Goal: Task Accomplishment & Management: Manage account settings

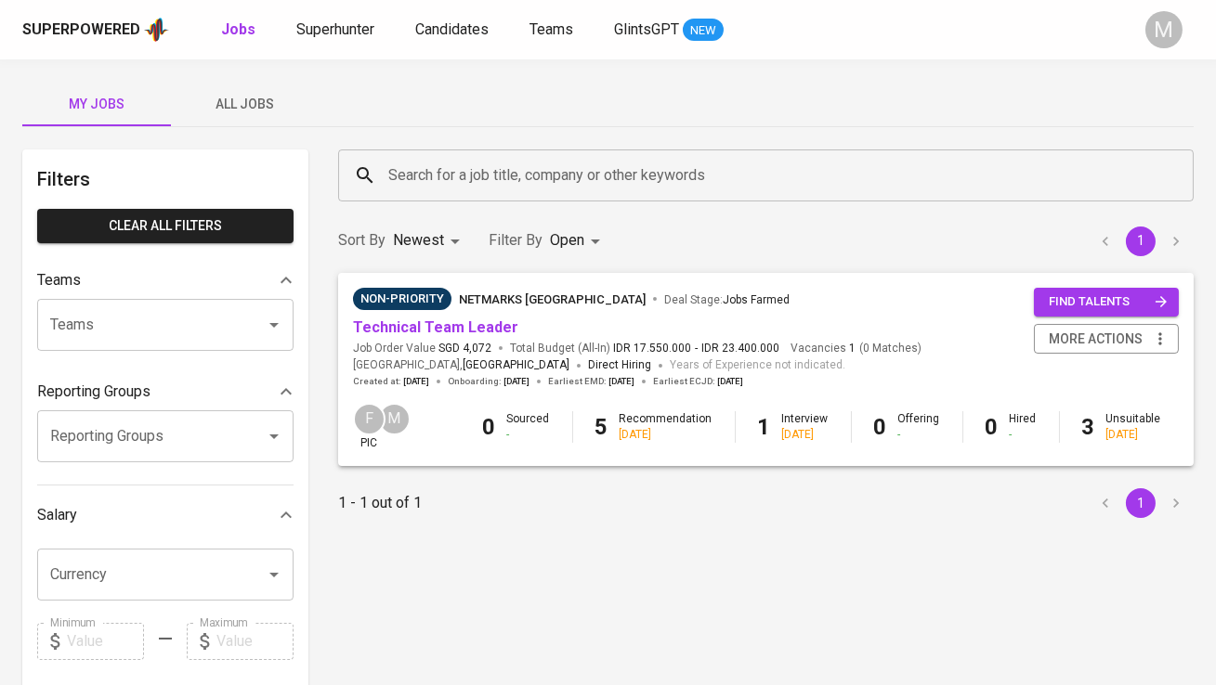
click at [236, 100] on span "All Jobs" at bounding box center [245, 104] width 126 height 23
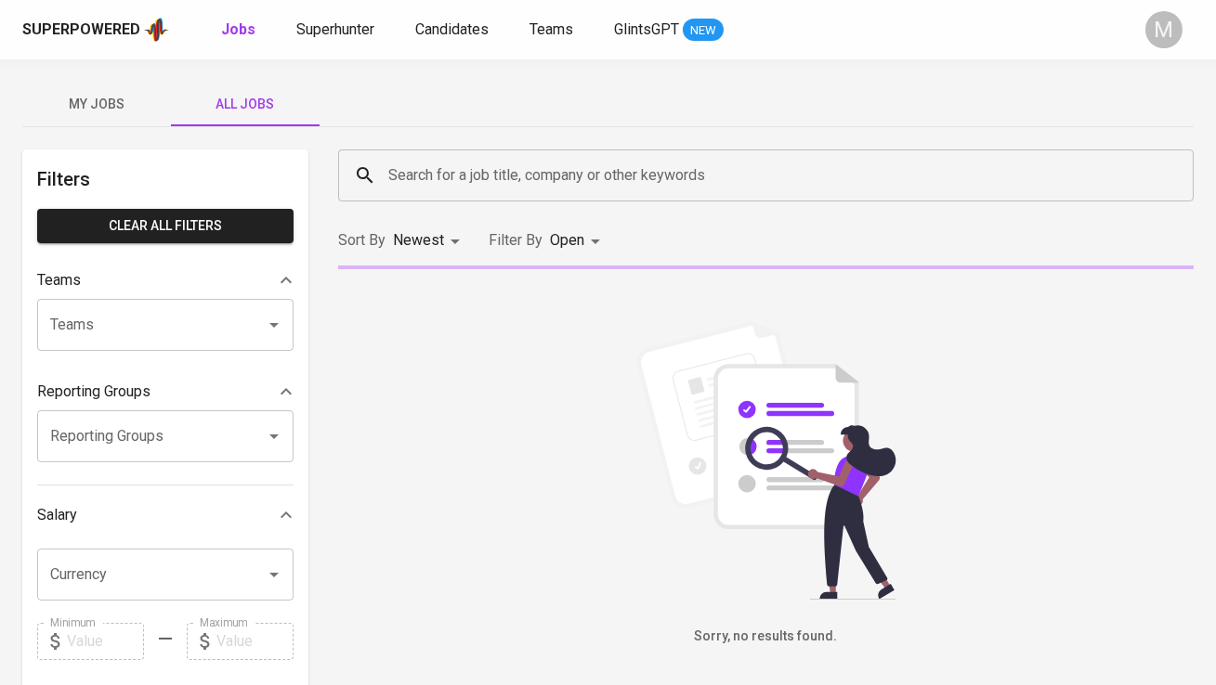
click at [418, 177] on input "Search for a job title, company or other keywords" at bounding box center [771, 175] width 774 height 35
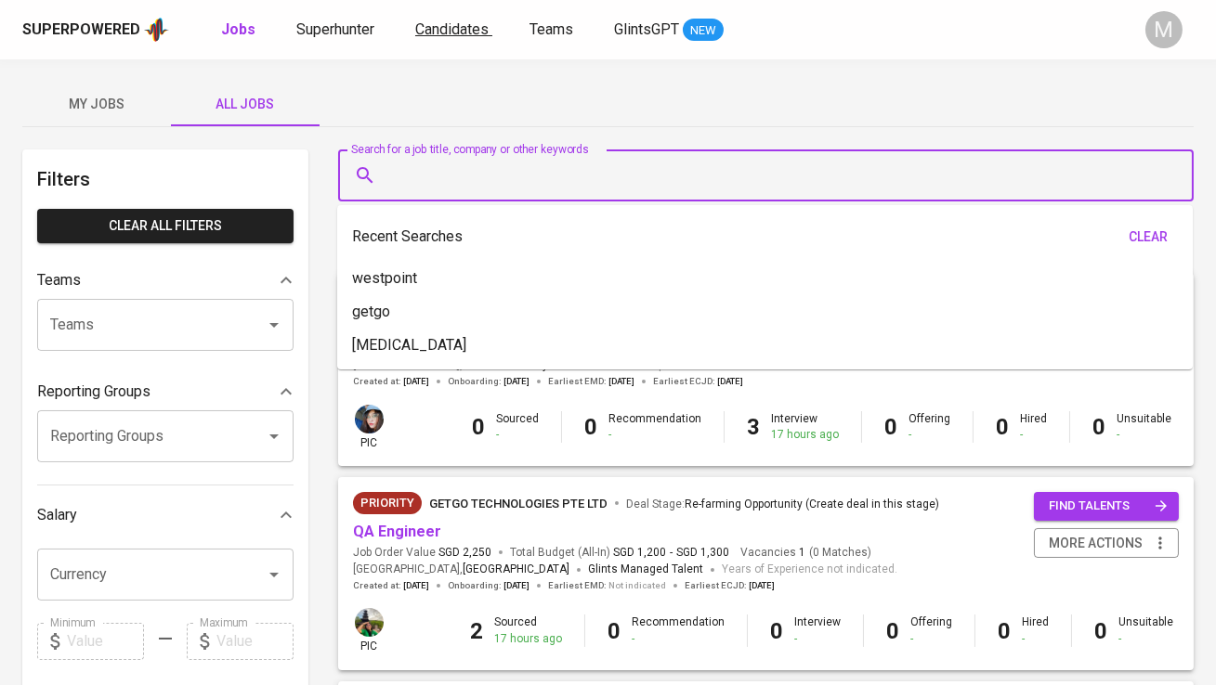
click at [423, 27] on span "Candidates" at bounding box center [451, 29] width 73 height 18
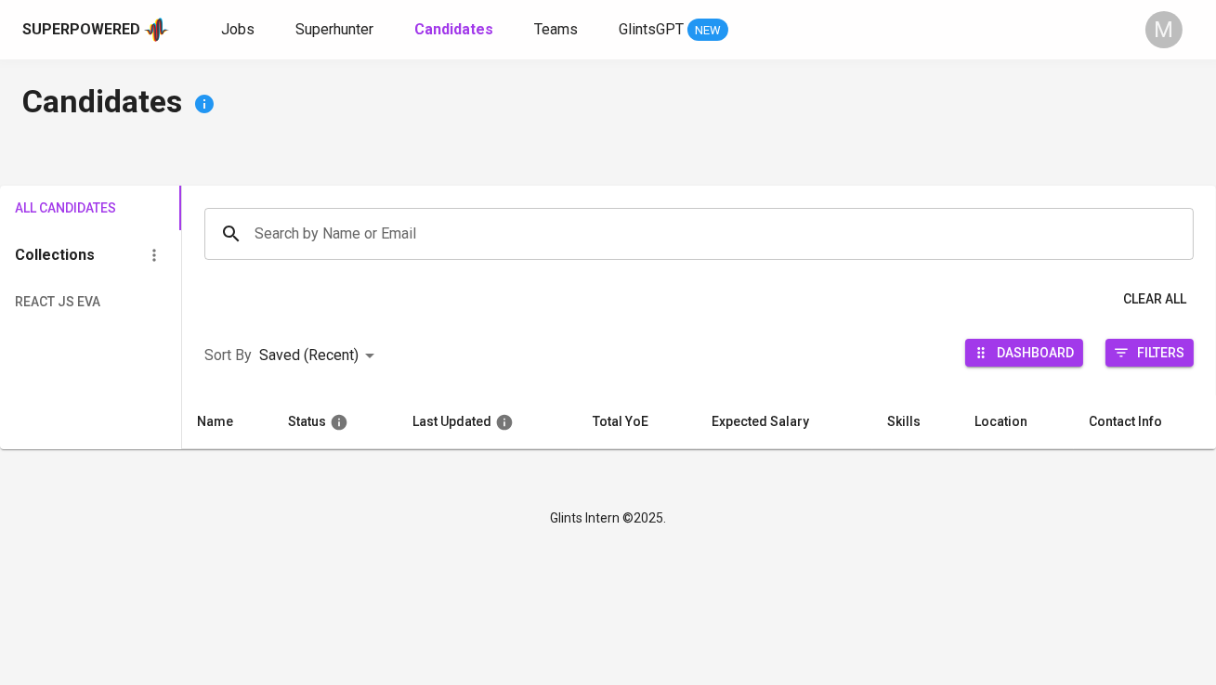
click at [395, 233] on input "Search by Name or Email" at bounding box center [703, 233] width 907 height 35
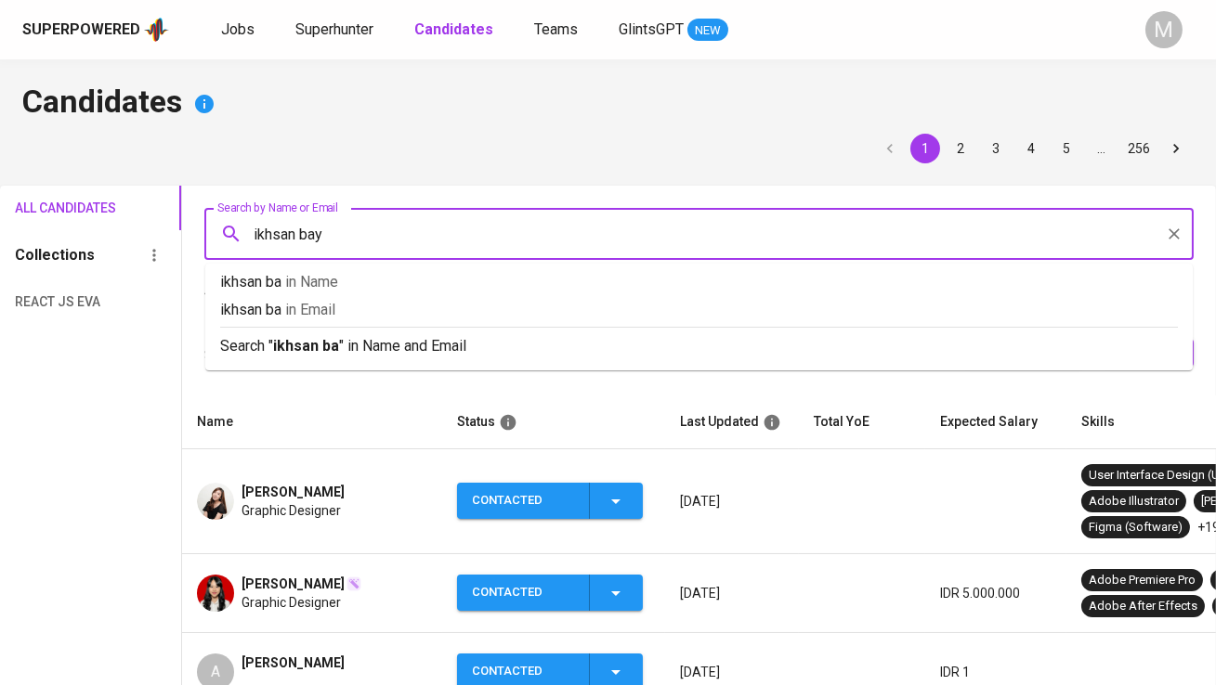
type input "ikhsan bayu"
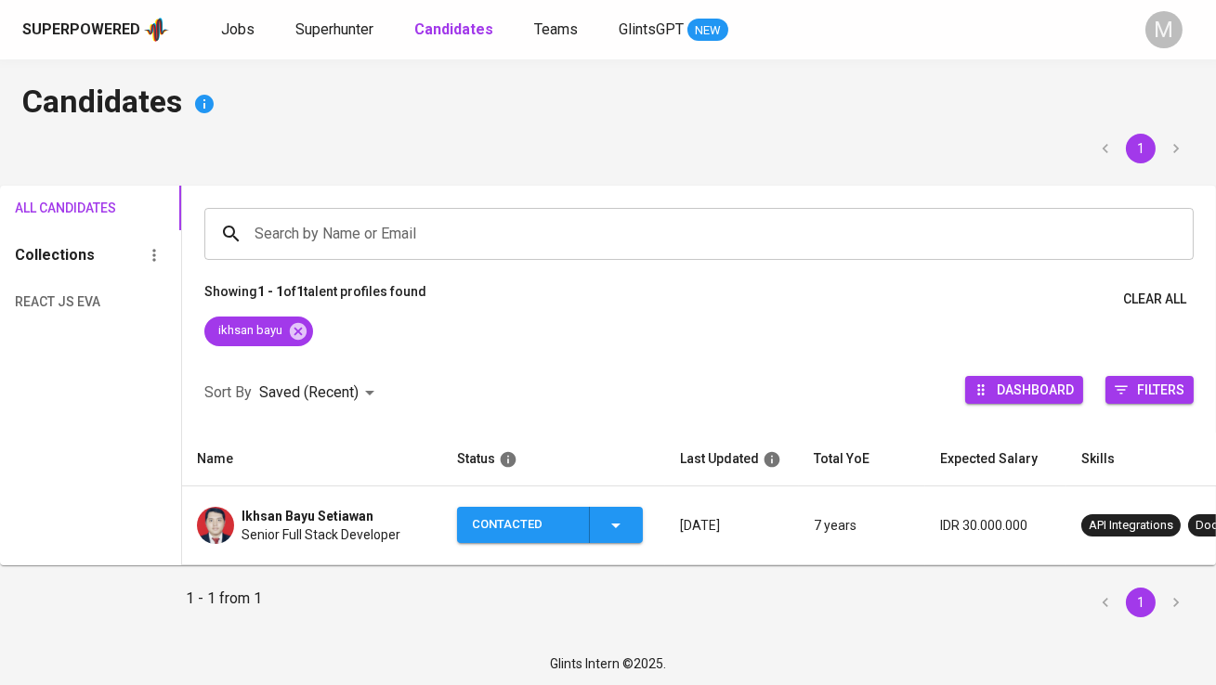
click at [356, 515] on span "Ikhsan Bayu Setiawan" at bounding box center [307, 516] width 132 height 19
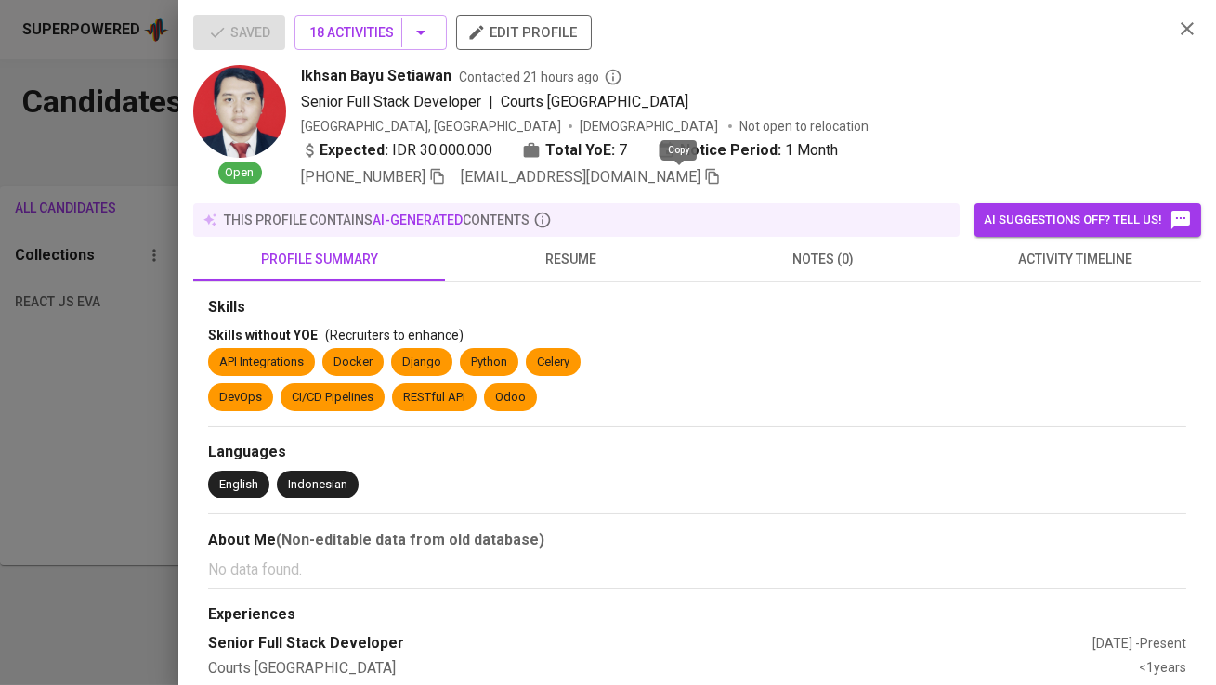
click at [706, 179] on icon "button" at bounding box center [712, 177] width 13 height 16
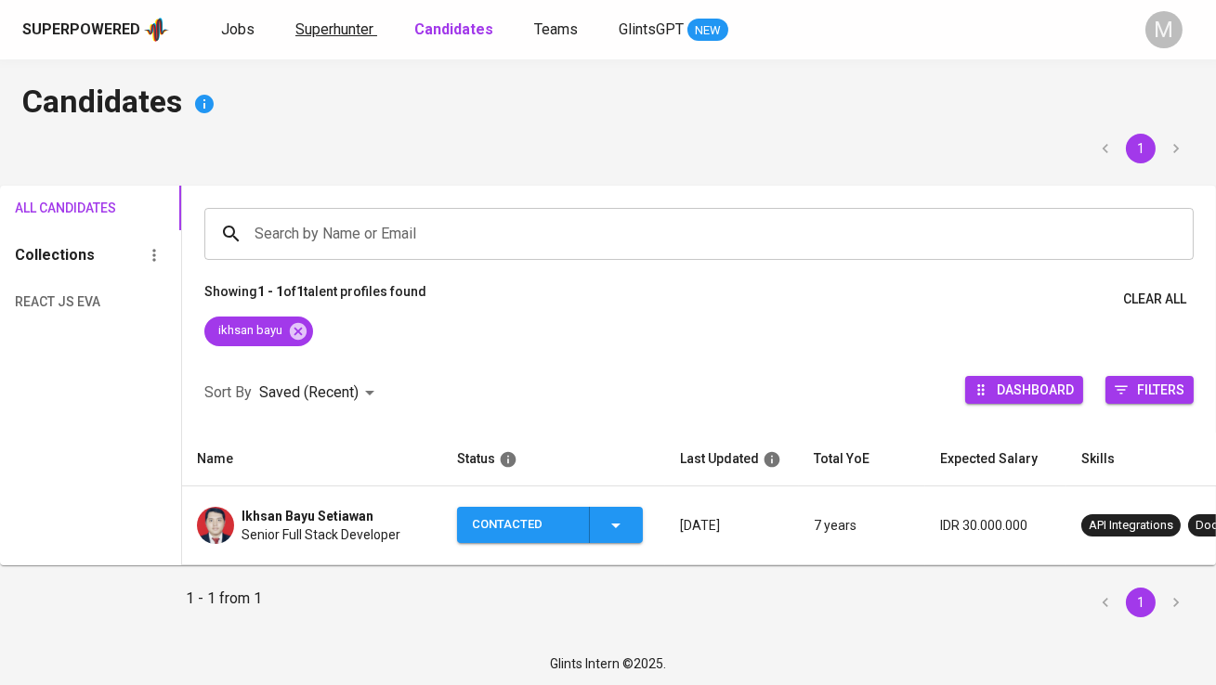
click at [319, 33] on span "Superhunter" at bounding box center [334, 29] width 78 height 18
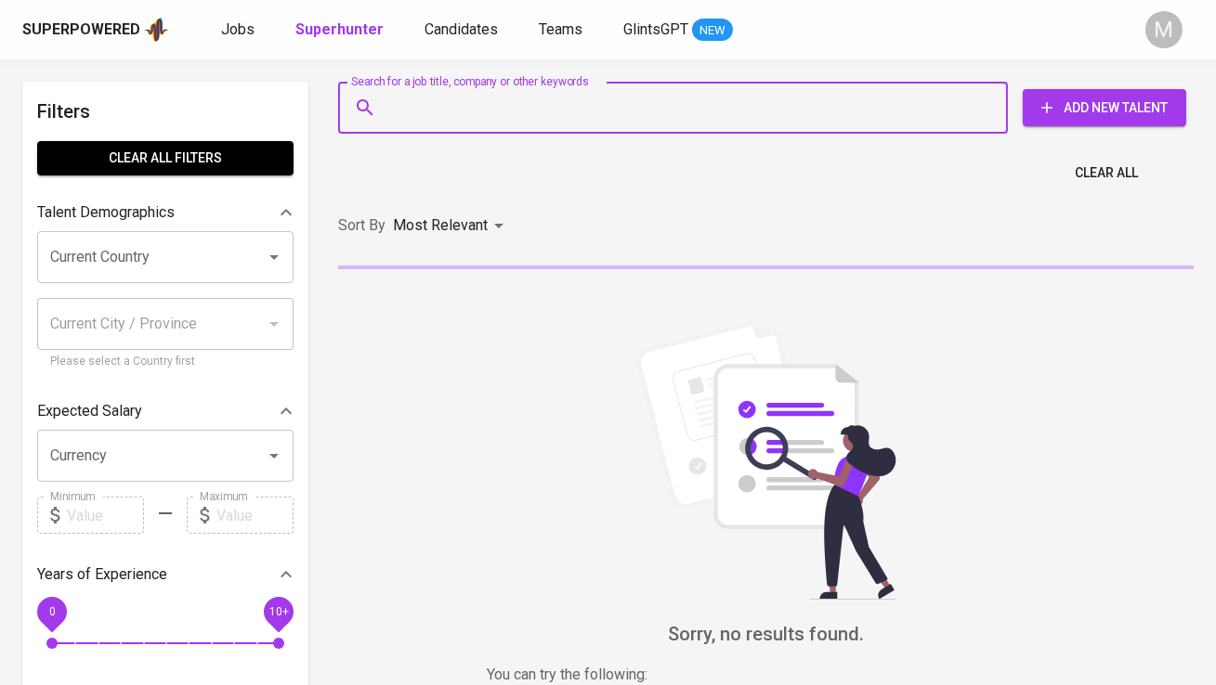
click at [476, 116] on input "Search for a job title, company or other keywords" at bounding box center [678, 107] width 588 height 35
paste input "[EMAIL_ADDRESS][DOMAIN_NAME]"
type input "[EMAIL_ADDRESS][DOMAIN_NAME]"
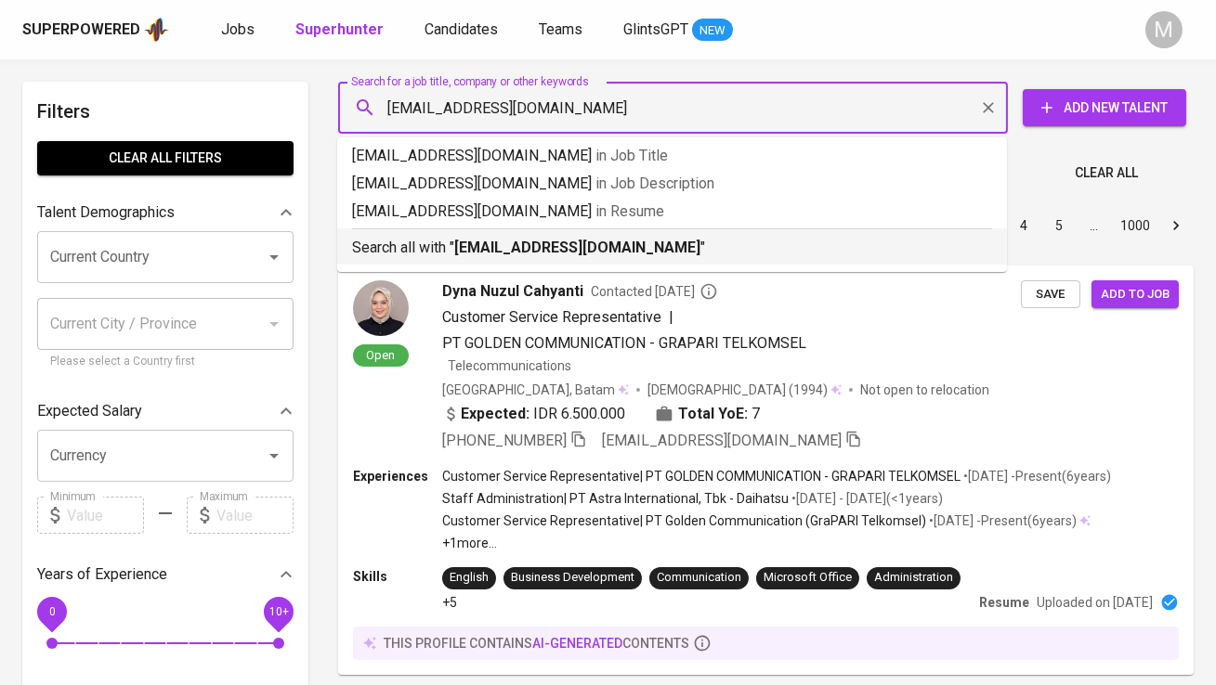
click at [473, 238] on p "Search all with " ikhsanbayu.uplink@gmail.com "" at bounding box center [672, 248] width 640 height 22
click at [636, 249] on div "Sort By Most Relevant MOST_RELEVANT 1 2 3 4 5 … 1000" at bounding box center [766, 226] width 878 height 57
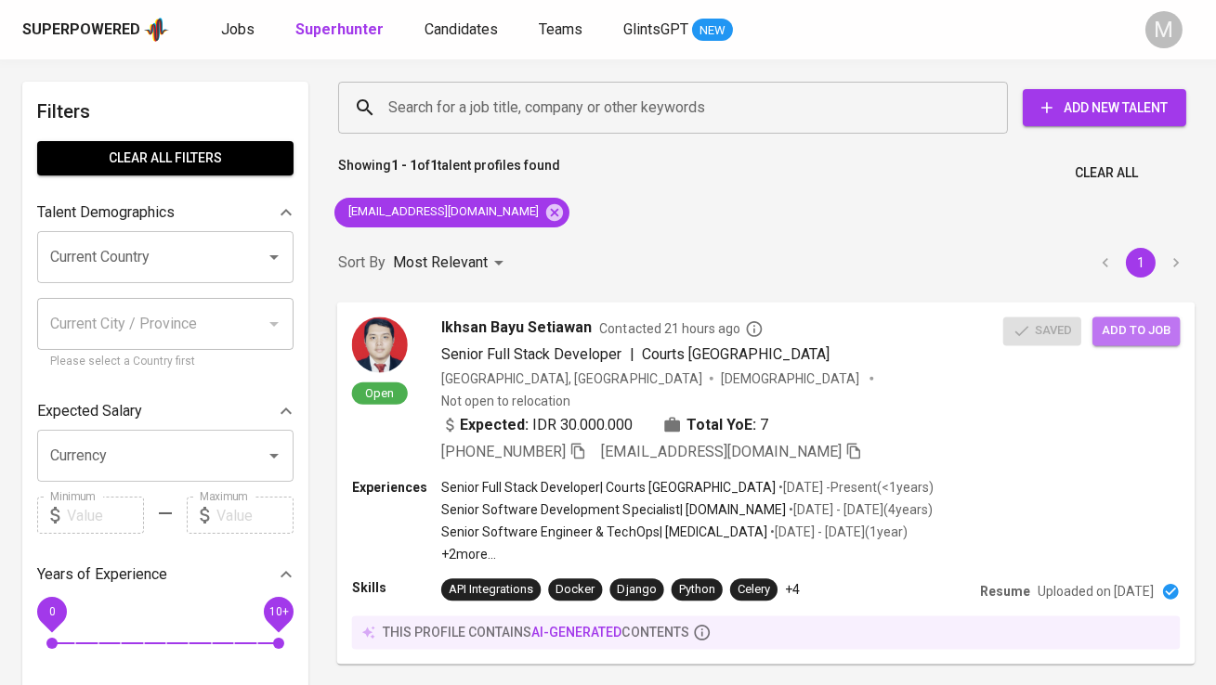
click at [1128, 323] on span "Add to job" at bounding box center [1136, 330] width 69 height 21
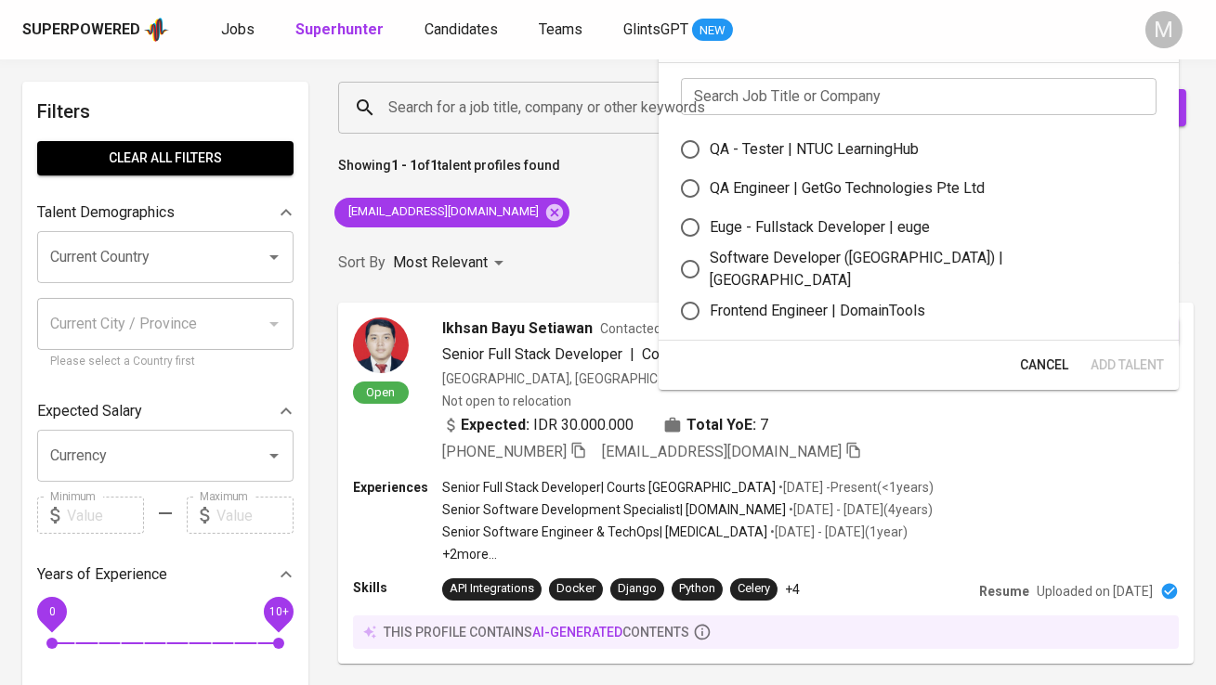
click at [819, 95] on input "text" at bounding box center [919, 96] width 476 height 37
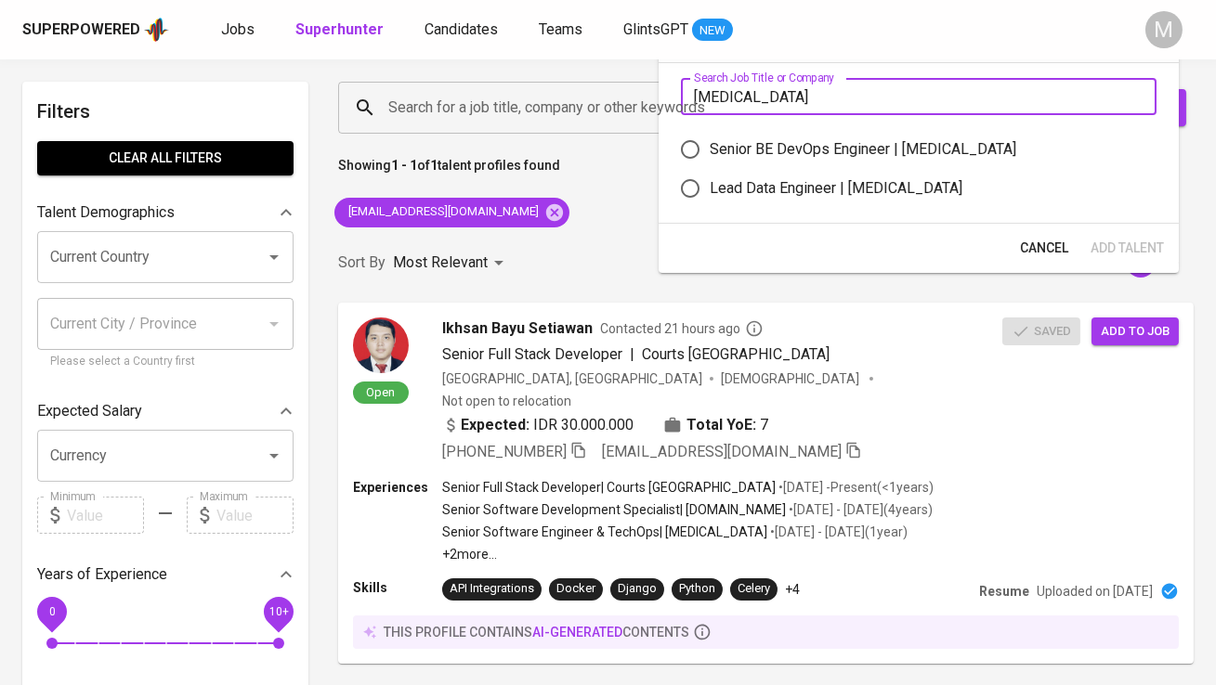
type input "meridia"
click at [838, 150] on div "Senior BE DevOps Engineer | Meridia" at bounding box center [863, 149] width 307 height 22
click at [710, 150] on input "Senior BE DevOps Engineer | Meridia" at bounding box center [690, 149] width 39 height 39
radio input "true"
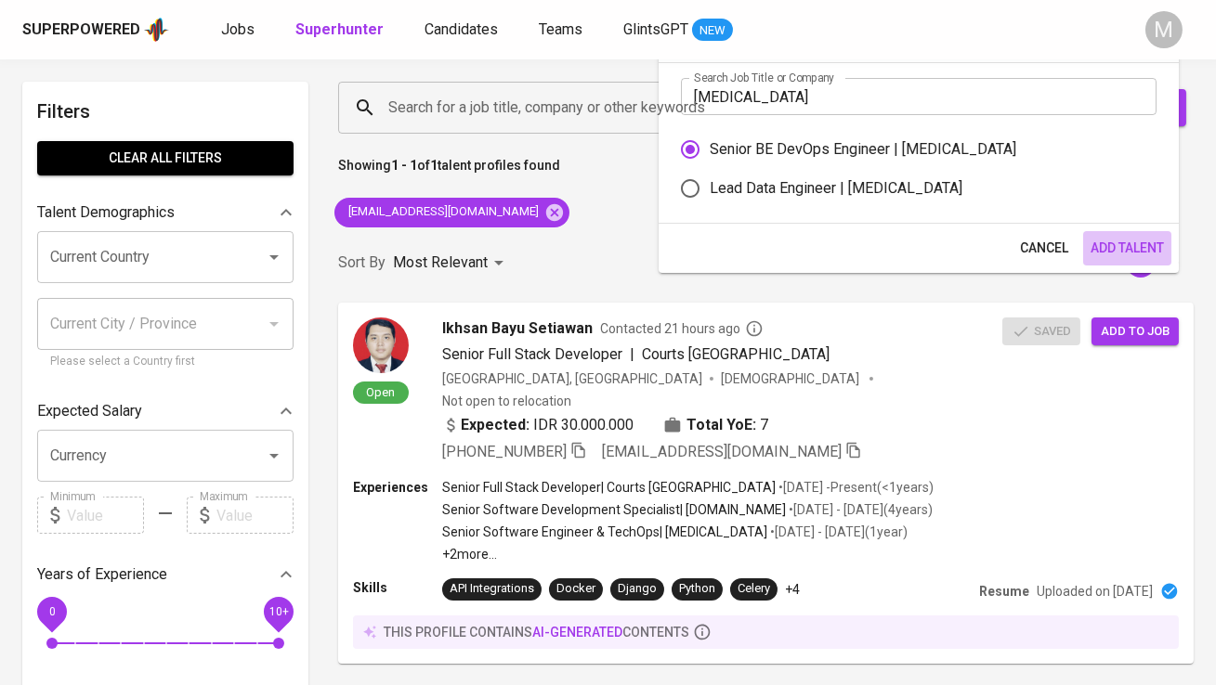
click at [1132, 256] on span "Add Talent" at bounding box center [1126, 248] width 73 height 23
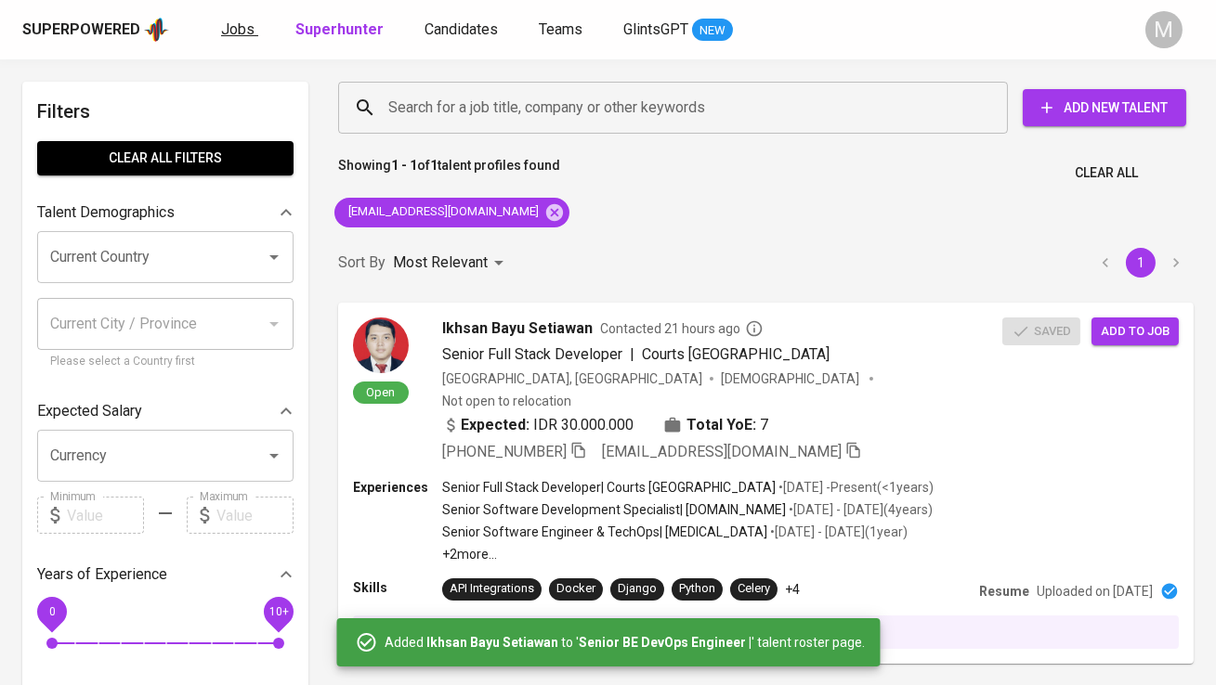
click at [234, 31] on span "Jobs" at bounding box center [237, 29] width 33 height 18
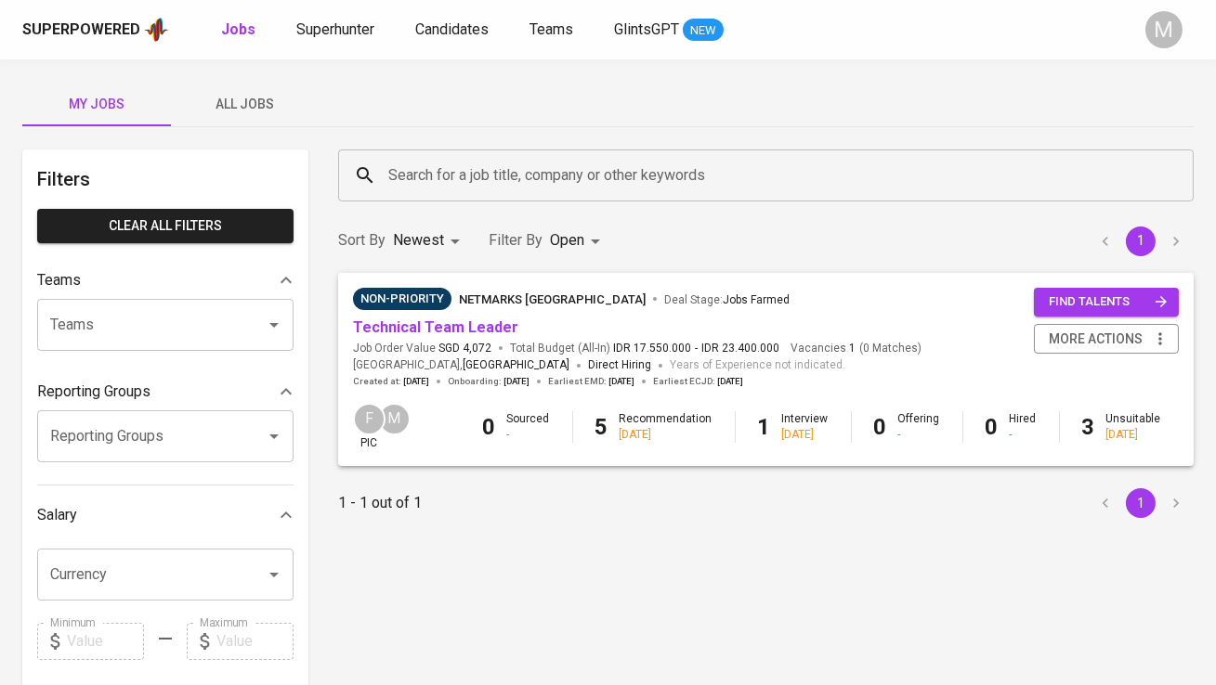
click at [241, 111] on span "All Jobs" at bounding box center [245, 104] width 126 height 23
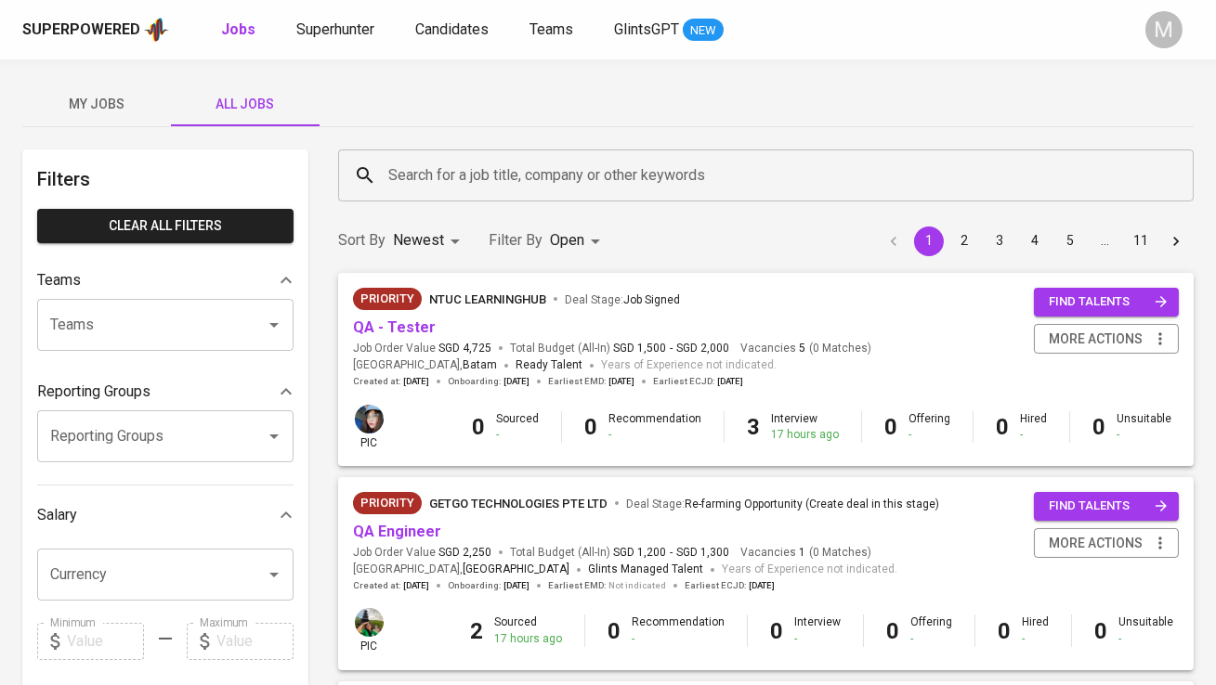
click at [432, 185] on input "Search for a job title, company or other keywords" at bounding box center [771, 175] width 774 height 35
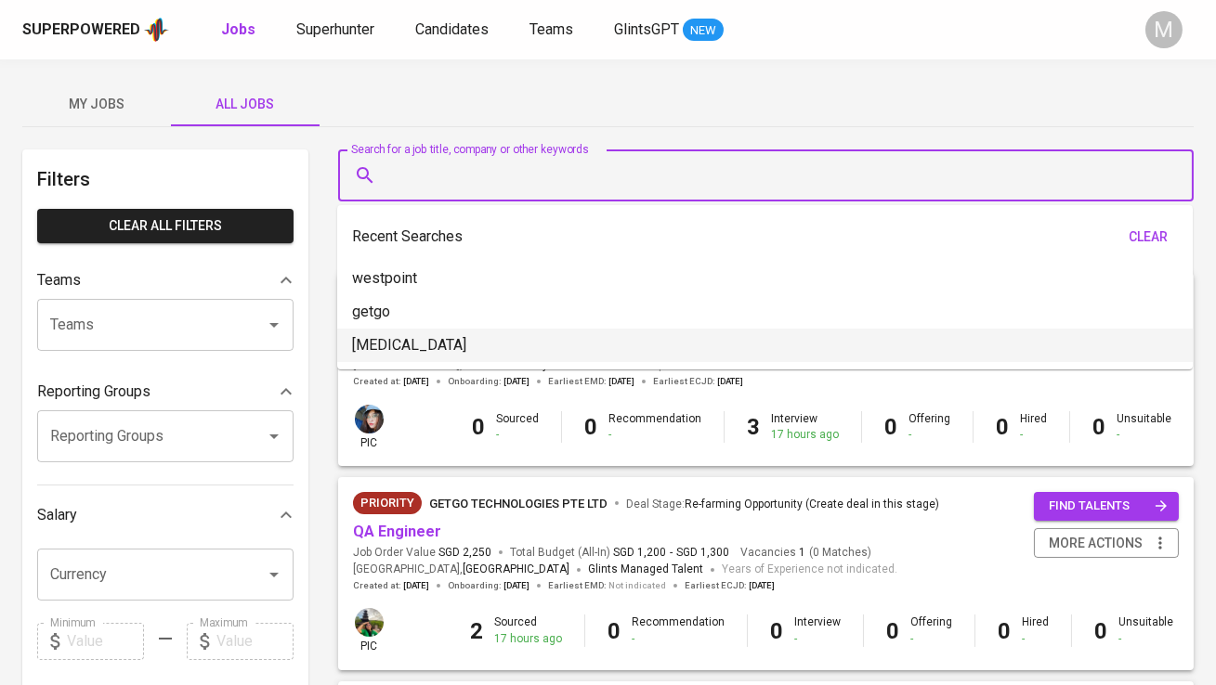
click at [431, 333] on li "meridia" at bounding box center [764, 345] width 855 height 33
type input "meridia"
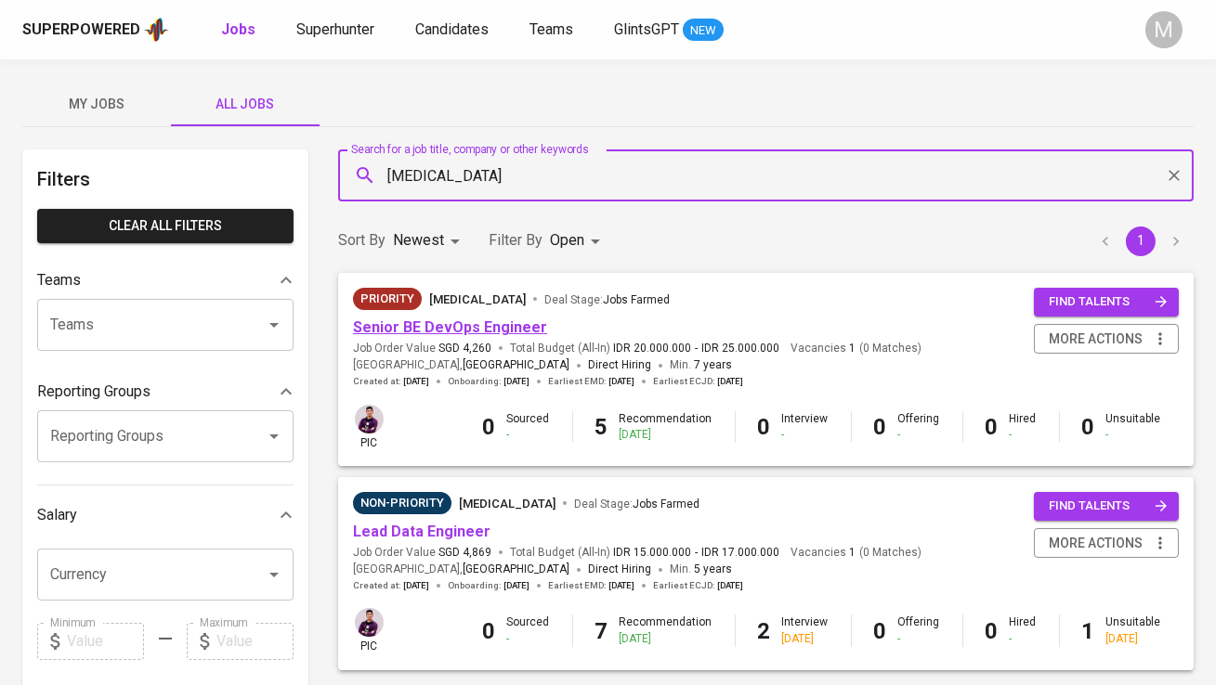
click at [489, 324] on link "Senior BE DevOps Engineer" at bounding box center [450, 328] width 194 height 18
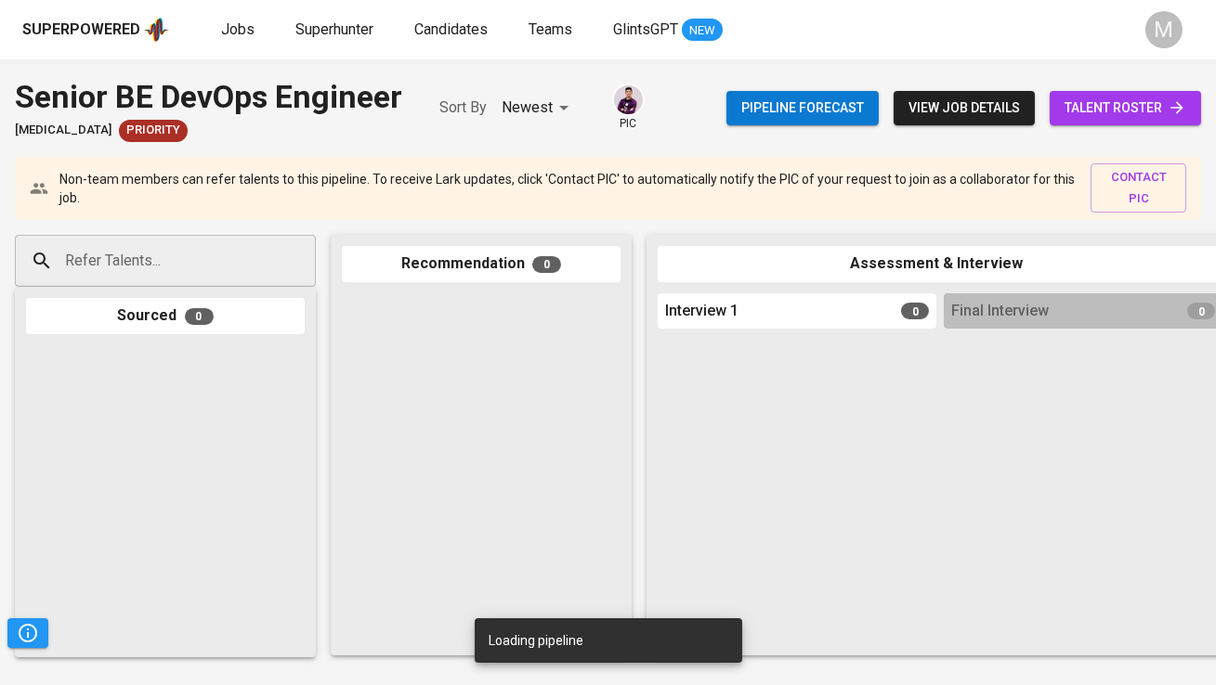
click at [1100, 102] on span "talent roster" at bounding box center [1125, 108] width 122 height 23
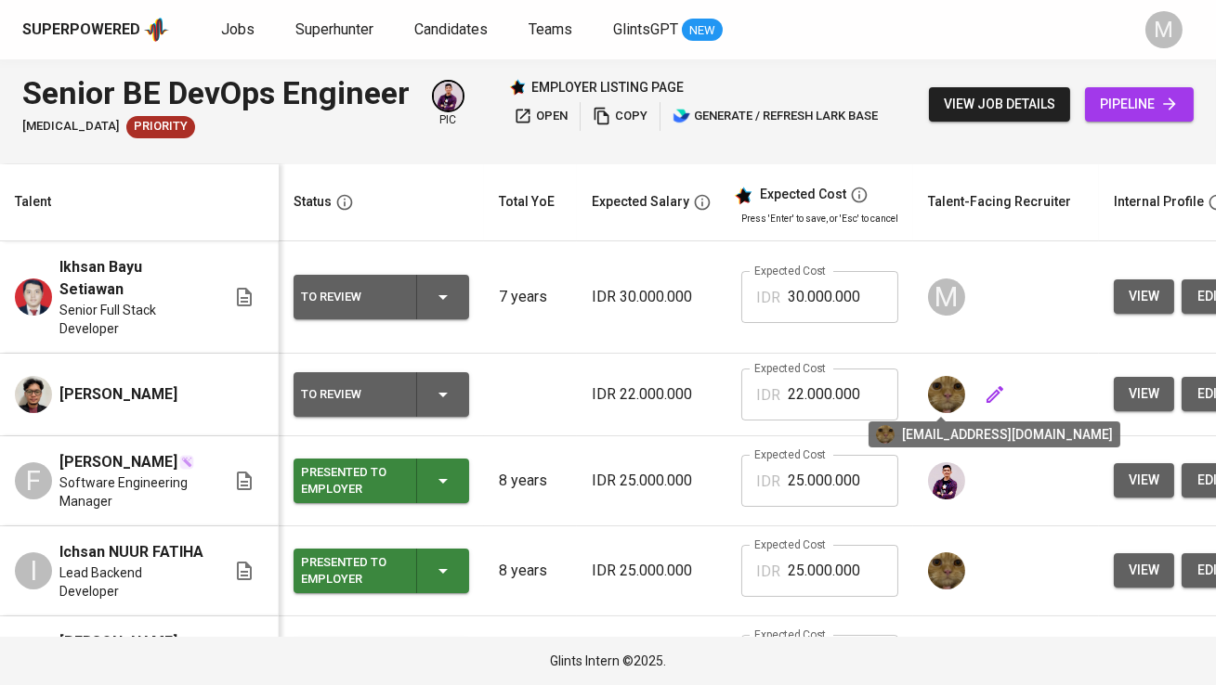
click at [933, 390] on img at bounding box center [946, 394] width 37 height 37
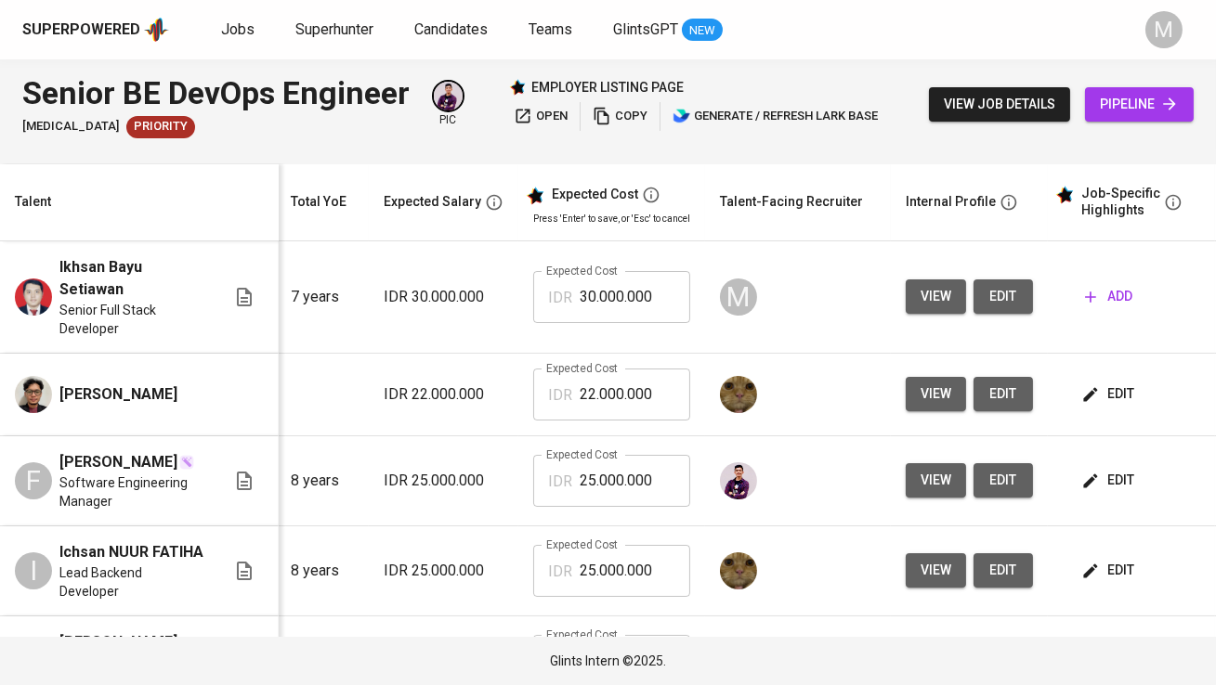
scroll to position [0, 331]
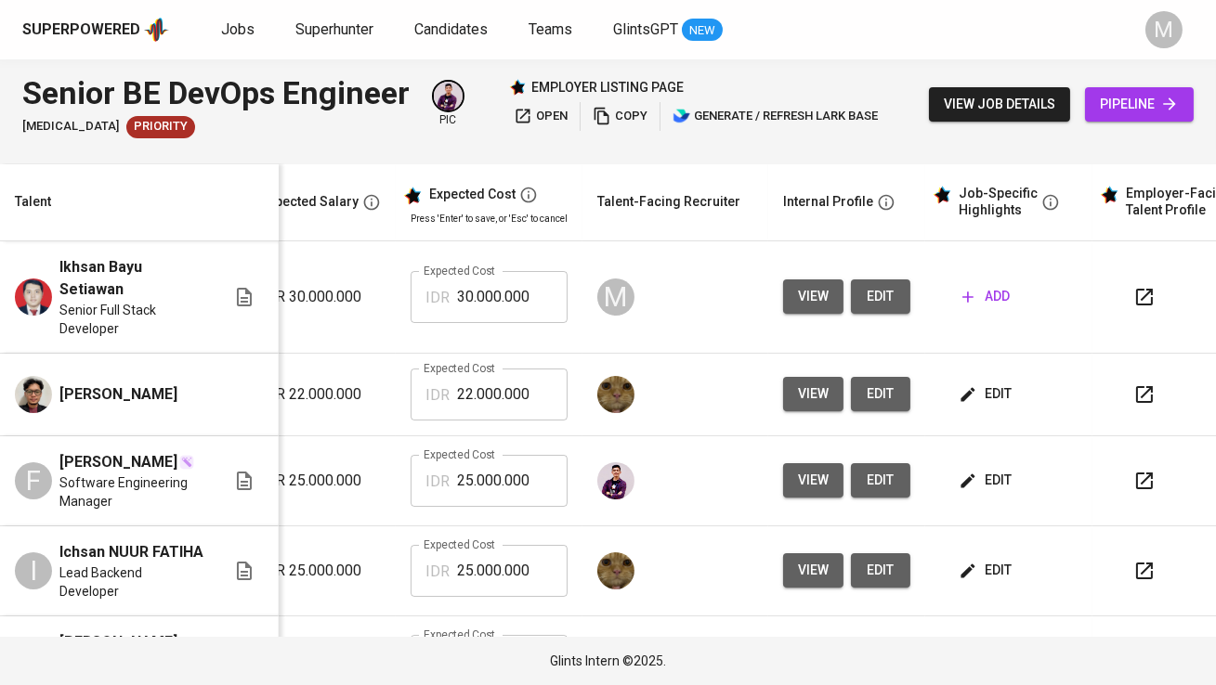
click at [1139, 294] on icon "button" at bounding box center [1144, 297] width 22 height 22
click at [812, 293] on span "view" at bounding box center [813, 296] width 31 height 23
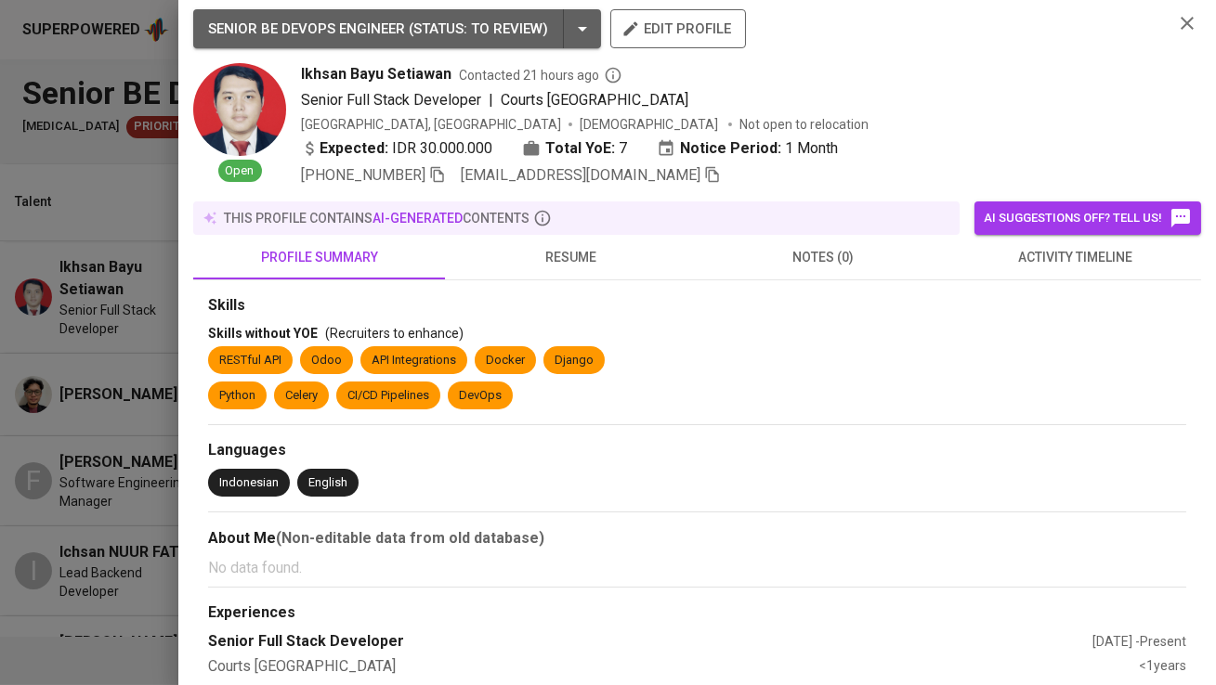
scroll to position [0, 0]
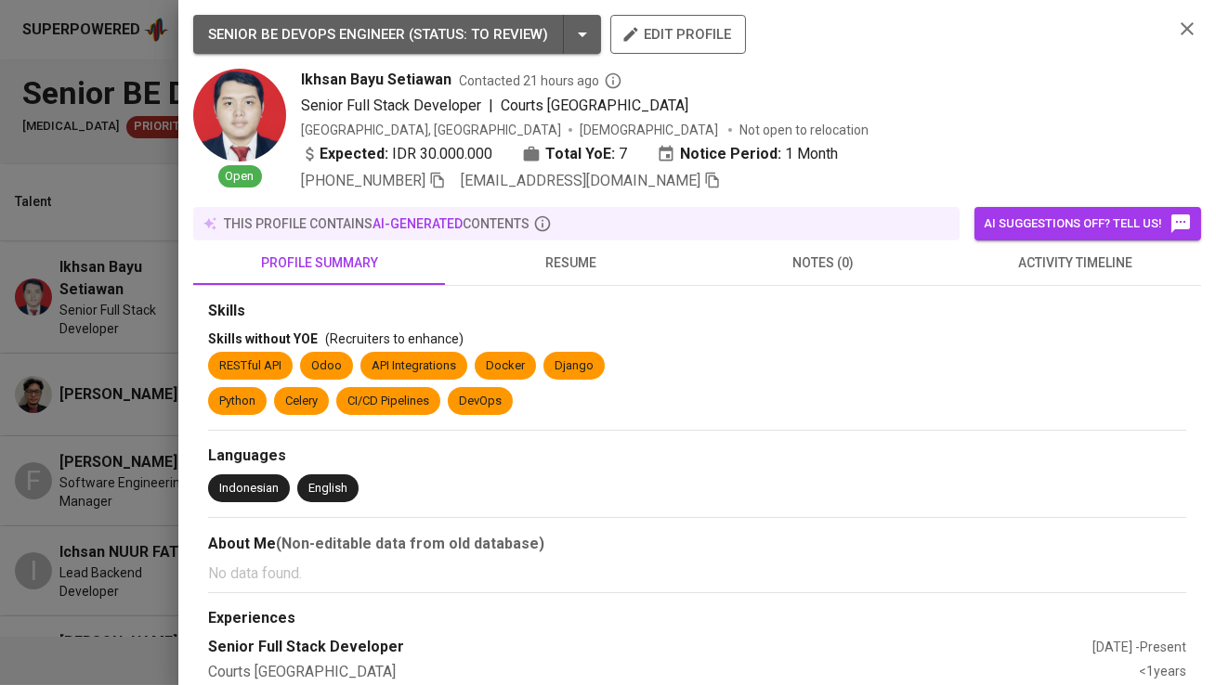
click at [543, 270] on span "resume" at bounding box center [570, 263] width 229 height 23
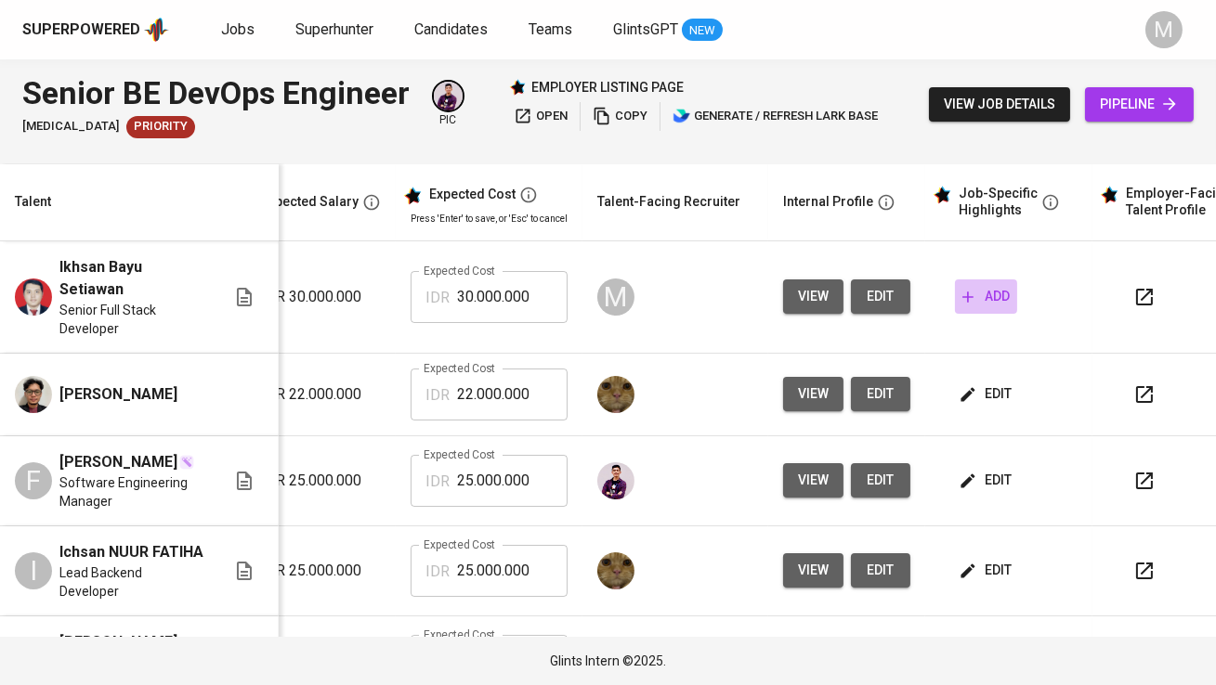
click at [982, 298] on span "add" at bounding box center [985, 296] width 47 height 23
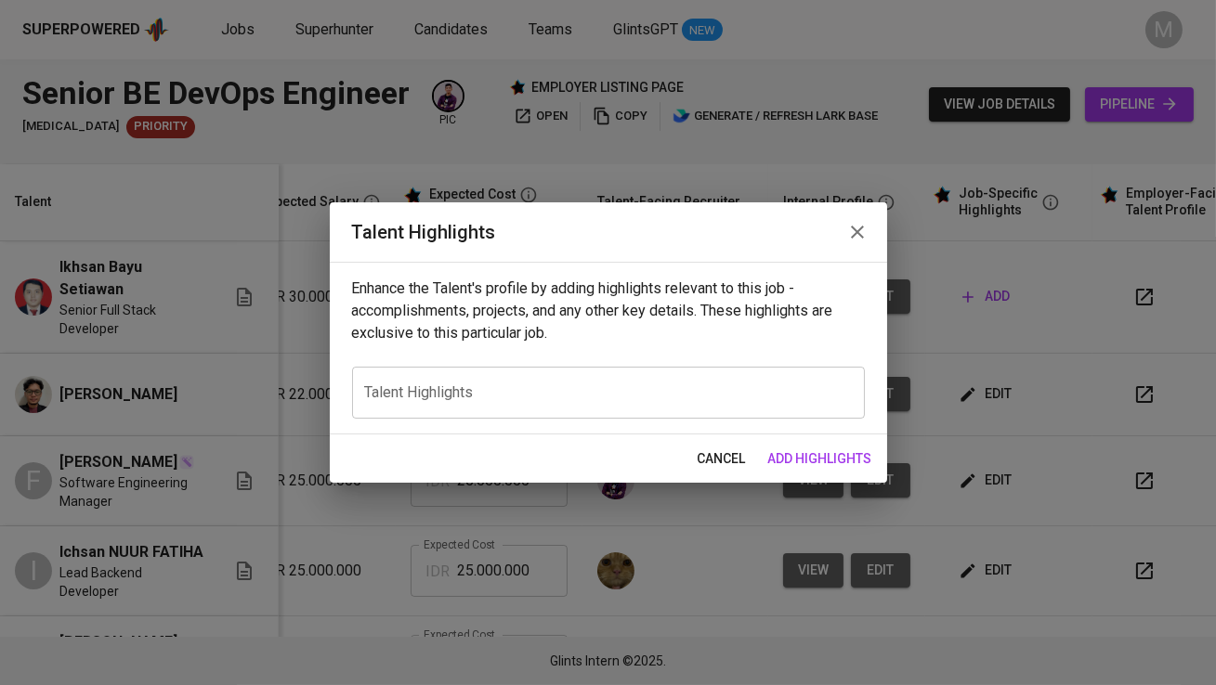
click at [620, 387] on textarea at bounding box center [608, 393] width 487 height 18
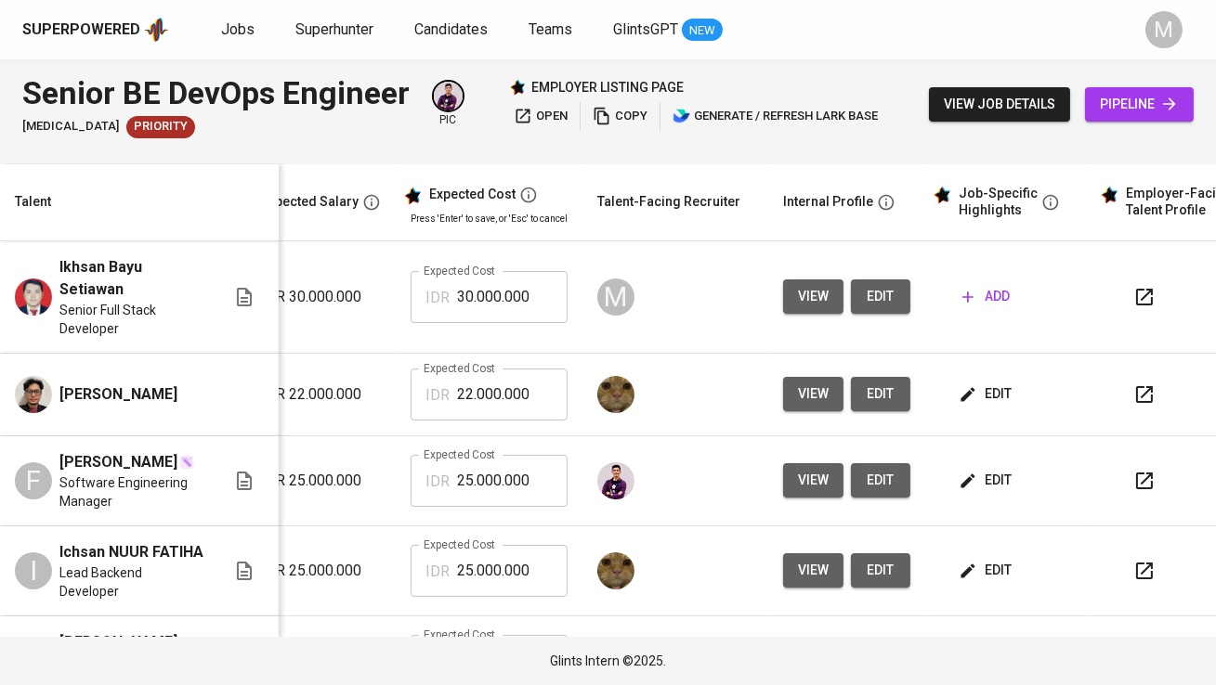
click at [983, 380] on button "edit" at bounding box center [987, 394] width 64 height 34
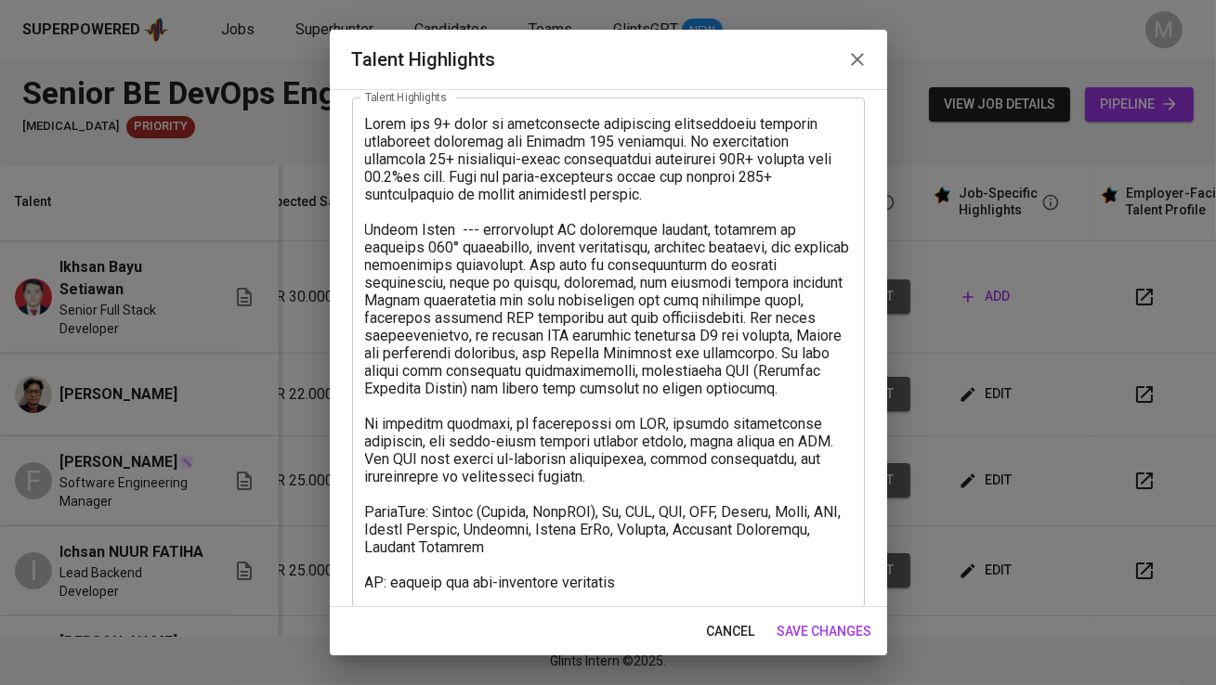
scroll to position [113, 0]
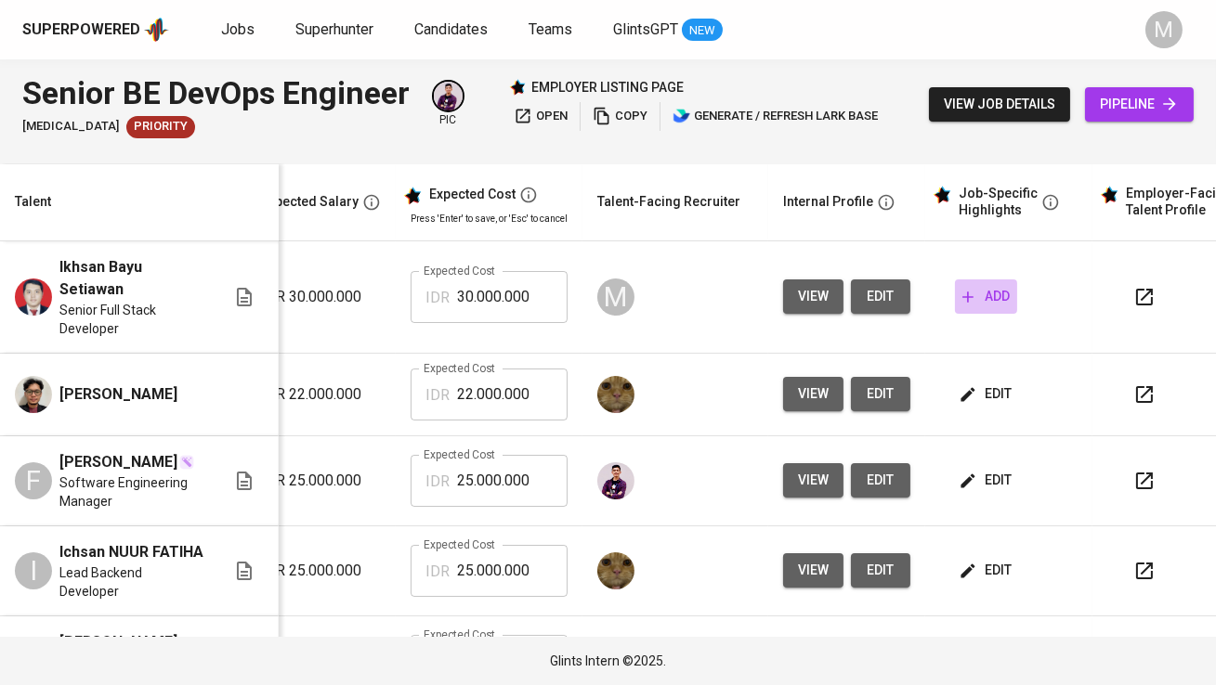
click at [996, 304] on span "add" at bounding box center [985, 296] width 47 height 23
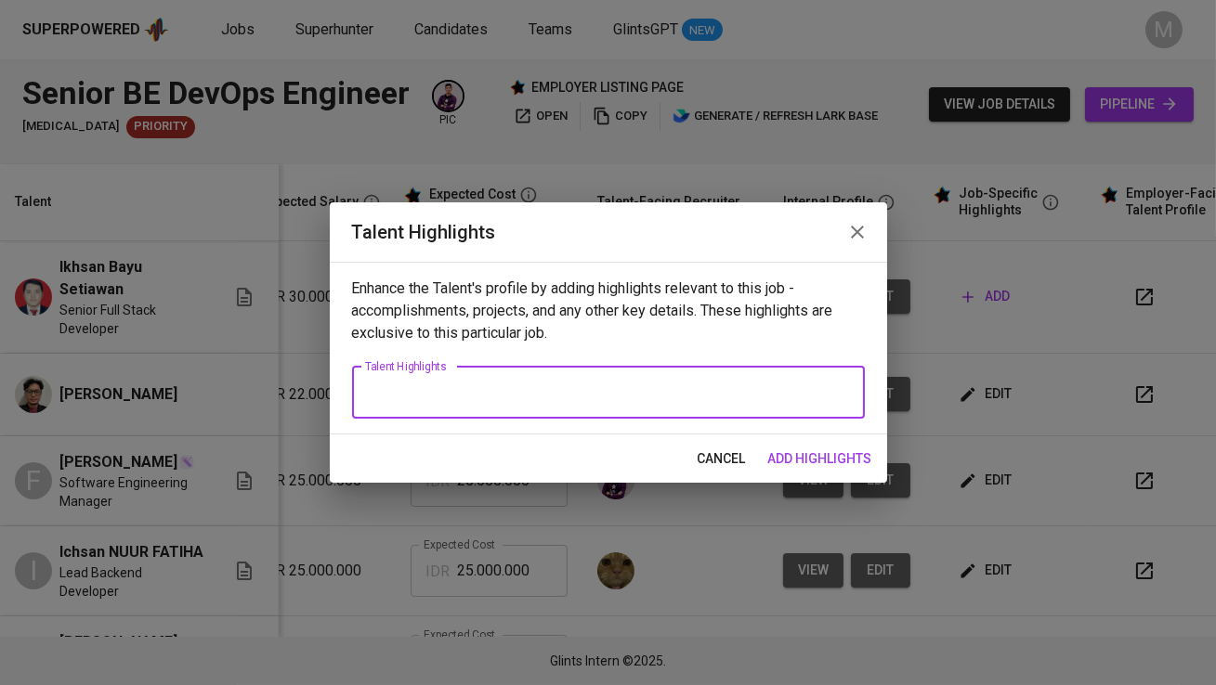
click at [672, 391] on textarea at bounding box center [608, 393] width 487 height 18
paste textarea "ikhsanbayu.uplink@gmail.com"
type textarea "ikhsanbayu.uplink@gmail.com"
paste textarea "Ikhsan is an Engineering Team Lead with more than 8 years of experience in soft…"
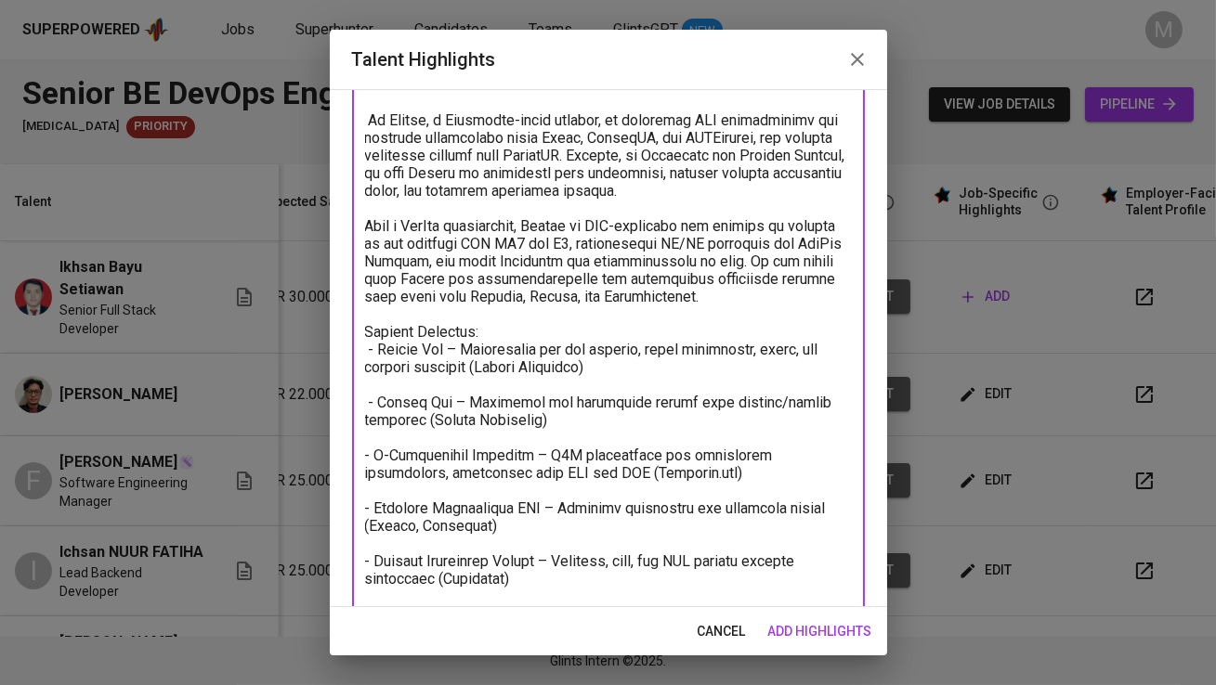
scroll to position [477, 0]
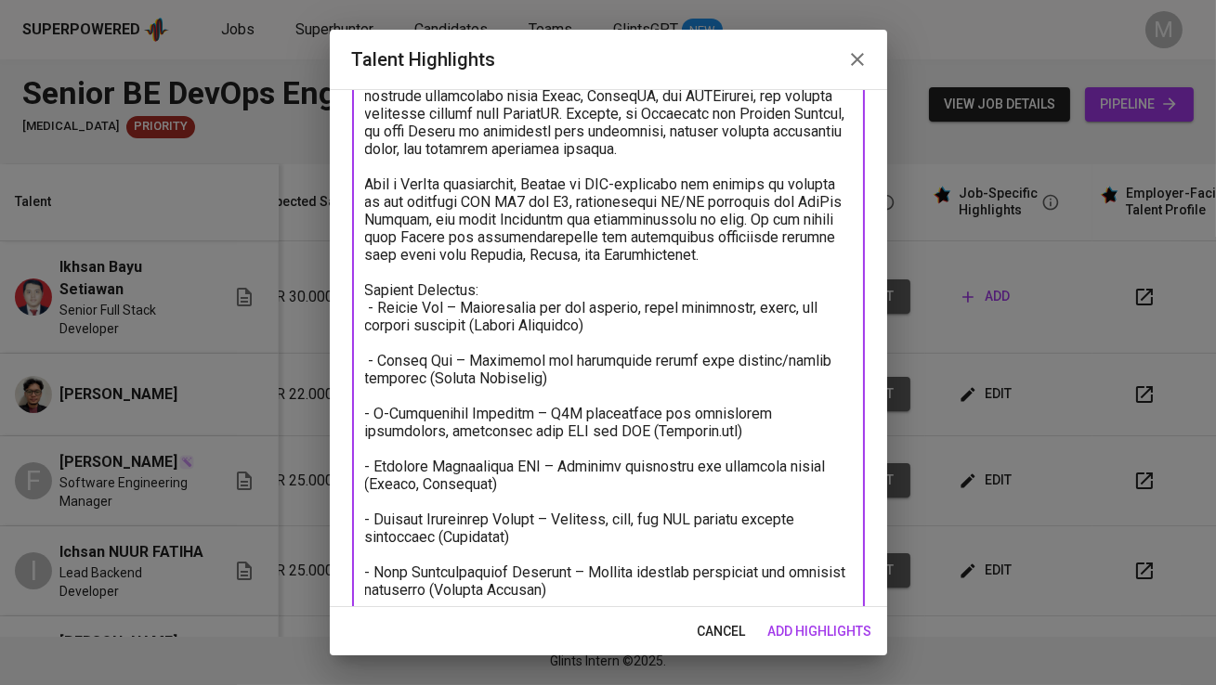
click at [381, 346] on textarea at bounding box center [608, 228] width 487 height 988
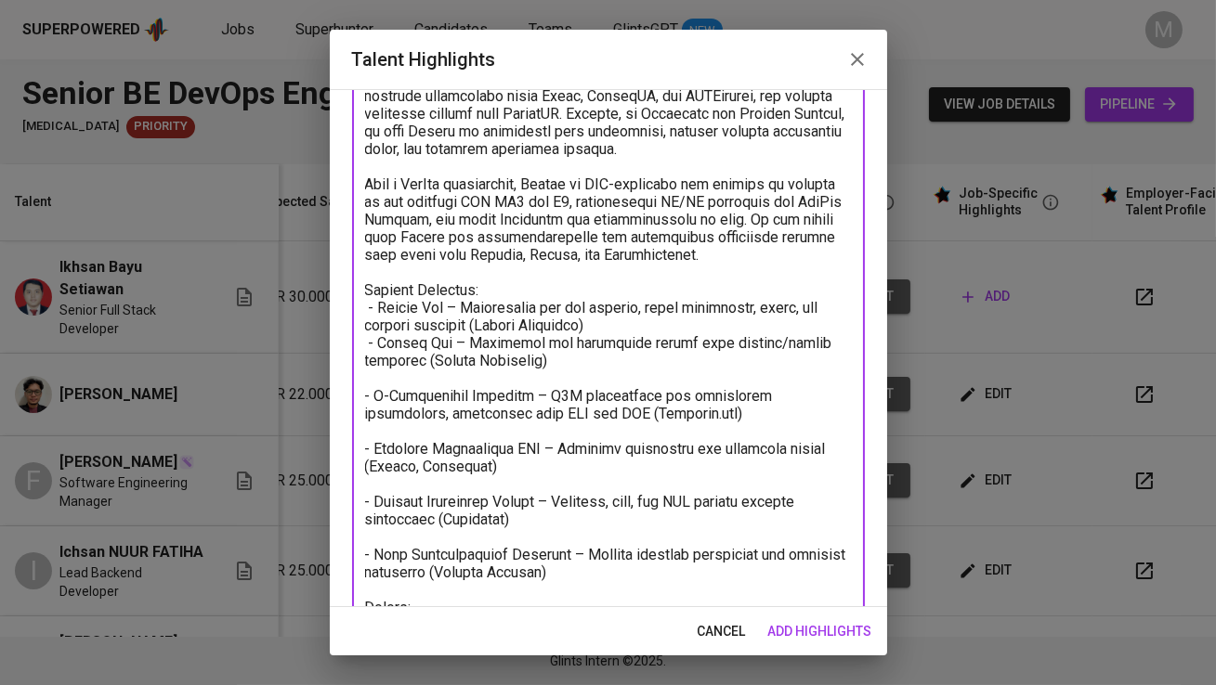
click at [370, 379] on textarea at bounding box center [608, 219] width 487 height 971
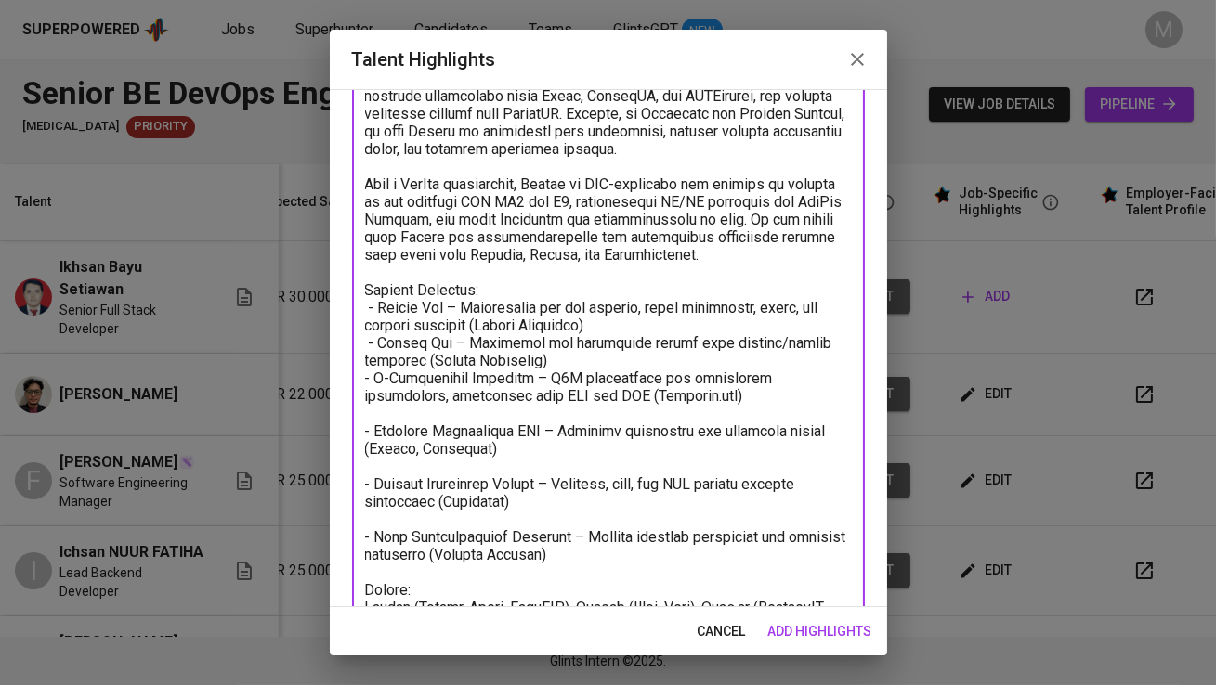
click at [381, 413] on textarea at bounding box center [608, 210] width 487 height 953
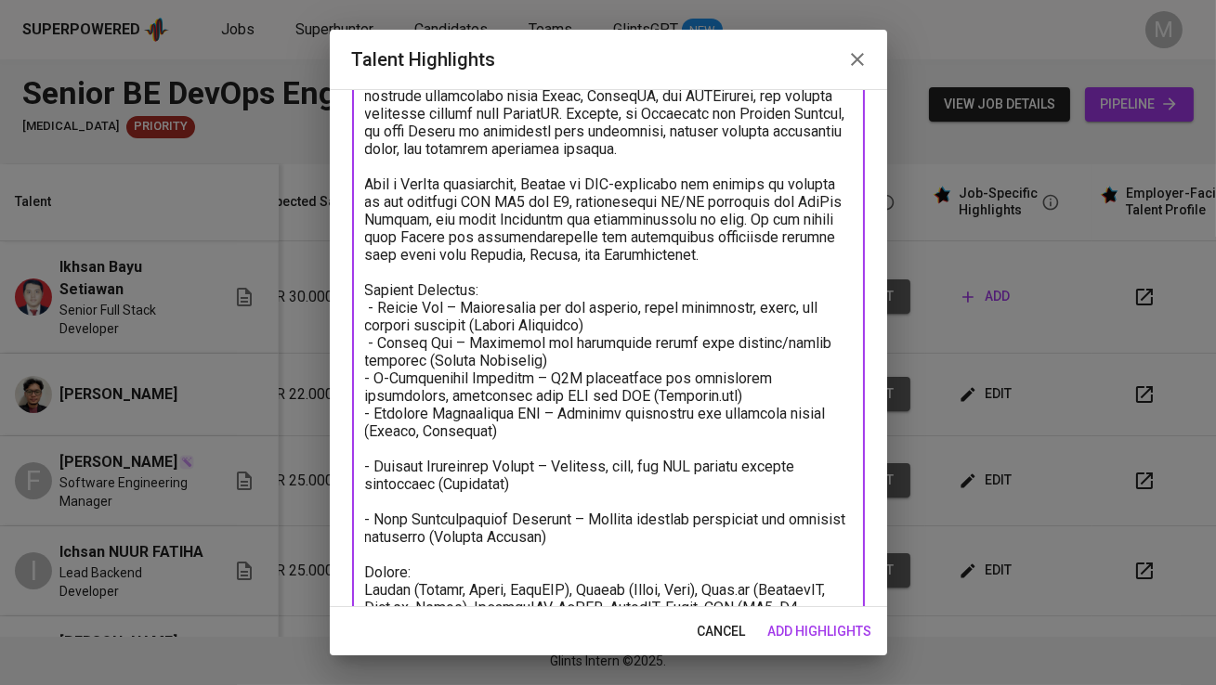
click at [386, 453] on textarea at bounding box center [608, 201] width 487 height 935
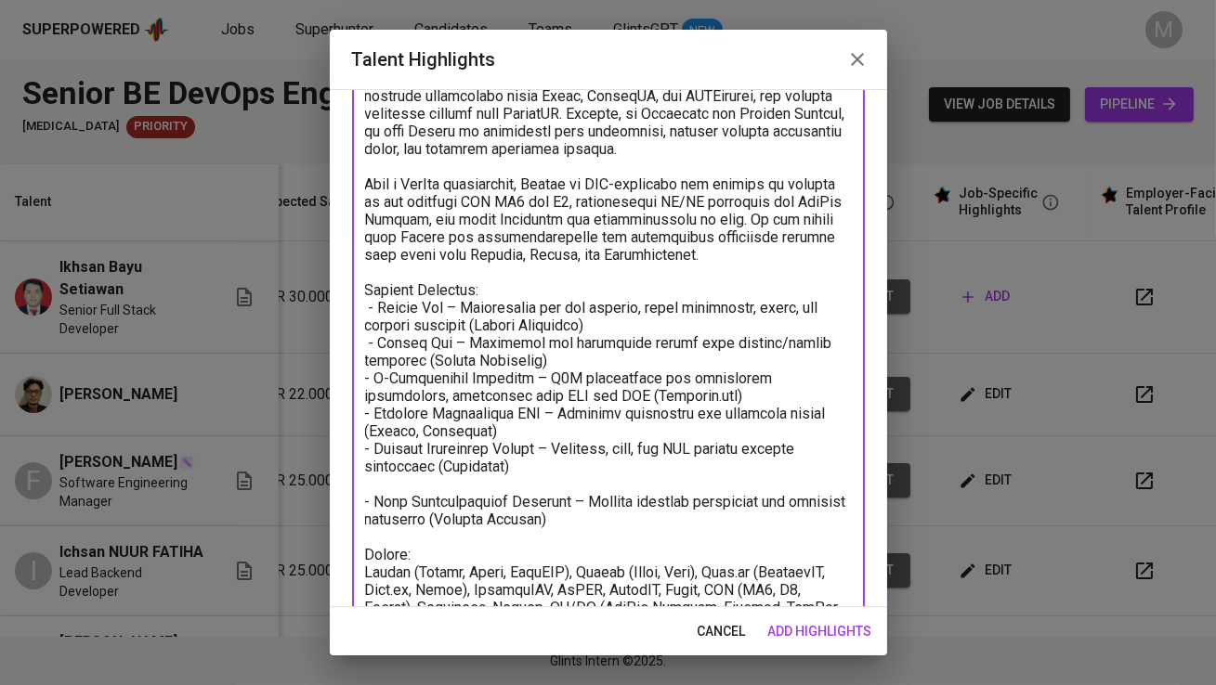
click at [391, 485] on textarea at bounding box center [608, 193] width 487 height 918
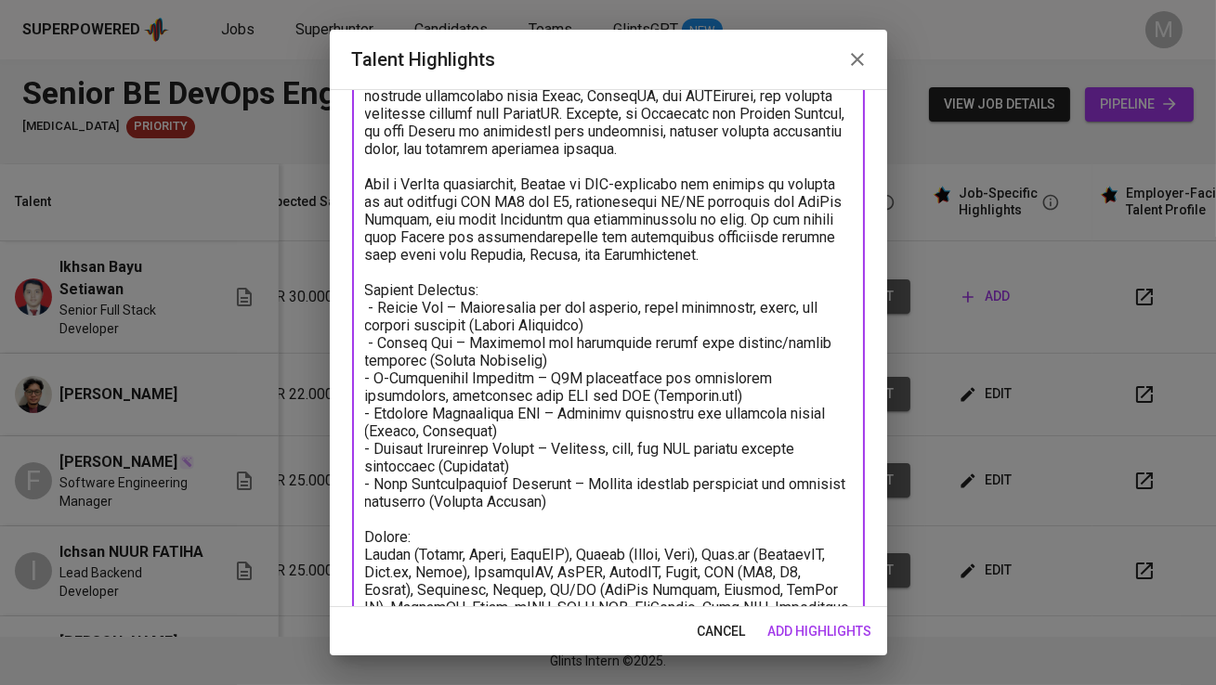
click at [394, 512] on textarea at bounding box center [608, 184] width 487 height 900
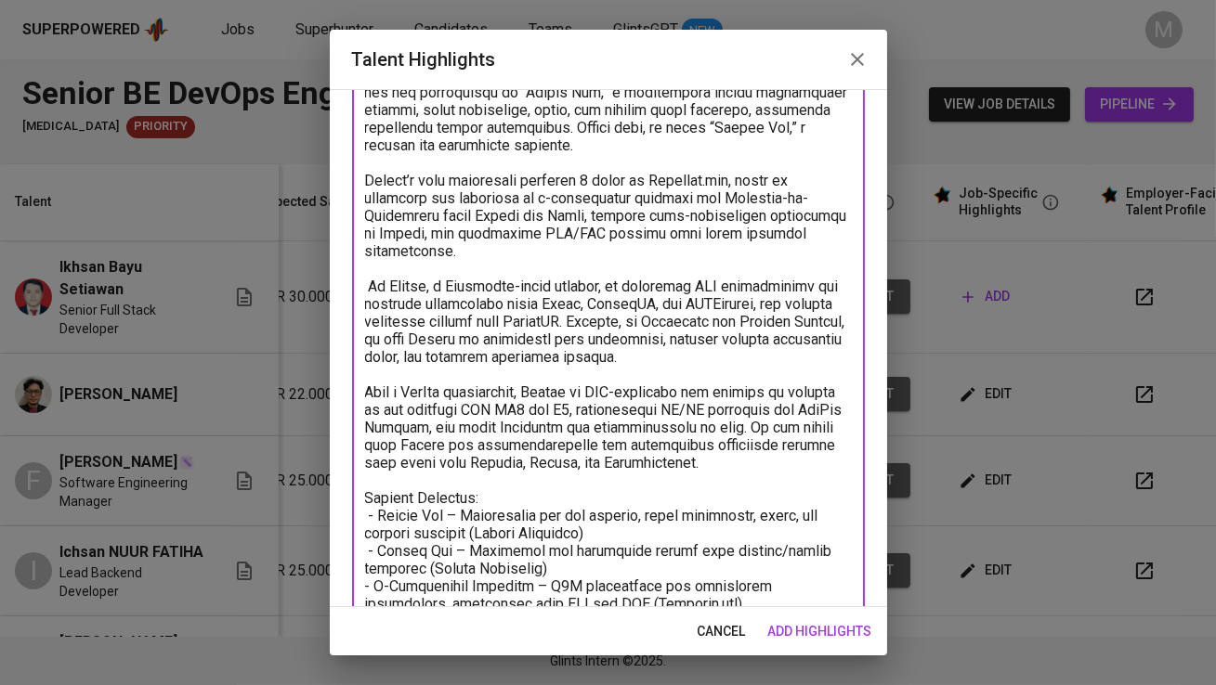
scroll to position [0, 0]
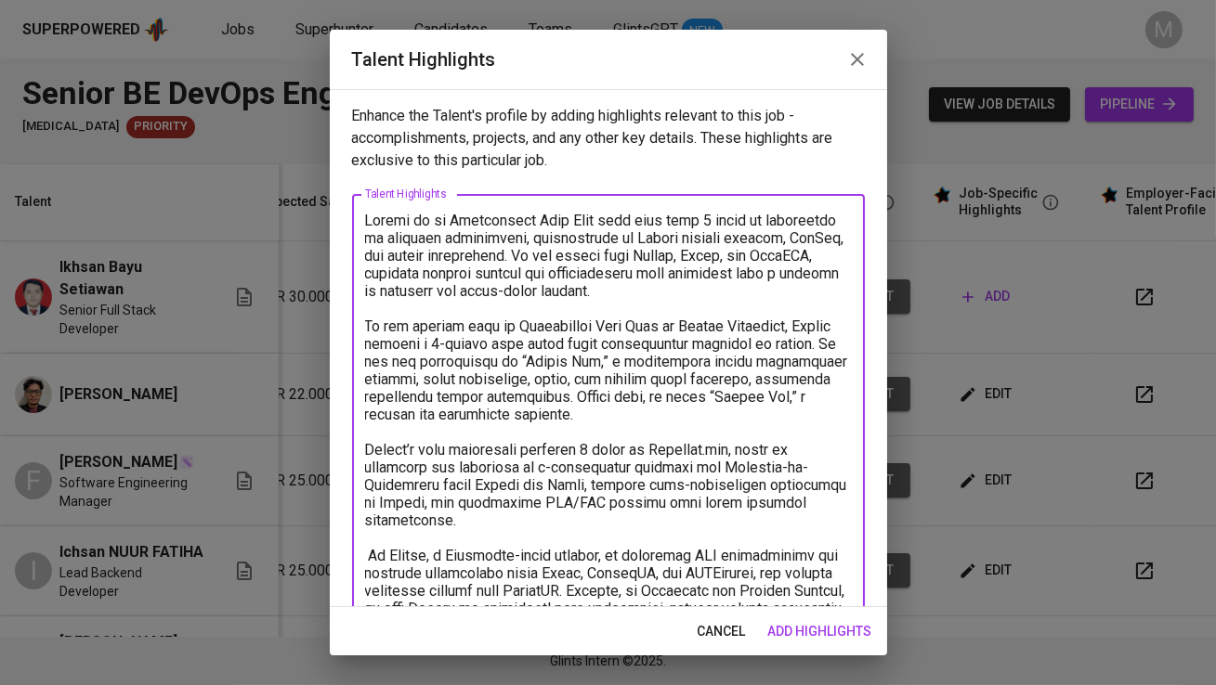
type textarea "Ikhsan is an Engineering Team Lead with more than 8 years of experience in soft…"
click at [821, 630] on span "add highlights" at bounding box center [820, 631] width 104 height 23
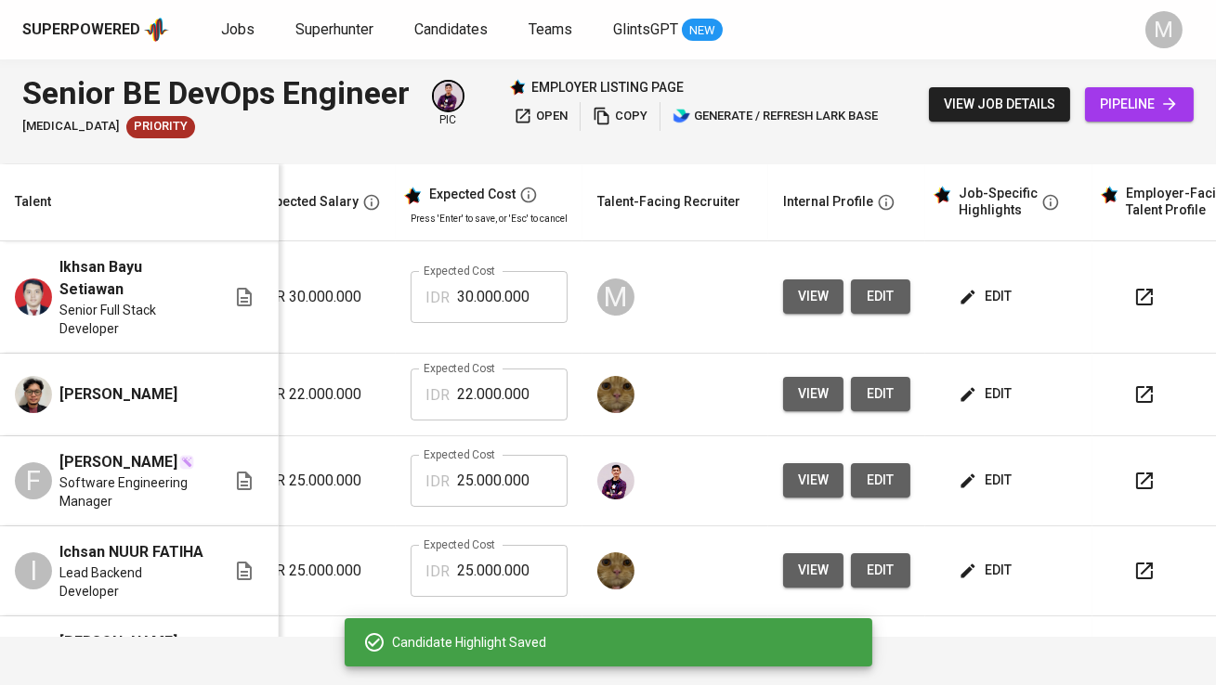
click at [974, 392] on span "edit" at bounding box center [986, 394] width 49 height 23
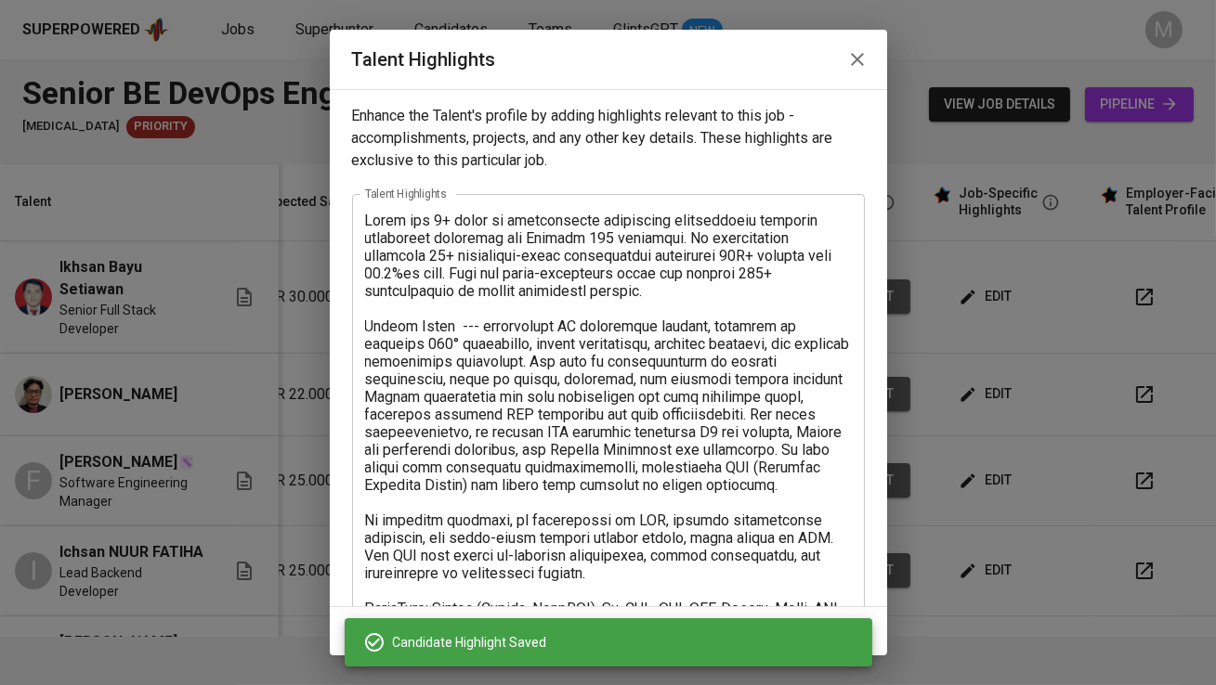
scroll to position [113, 0]
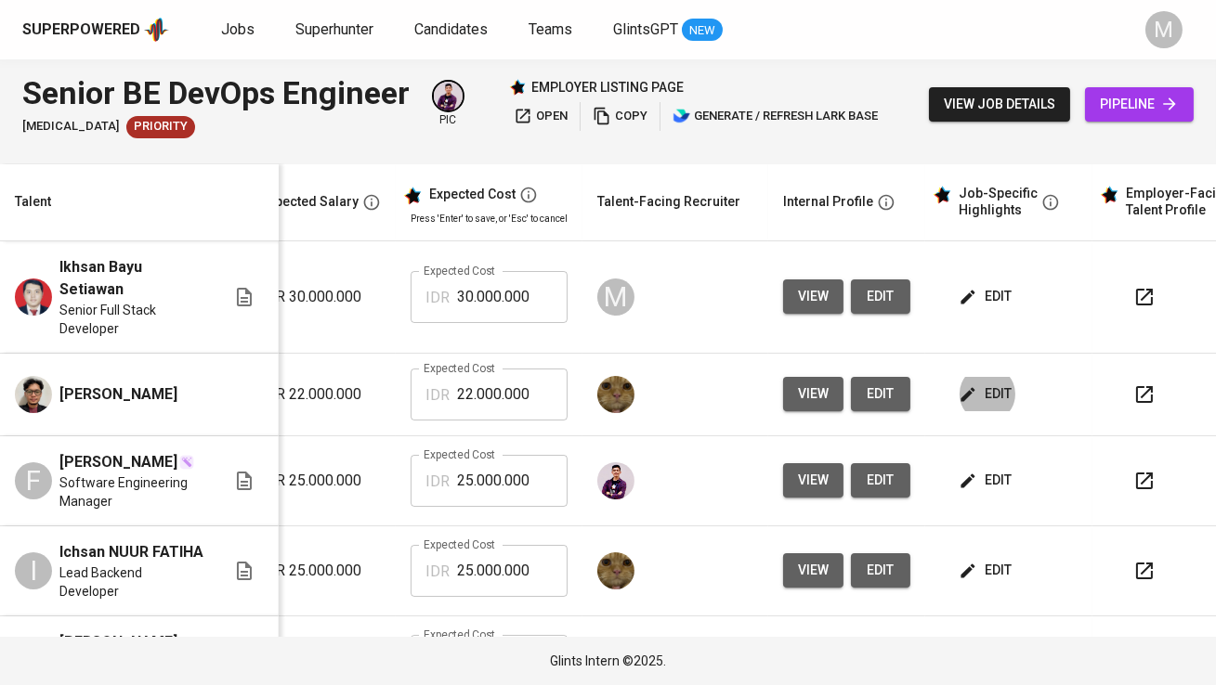
click at [985, 485] on span "edit" at bounding box center [986, 480] width 49 height 23
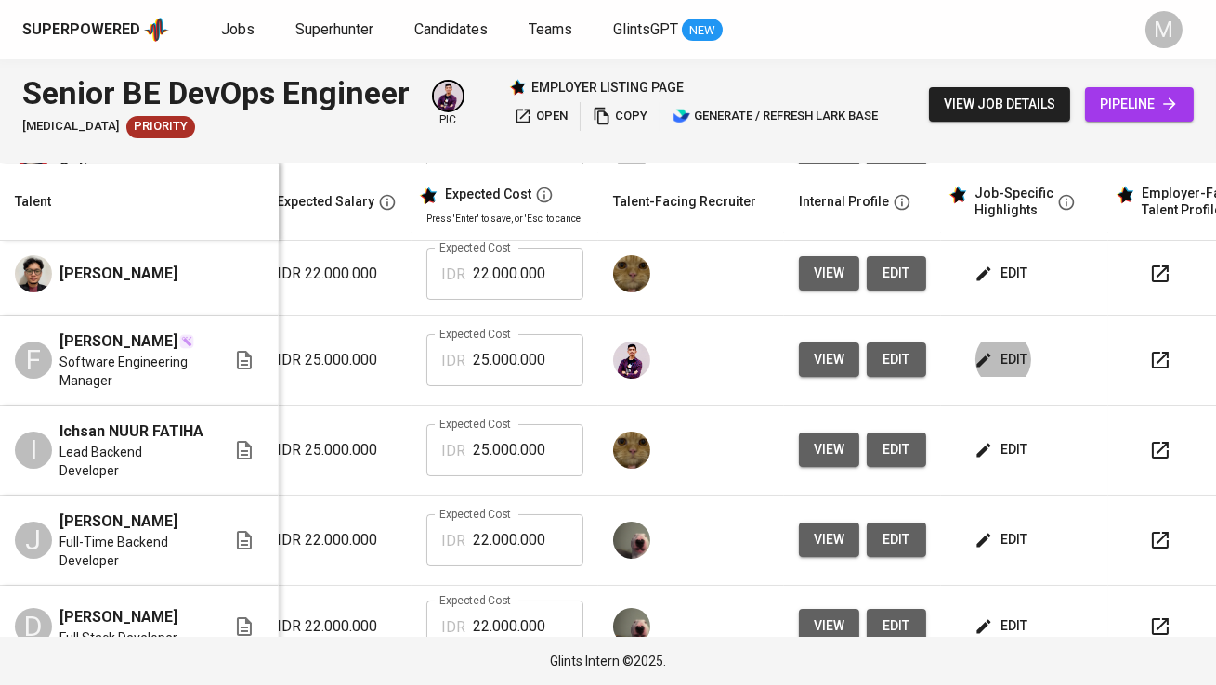
scroll to position [0, 386]
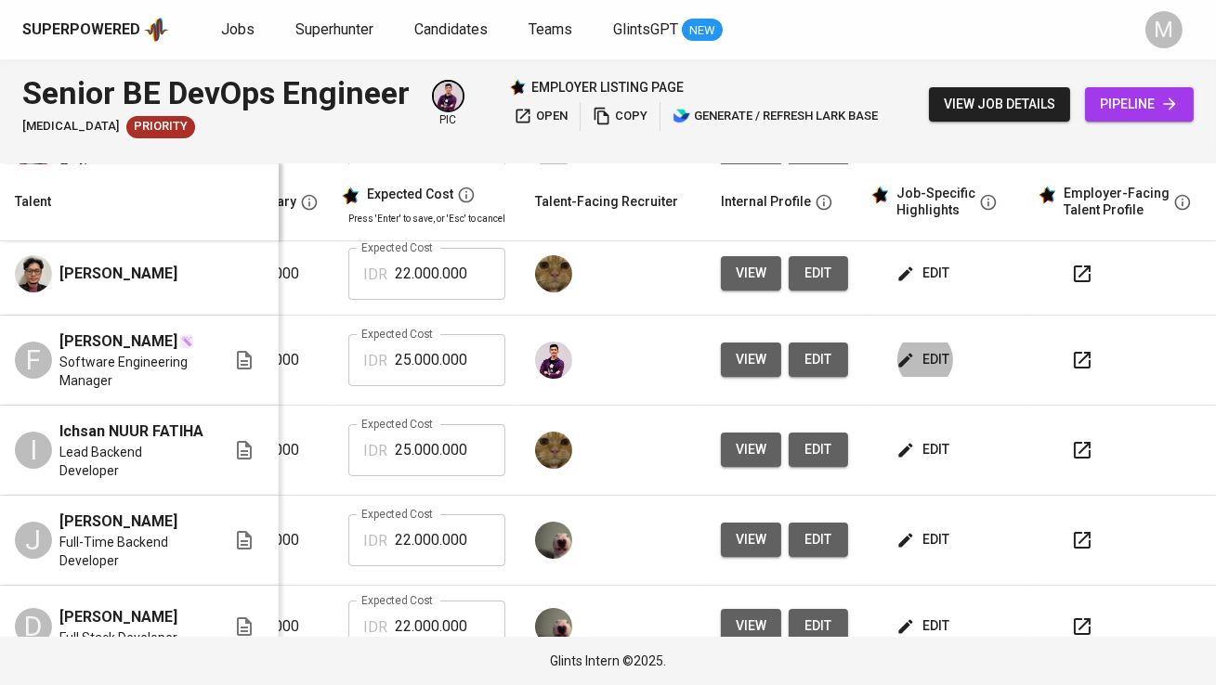
click at [946, 444] on div "edit" at bounding box center [954, 450] width 123 height 34
click at [924, 444] on span "edit" at bounding box center [924, 449] width 49 height 23
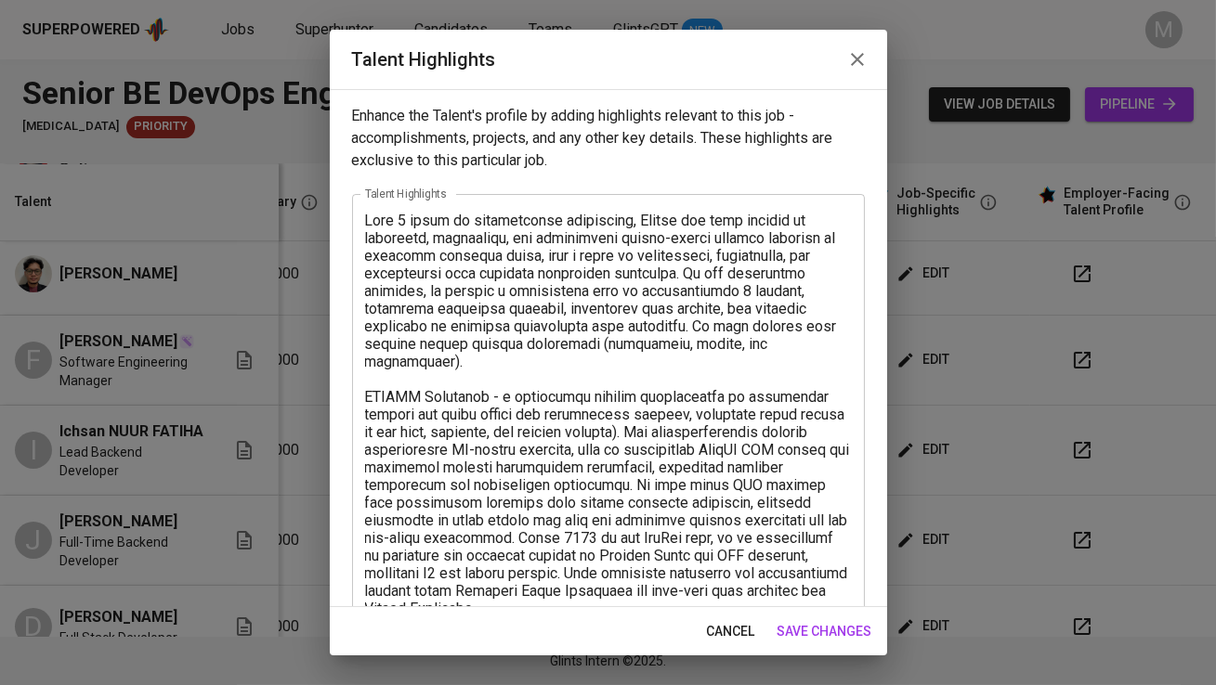
scroll to position [184, 0]
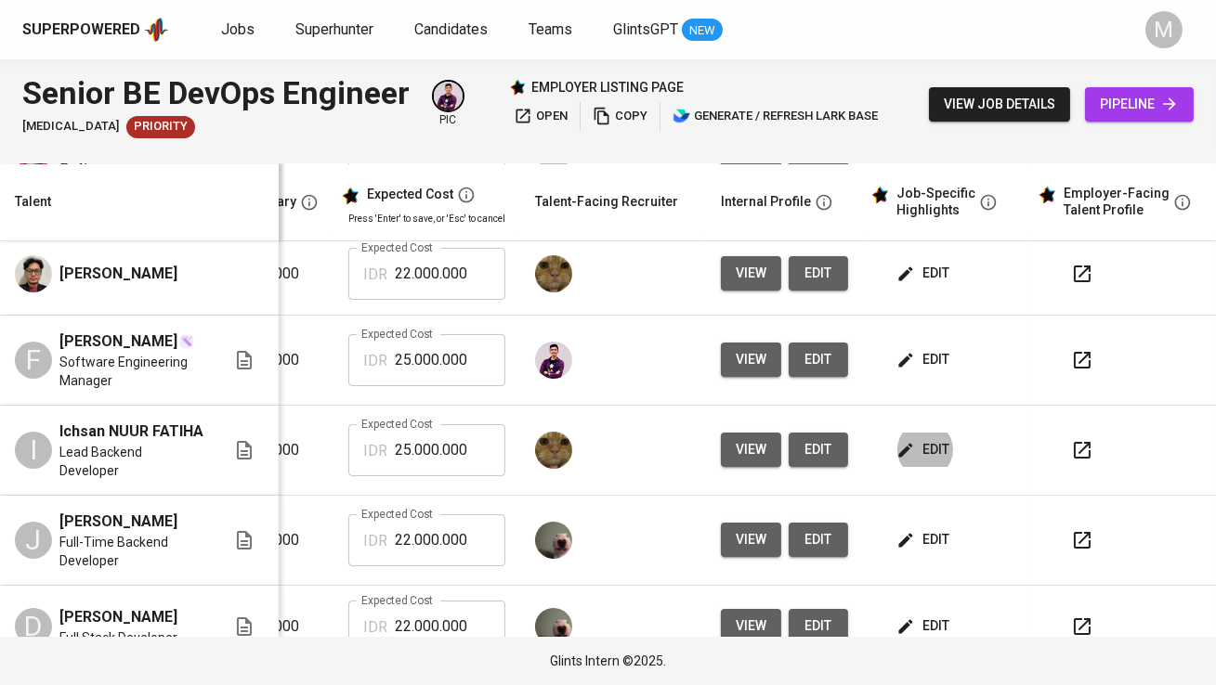
click at [933, 536] on span "edit" at bounding box center [924, 540] width 49 height 23
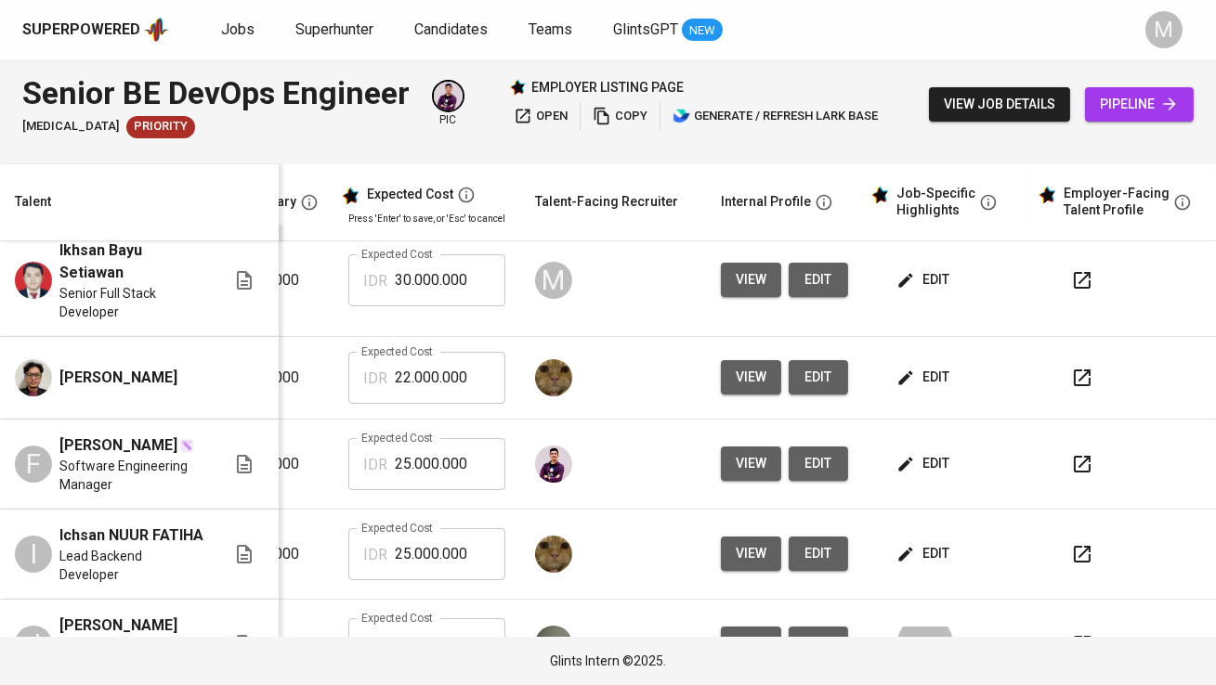
scroll to position [0, 400]
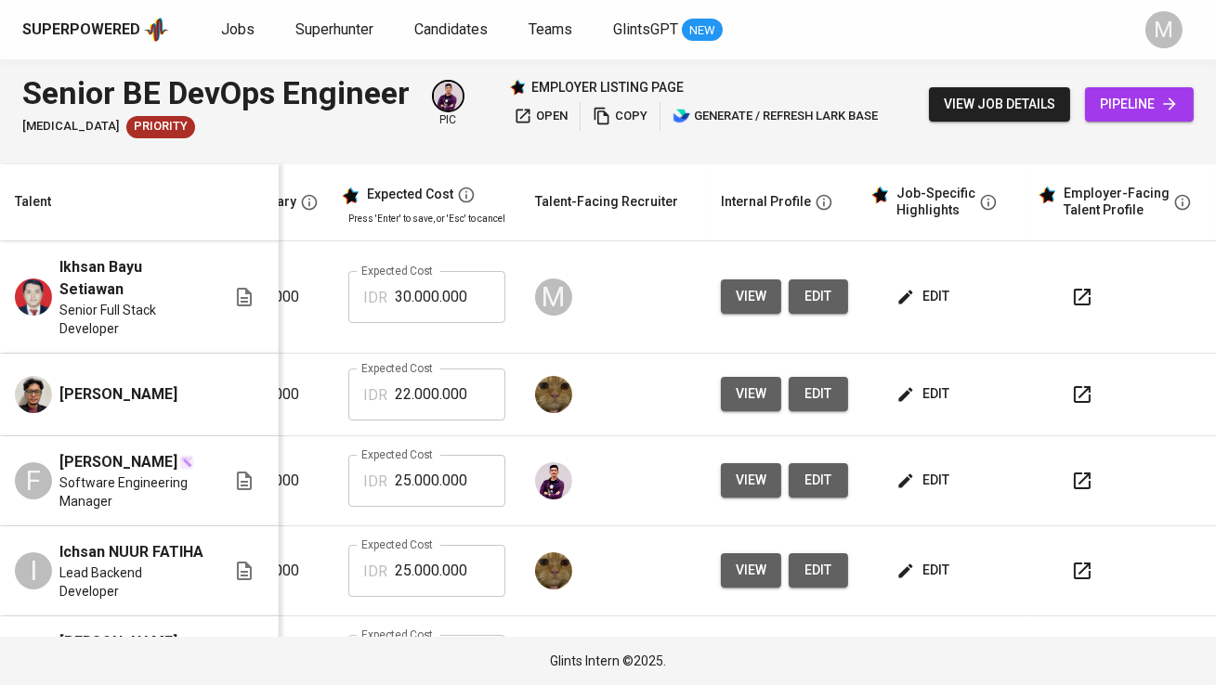
click at [920, 294] on span "edit" at bounding box center [924, 296] width 49 height 23
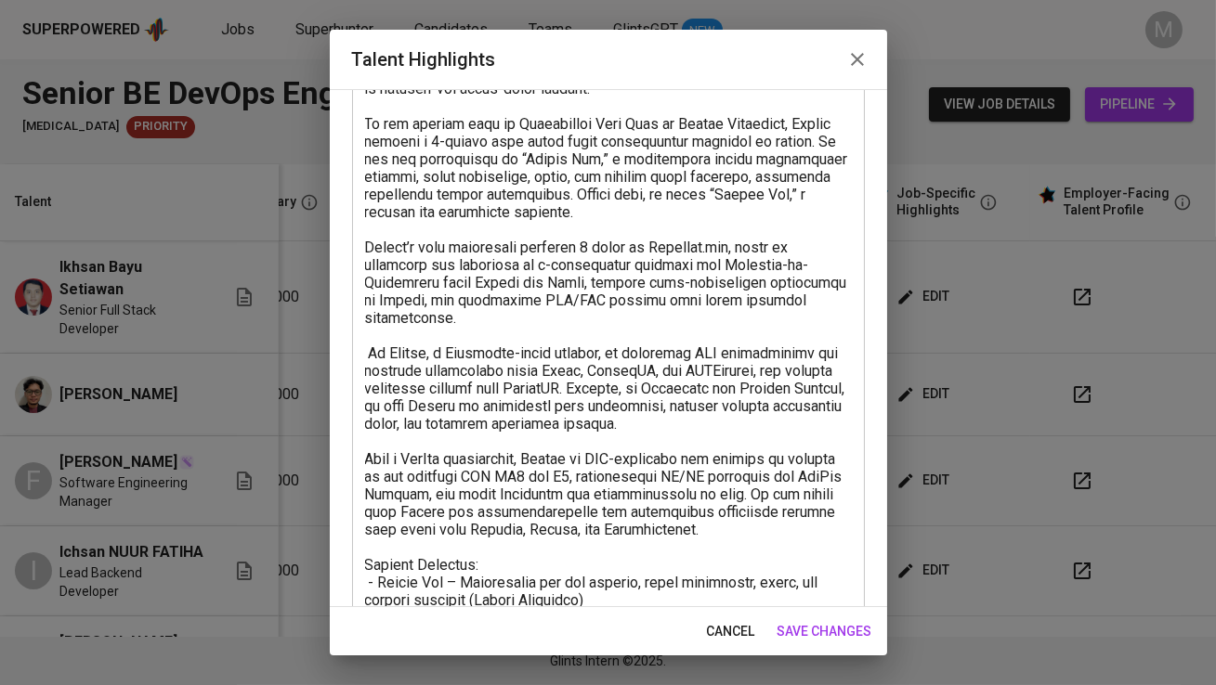
scroll to position [537, 0]
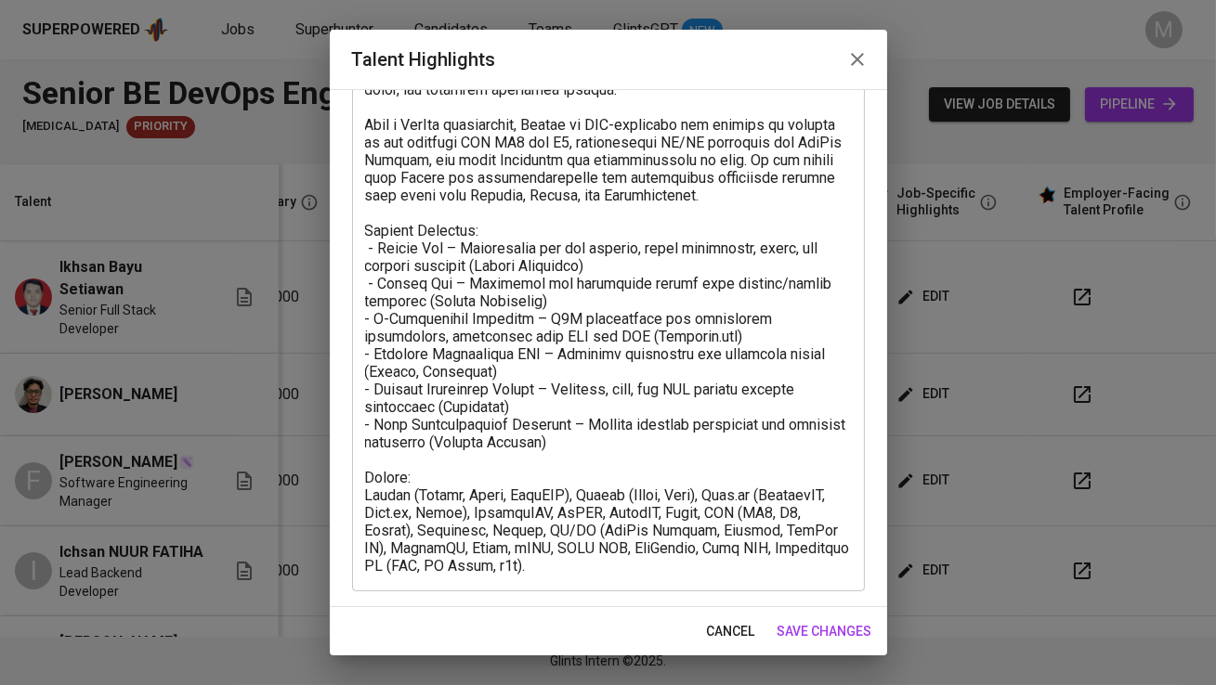
click at [545, 568] on textarea at bounding box center [608, 125] width 487 height 900
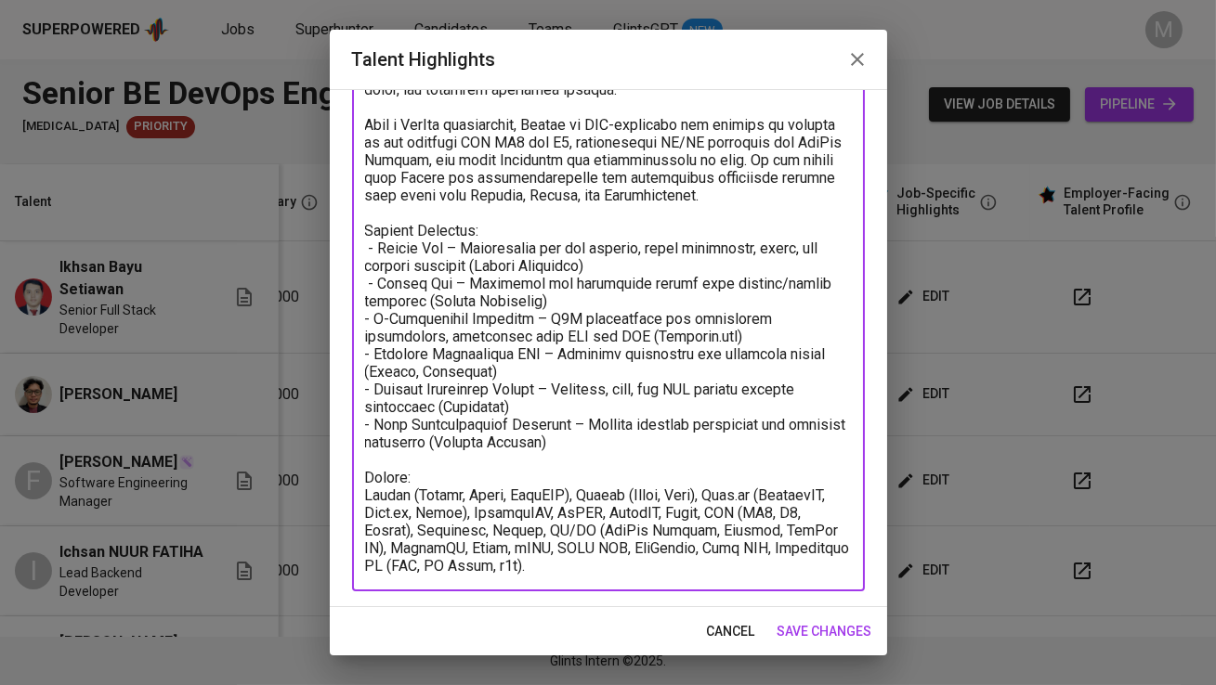
click at [545, 568] on textarea at bounding box center [608, 125] width 487 height 900
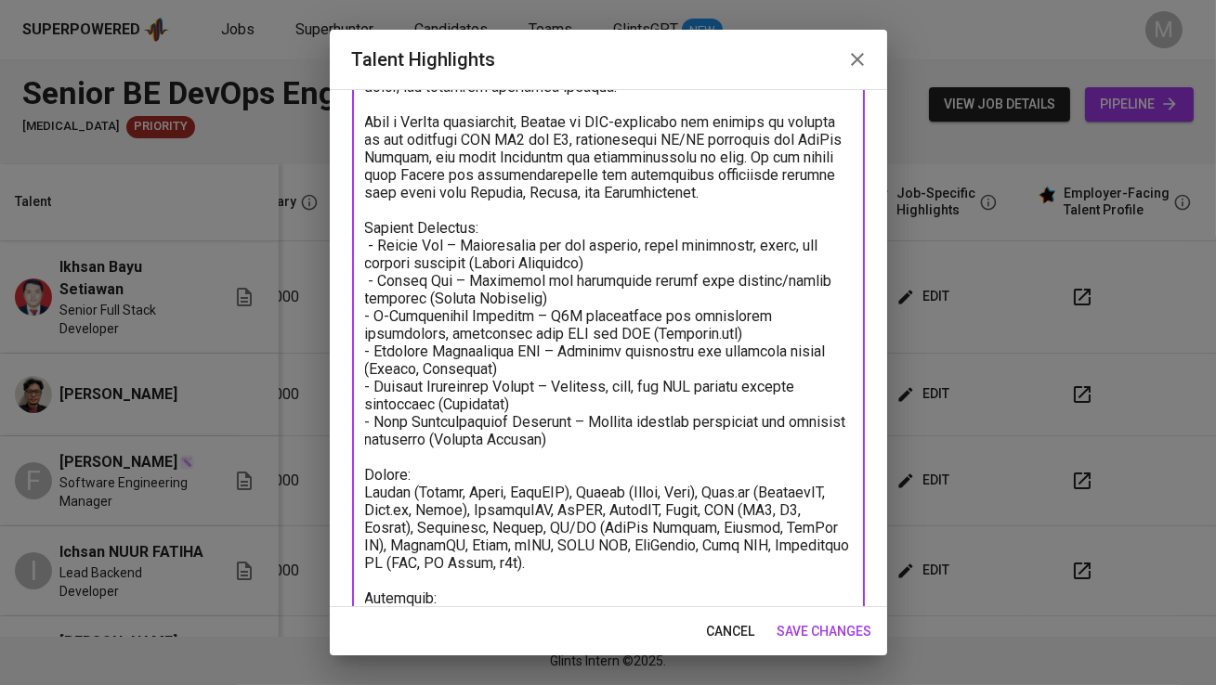
scroll to position [557, 0]
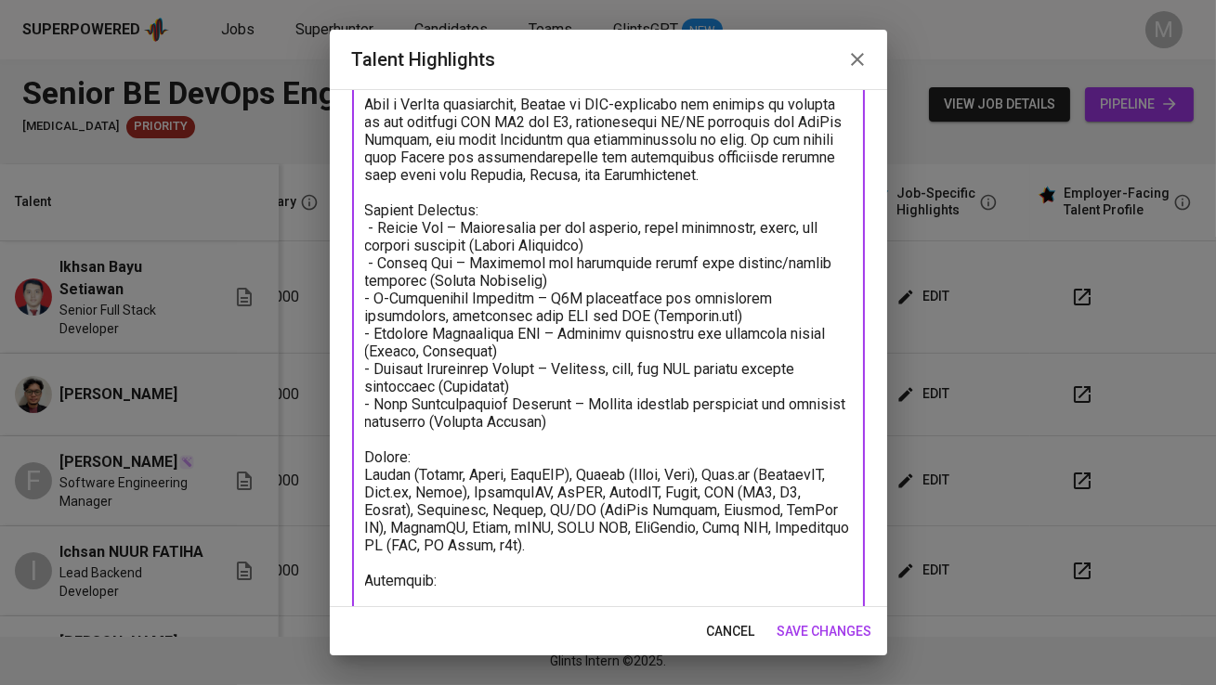
type textarea "Ikhsan is an Engineering Team Lead with more than 8 years of experience in soft…"
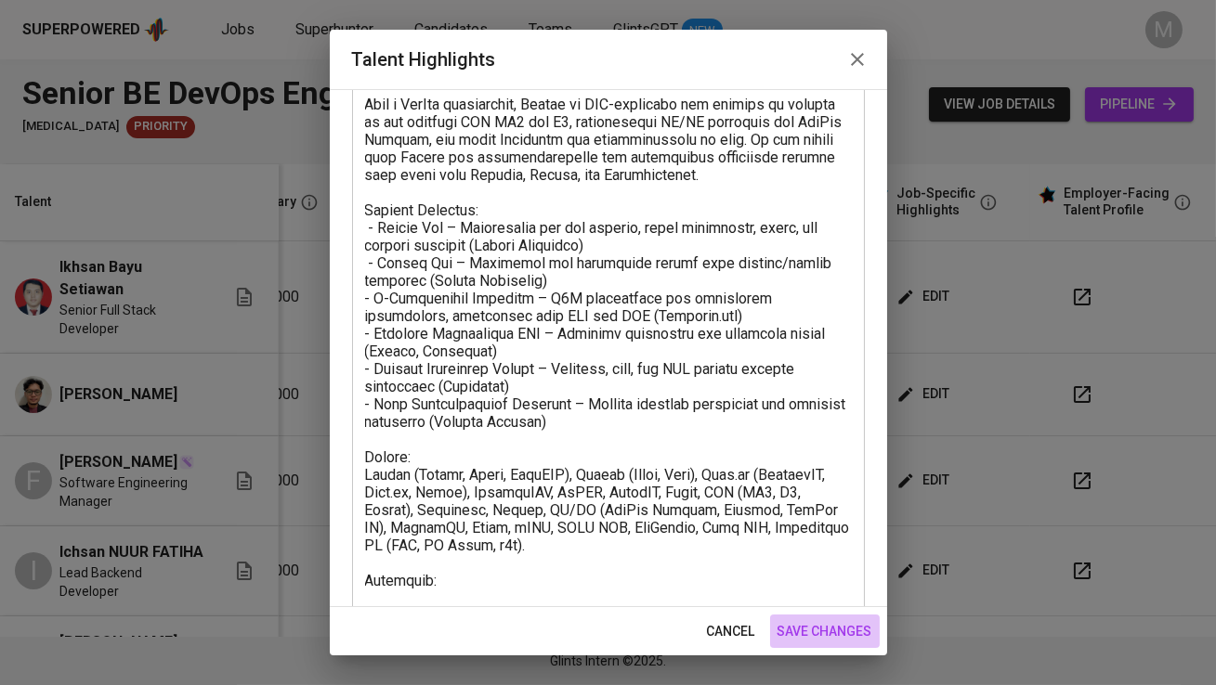
click at [826, 626] on span "save changes" at bounding box center [824, 631] width 95 height 23
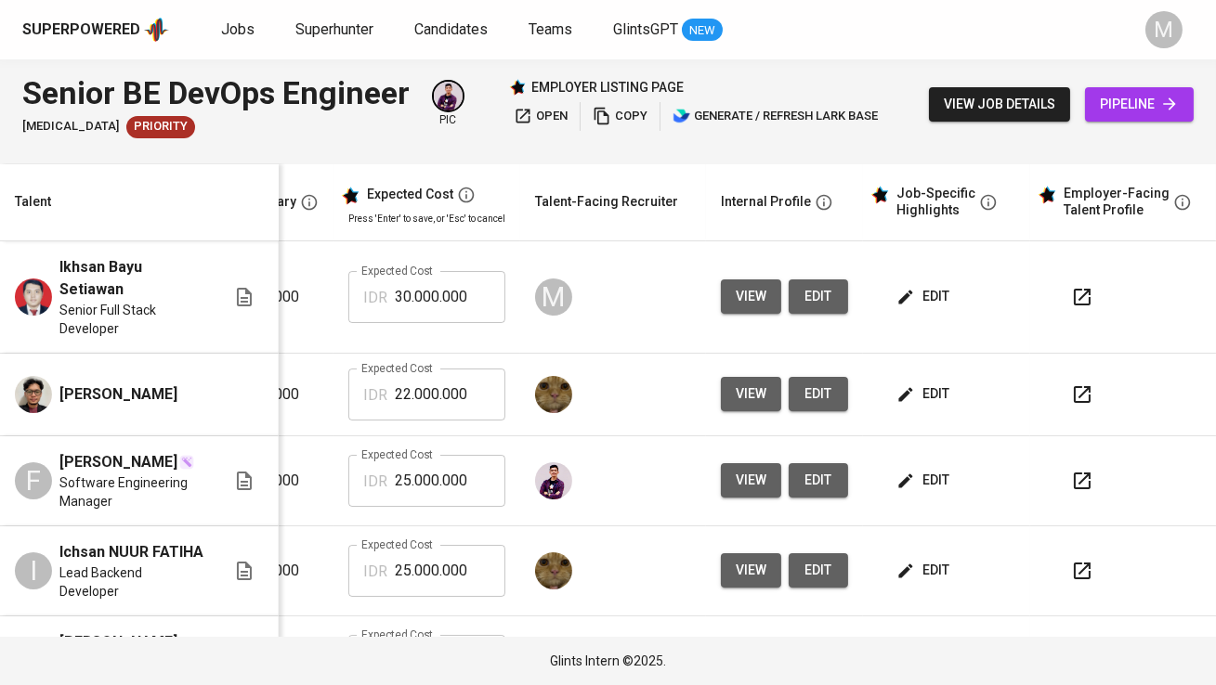
click at [812, 301] on span "edit" at bounding box center [818, 296] width 30 height 23
click at [980, 110] on span "view job details" at bounding box center [999, 104] width 111 height 23
click at [447, 299] on input "30.000.000" at bounding box center [450, 297] width 111 height 52
type input "25.000.000"
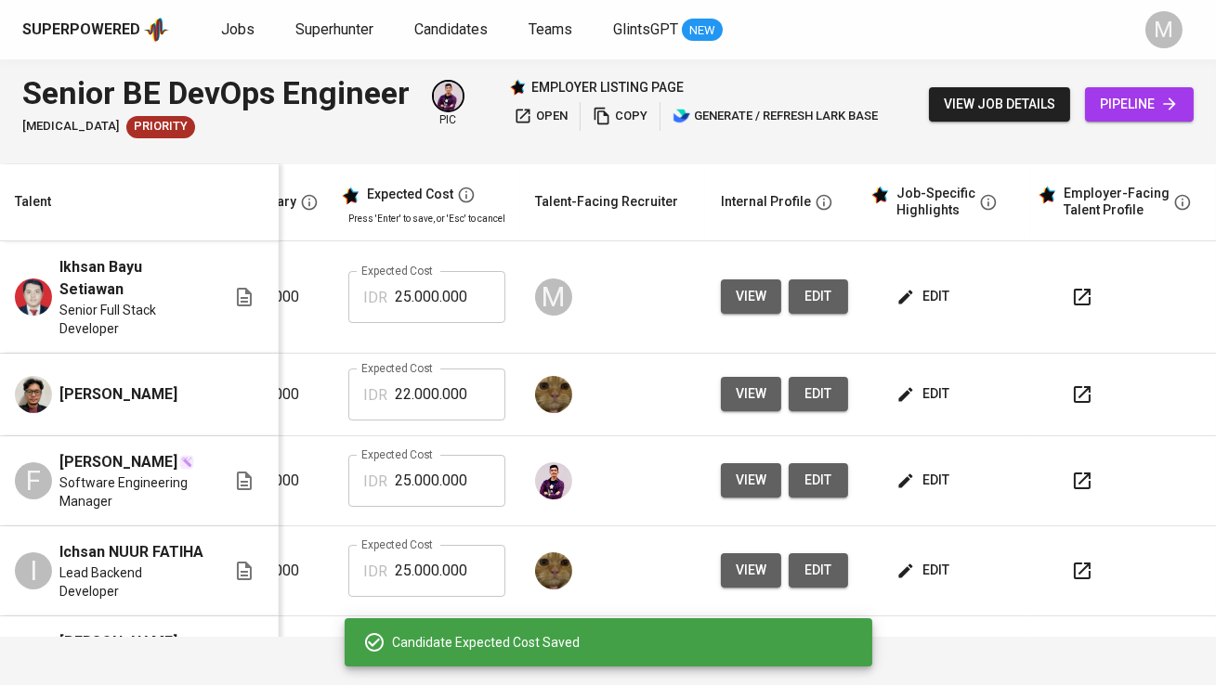
click at [721, 296] on button "view" at bounding box center [751, 297] width 60 height 34
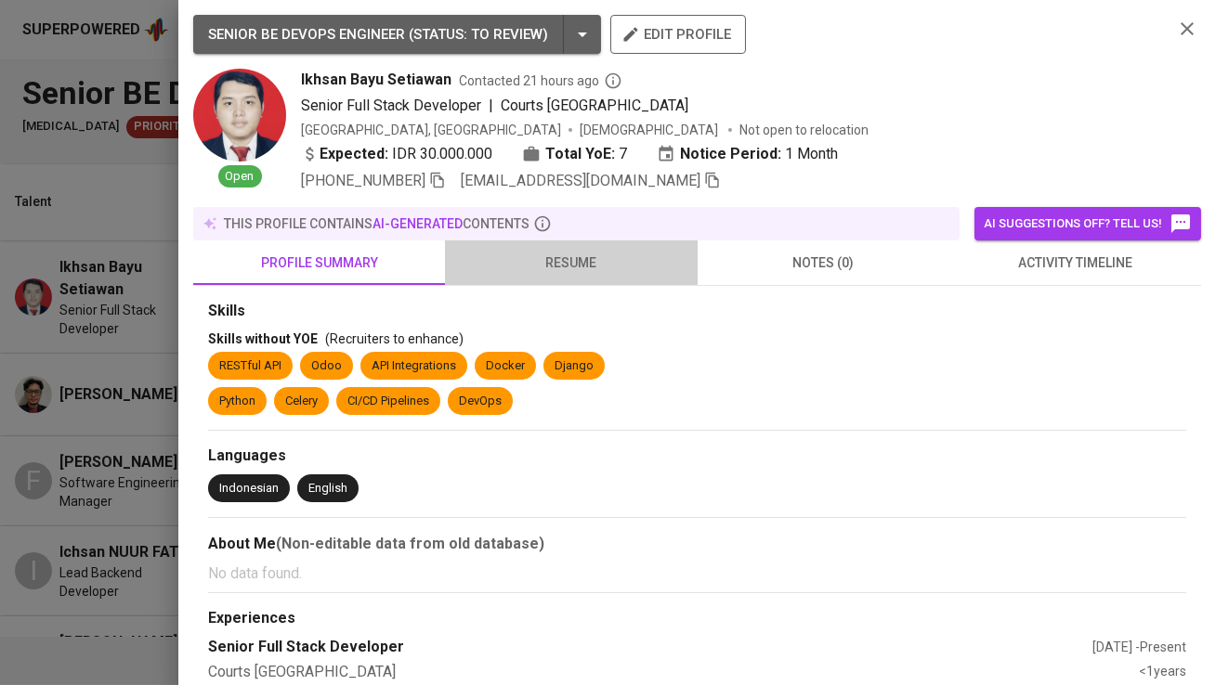
click at [557, 246] on button "resume" at bounding box center [571, 263] width 252 height 45
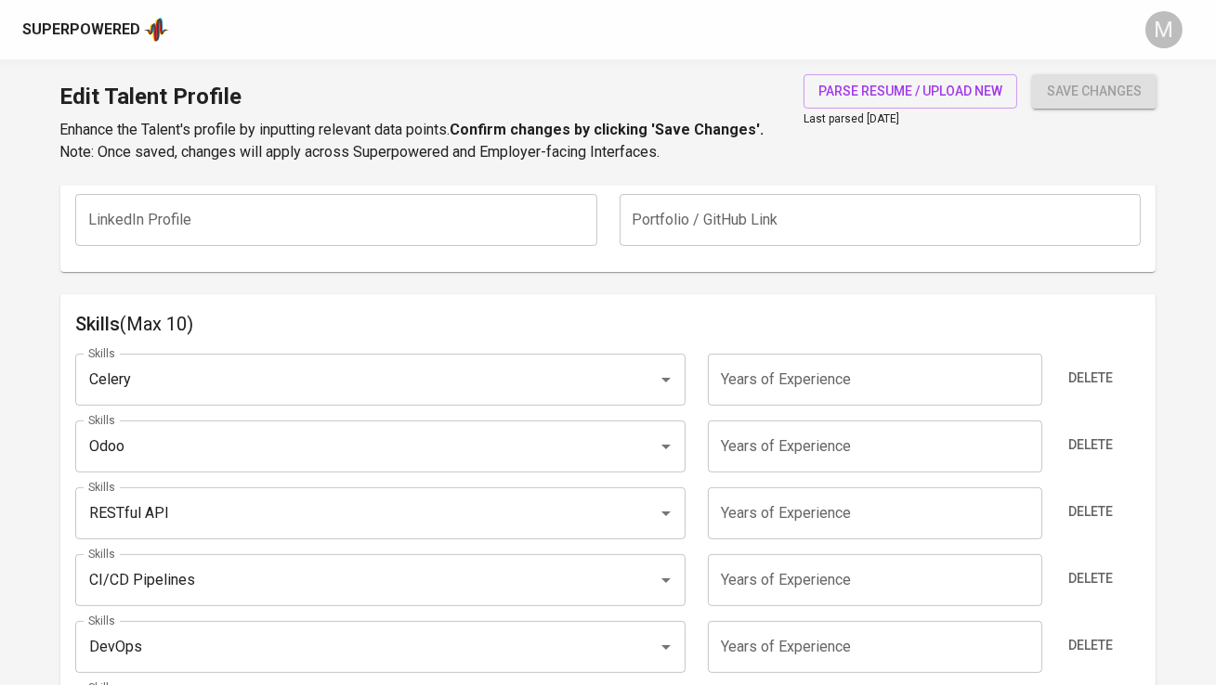
scroll to position [843, 0]
click at [1081, 380] on span "Delete" at bounding box center [1090, 379] width 45 height 23
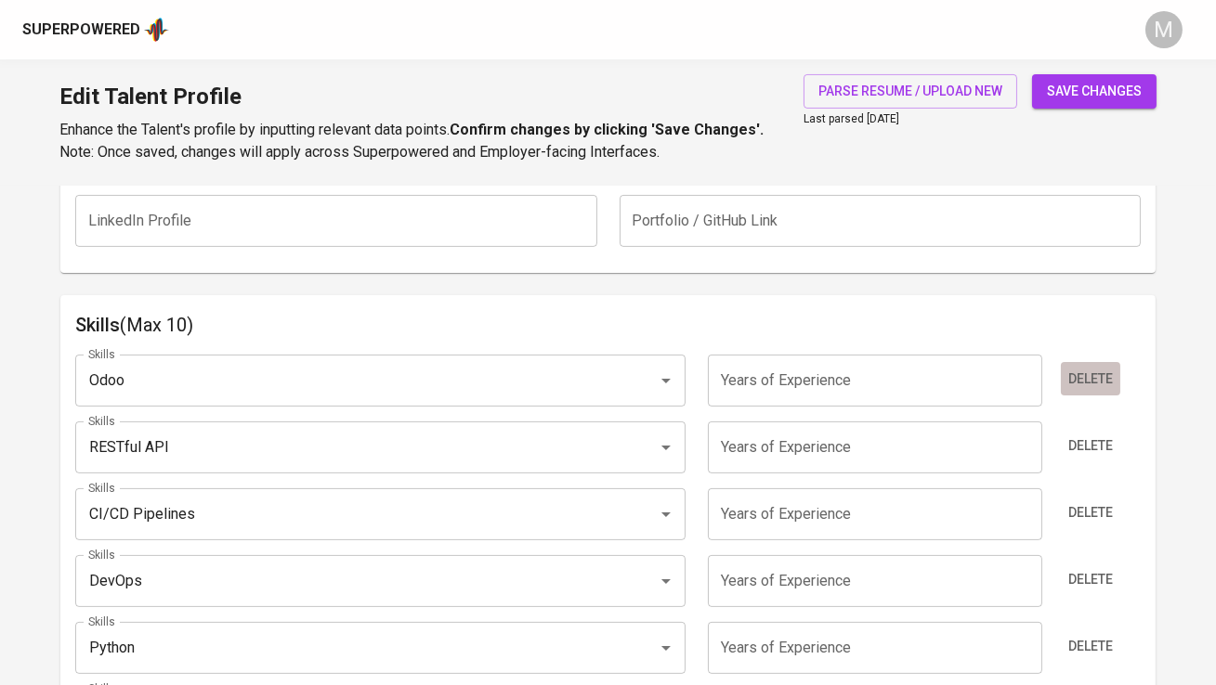
click at [1081, 380] on span "Delete" at bounding box center [1090, 379] width 45 height 23
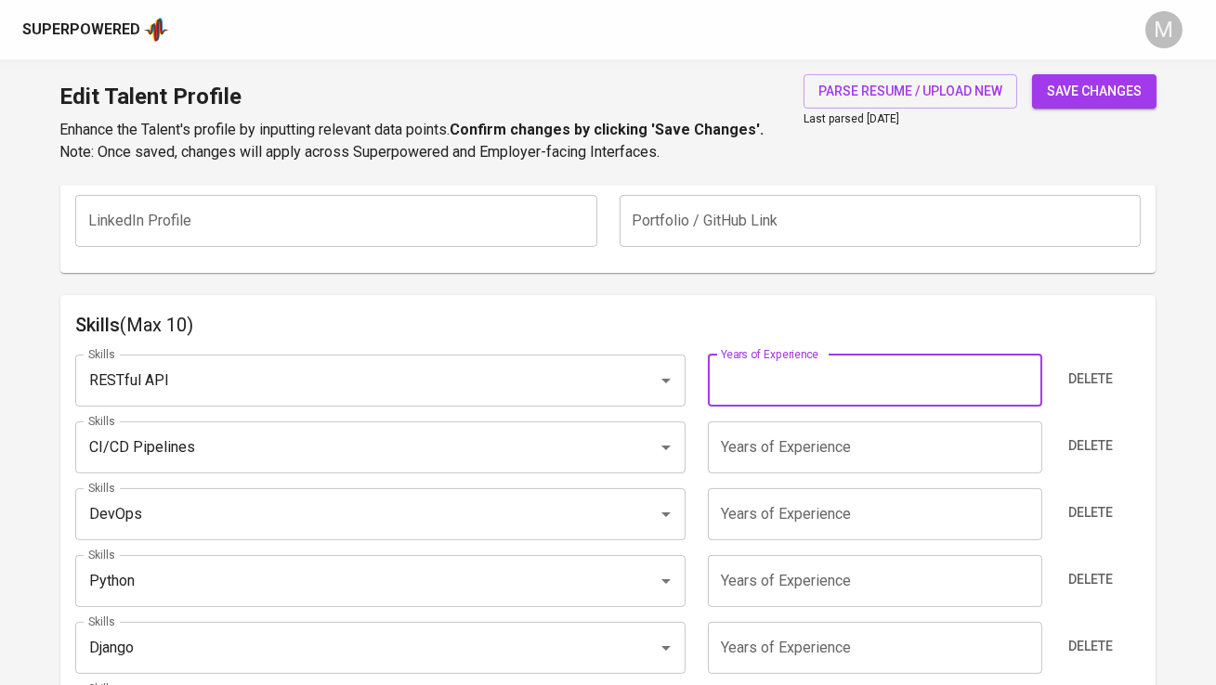
click at [918, 397] on input "number" at bounding box center [875, 381] width 334 height 52
type input "7"
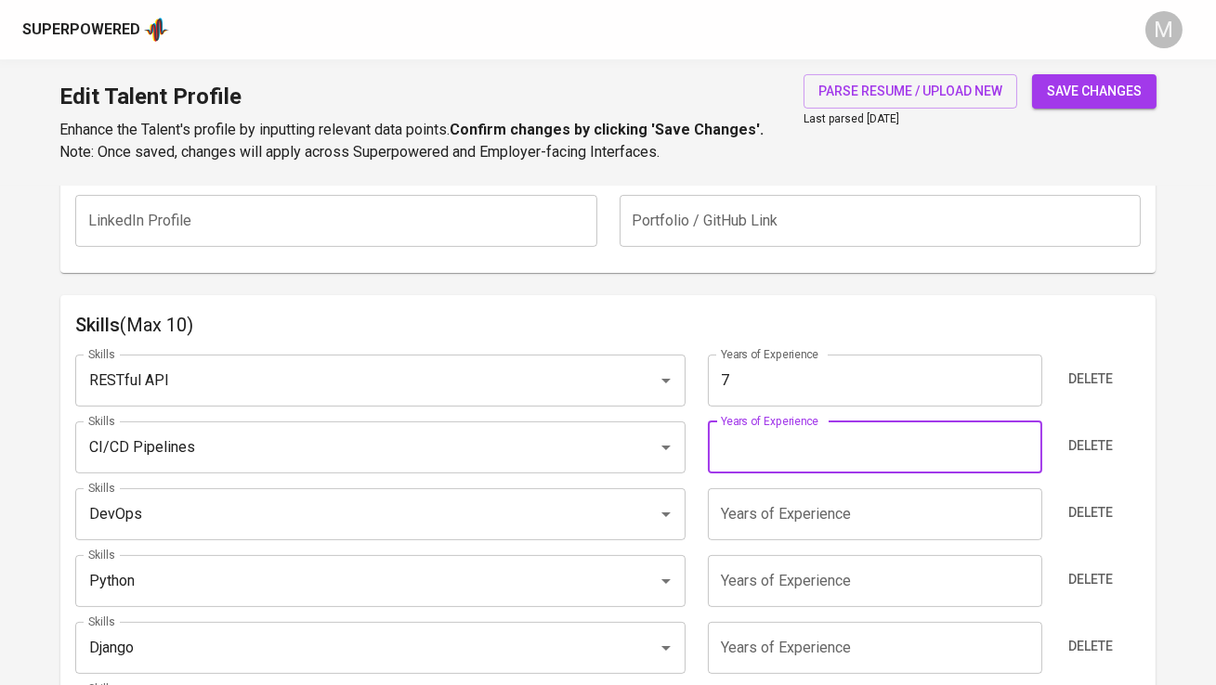
click at [888, 443] on input "number" at bounding box center [875, 448] width 334 height 52
type input "7"
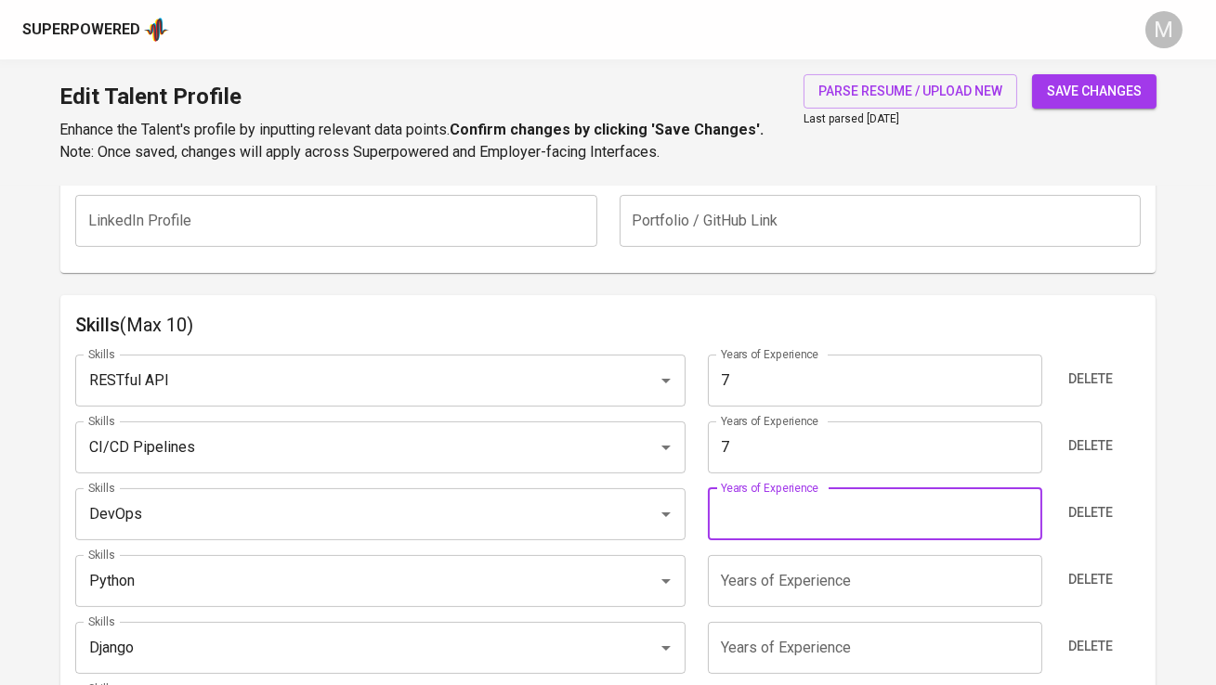
click at [859, 502] on input "number" at bounding box center [875, 515] width 334 height 52
type input "7"
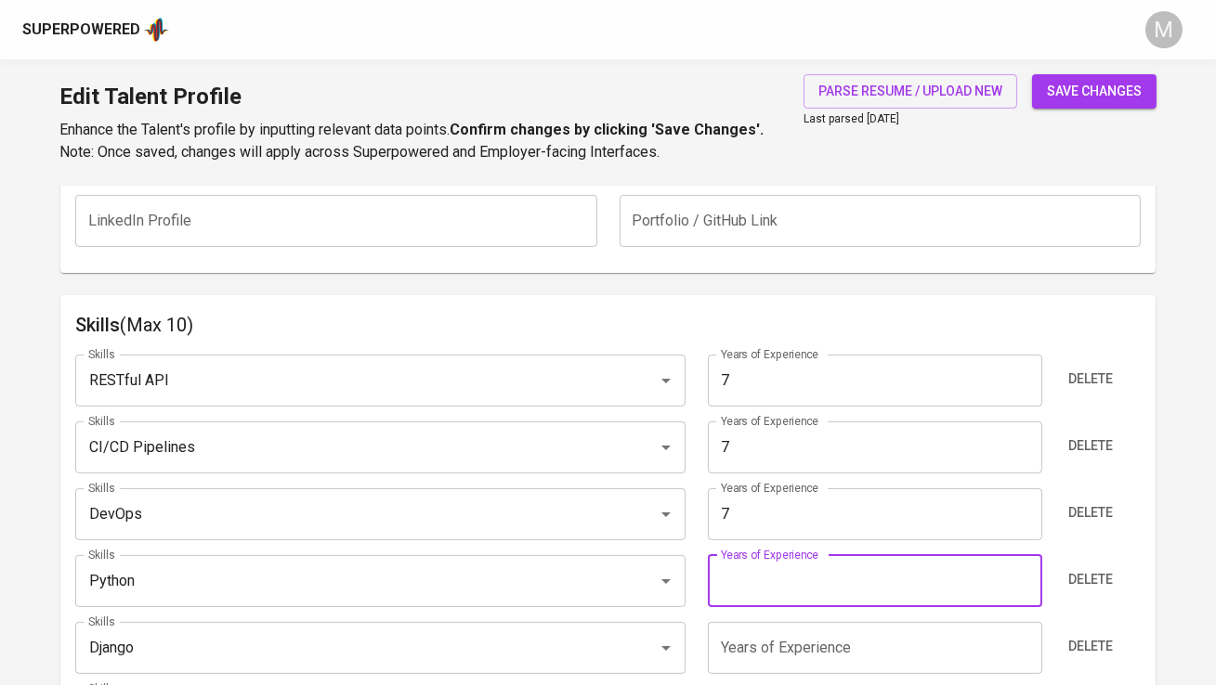
click at [829, 579] on input "number" at bounding box center [875, 581] width 334 height 52
type input "7"
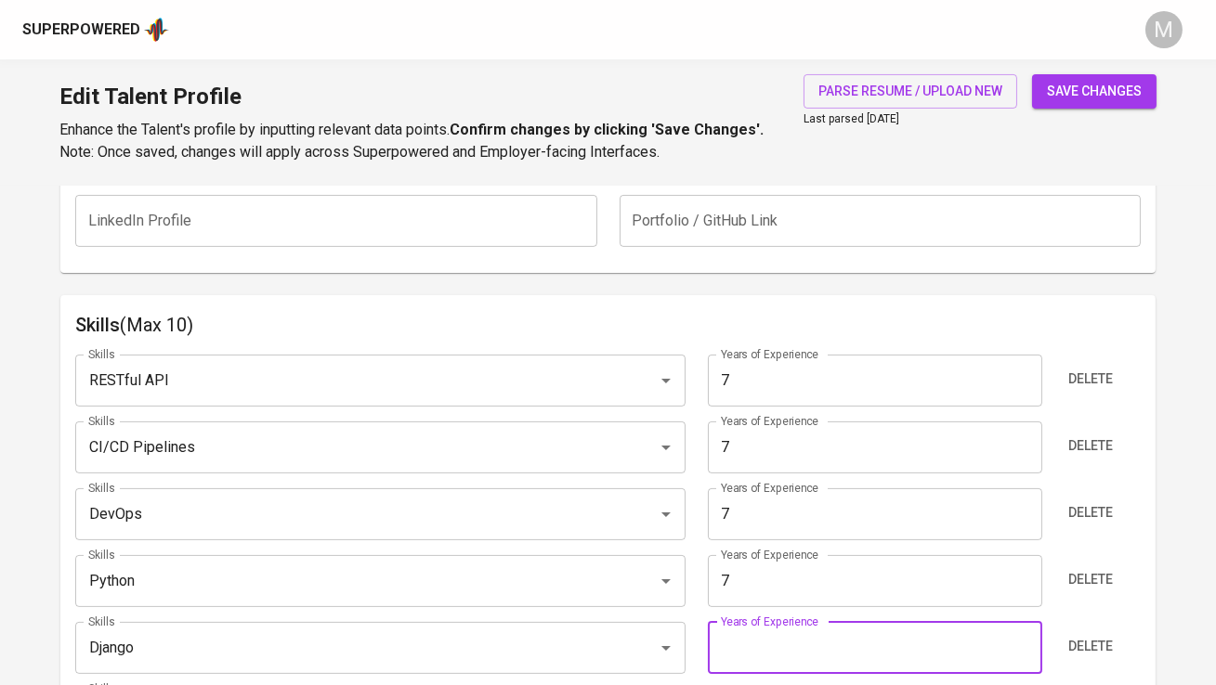
click at [807, 646] on input "number" at bounding box center [875, 648] width 334 height 52
type input "7"
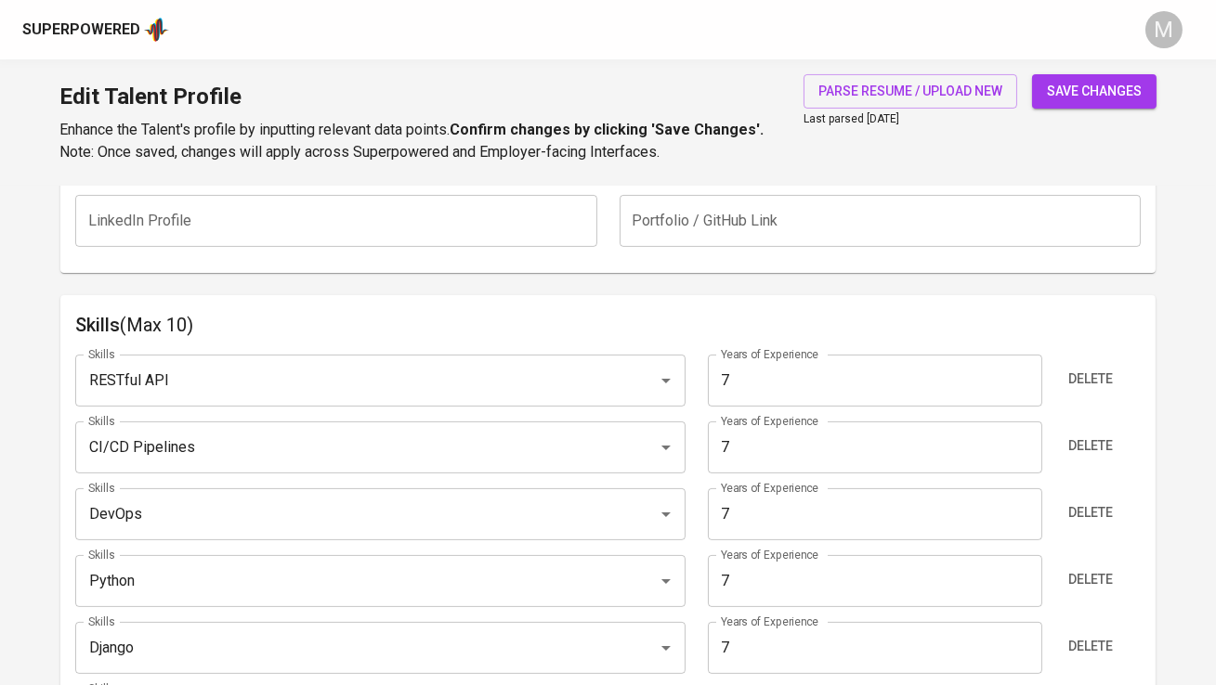
click at [868, 328] on h6 "Skills (Max 10)" at bounding box center [607, 325] width 1064 height 30
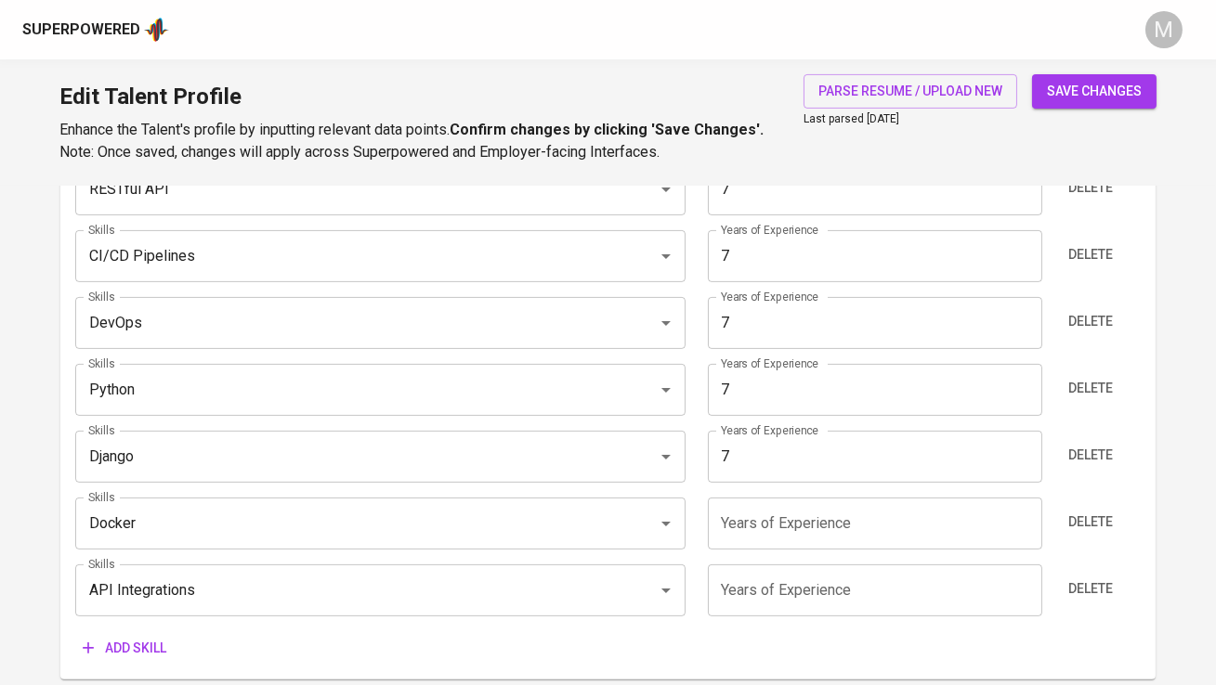
scroll to position [1118, 0]
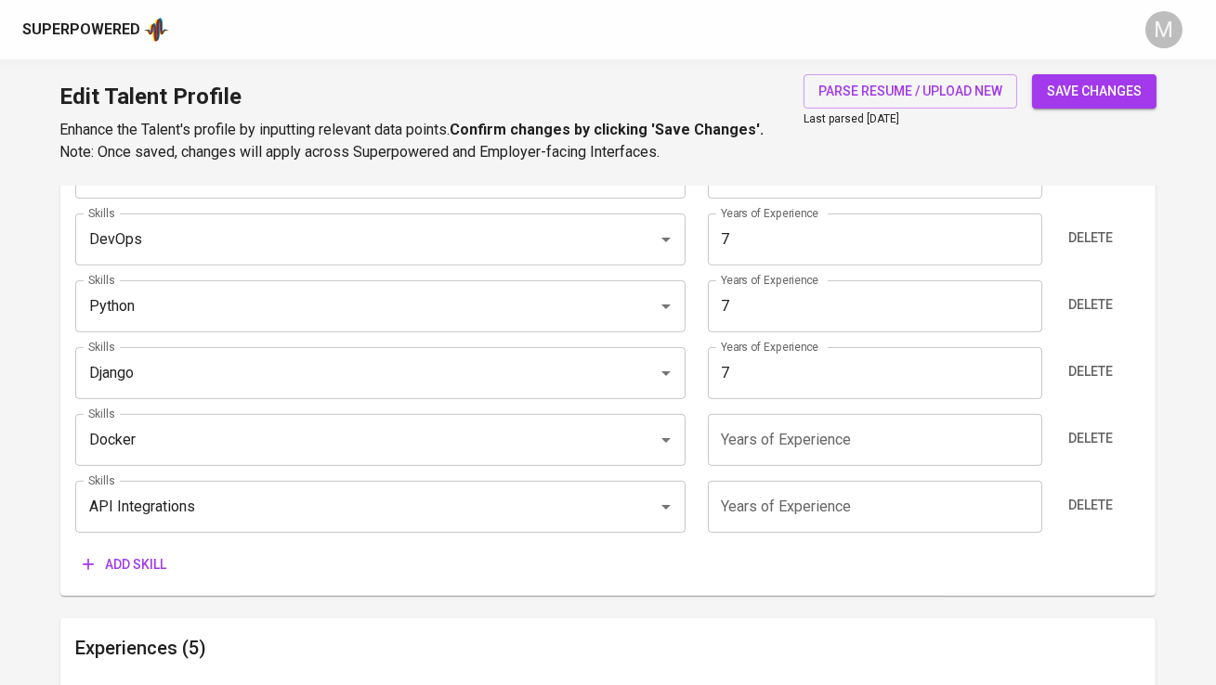
click at [800, 438] on input "number" at bounding box center [875, 440] width 334 height 52
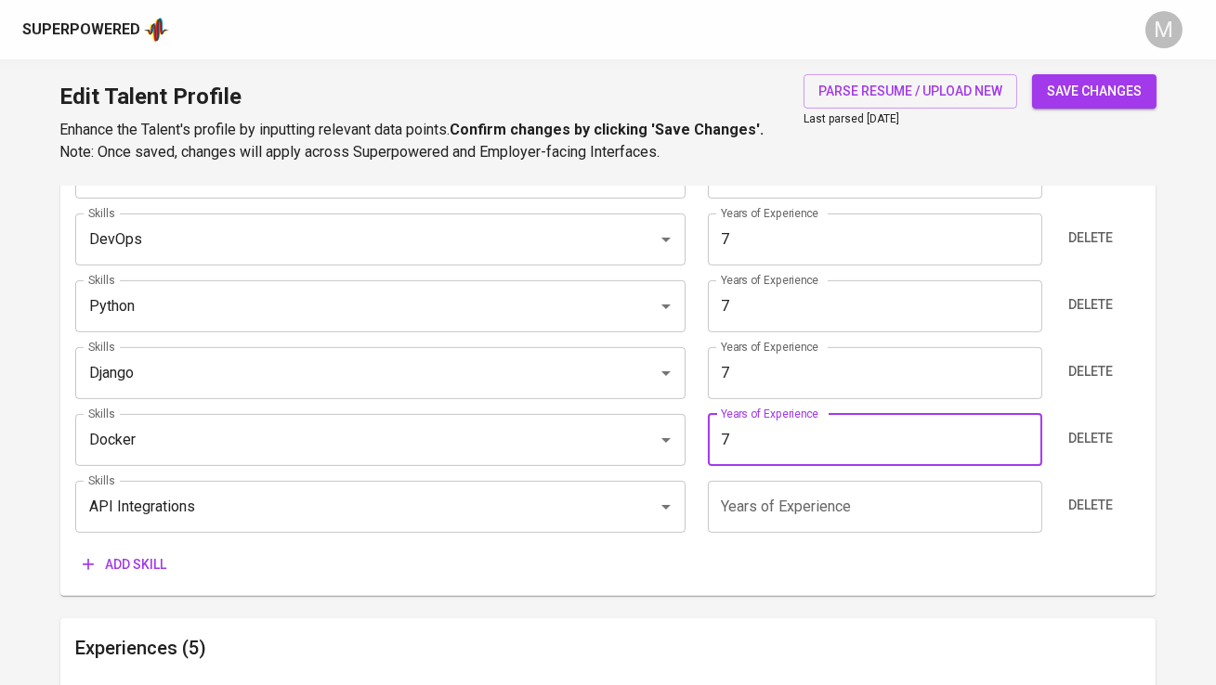
type input "7"
click at [792, 497] on input "number" at bounding box center [875, 507] width 334 height 52
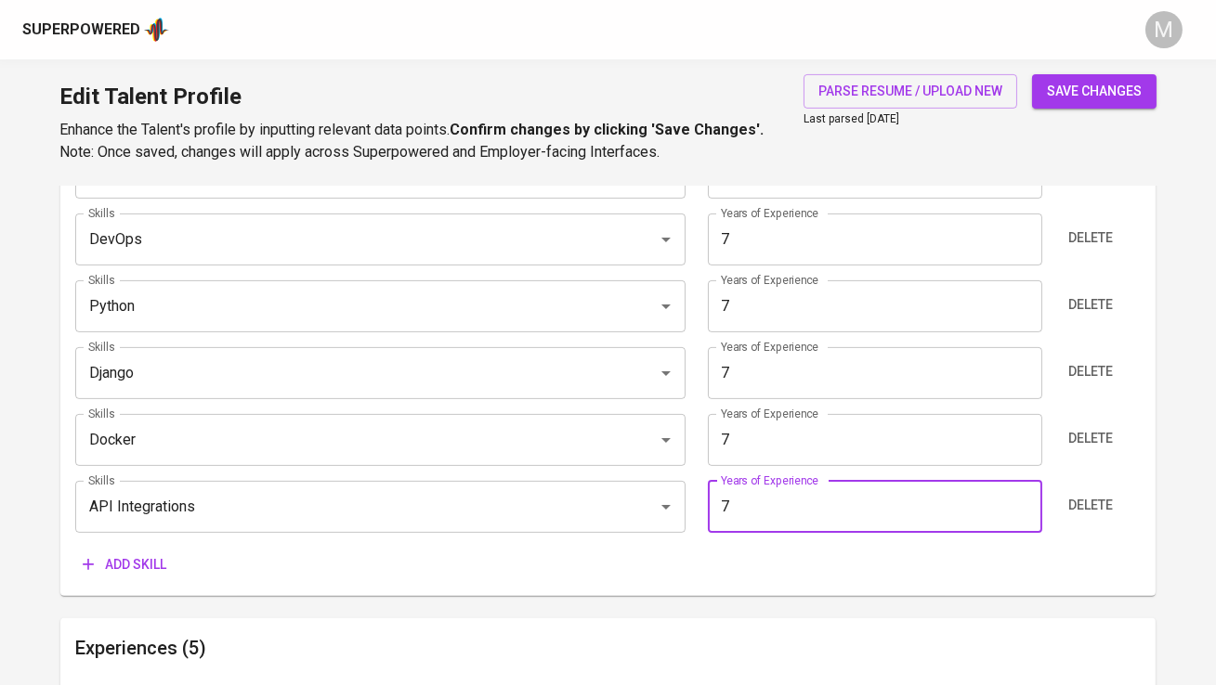
type input "7"
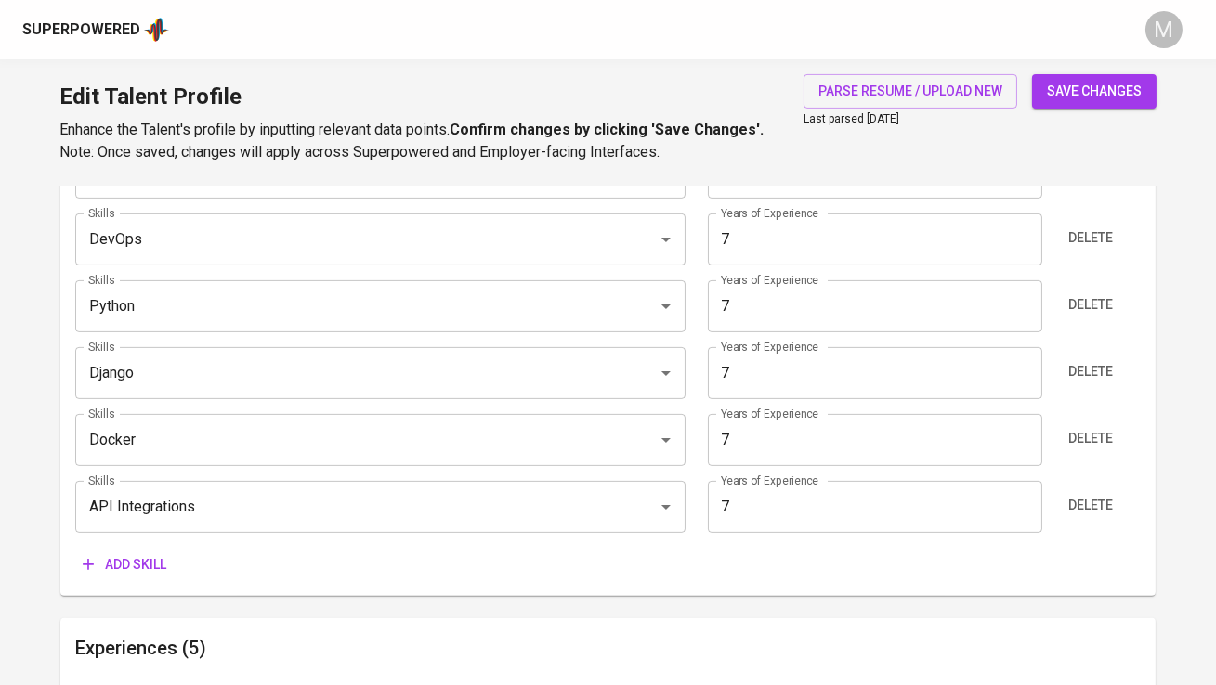
click at [1116, 106] on button "save changes" at bounding box center [1094, 91] width 124 height 34
type input "API Integrations"
type input "Docker"
type input "Django"
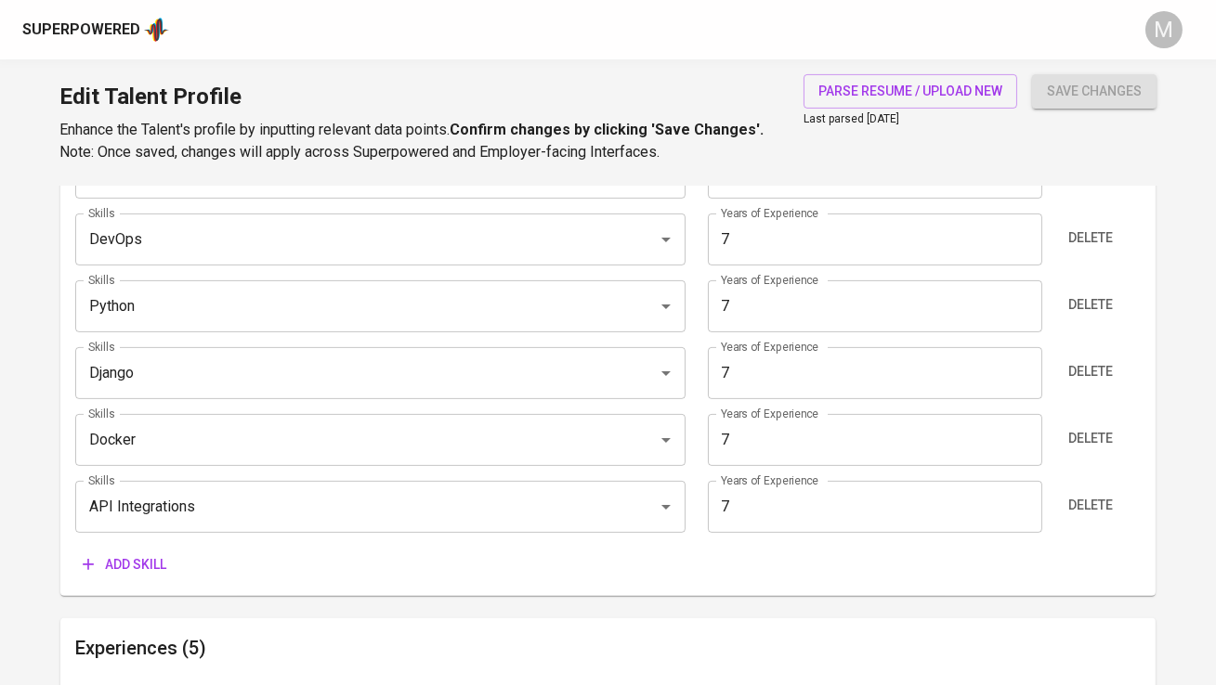
type input "DevOps"
type input "CI/CD Pipelines"
type input "RESTful API"
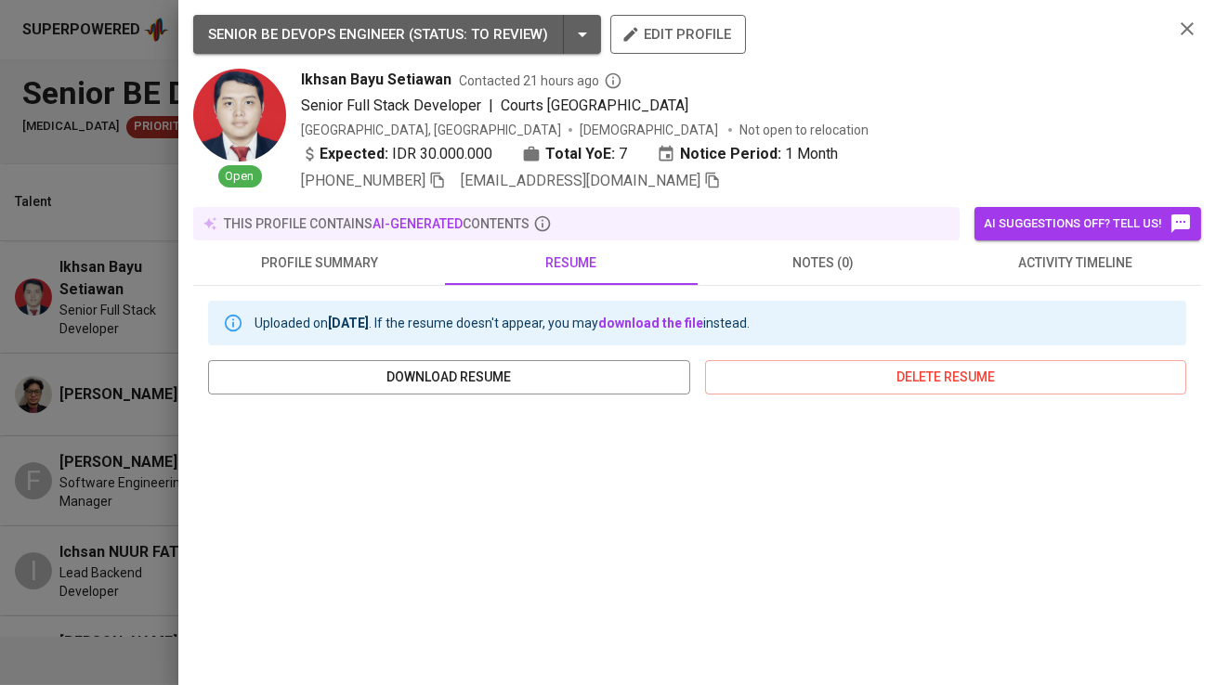
click at [1187, 26] on icon "button" at bounding box center [1187, 29] width 22 height 22
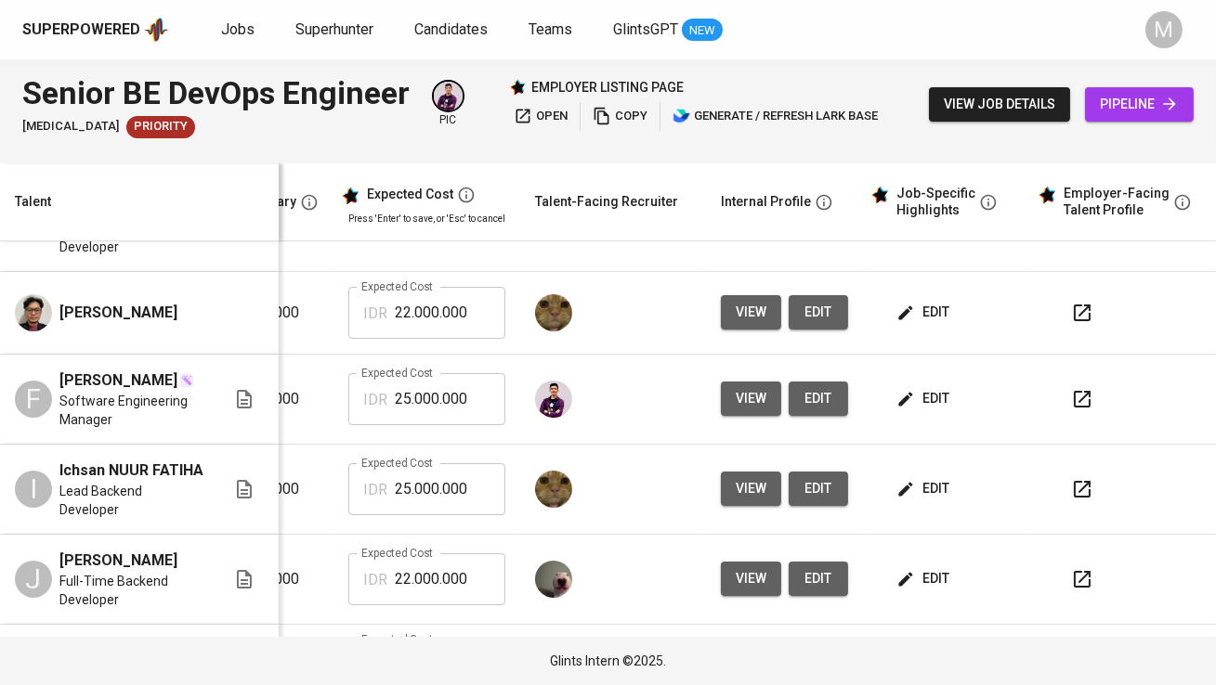
scroll to position [227, 400]
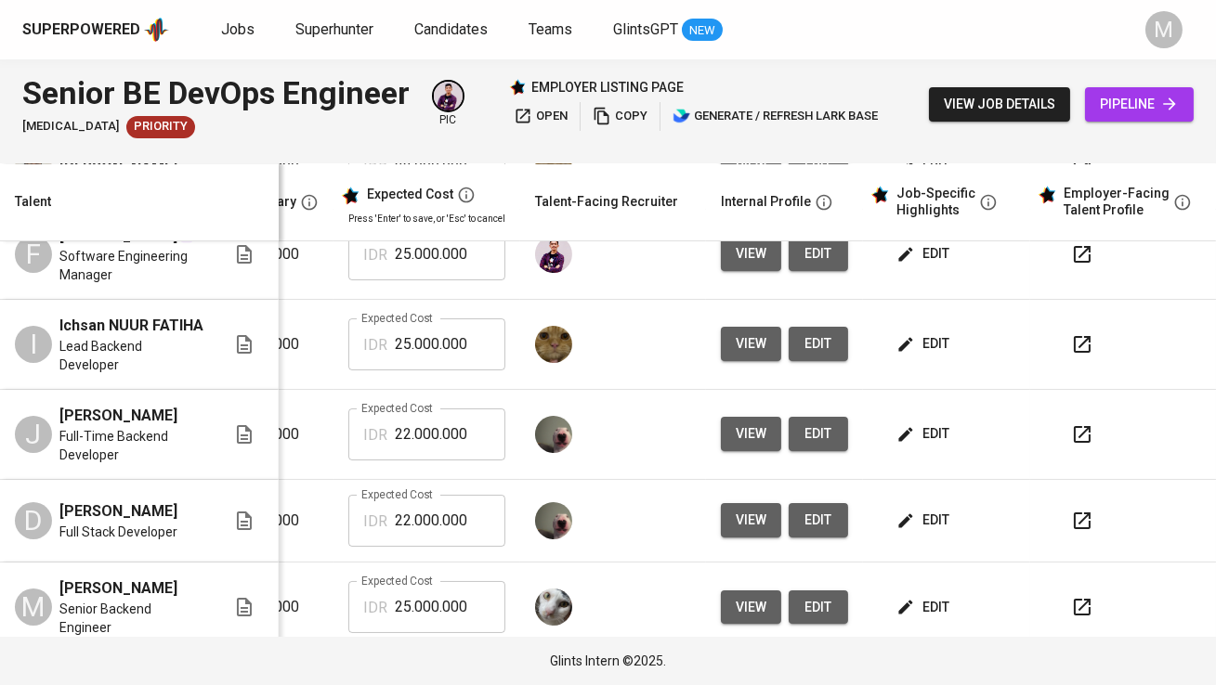
click at [920, 423] on span "edit" at bounding box center [924, 434] width 49 height 23
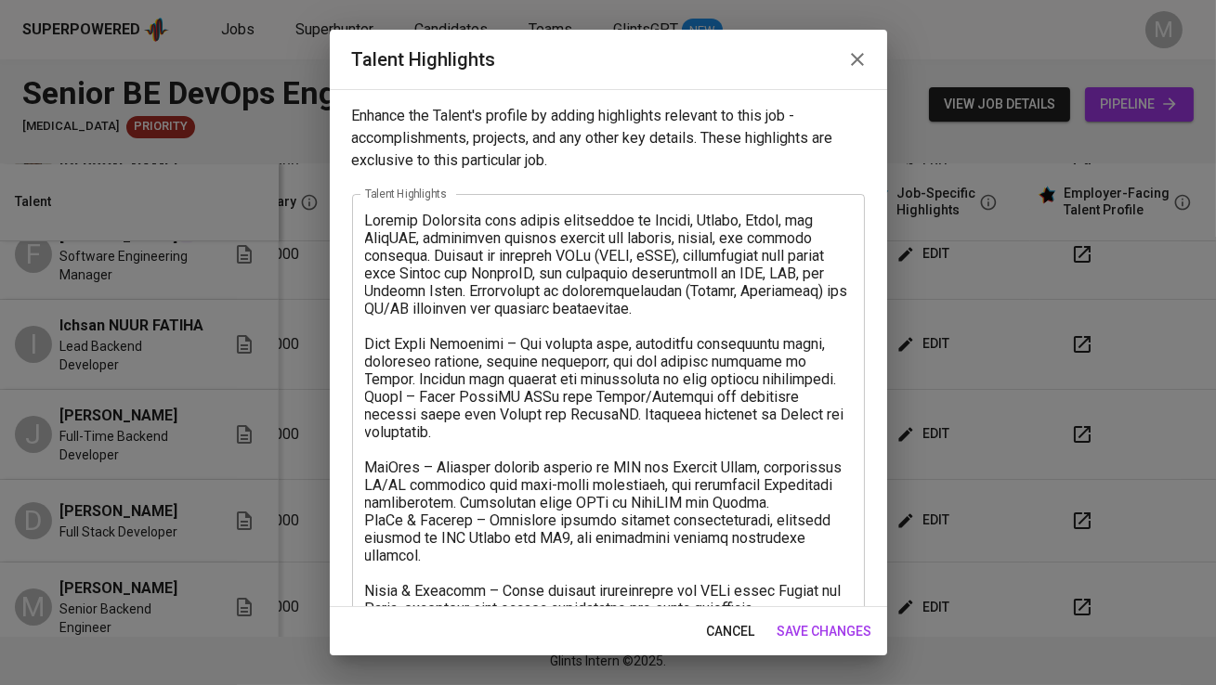
scroll to position [166, 0]
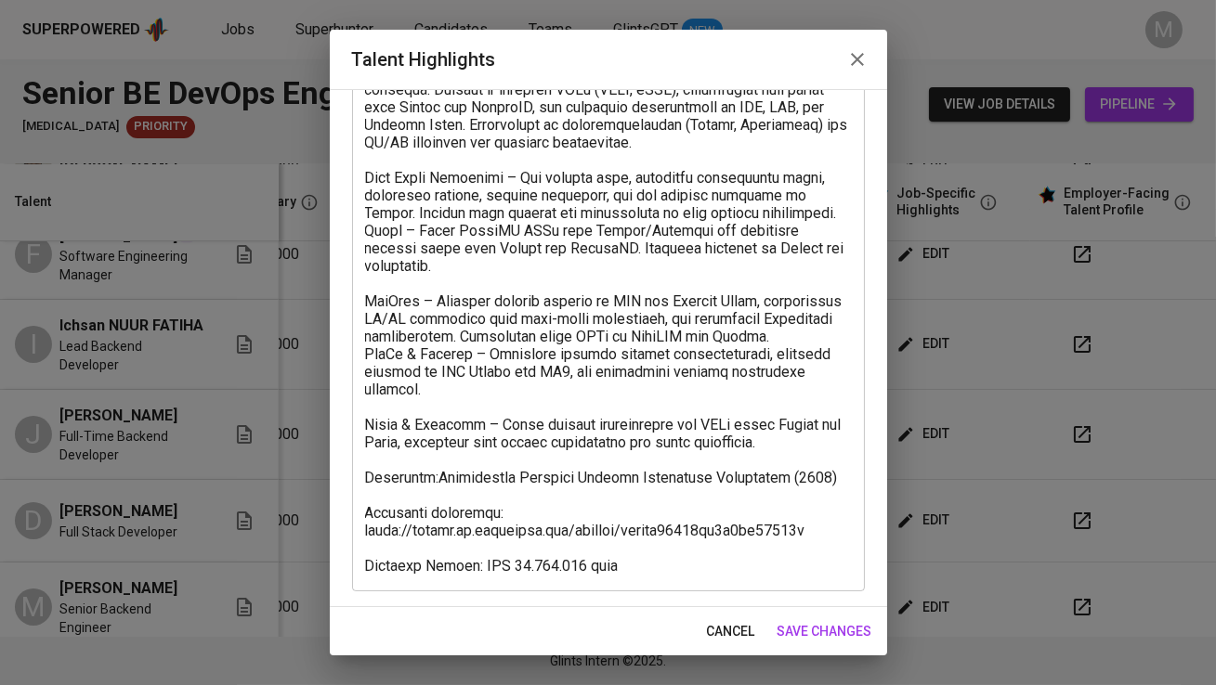
drag, startPoint x: 854, startPoint y: 476, endPoint x: 533, endPoint y: 476, distance: 320.4
click at [533, 476] on div "x Talent Highlights" at bounding box center [608, 310] width 513 height 564
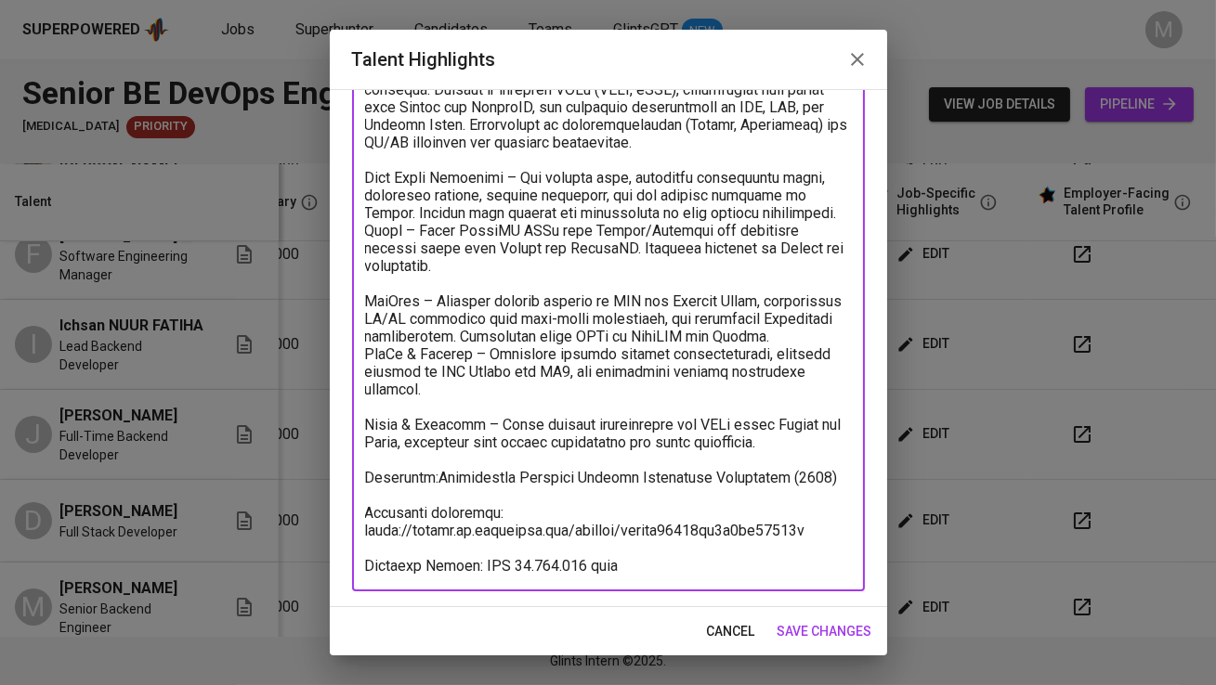
click at [458, 484] on textarea at bounding box center [608, 310] width 487 height 529
drag, startPoint x: 435, startPoint y: 476, endPoint x: 838, endPoint y: 489, distance: 403.4
click at [838, 489] on textarea at bounding box center [608, 310] width 487 height 529
click at [864, 59] on icon "button" at bounding box center [857, 59] width 22 height 22
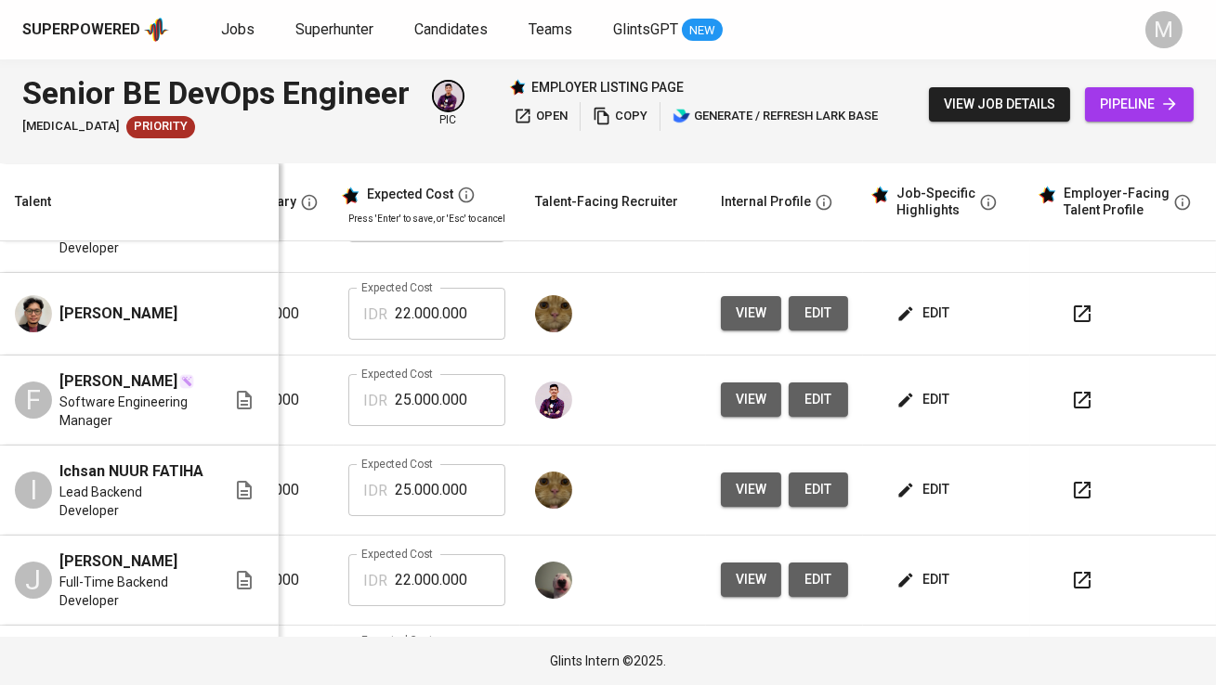
scroll to position [0, 400]
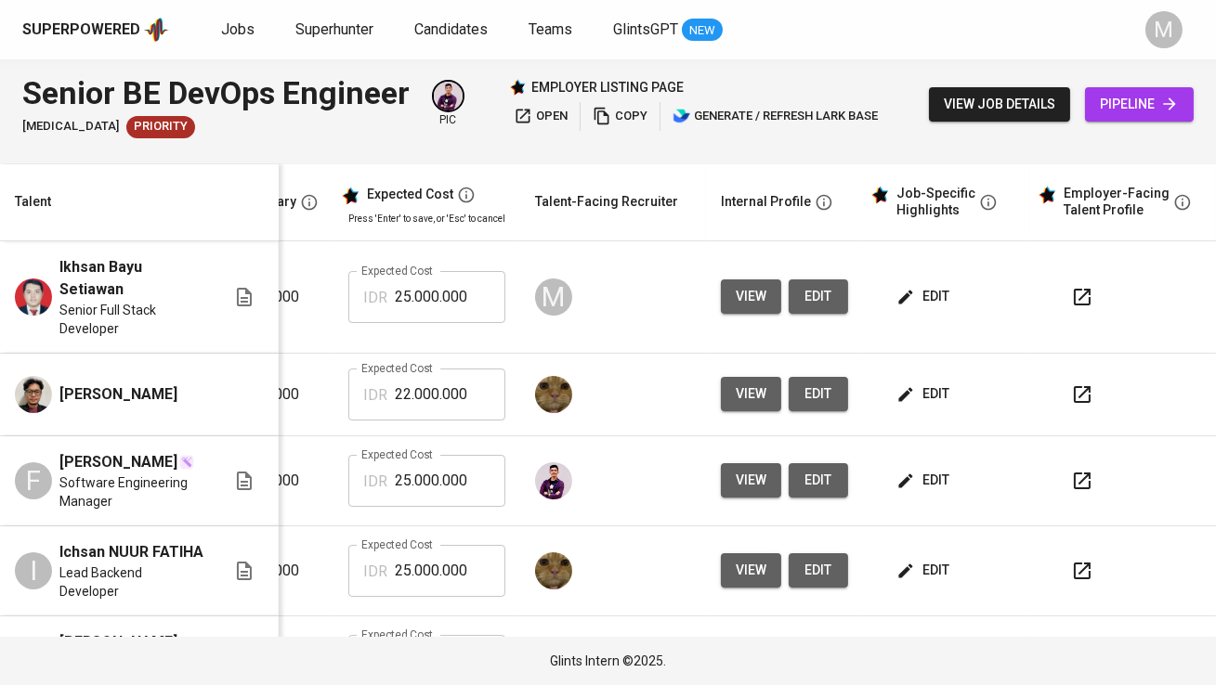
click at [750, 293] on span "view" at bounding box center [751, 296] width 31 height 23
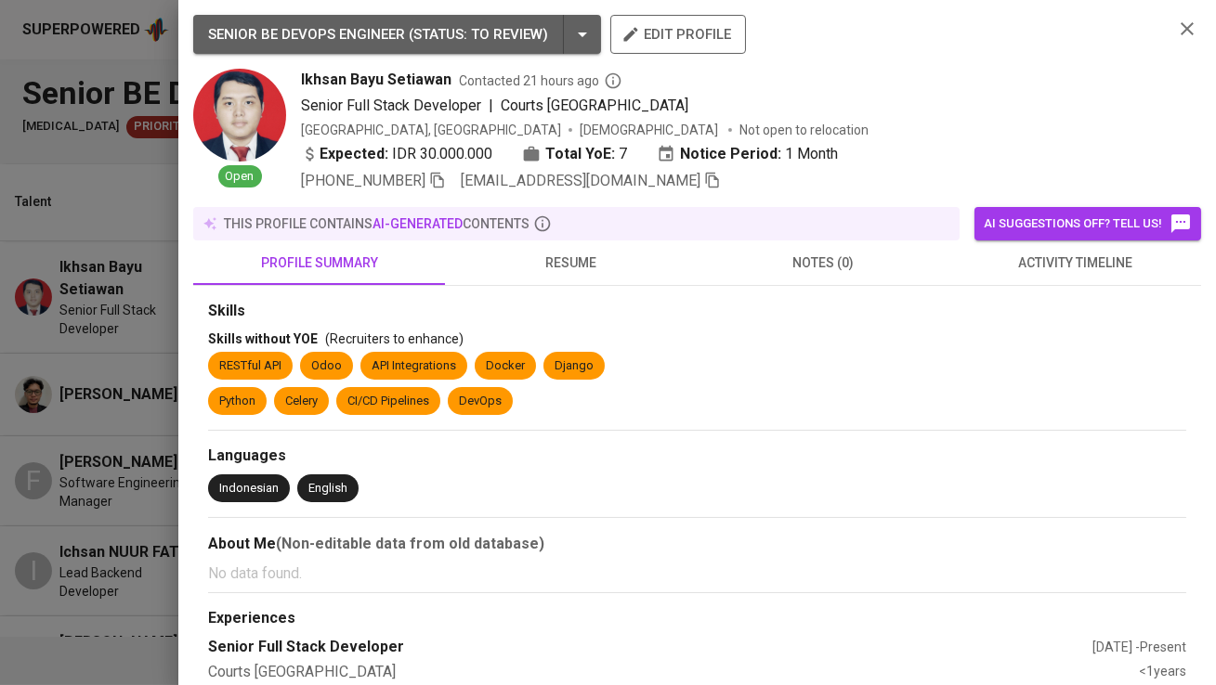
click at [599, 267] on span "resume" at bounding box center [570, 263] width 229 height 23
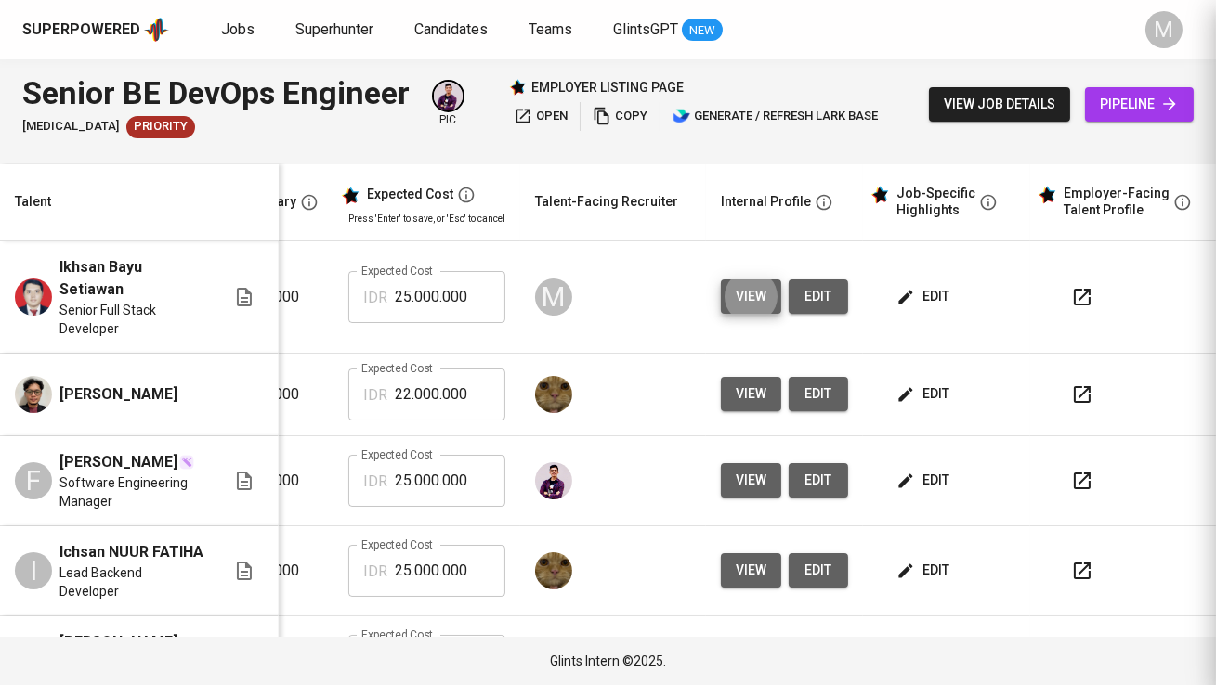
scroll to position [0, 0]
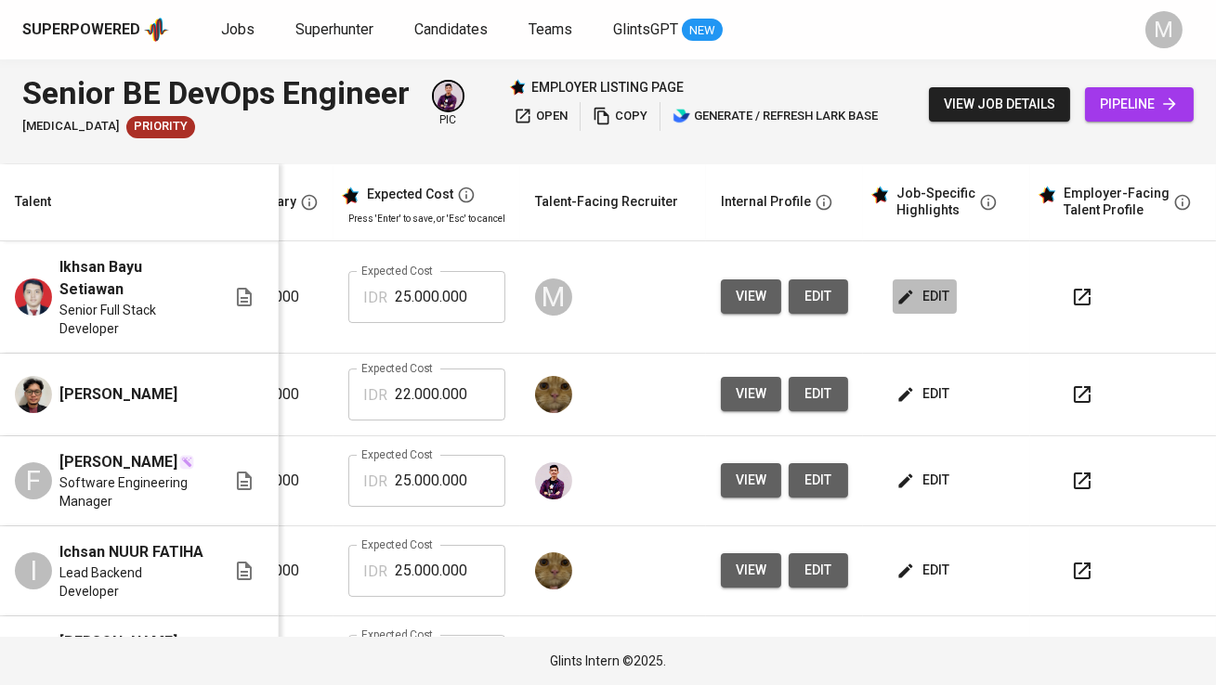
click at [911, 306] on span "edit" at bounding box center [924, 296] width 49 height 23
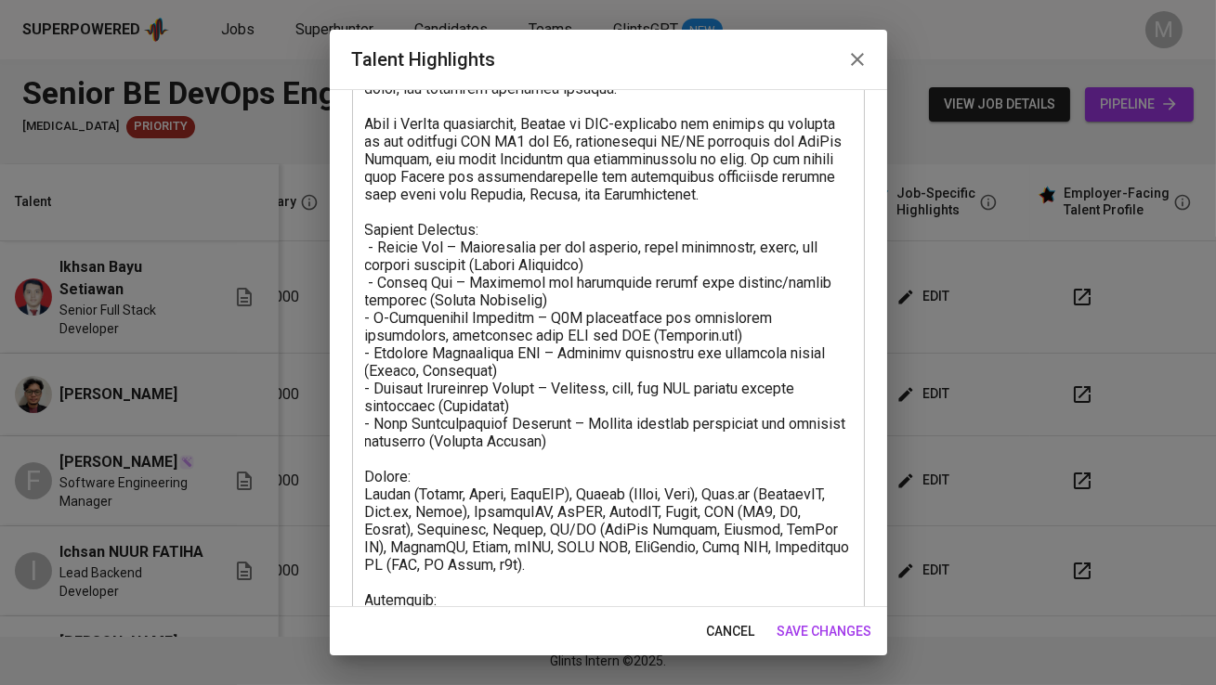
scroll to position [590, 0]
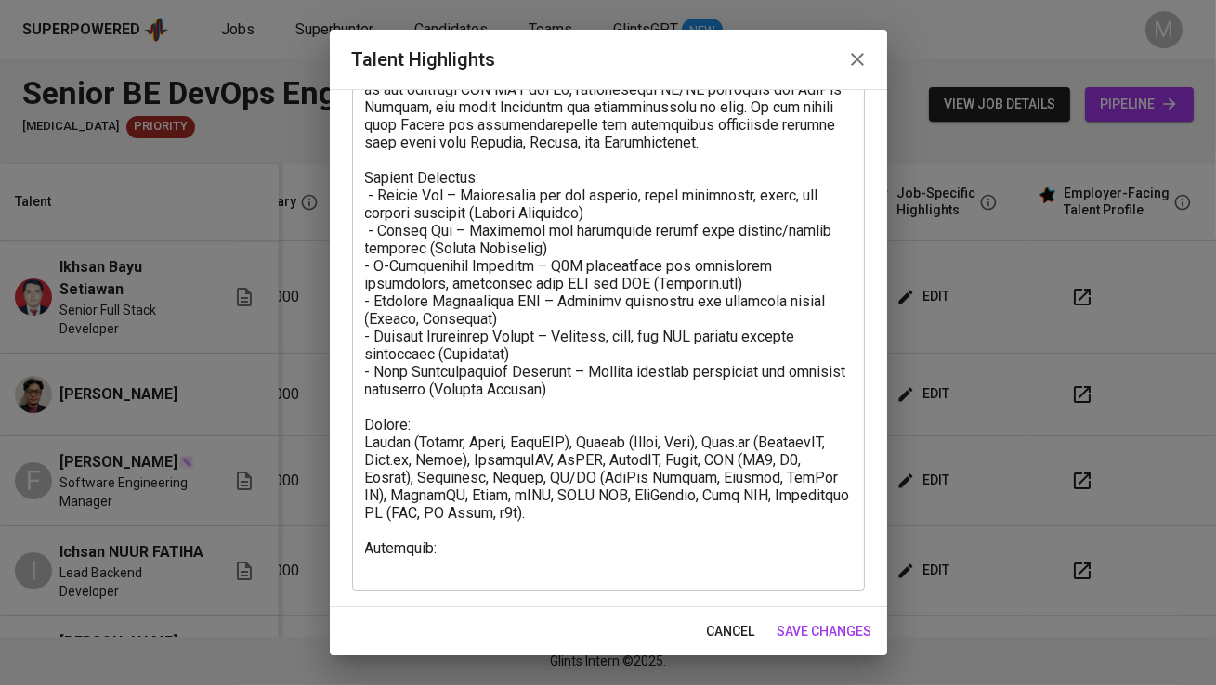
click at [489, 551] on textarea at bounding box center [608, 98] width 487 height 953
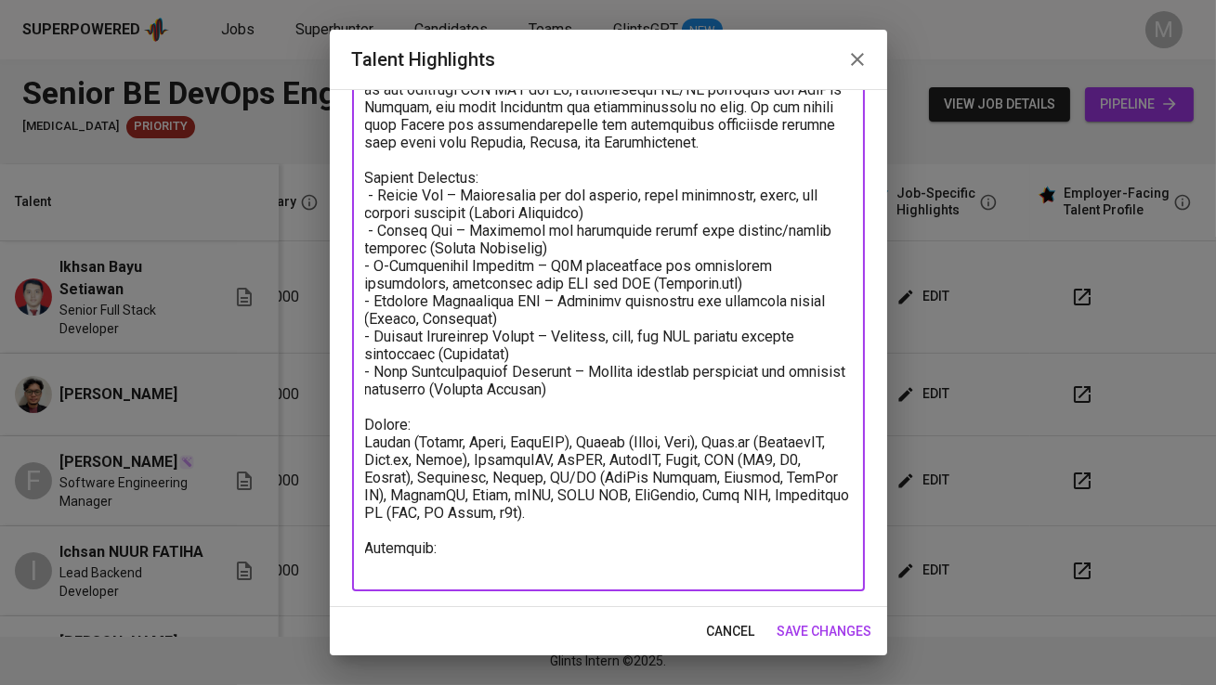
paste textarea "Pembangunan Nasional Veteran Yogyakarta University (2017)"
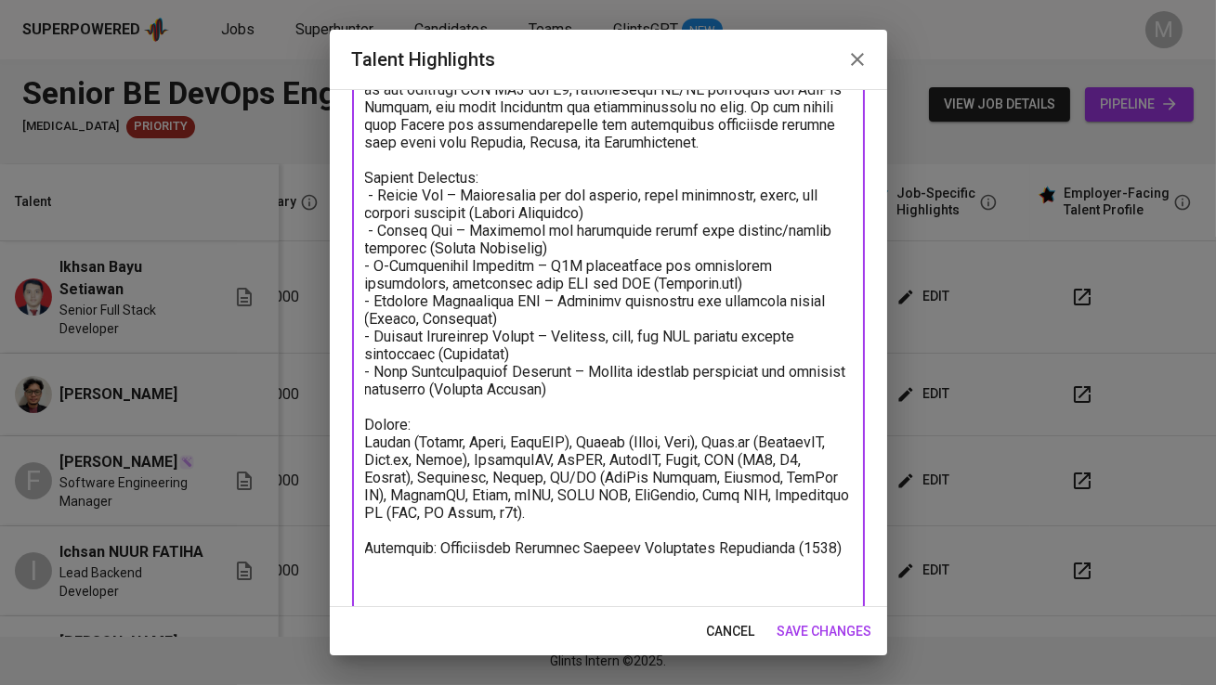
drag, startPoint x: 725, startPoint y: 545, endPoint x: 665, endPoint y: 548, distance: 60.4
click at [665, 548] on textarea at bounding box center [608, 107] width 487 height 971
click at [812, 547] on textarea at bounding box center [608, 107] width 487 height 971
click at [838, 545] on textarea at bounding box center [608, 107] width 487 height 971
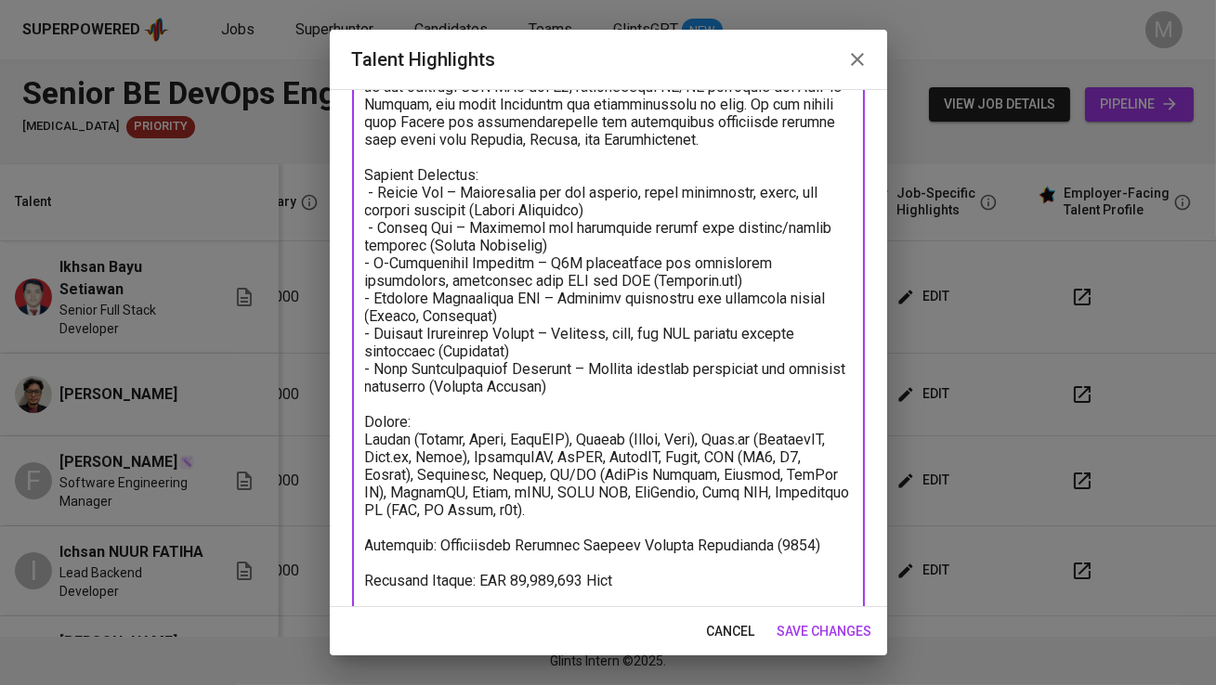
scroll to position [610, 0]
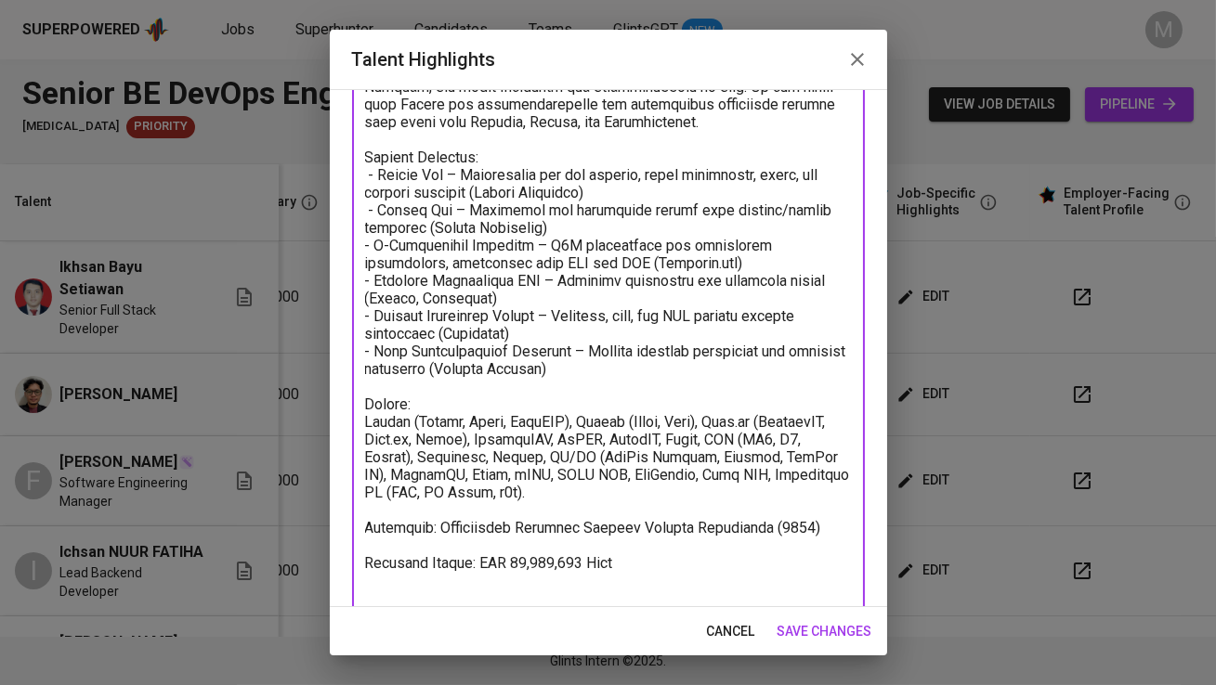
click at [836, 520] on textarea at bounding box center [608, 122] width 487 height 1041
type textarea "Ikhsan is an Engineering Team Lead with more than 8 years of experience in soft…"
click at [855, 633] on span "save changes" at bounding box center [824, 631] width 95 height 23
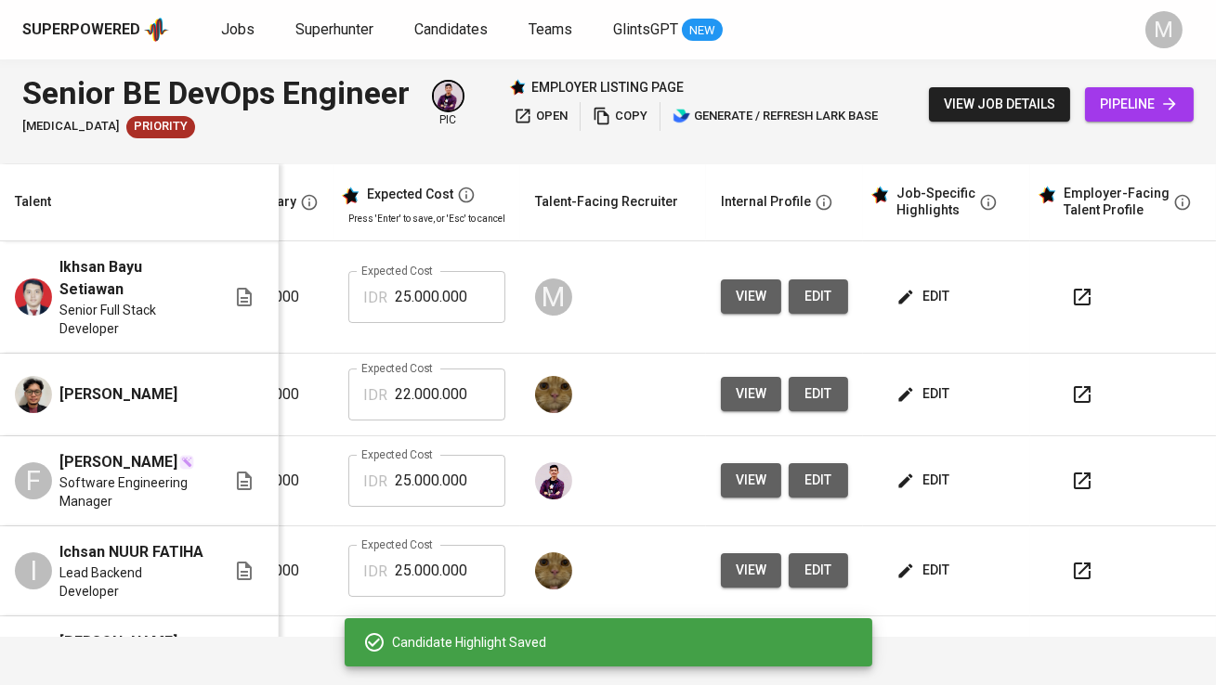
click at [926, 304] on span "edit" at bounding box center [924, 296] width 49 height 23
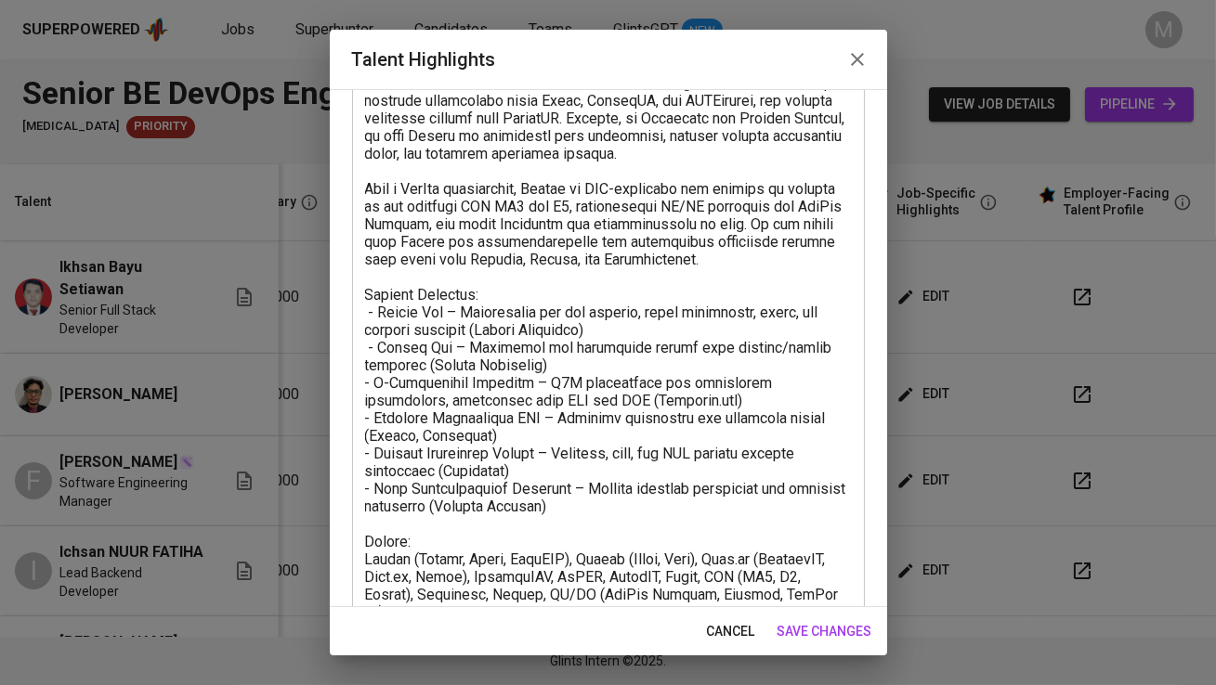
scroll to position [693, 0]
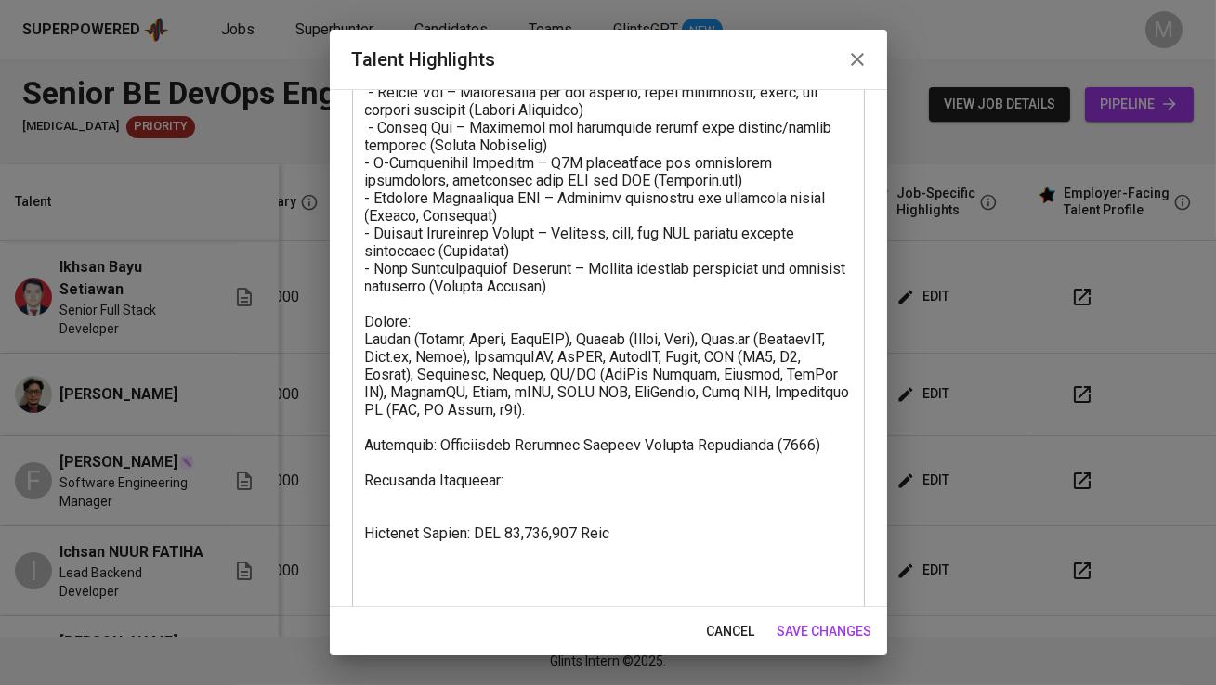
click at [531, 485] on textarea at bounding box center [608, 66] width 487 height 1094
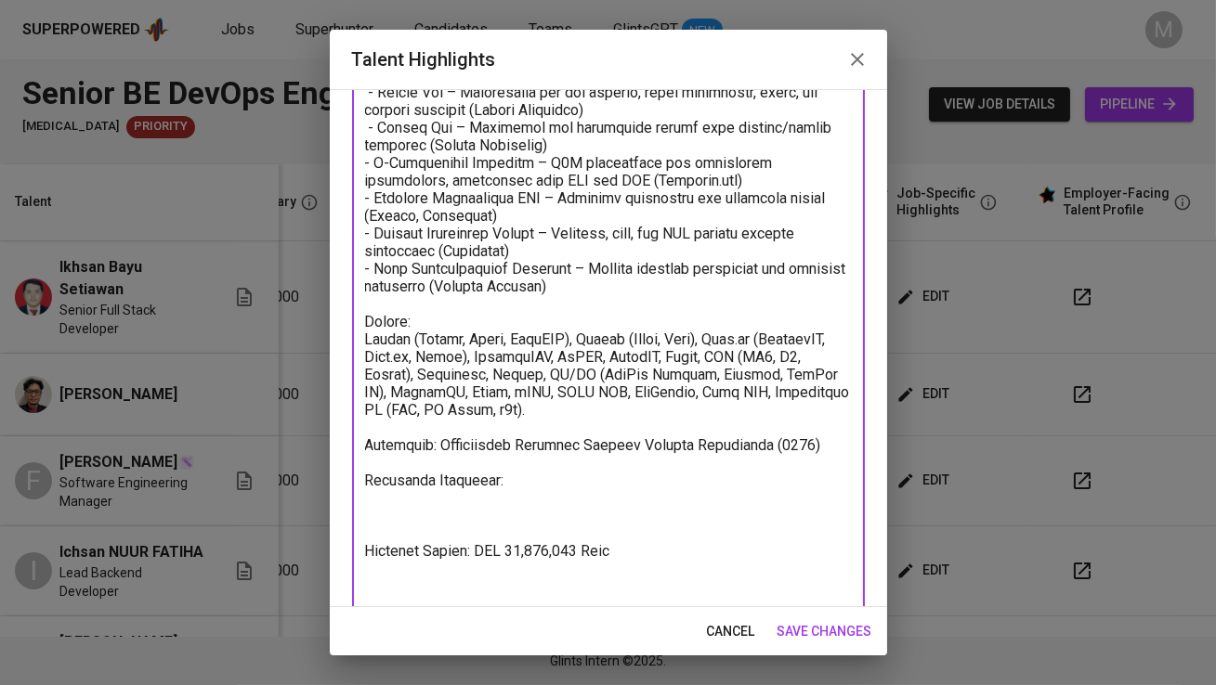
paste textarea "https://glints.sg.larksuite.com/minutes/obsgocuqbj38k16n317gl35k?from=from_copy…"
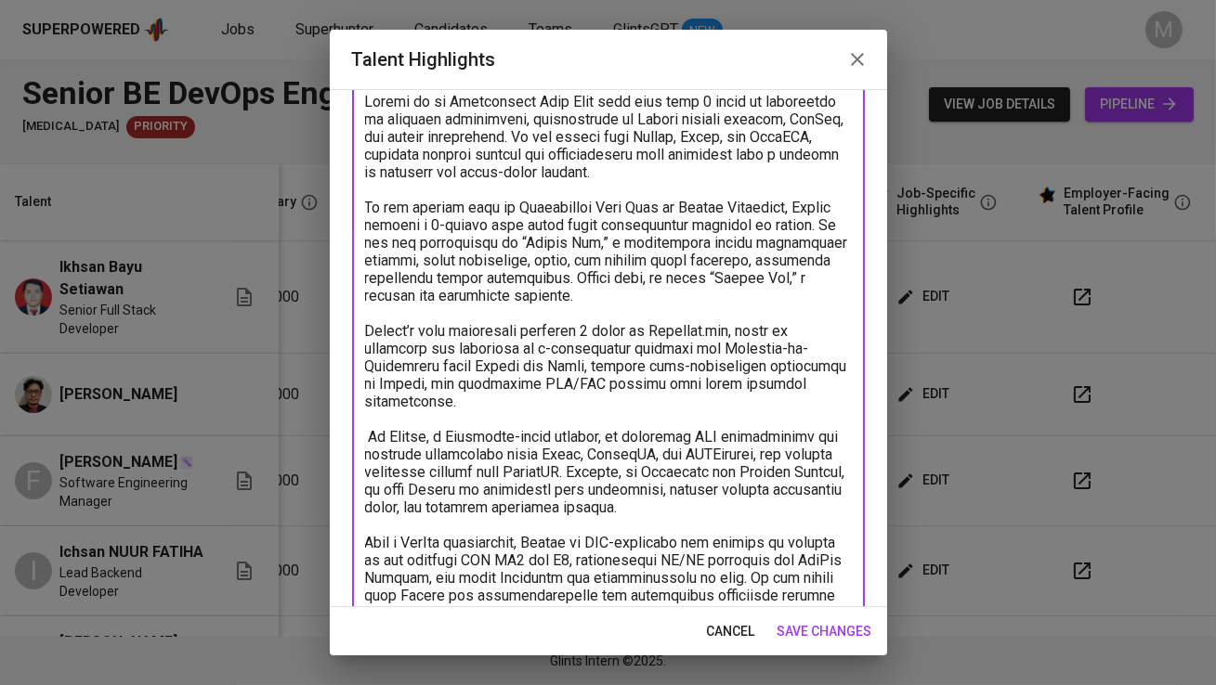
scroll to position [91, 0]
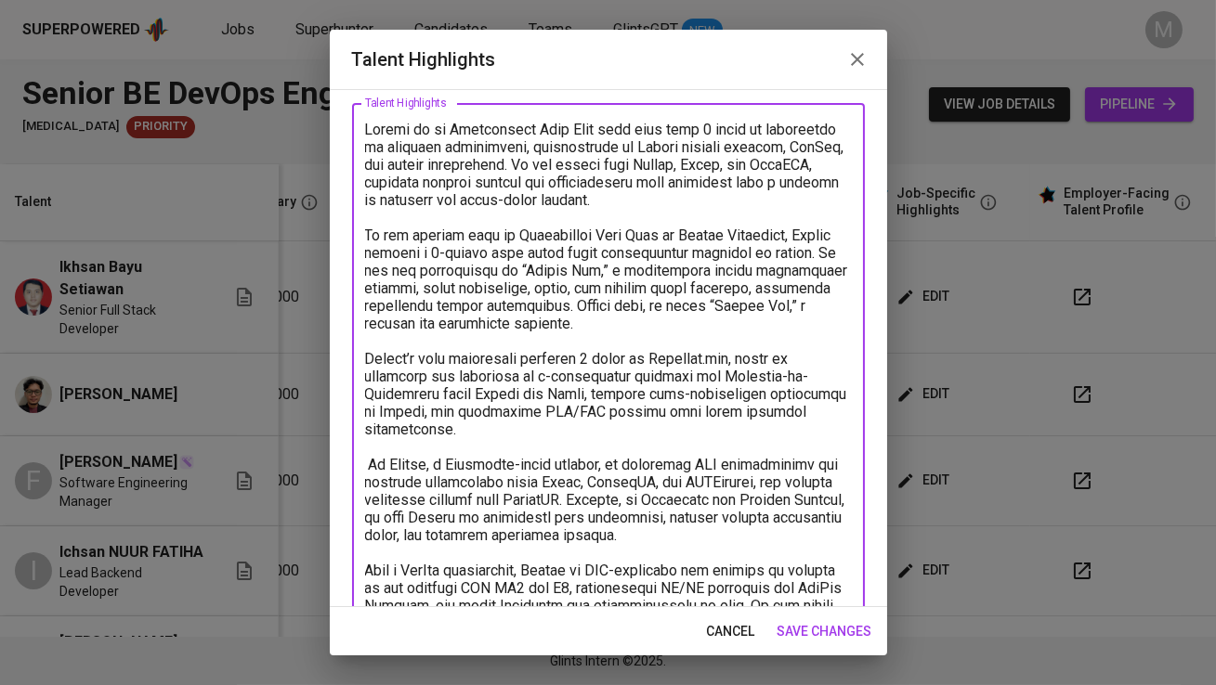
type textarea "Ikhsan is an Engineering Team Lead with more than 8 years of experience in soft…"
click at [799, 632] on span "save changes" at bounding box center [824, 631] width 95 height 23
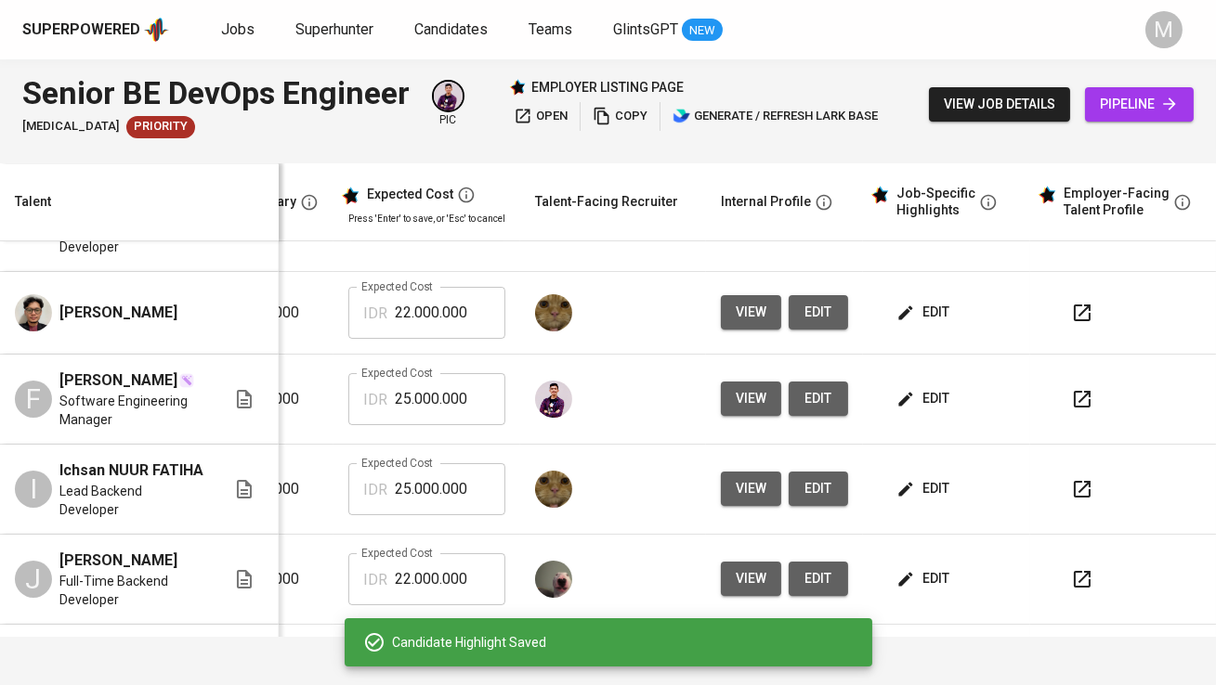
scroll to position [227, 400]
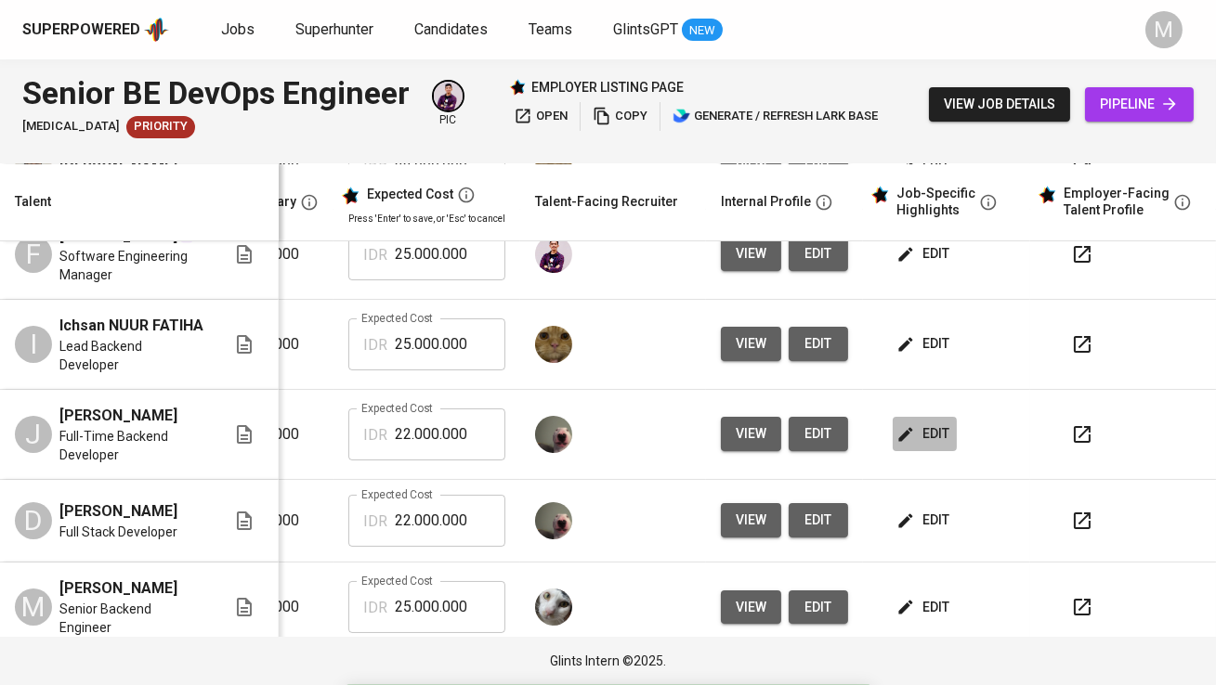
click at [920, 423] on span "edit" at bounding box center [924, 434] width 49 height 23
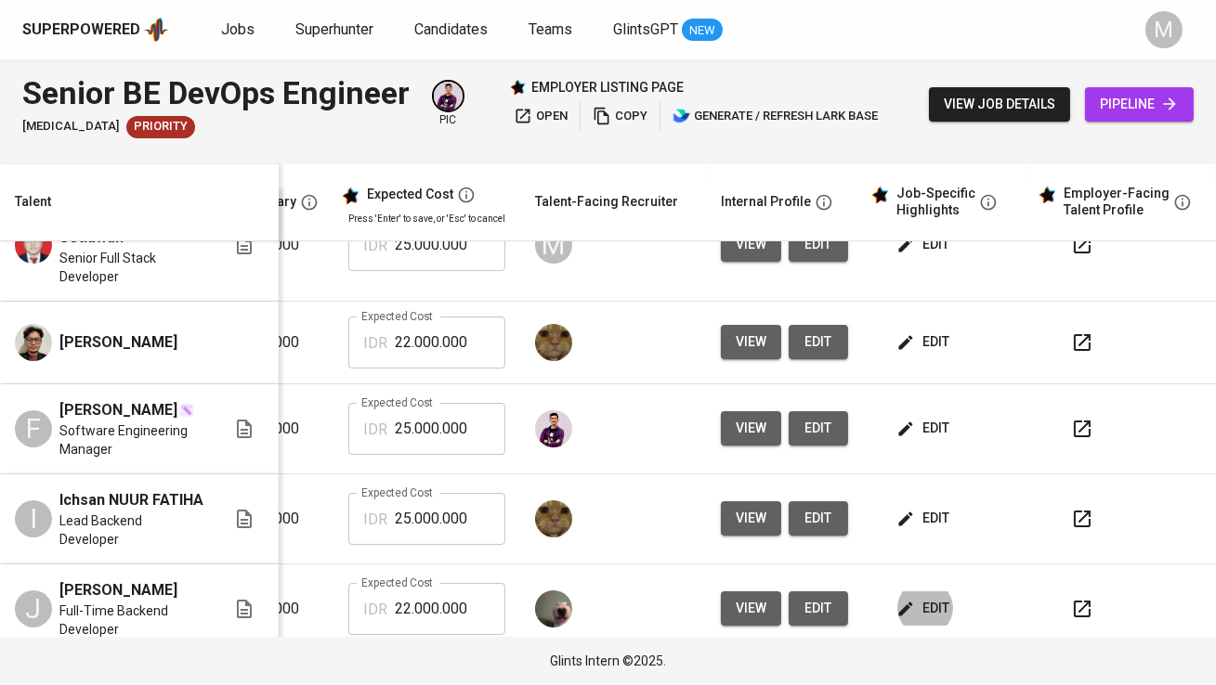
scroll to position [0, 400]
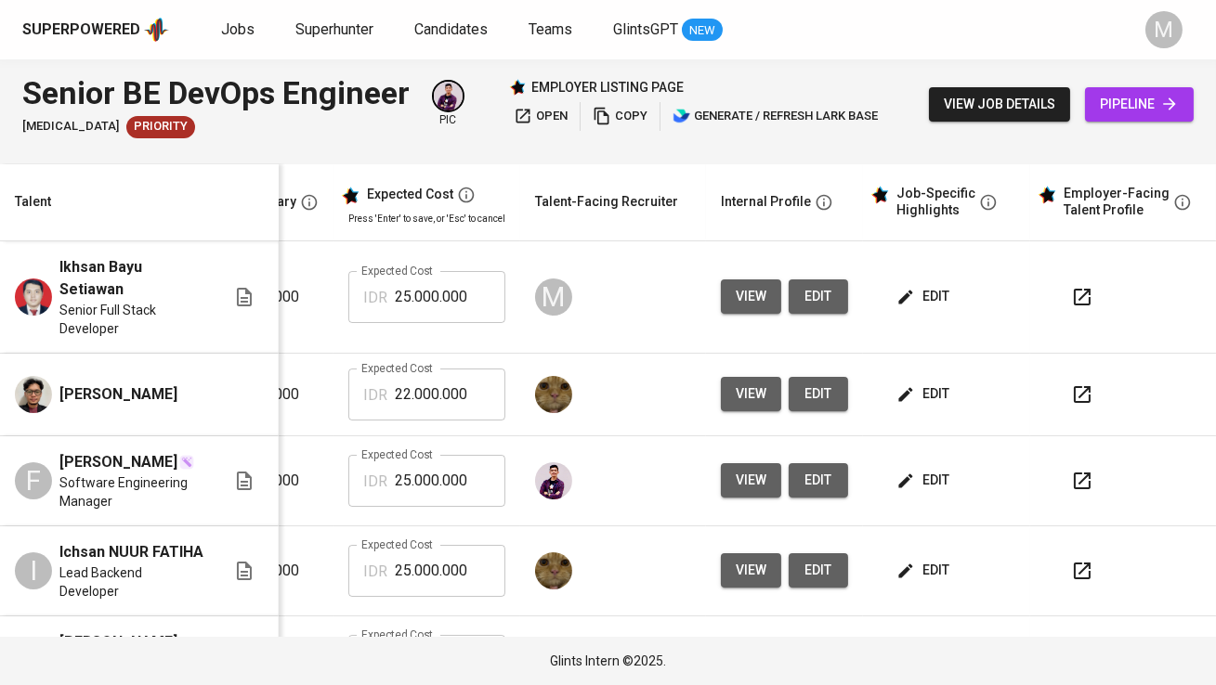
click at [930, 305] on span "edit" at bounding box center [924, 296] width 49 height 23
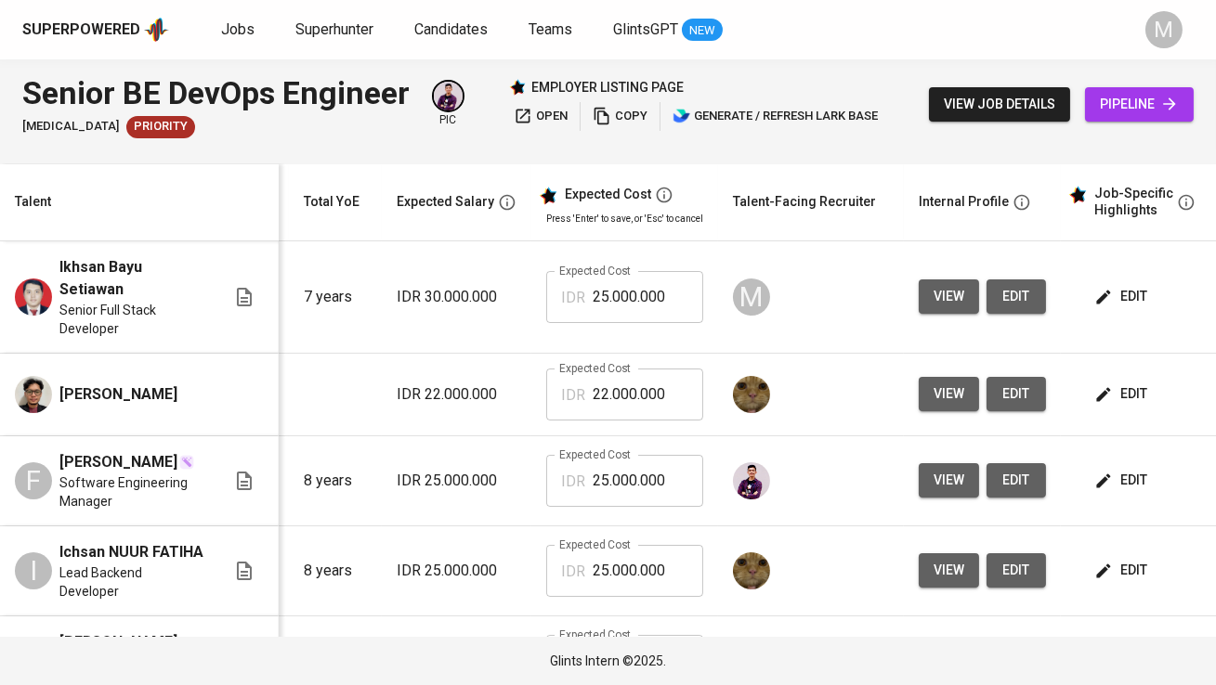
scroll to position [0, 211]
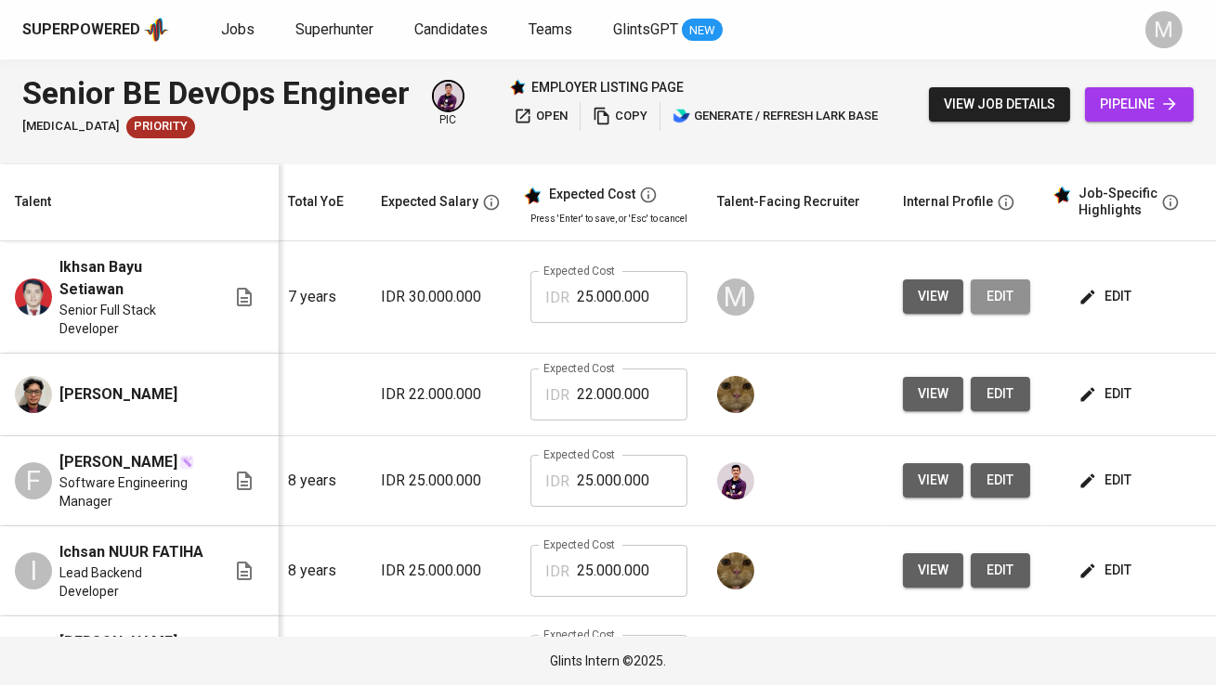
click at [1000, 293] on span "edit" at bounding box center [1000, 296] width 30 height 23
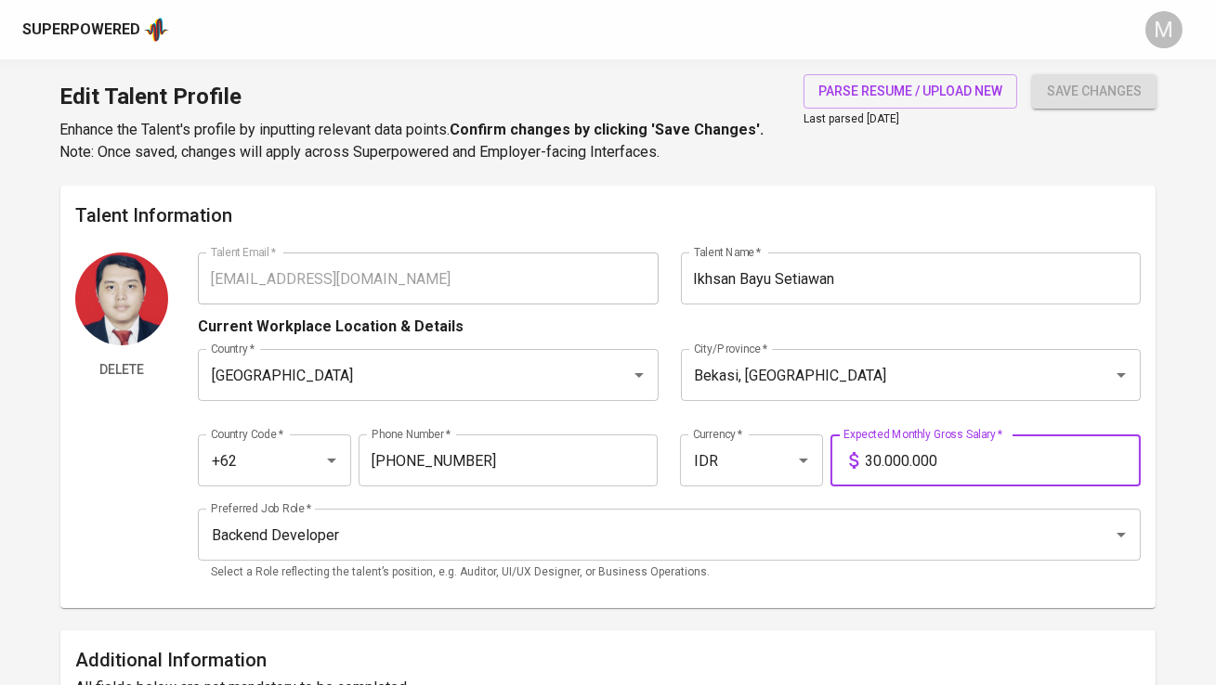
click at [936, 444] on input "30.000.000" at bounding box center [1003, 461] width 275 height 52
type input "25.000.000"
click at [1032, 74] on button "save changes" at bounding box center [1094, 91] width 124 height 34
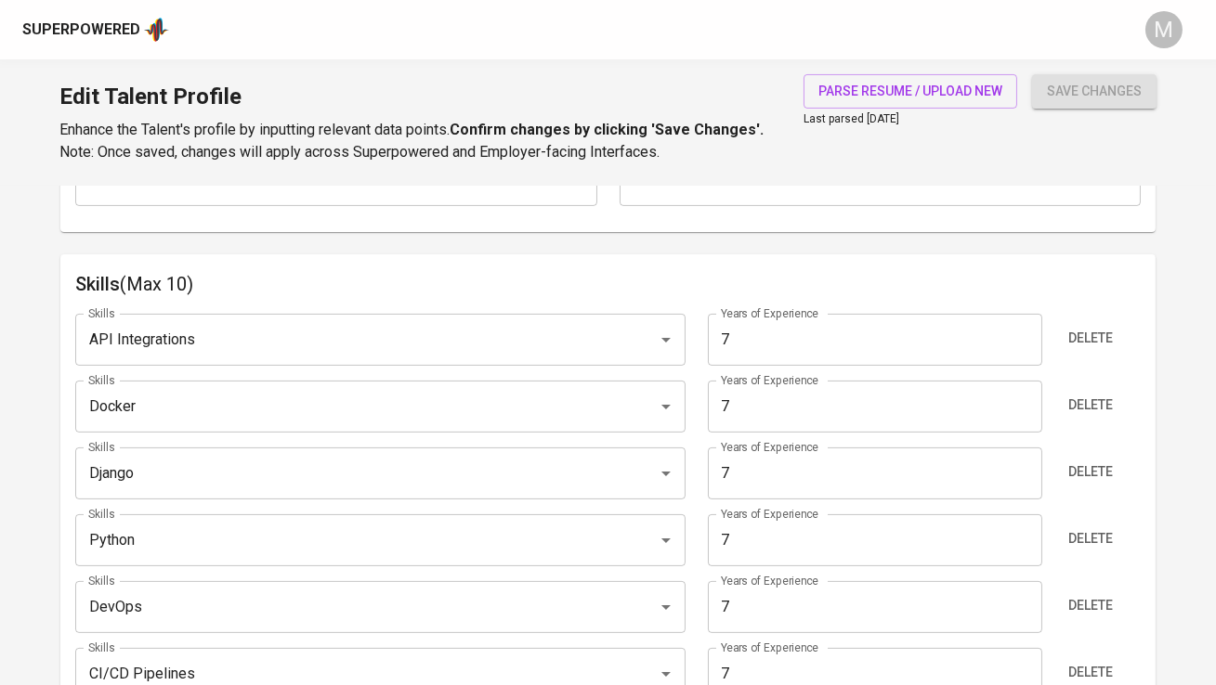
scroll to position [892, 0]
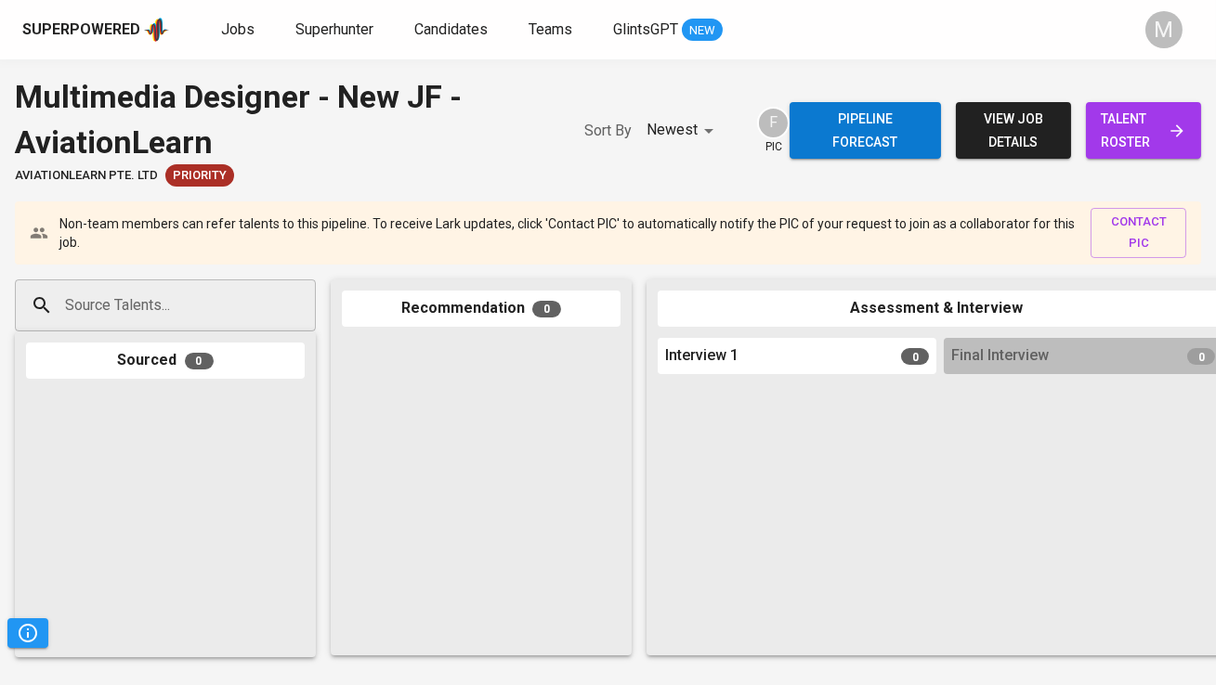
click at [1129, 142] on span "talent roster" at bounding box center [1143, 131] width 85 height 46
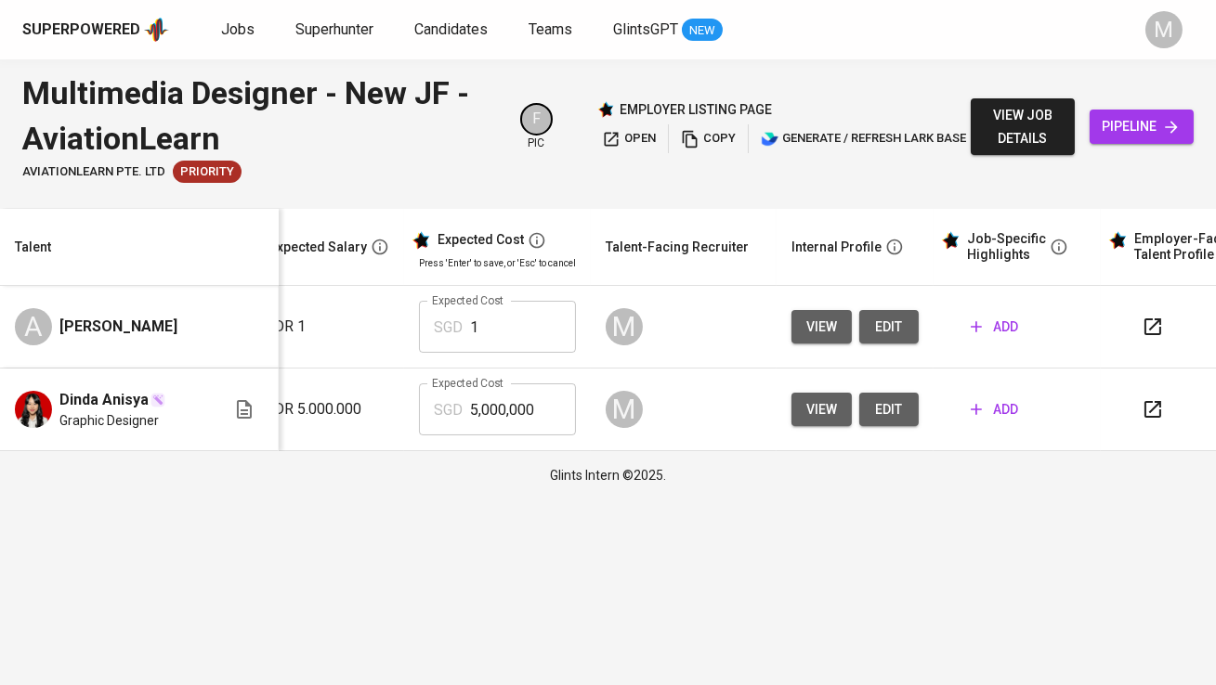
scroll to position [0, 330]
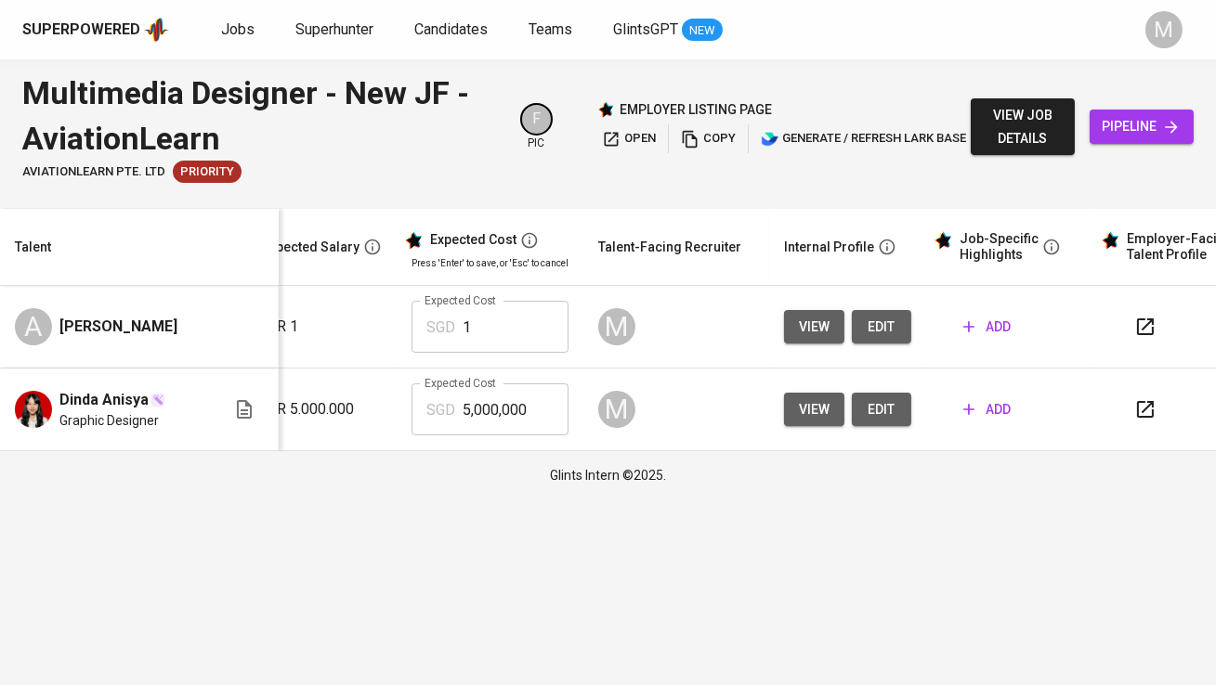
click at [890, 335] on span "edit" at bounding box center [882, 327] width 30 height 23
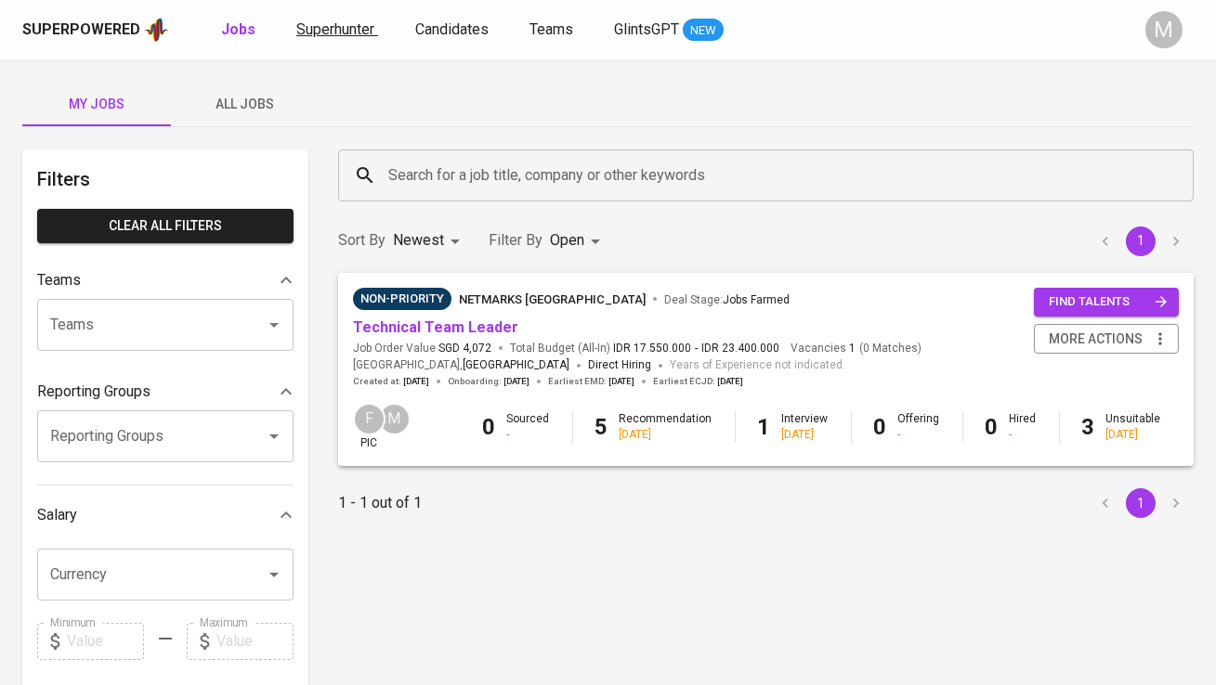
click at [345, 39] on link "Superhunter" at bounding box center [337, 30] width 82 height 23
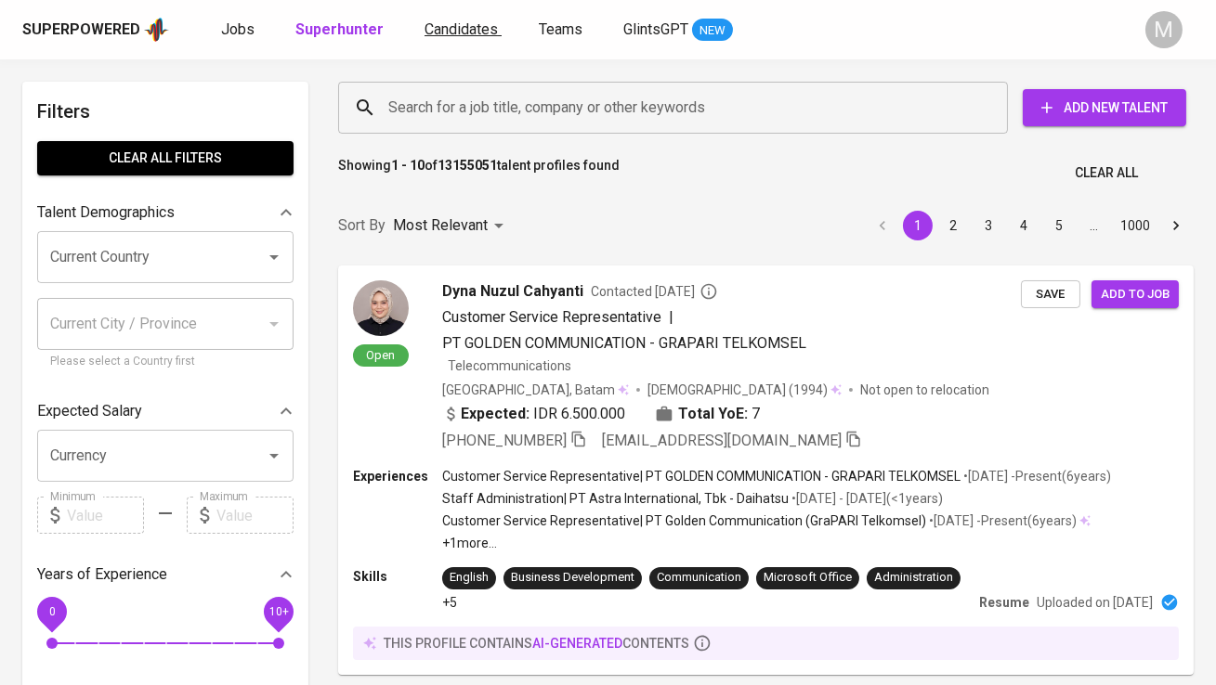
click at [462, 29] on span "Candidates" at bounding box center [460, 29] width 73 height 18
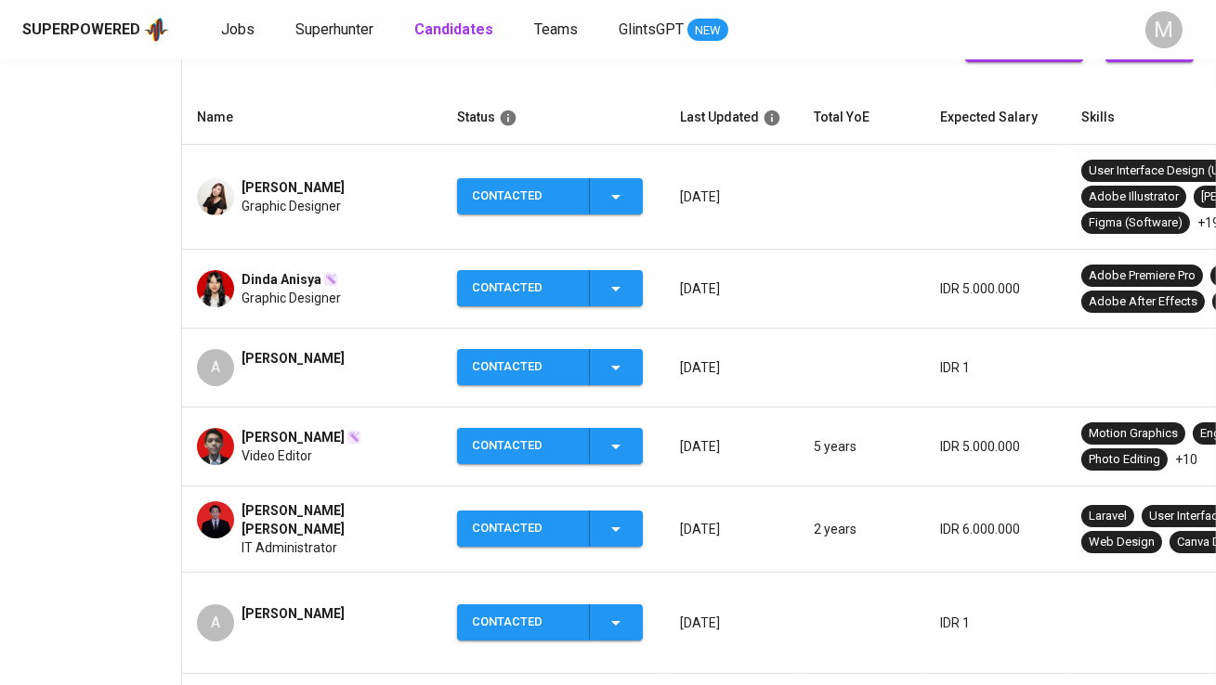
scroll to position [308, 0]
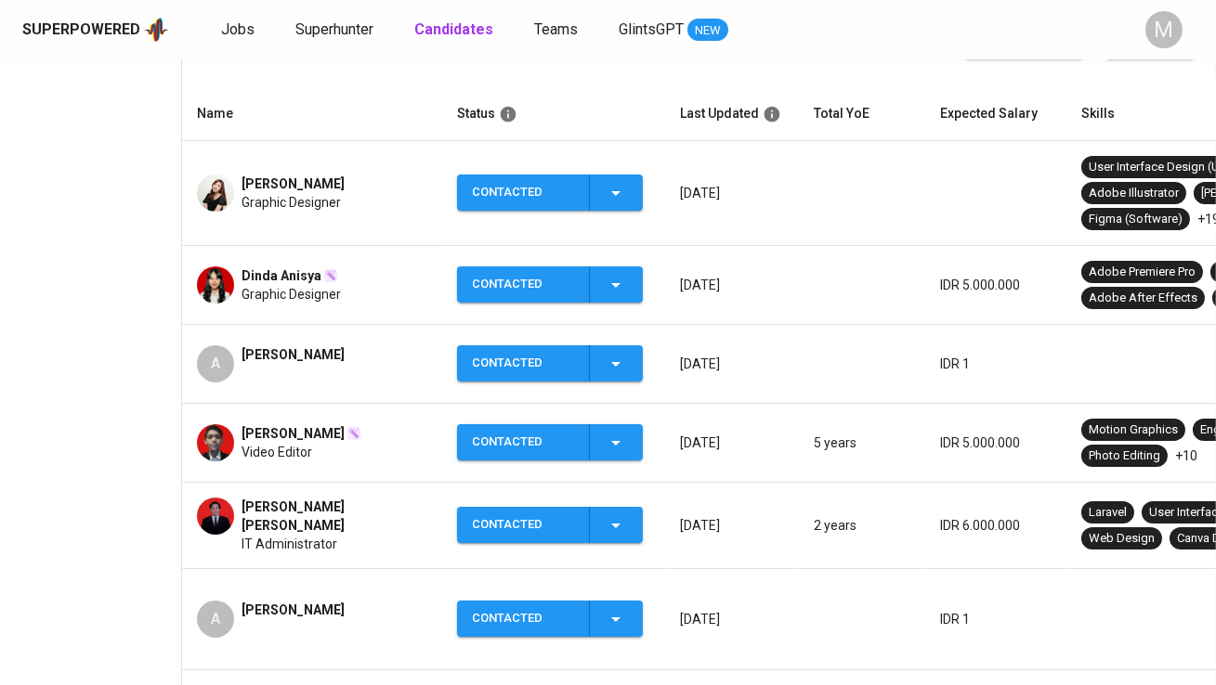
click at [295, 267] on span "Dinda Anisya" at bounding box center [281, 276] width 80 height 19
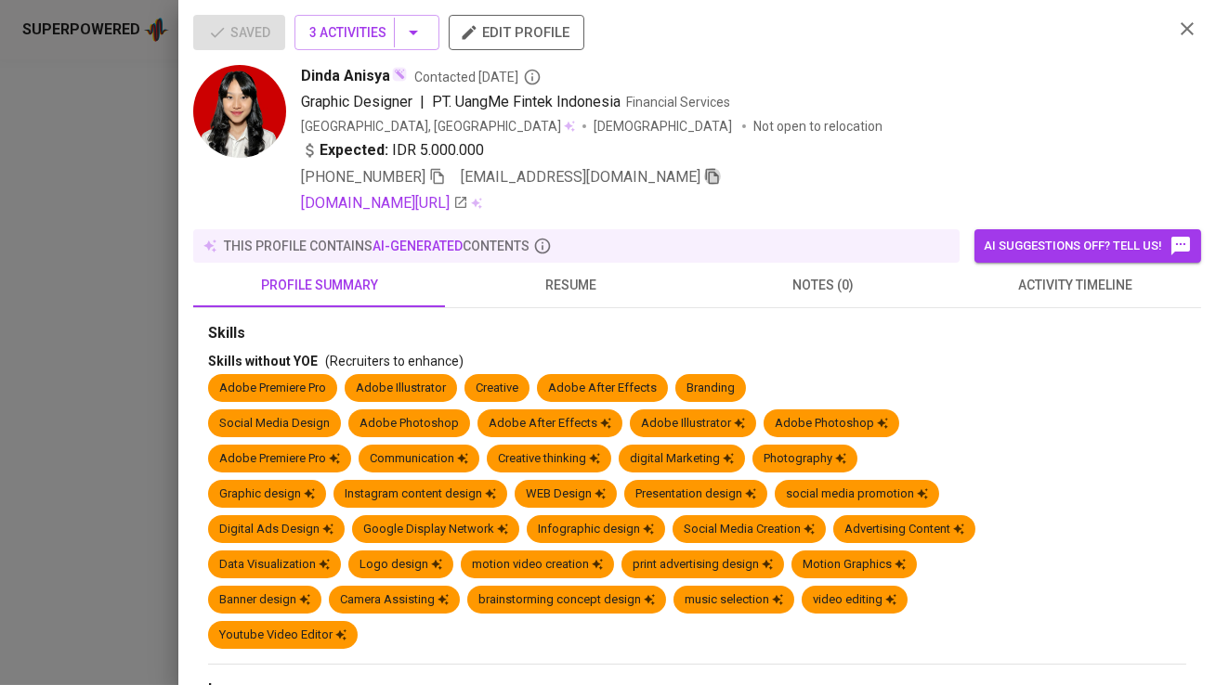
click at [706, 175] on icon "button" at bounding box center [712, 177] width 13 height 16
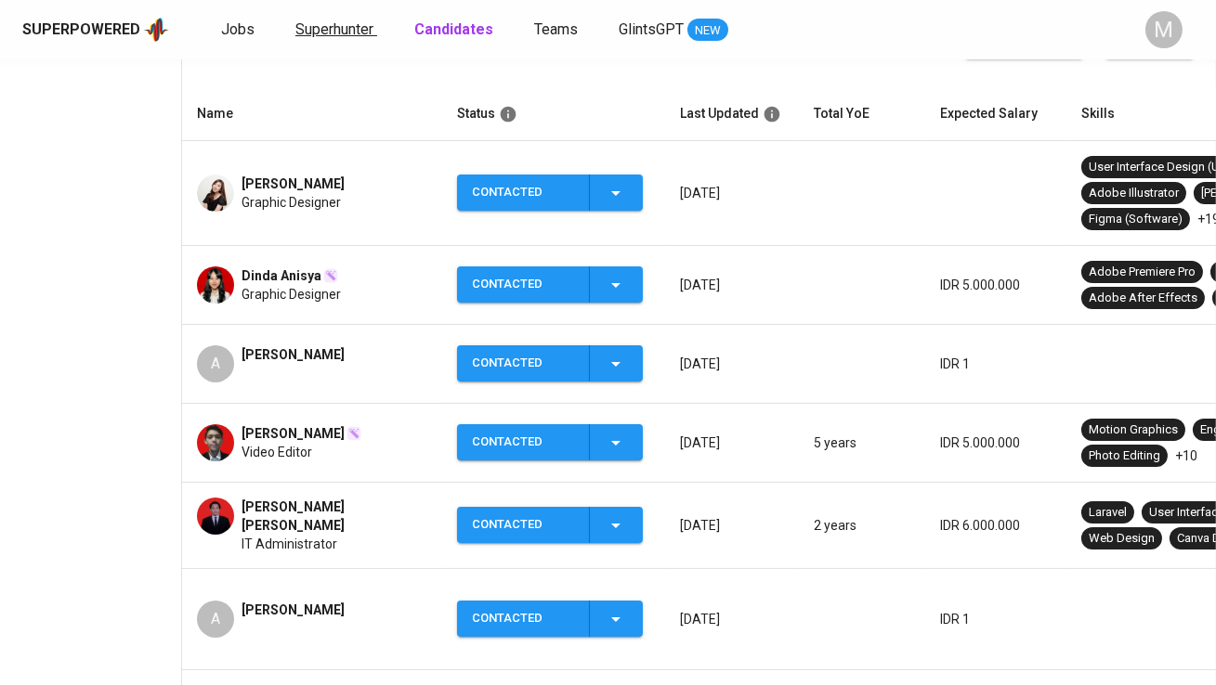
click at [346, 35] on span "Superhunter" at bounding box center [334, 29] width 78 height 18
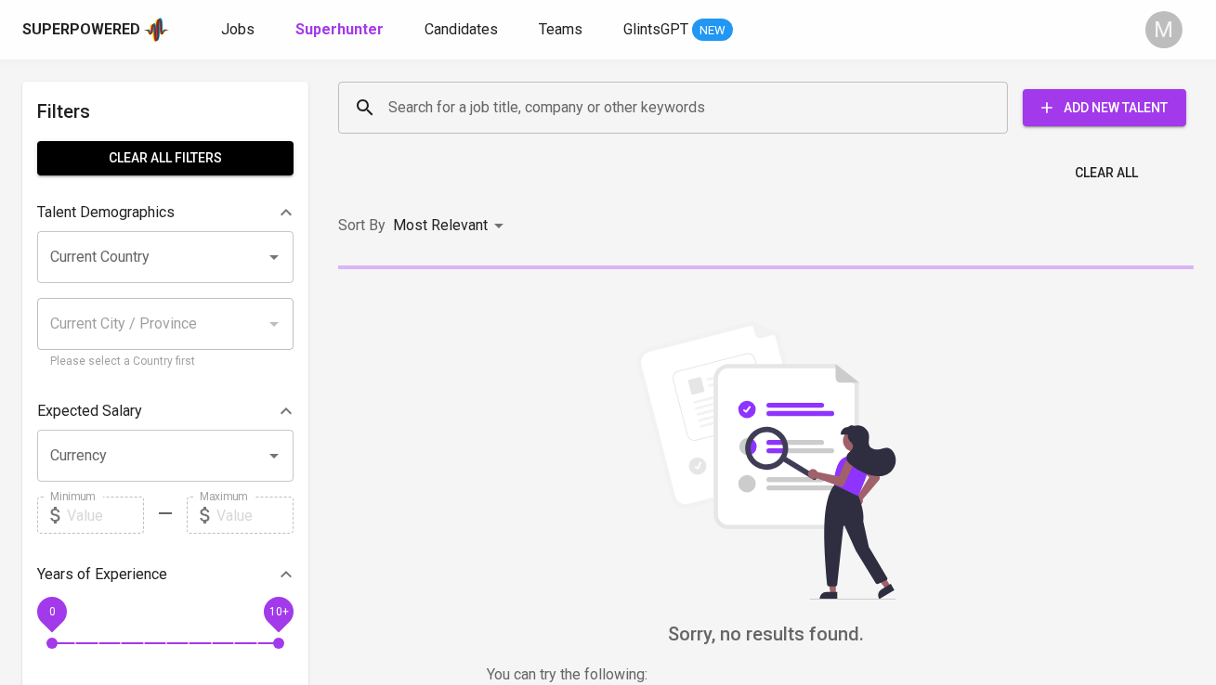
click at [437, 83] on div "Search for a job title, company or other keywords" at bounding box center [673, 108] width 670 height 52
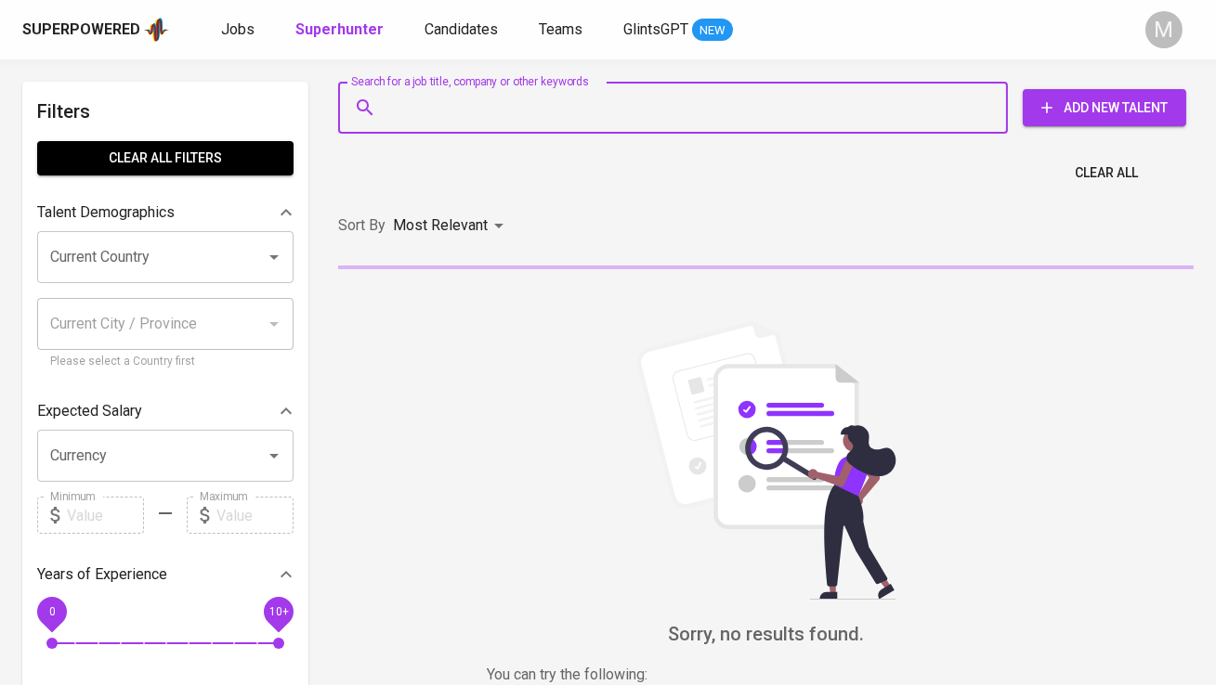
paste input "shafiafif2801@gmail.com"
type input "shafiafif2801@gmail.com"
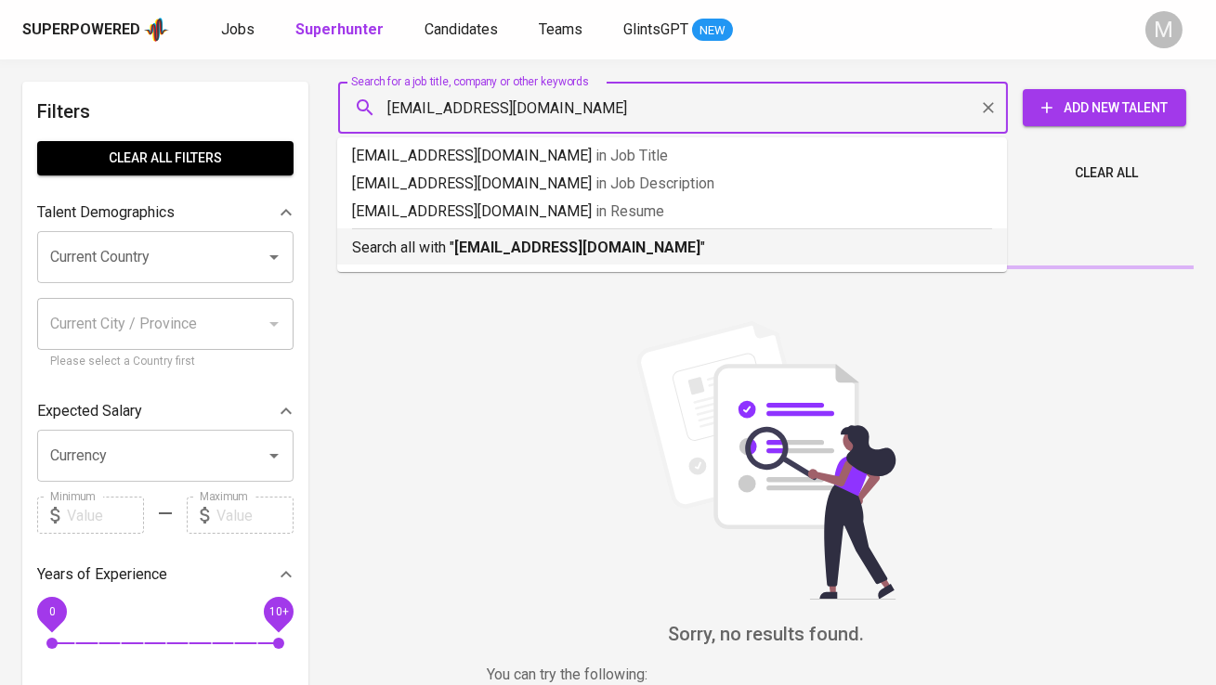
click at [450, 248] on p "Search all with " shafiafif2801@gmail.com "" at bounding box center [672, 248] width 640 height 22
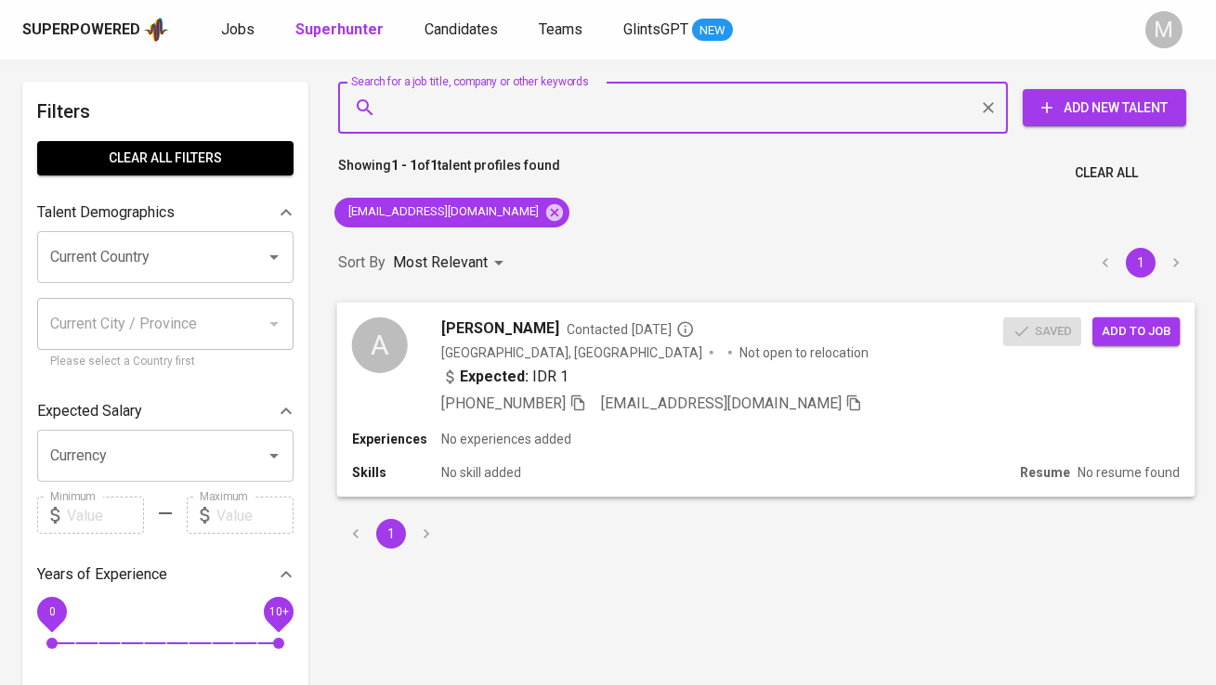
click at [1127, 324] on span "Add to job" at bounding box center [1136, 330] width 69 height 21
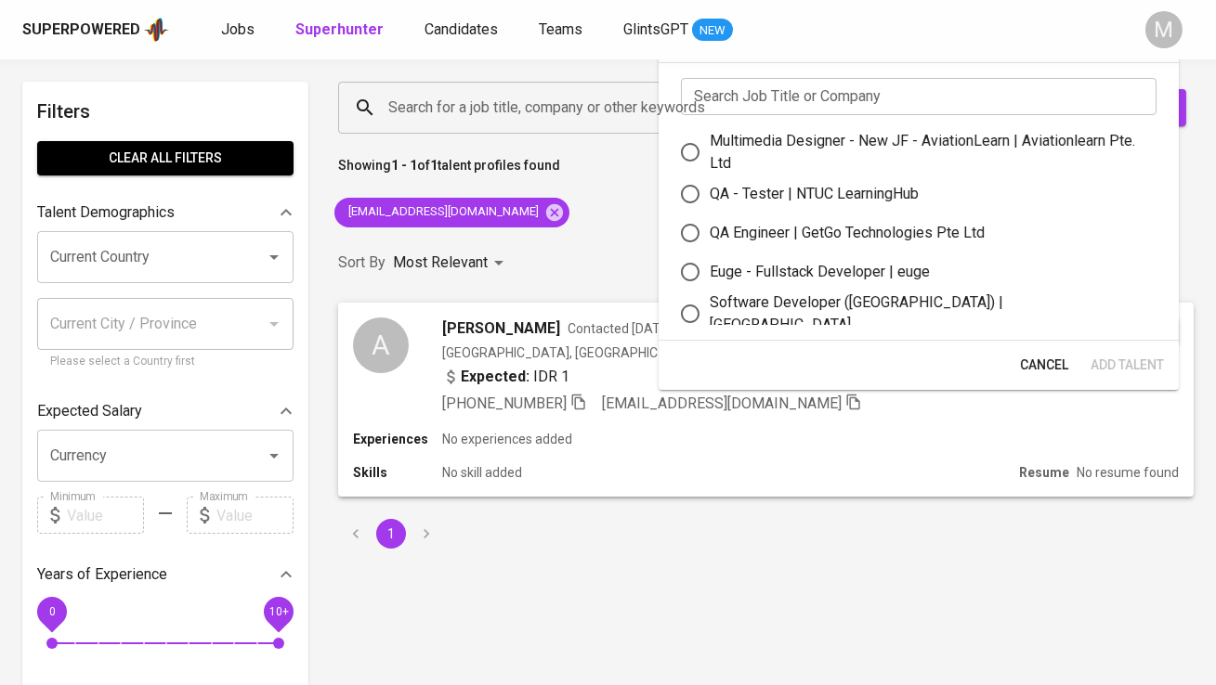
click at [725, 158] on div "Multimedia Designer - New JF - AviationLearn | Aviationlearn Pte. Ltd" at bounding box center [926, 152] width 432 height 45
click at [710, 158] on input "Multimedia Designer - New JF - AviationLearn | Aviationlearn Pte. Ltd" at bounding box center [690, 152] width 39 height 39
radio input "true"
click at [1115, 358] on span "Add Talent" at bounding box center [1126, 365] width 73 height 23
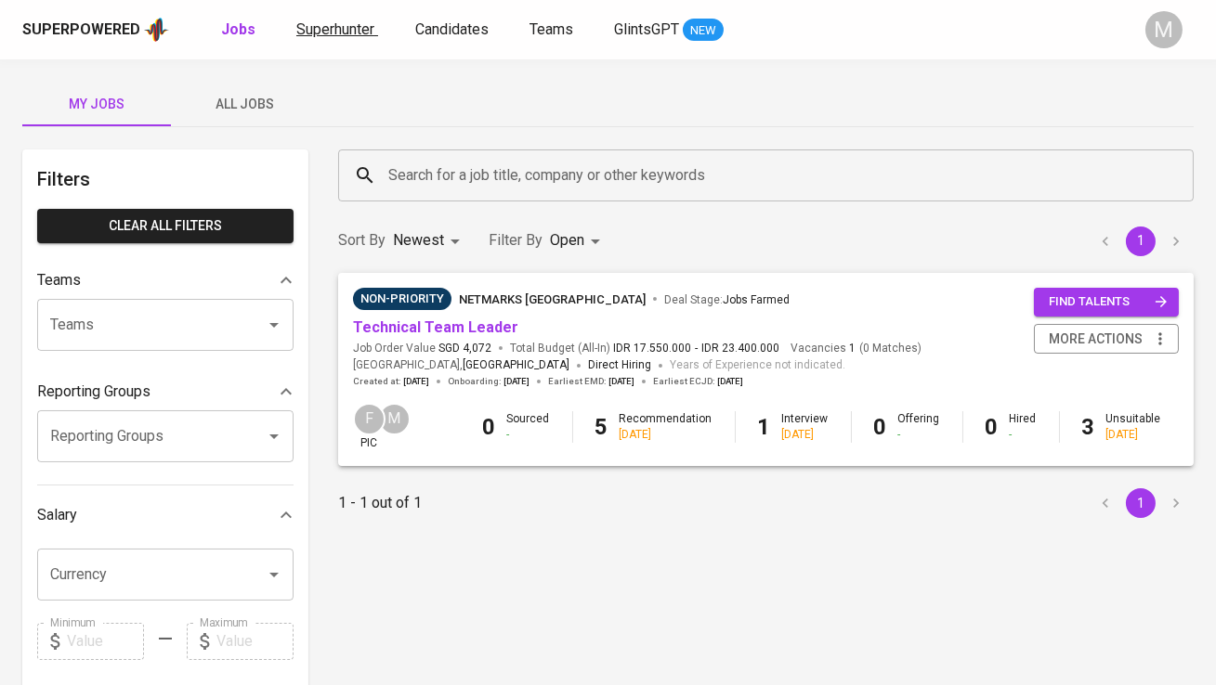
click at [329, 26] on span "Superhunter" at bounding box center [335, 29] width 78 height 18
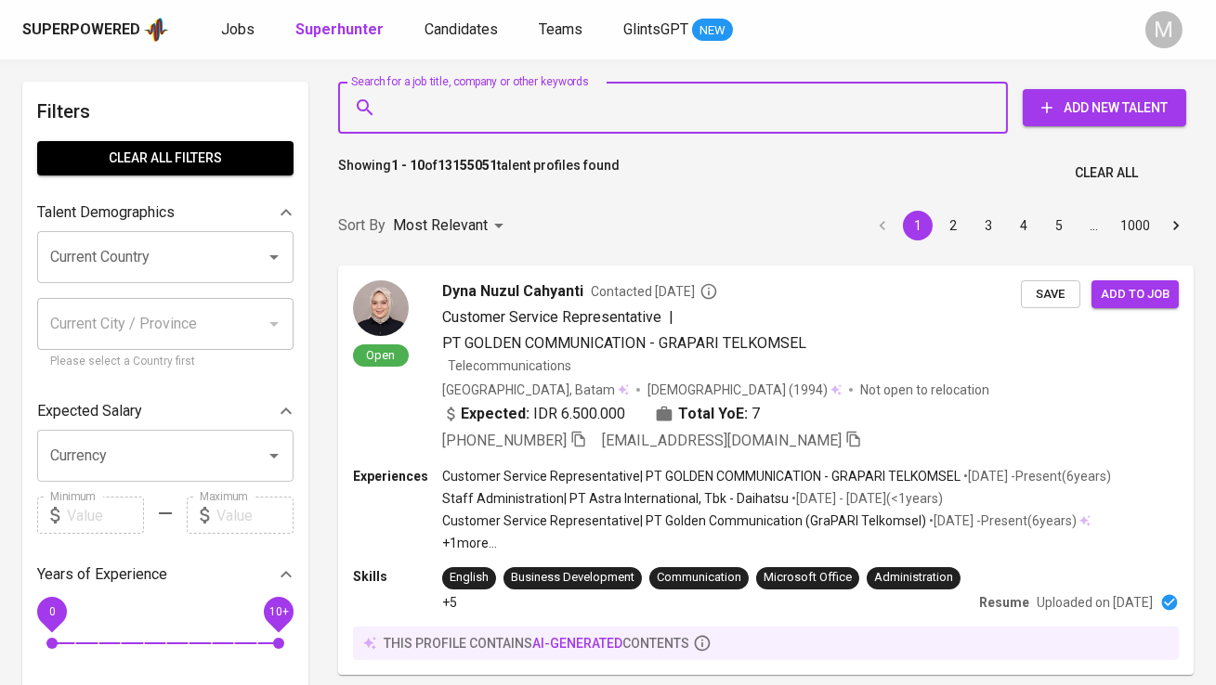
click at [407, 114] on input "Search for a job title, company or other keywords" at bounding box center [678, 107] width 588 height 35
paste input "[EMAIL_ADDRESS][DOMAIN_NAME]"
type input "dindaanisya12@gmail.com"
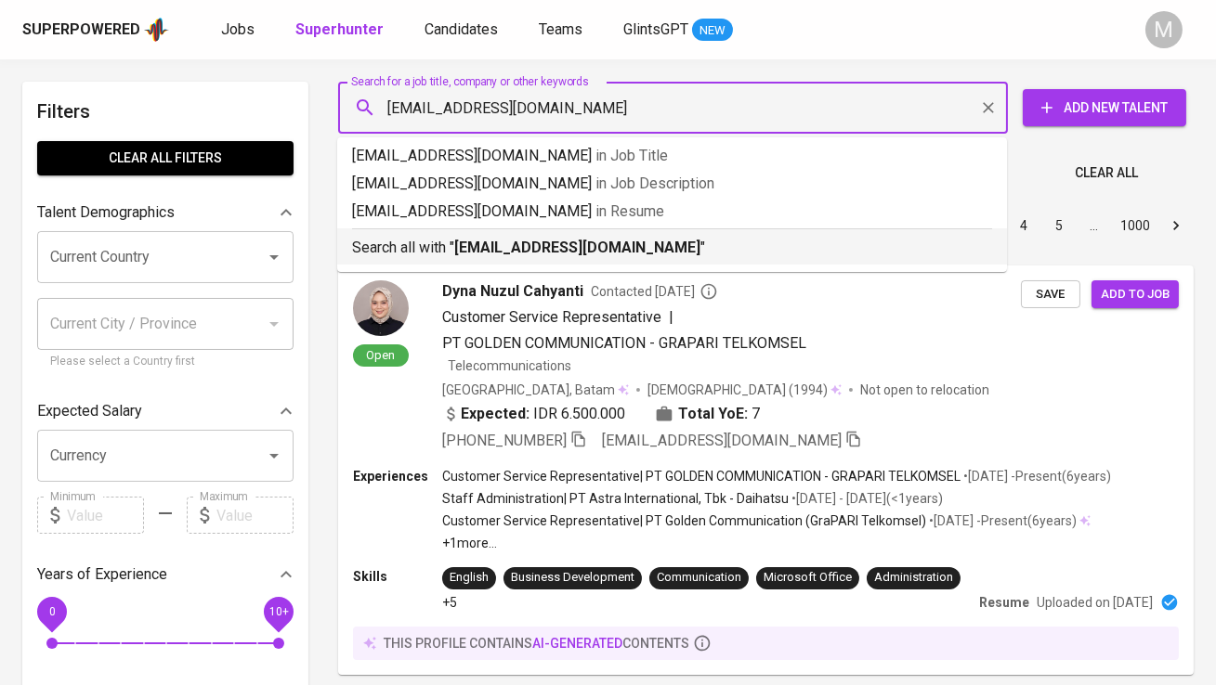
click at [456, 243] on b "dindaanisya12@gmail.com" at bounding box center [577, 248] width 246 height 18
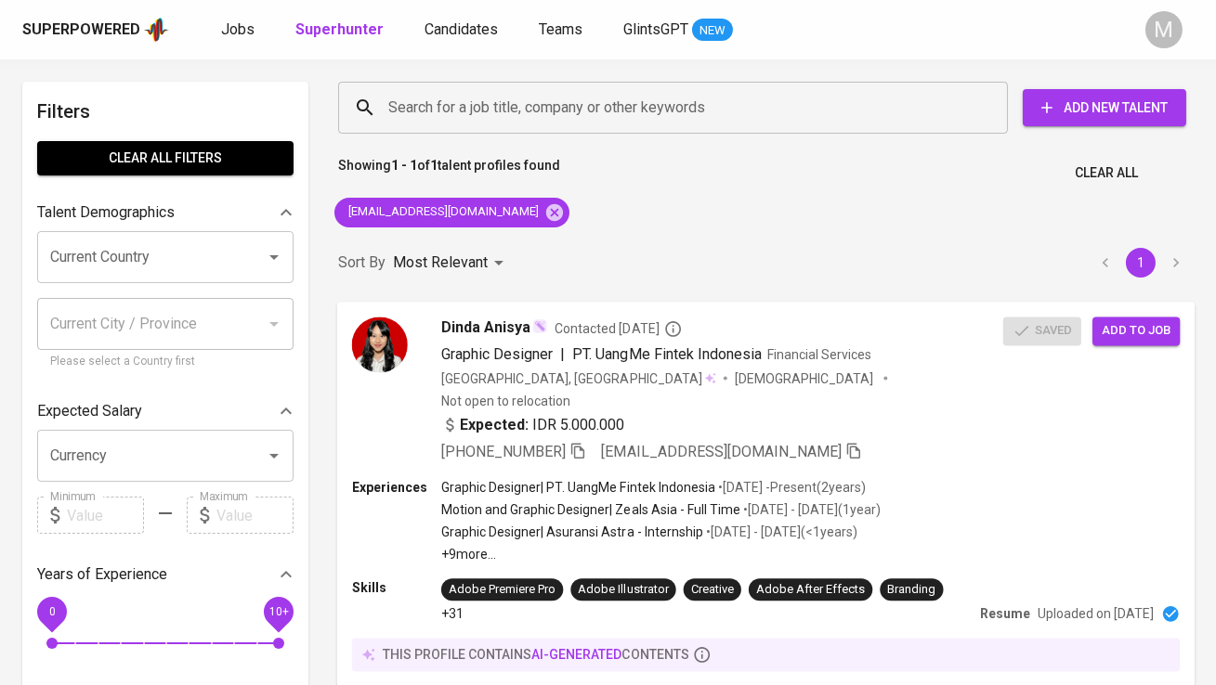
click at [378, 342] on img at bounding box center [380, 345] width 56 height 56
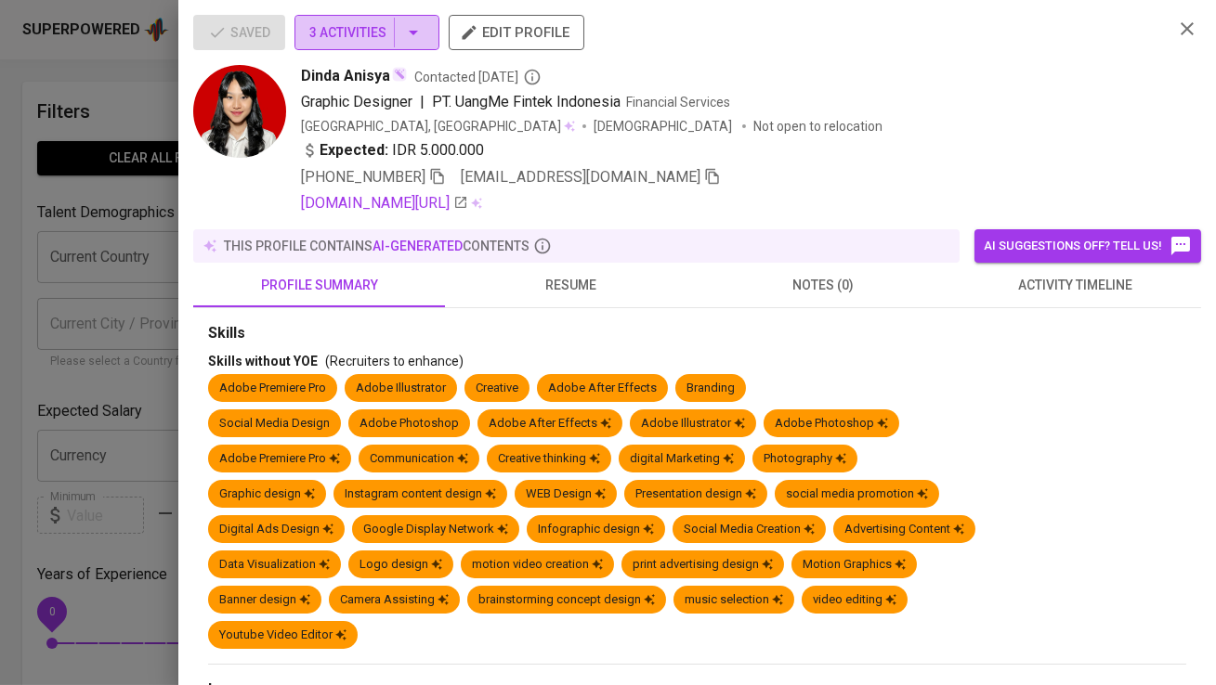
click at [362, 42] on span "3 Activities" at bounding box center [366, 32] width 115 height 23
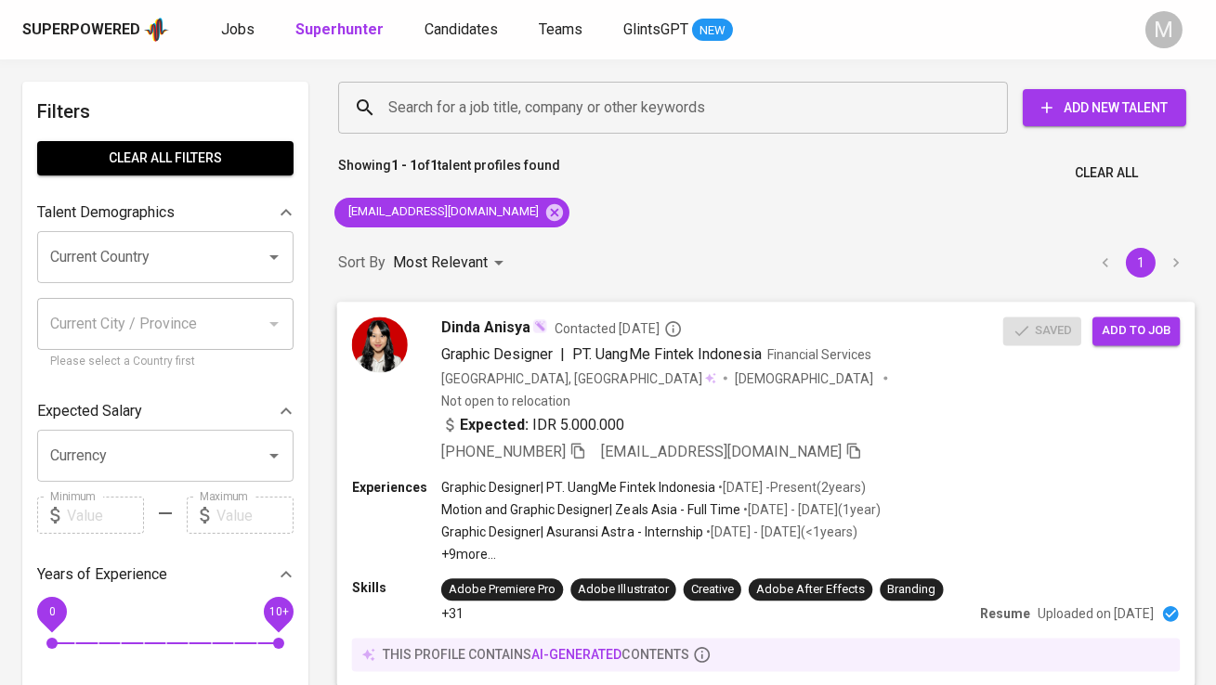
click at [1126, 341] on span "Add to job" at bounding box center [1136, 330] width 69 height 21
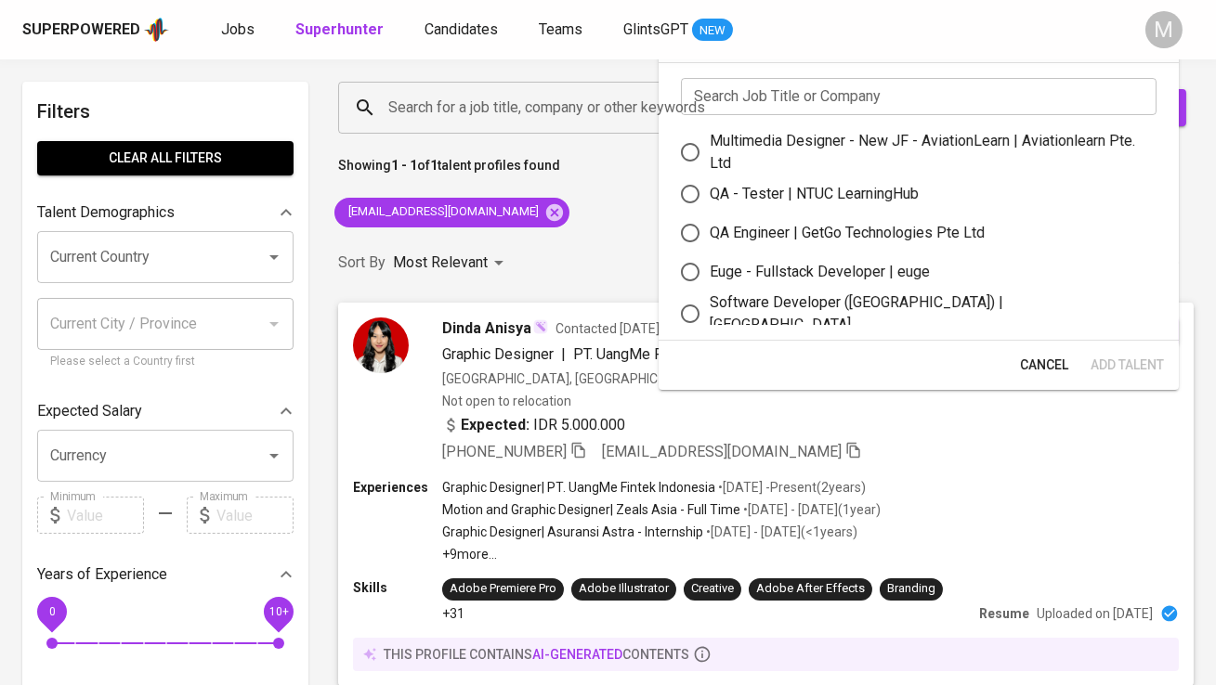
click at [726, 153] on div "Multimedia Designer - New JF - AviationLearn | Aviationlearn Pte. Ltd" at bounding box center [926, 152] width 432 height 45
click at [710, 153] on input "Multimedia Designer - New JF - AviationLearn | Aviationlearn Pte. Ltd" at bounding box center [690, 152] width 39 height 39
radio input "true"
click at [1097, 366] on span "Add Talent" at bounding box center [1126, 365] width 73 height 23
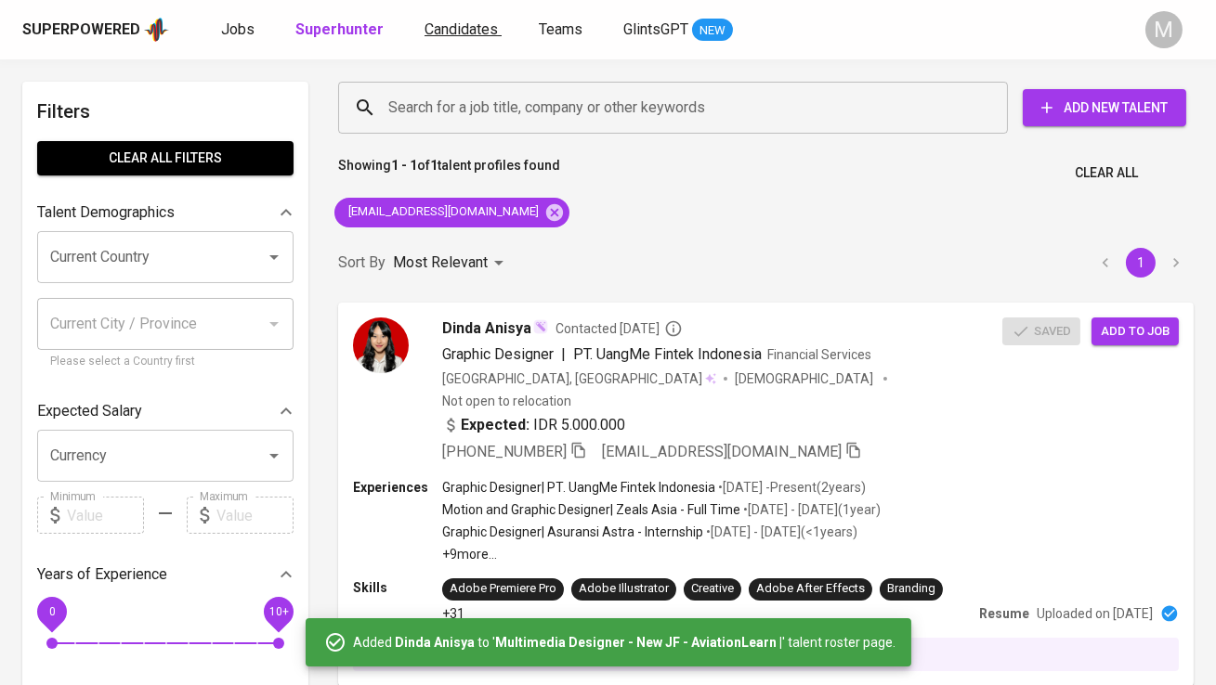
click at [459, 23] on span "Candidates" at bounding box center [460, 29] width 73 height 18
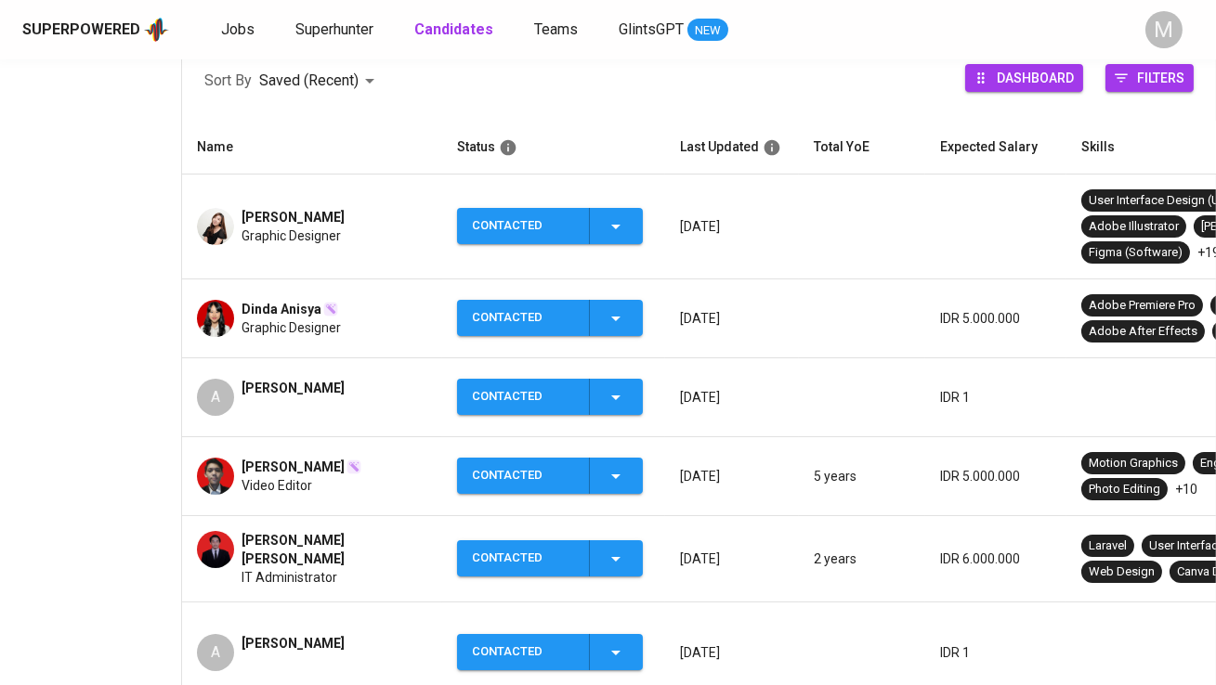
scroll to position [281, 0]
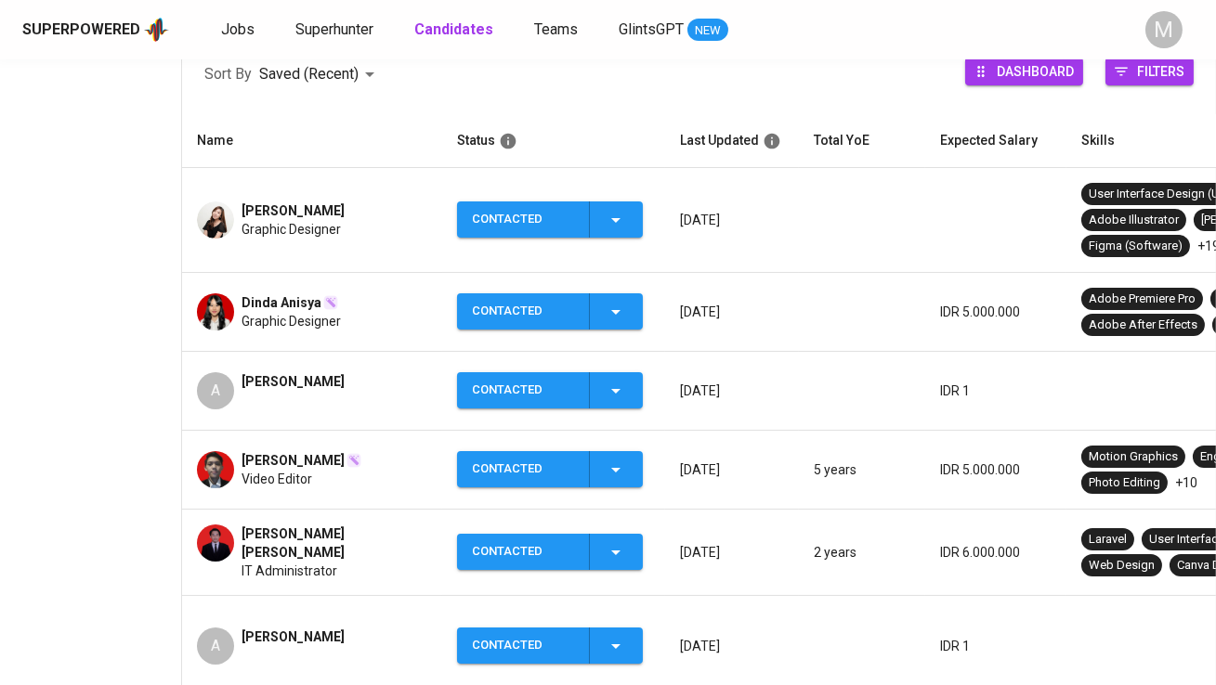
click at [280, 372] on div "[PERSON_NAME]" at bounding box center [292, 390] width 103 height 37
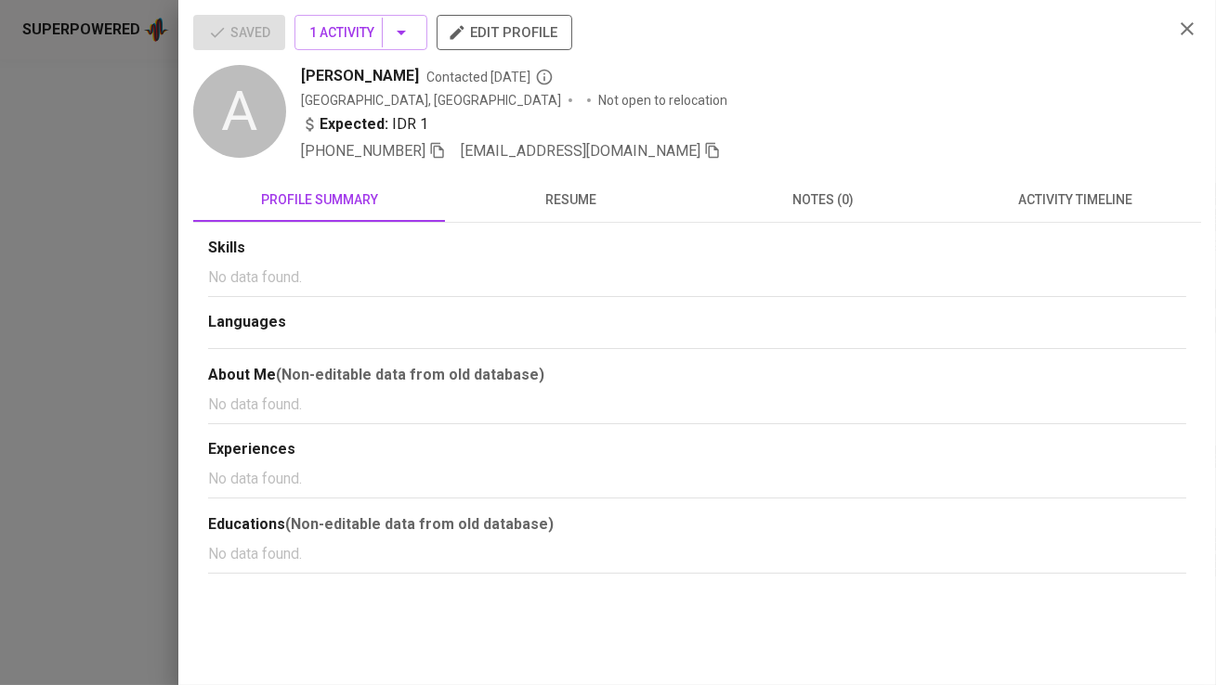
click at [706, 151] on icon "button" at bounding box center [712, 151] width 13 height 16
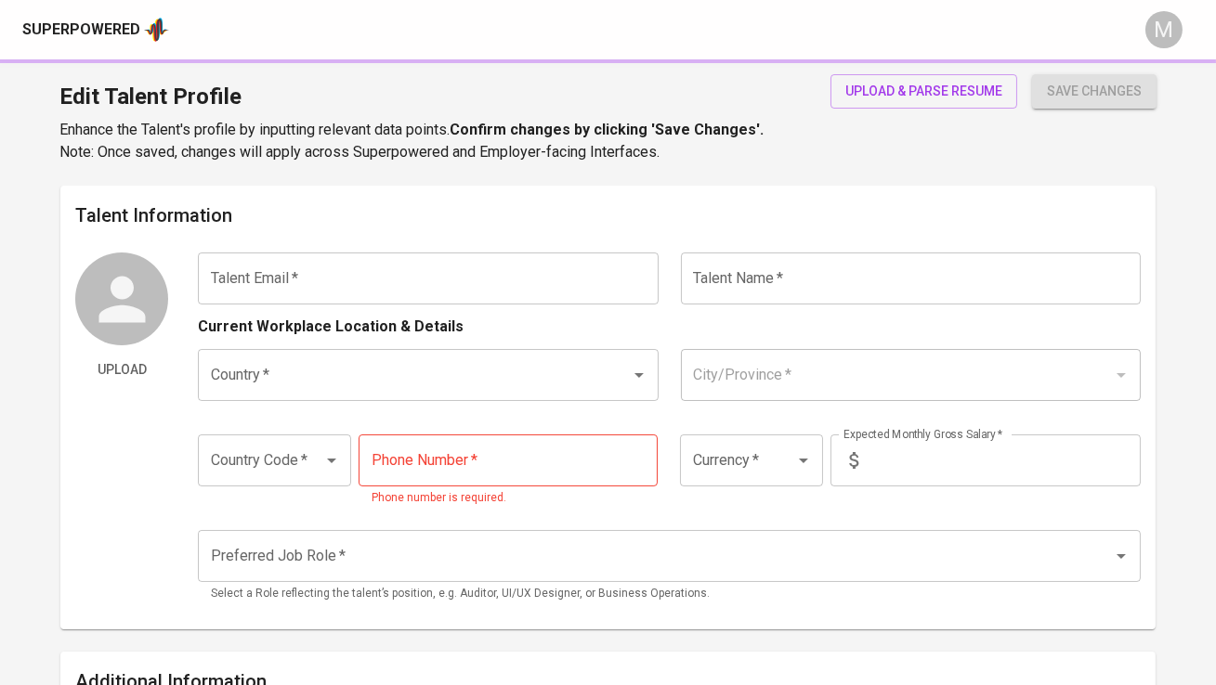
type input "[EMAIL_ADDRESS][DOMAIN_NAME]"
type input "[PERSON_NAME]"
type input "[GEOGRAPHIC_DATA]"
type input "[GEOGRAPHIC_DATA], [GEOGRAPHIC_DATA]"
type input "+62"
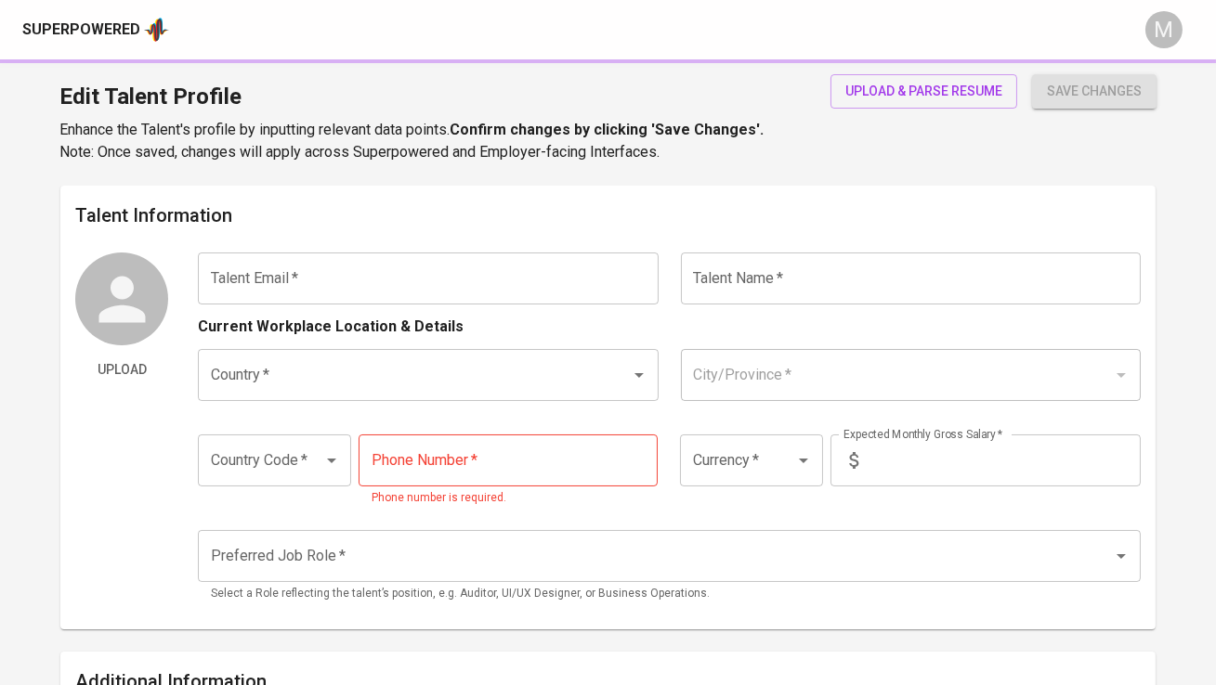
type input "[PHONE_NUMBER]"
type input "IDR"
type input "Graphic & Brand Designer"
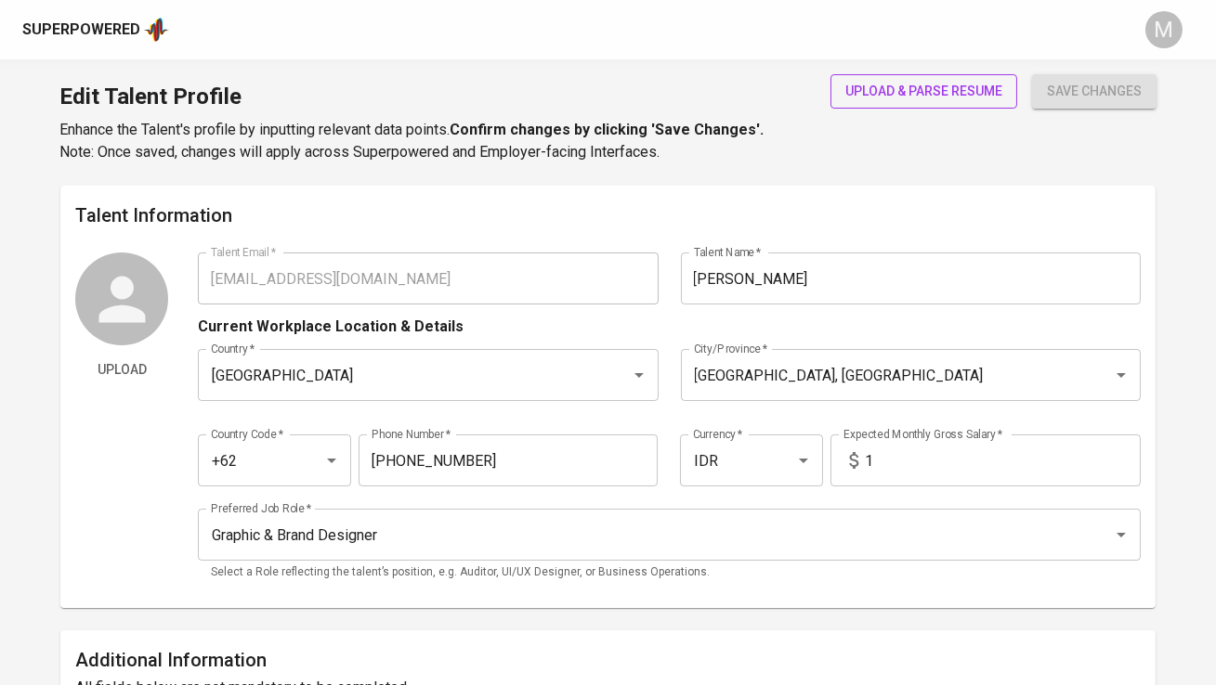
click at [896, 85] on span "upload & parse resume" at bounding box center [923, 91] width 157 height 23
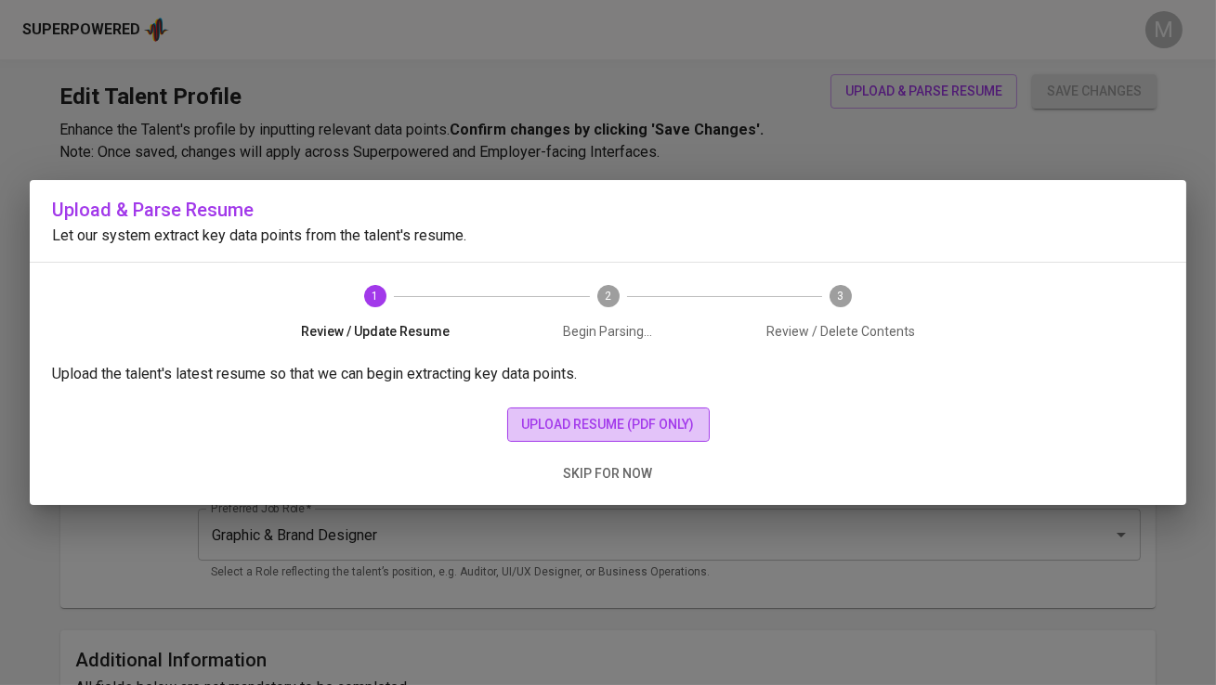
click at [652, 422] on span "upload resume (pdf only)" at bounding box center [608, 424] width 173 height 23
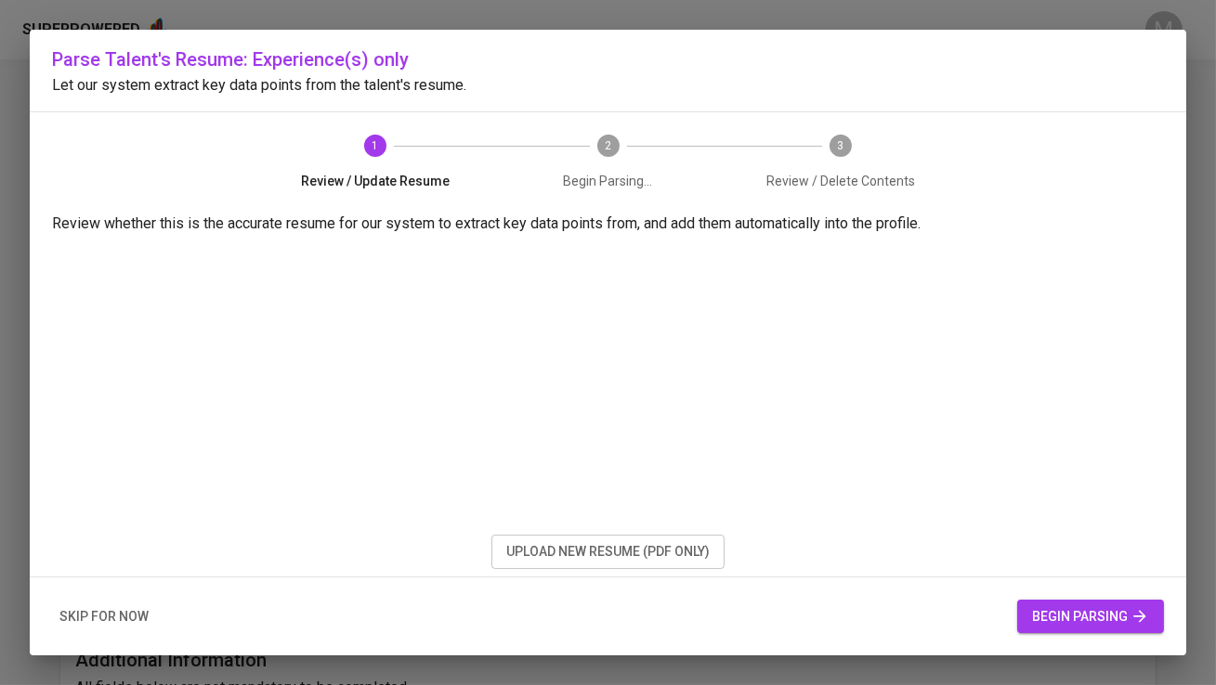
click at [1097, 621] on span "begin parsing" at bounding box center [1090, 617] width 117 height 23
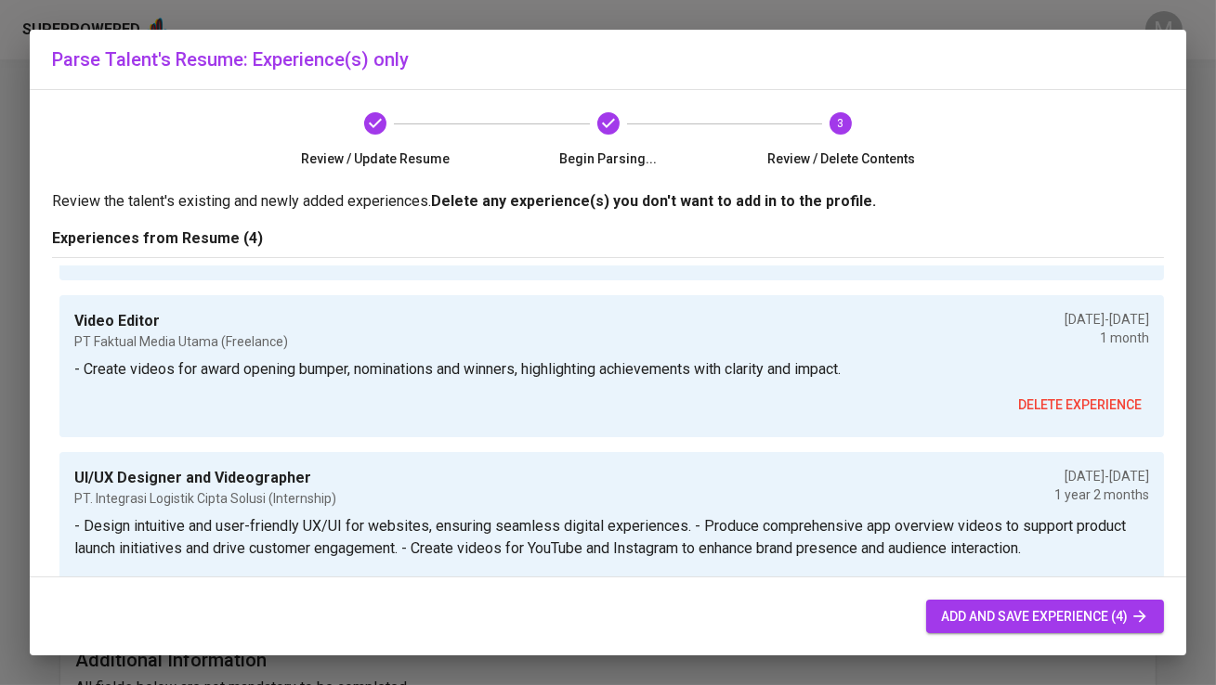
scroll to position [60, 0]
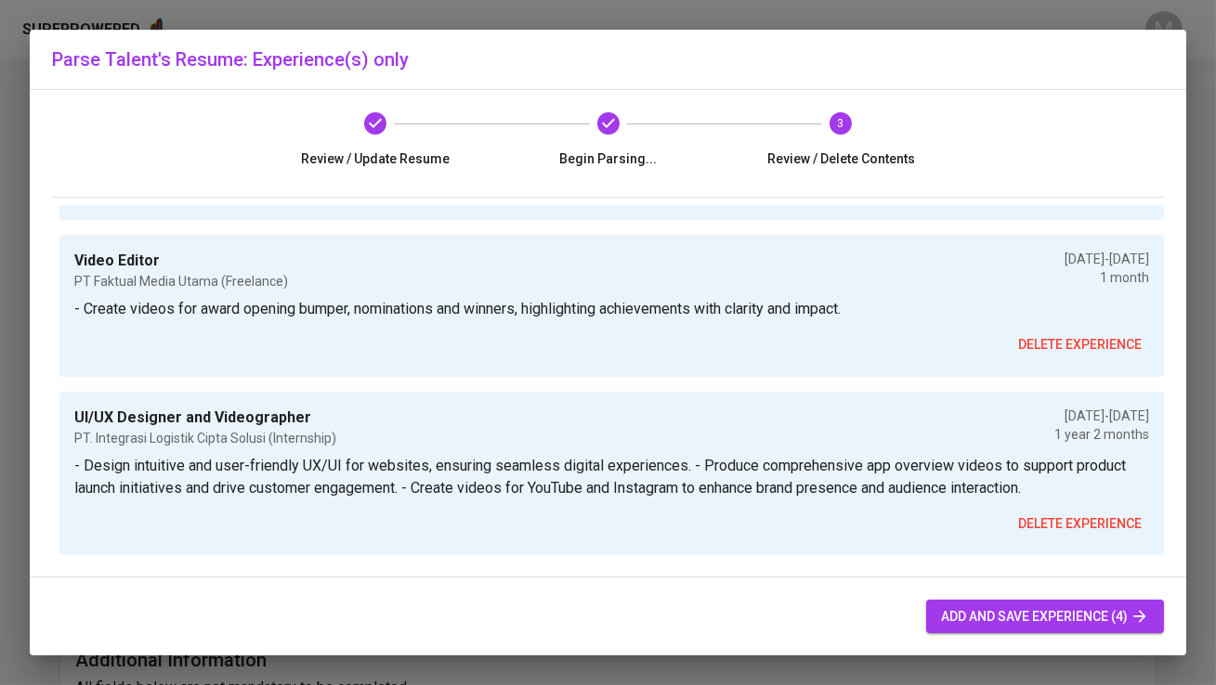
click at [1013, 613] on span "add and save experience (4)" at bounding box center [1045, 617] width 208 height 23
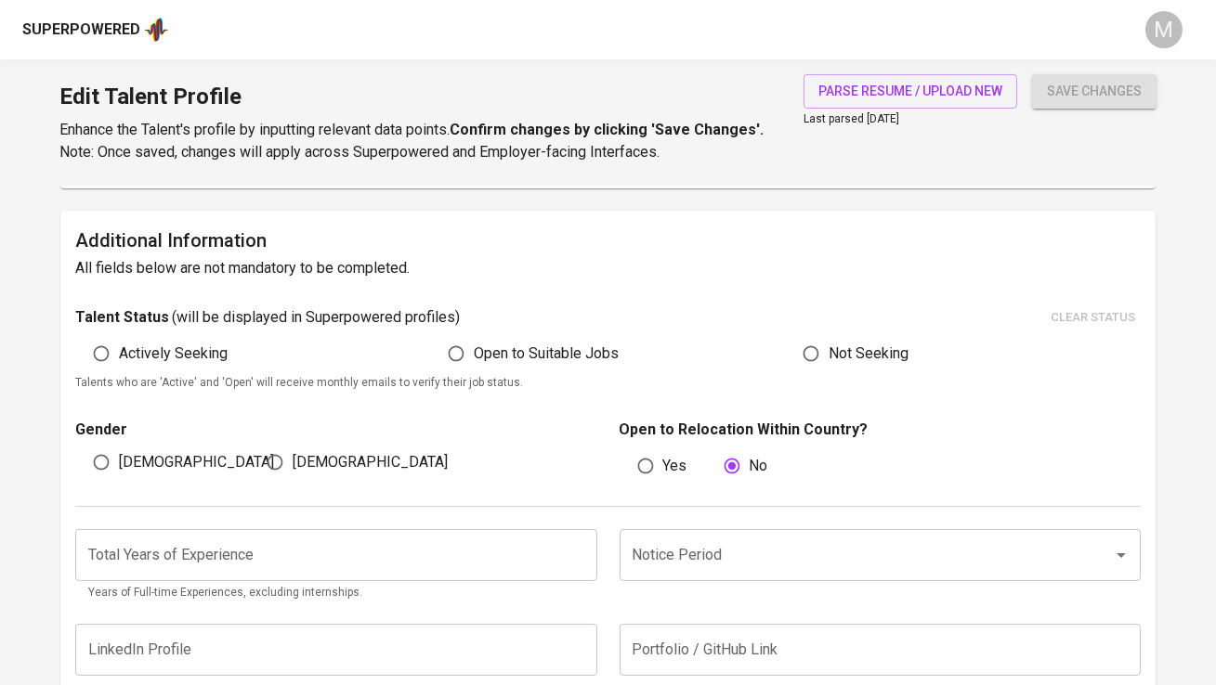
scroll to position [463, 0]
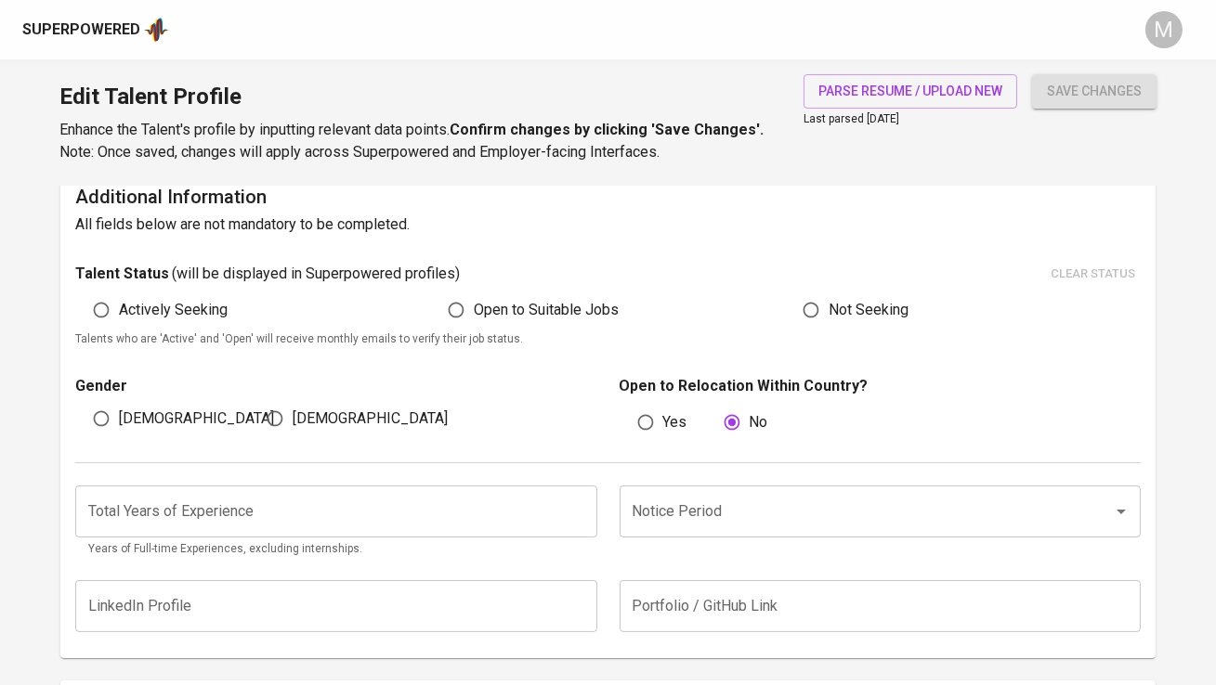
click at [155, 414] on div "Male" at bounding box center [162, 418] width 174 height 35
click at [141, 415] on span "Male" at bounding box center [196, 419] width 155 height 22
click at [119, 415] on input "Male" at bounding box center [101, 418] width 35 height 35
radio input "true"
click at [578, 301] on span "Open to Suitable Jobs" at bounding box center [546, 310] width 145 height 22
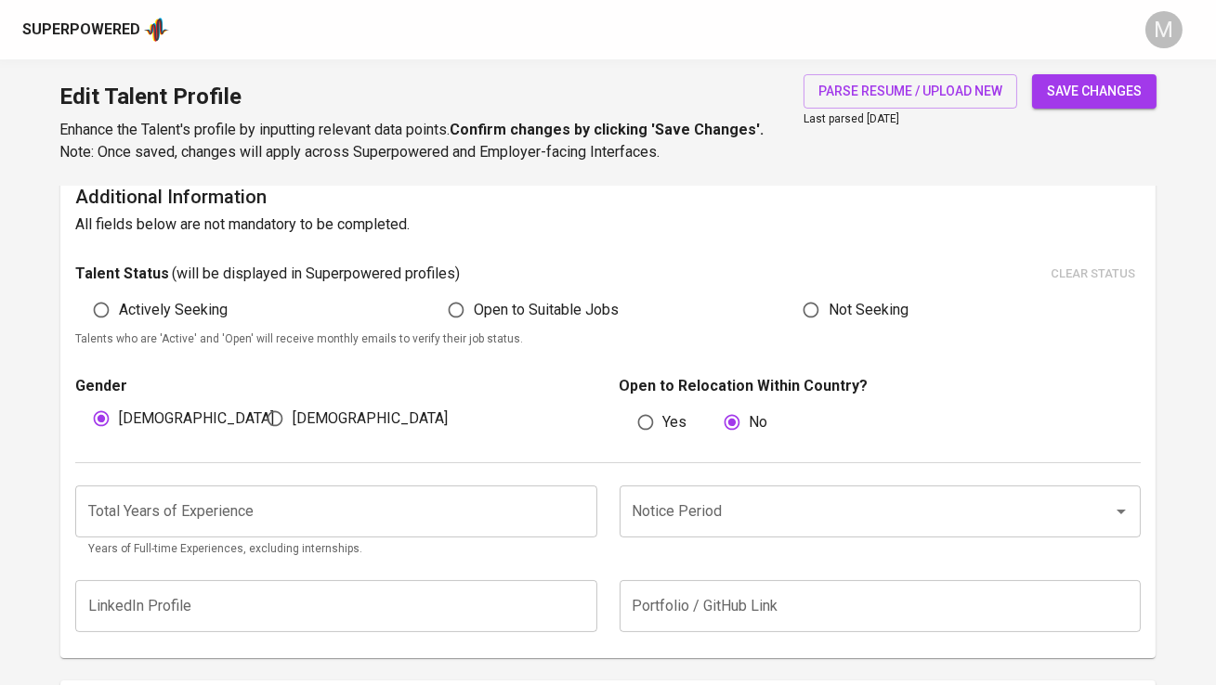
click at [474, 301] on input "Open to Suitable Jobs" at bounding box center [455, 310] width 35 height 35
radio input "true"
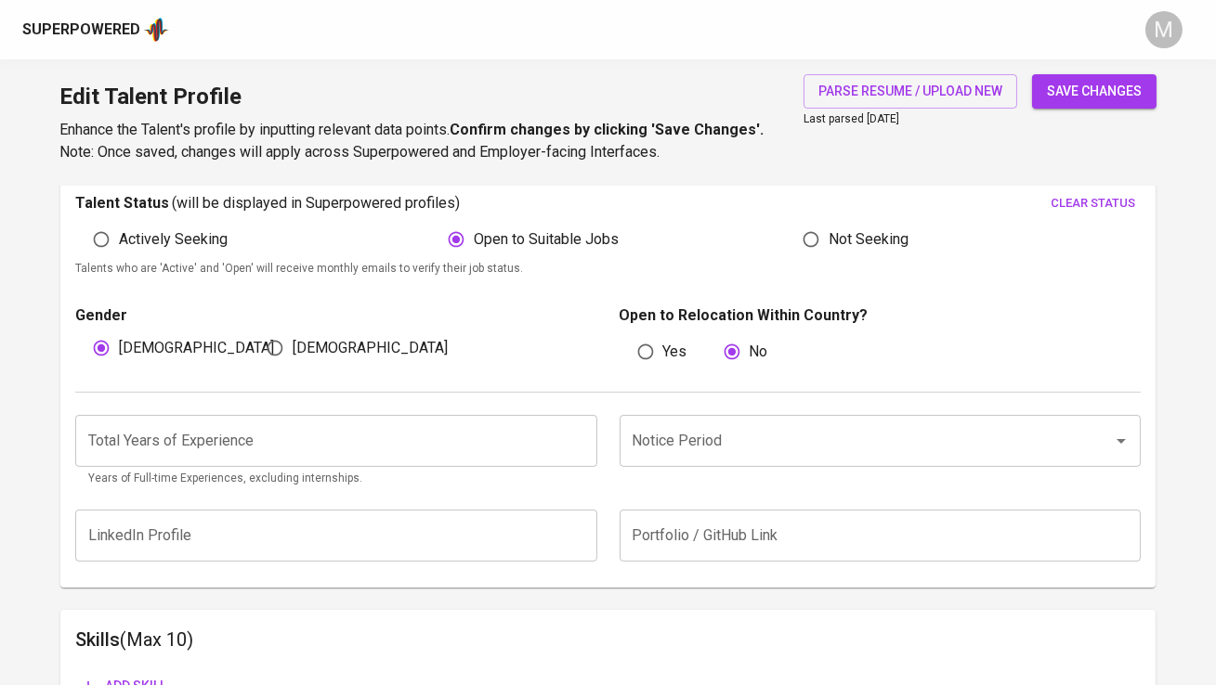
scroll to position [576, 0]
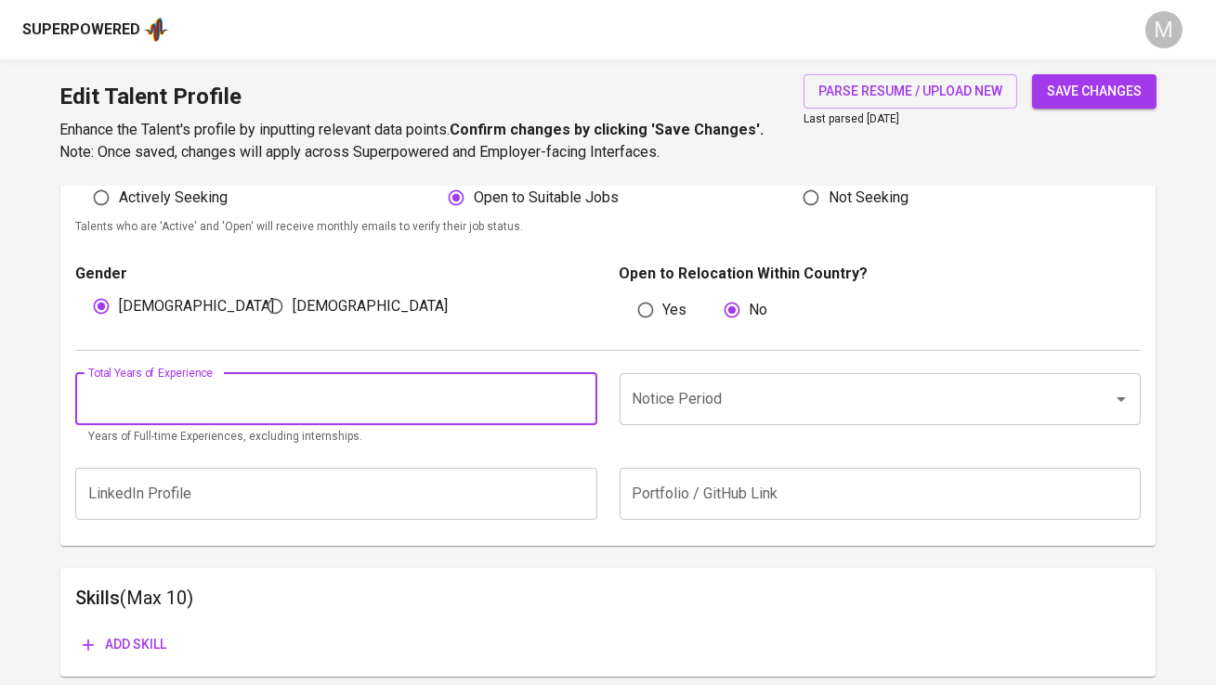
click at [309, 381] on input "number" at bounding box center [335, 399] width 521 height 52
type input "3"
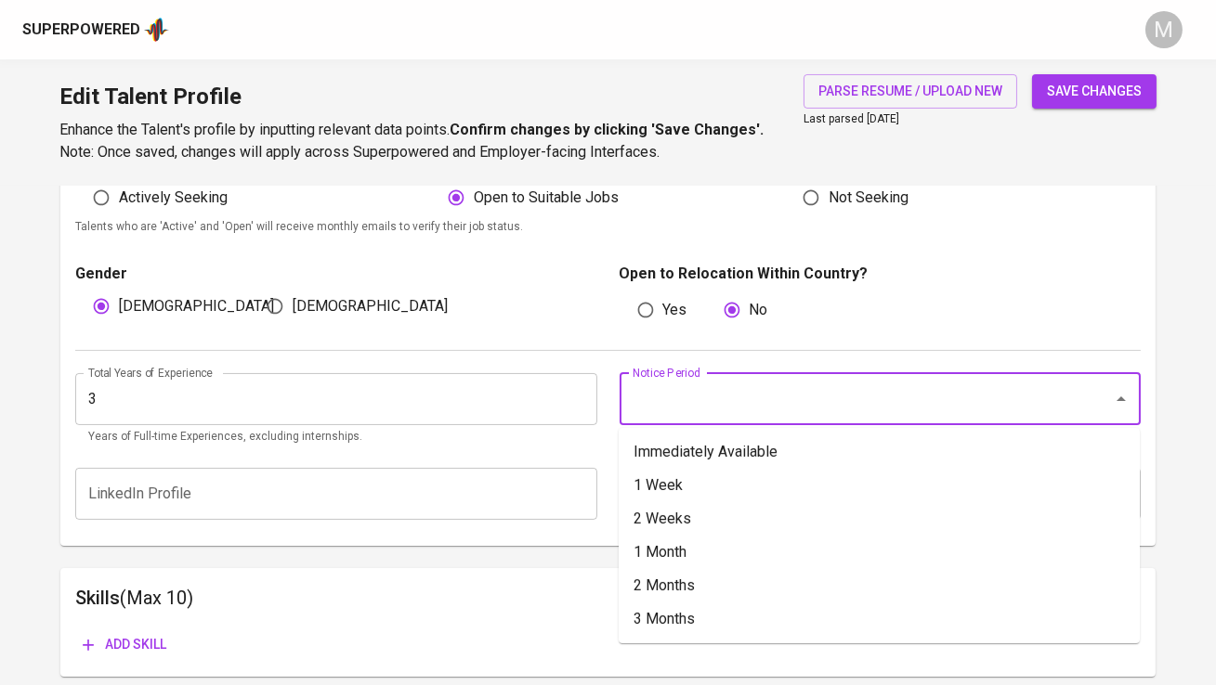
click at [683, 408] on input "Notice Period" at bounding box center [854, 399] width 452 height 35
click at [693, 552] on li "1 Month" at bounding box center [879, 552] width 521 height 33
type input "1 Month"
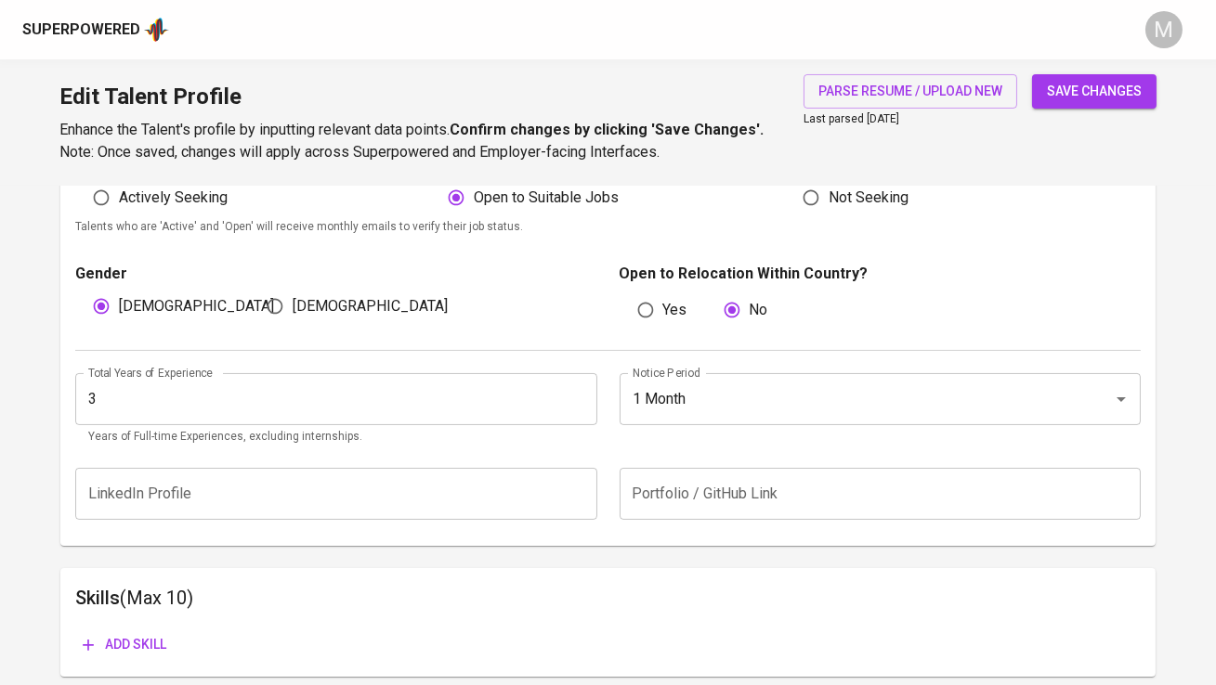
scroll to position [614, 0]
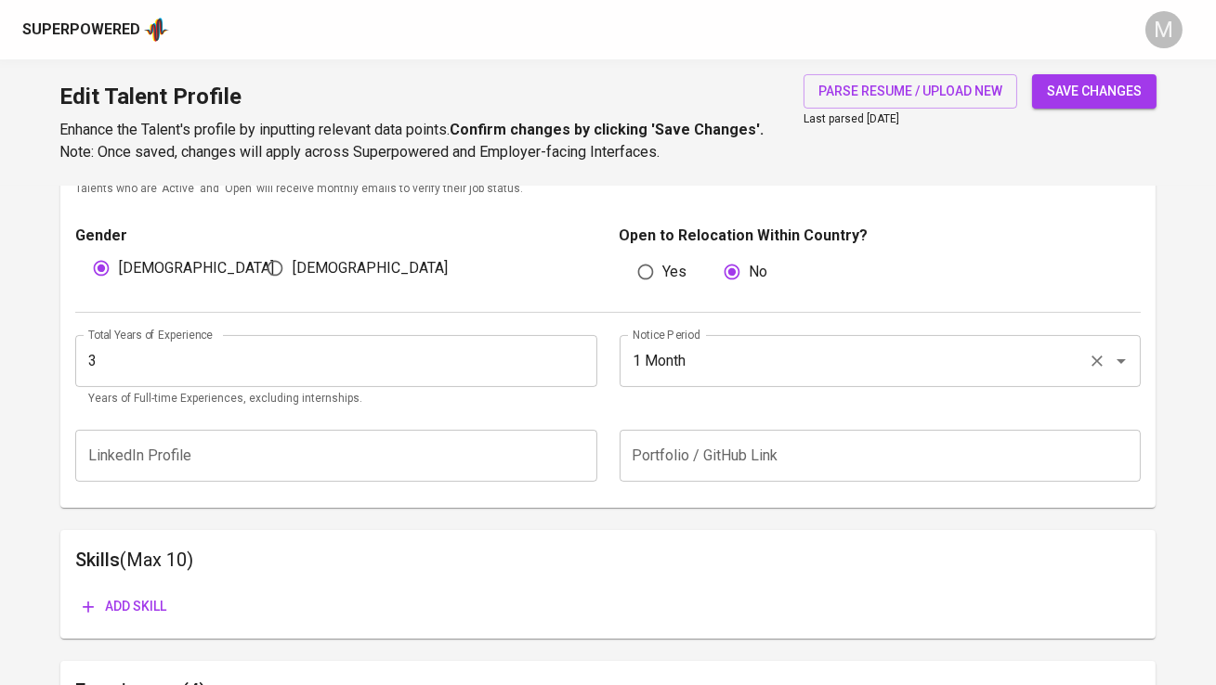
click at [697, 353] on input "1 Month" at bounding box center [854, 361] width 452 height 35
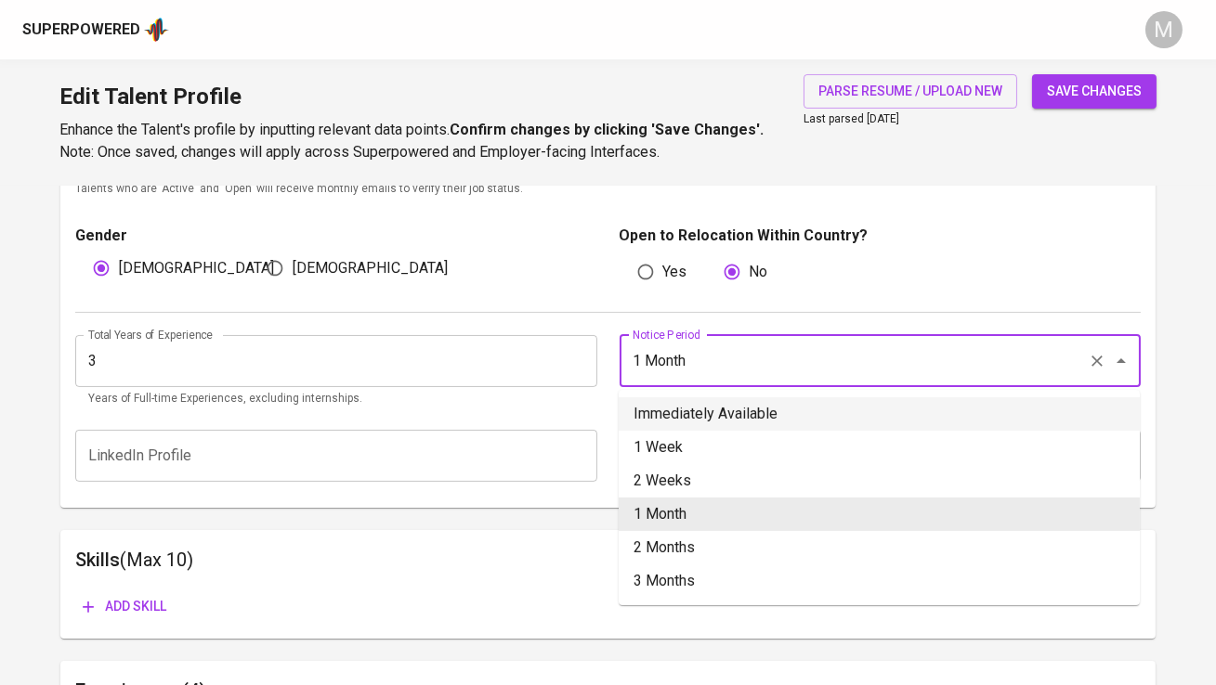
click at [642, 320] on div "Total Years of Experience 3 Total Years of Experience Years of Full-time Experi…" at bounding box center [607, 366] width 1064 height 107
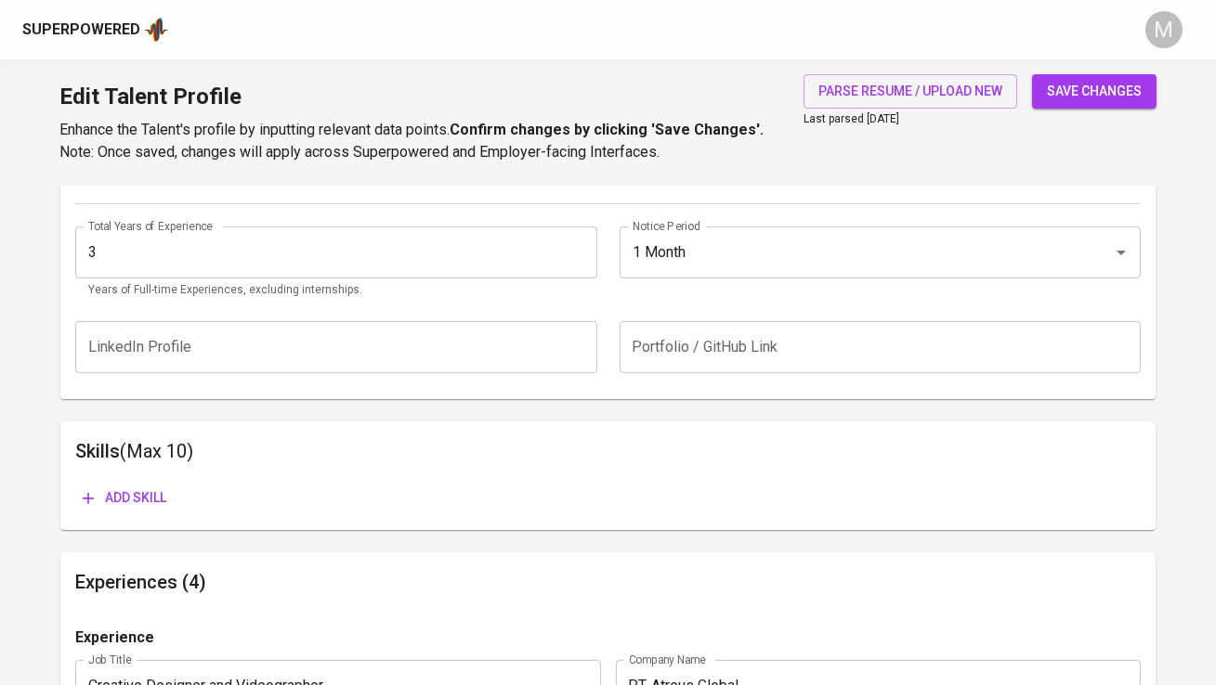
scroll to position [733, 0]
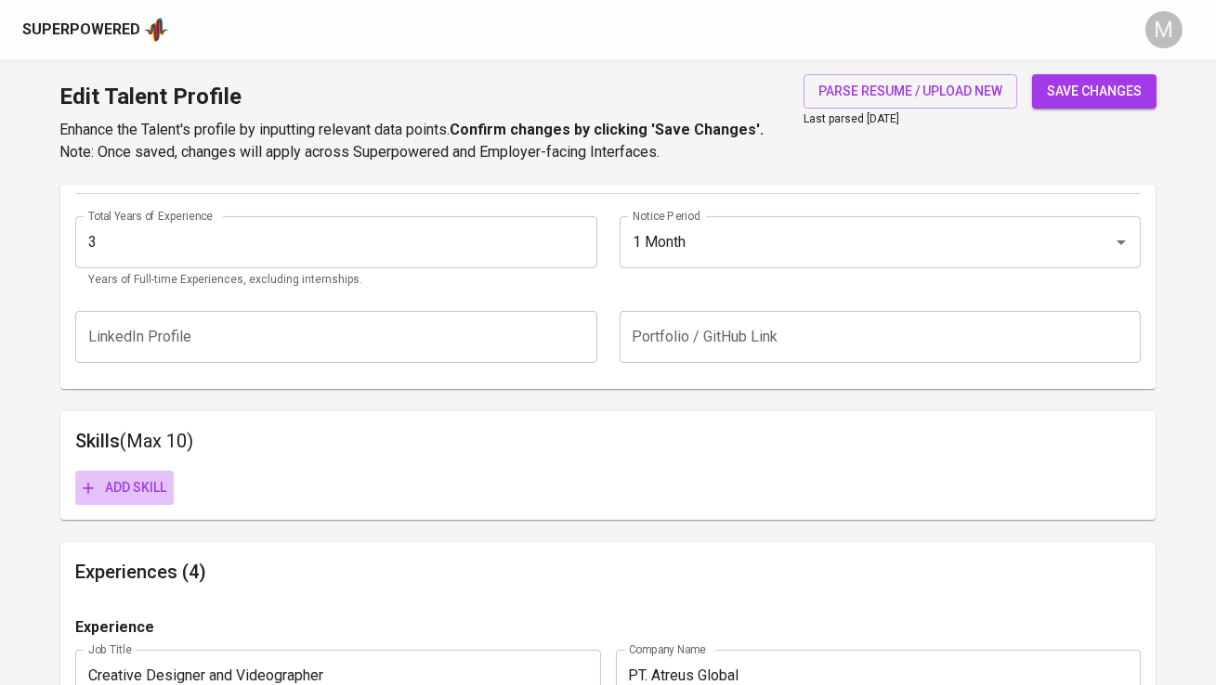
click at [148, 481] on span "Add skill" at bounding box center [125, 487] width 84 height 23
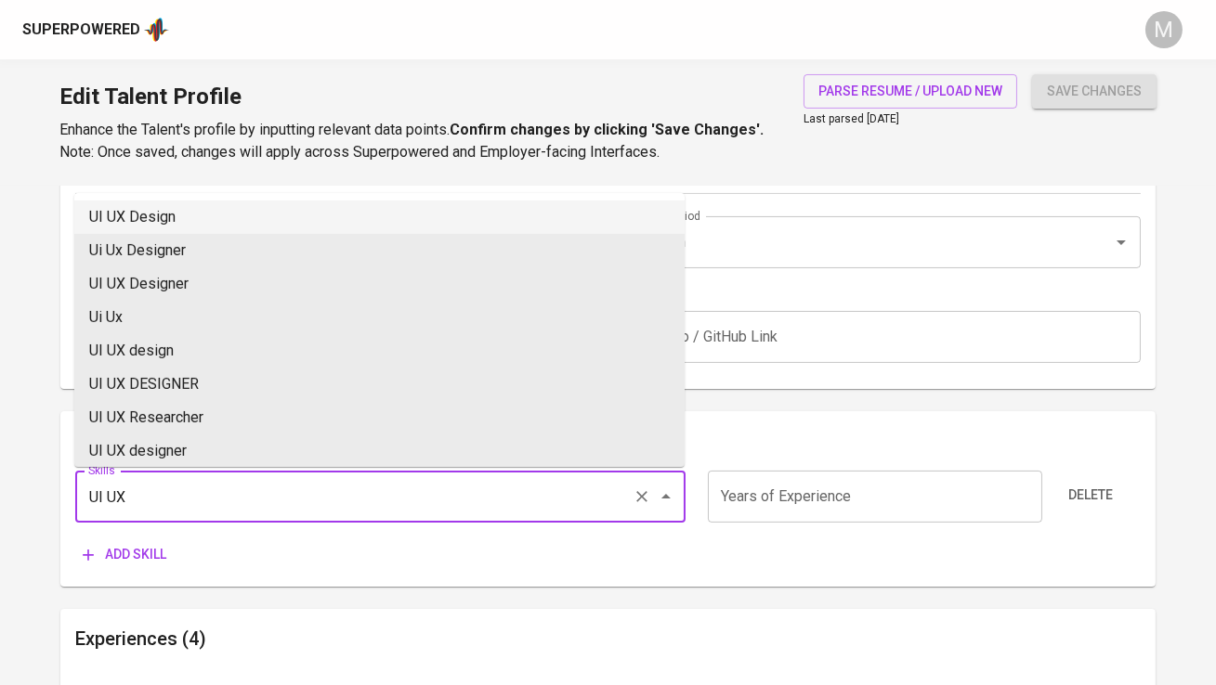
click at [168, 225] on li "UI UX Design" at bounding box center [379, 217] width 610 height 33
type input "UI UX Design"
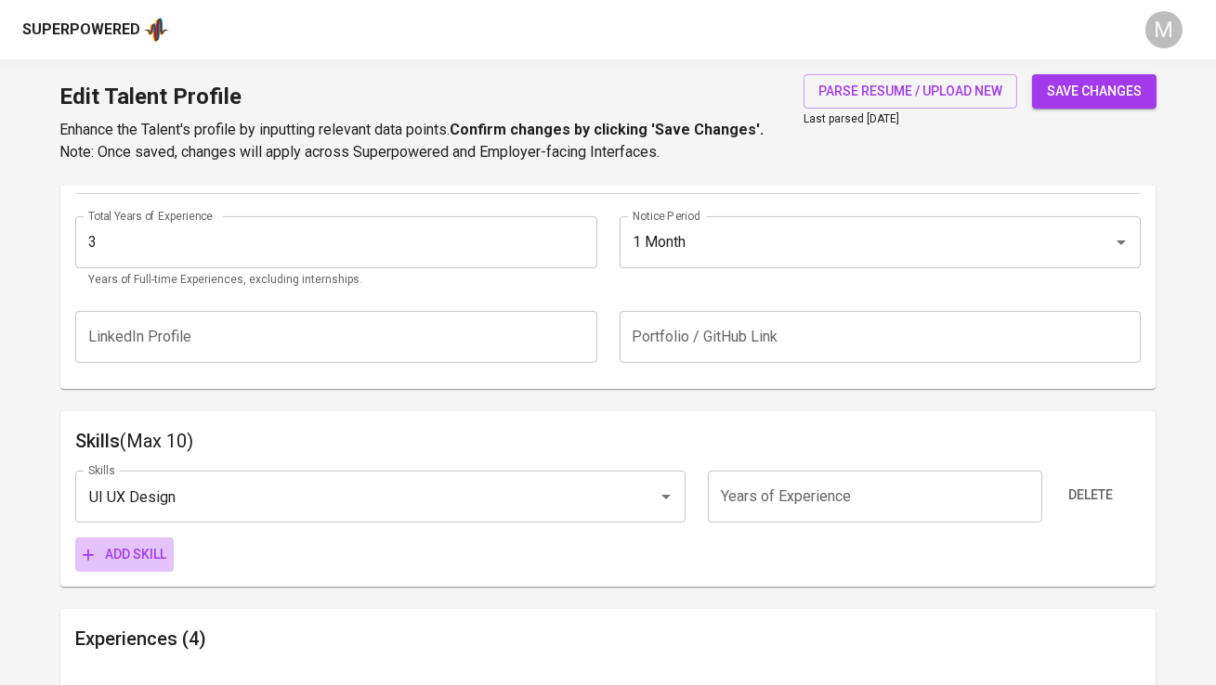
click at [141, 568] on button "Add skill" at bounding box center [124, 555] width 98 height 34
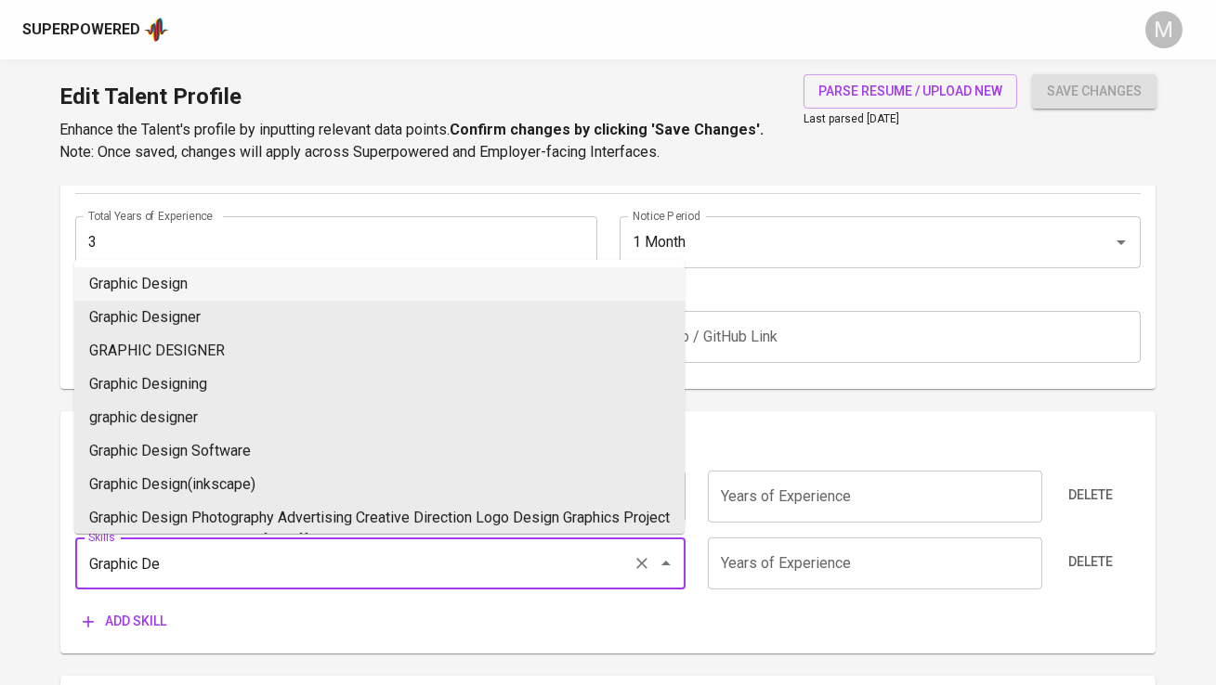
click at [227, 289] on li "Graphic Design" at bounding box center [379, 284] width 610 height 33
type input "Graphic Design"
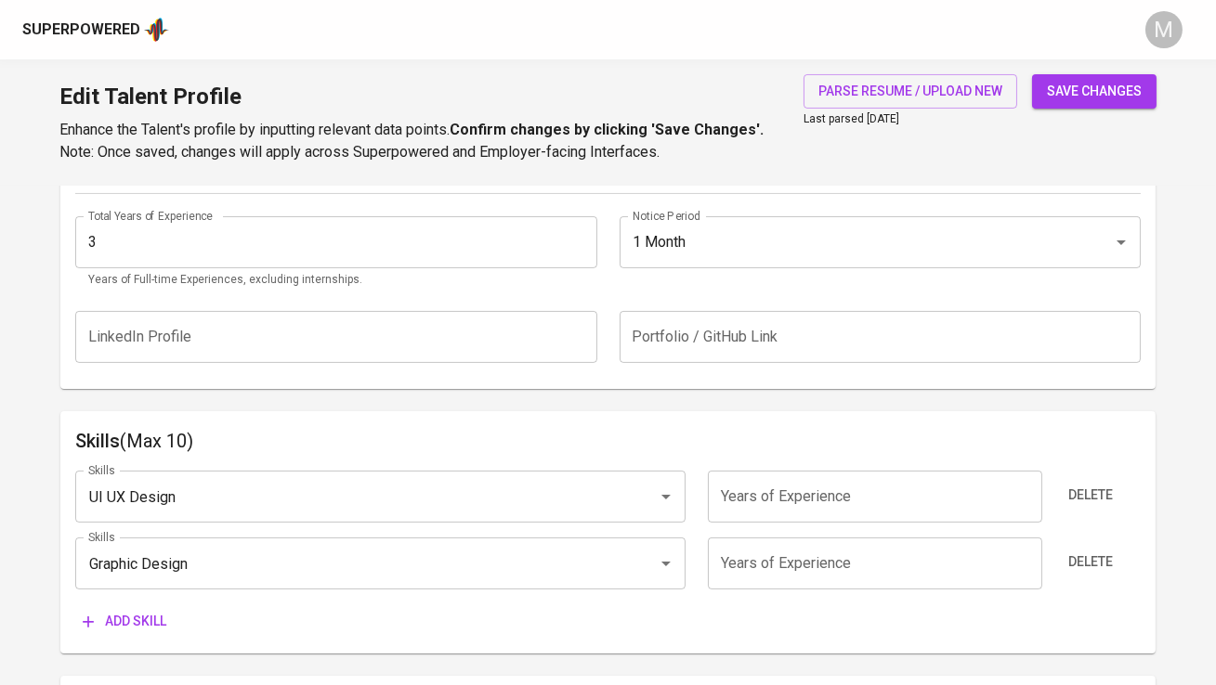
click at [148, 633] on span "Add skill" at bounding box center [125, 621] width 84 height 23
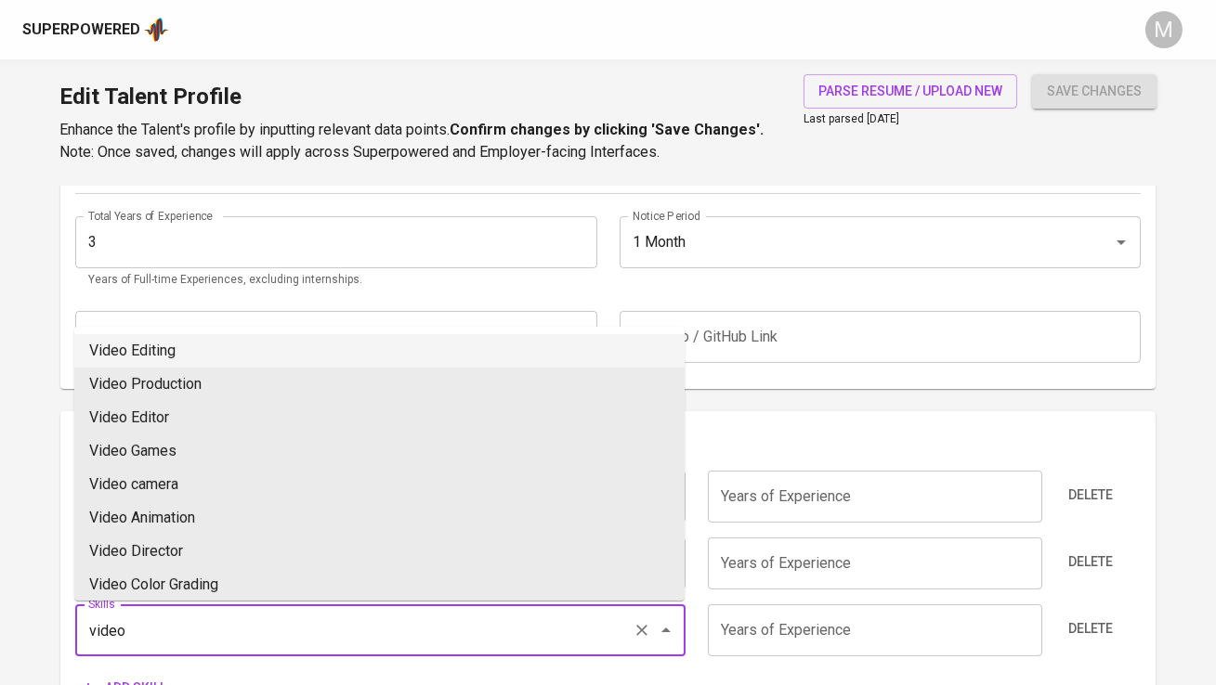
click at [207, 352] on li "Video Editing" at bounding box center [379, 350] width 610 height 33
type input "Video Editing"
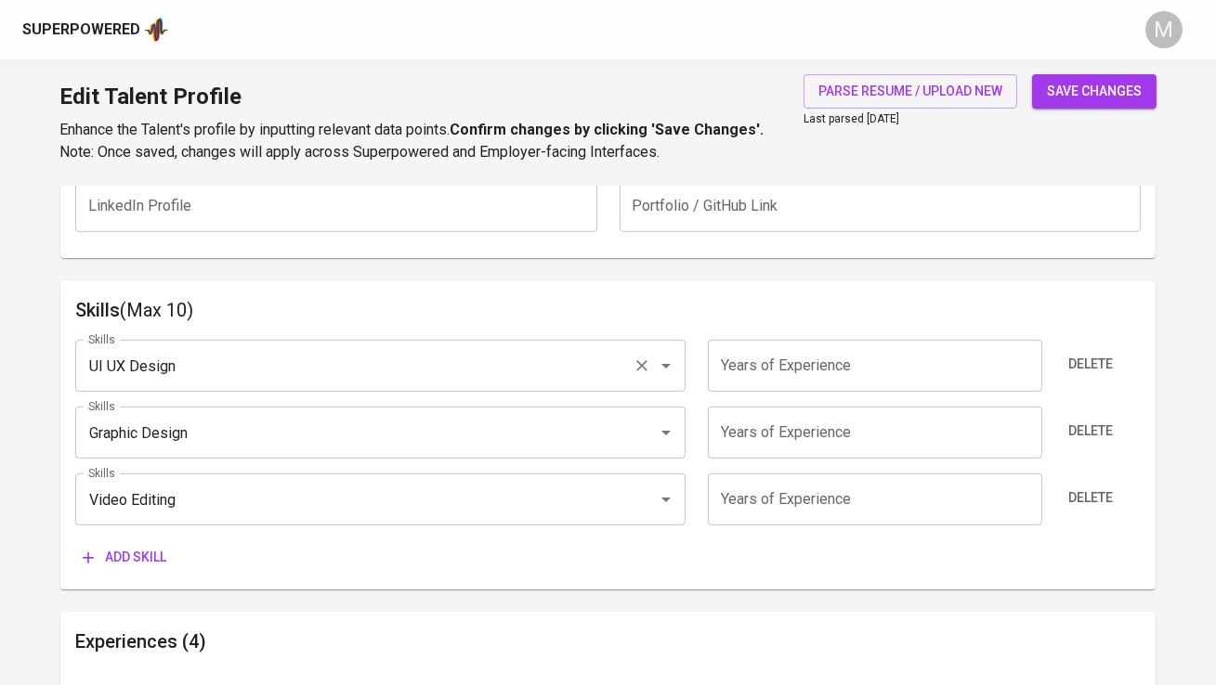
scroll to position [873, 0]
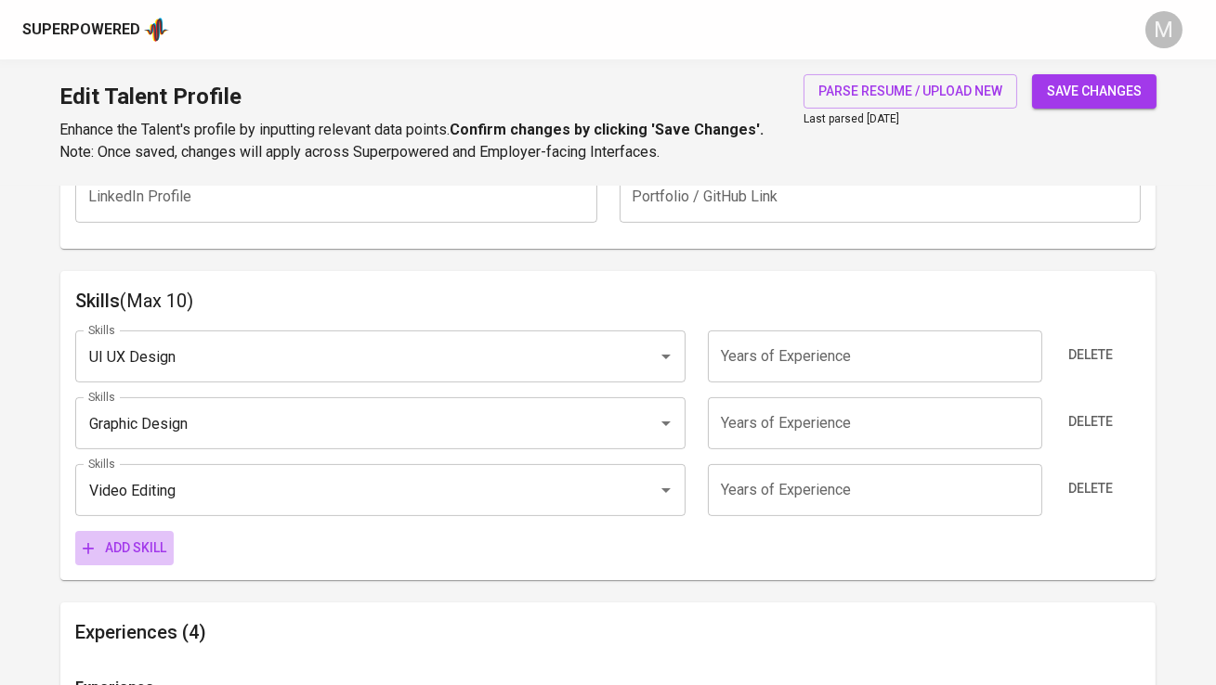
click at [142, 557] on span "Add skill" at bounding box center [125, 548] width 84 height 23
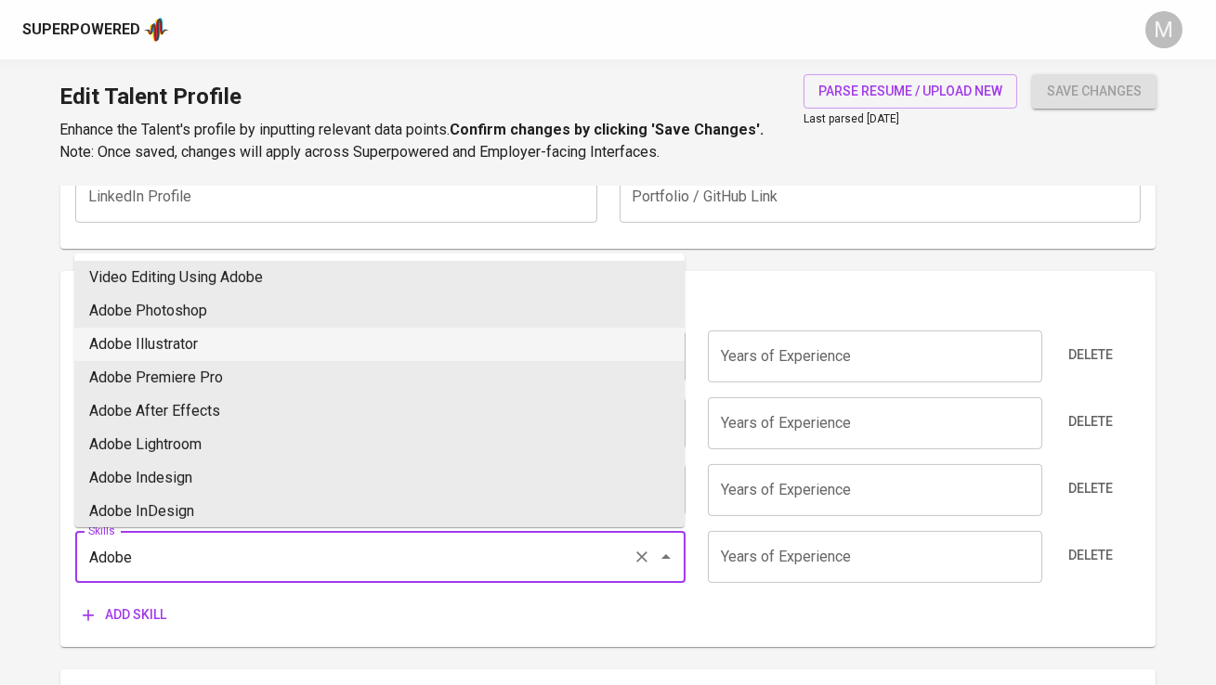
click at [206, 339] on li "Adobe Illustrator" at bounding box center [379, 344] width 610 height 33
type input "Adobe Illustrator"
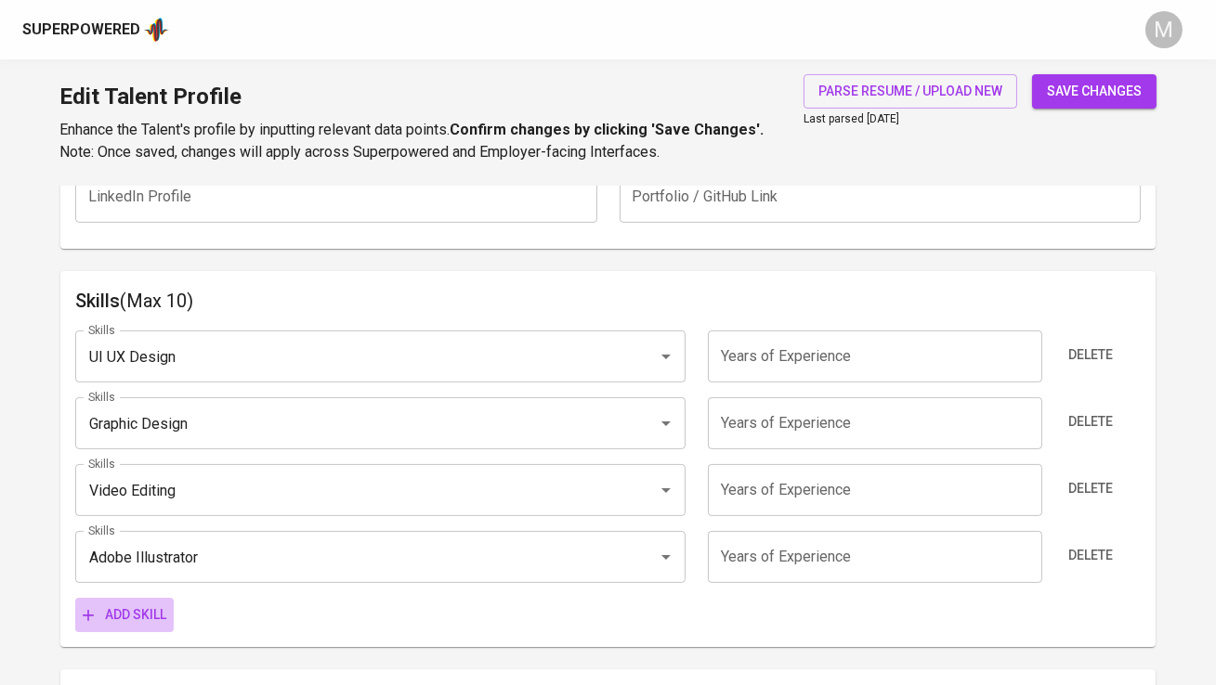
click at [147, 610] on span "Add skill" at bounding box center [125, 615] width 84 height 23
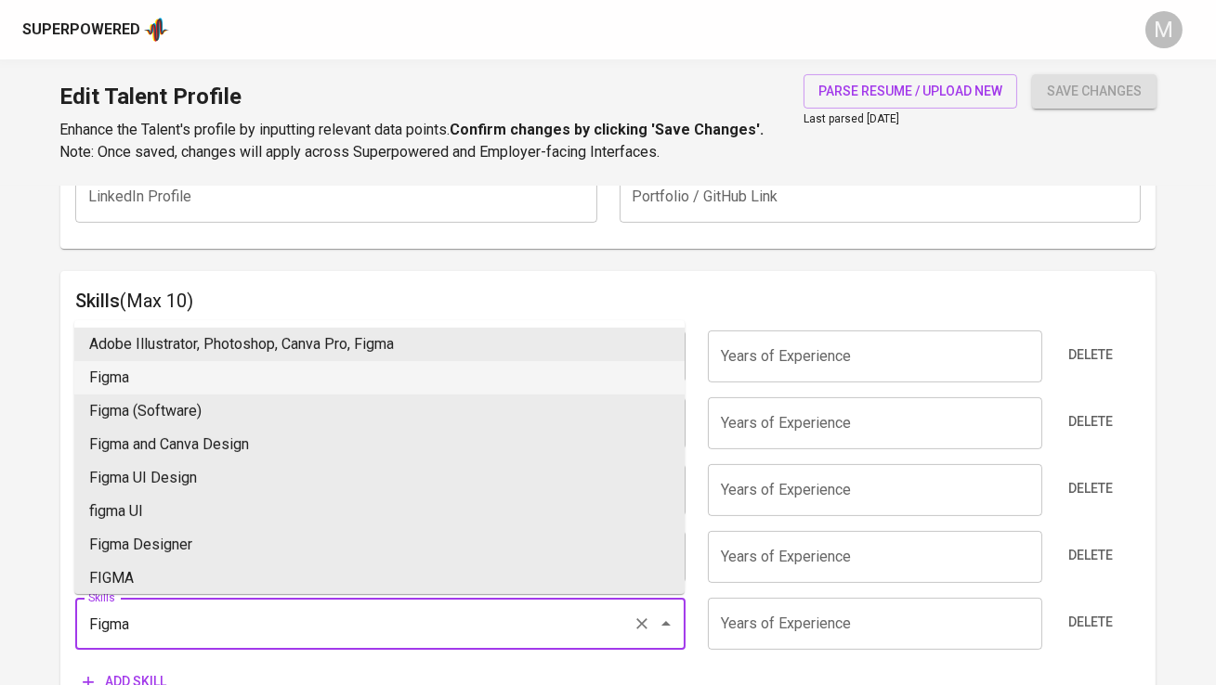
click at [215, 391] on li "Figma" at bounding box center [379, 377] width 610 height 33
type input "Figma"
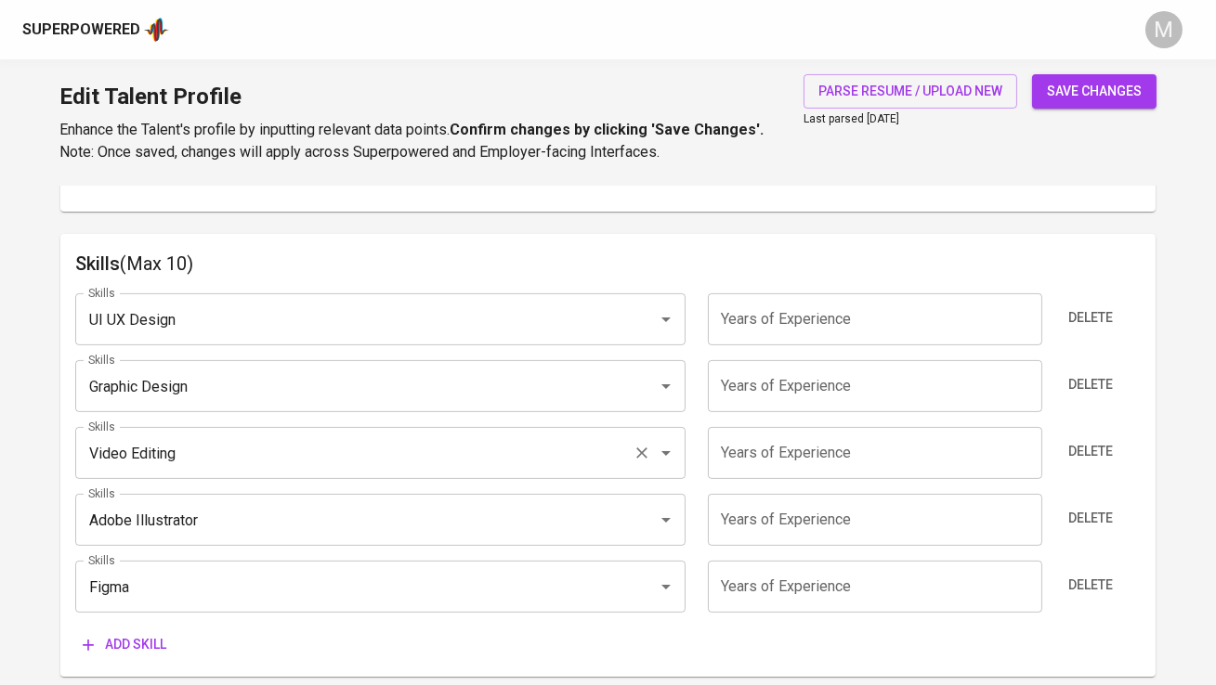
scroll to position [960, 0]
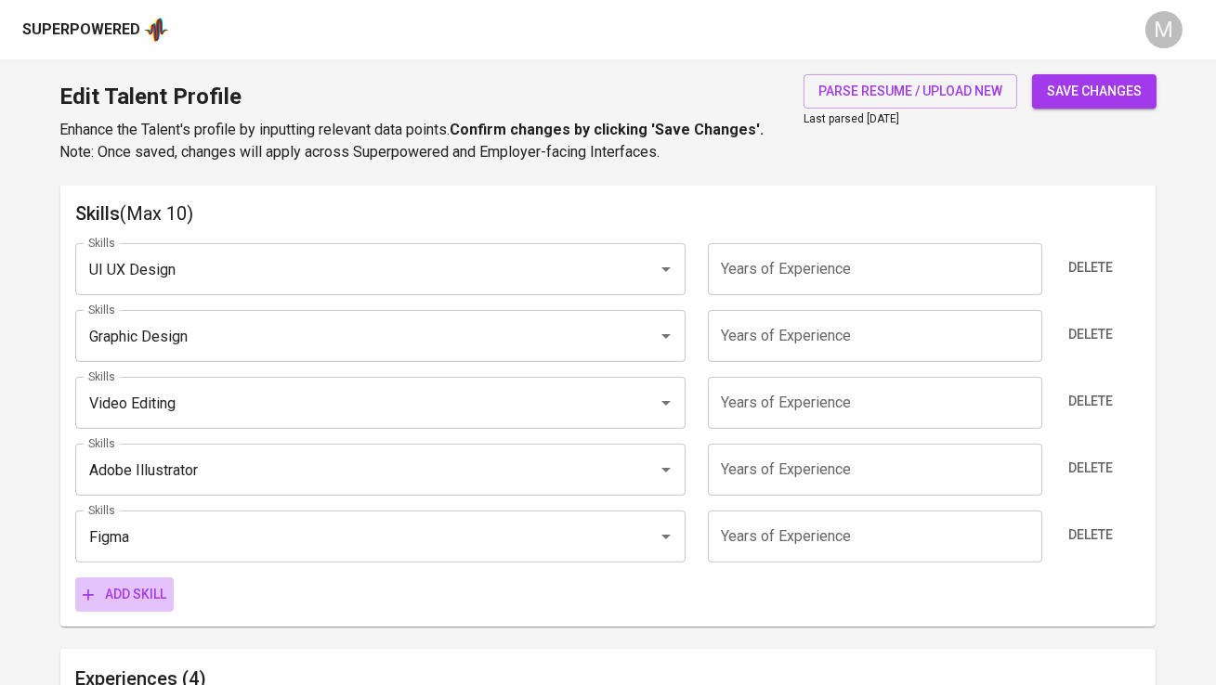
click at [123, 588] on span "Add skill" at bounding box center [125, 594] width 84 height 23
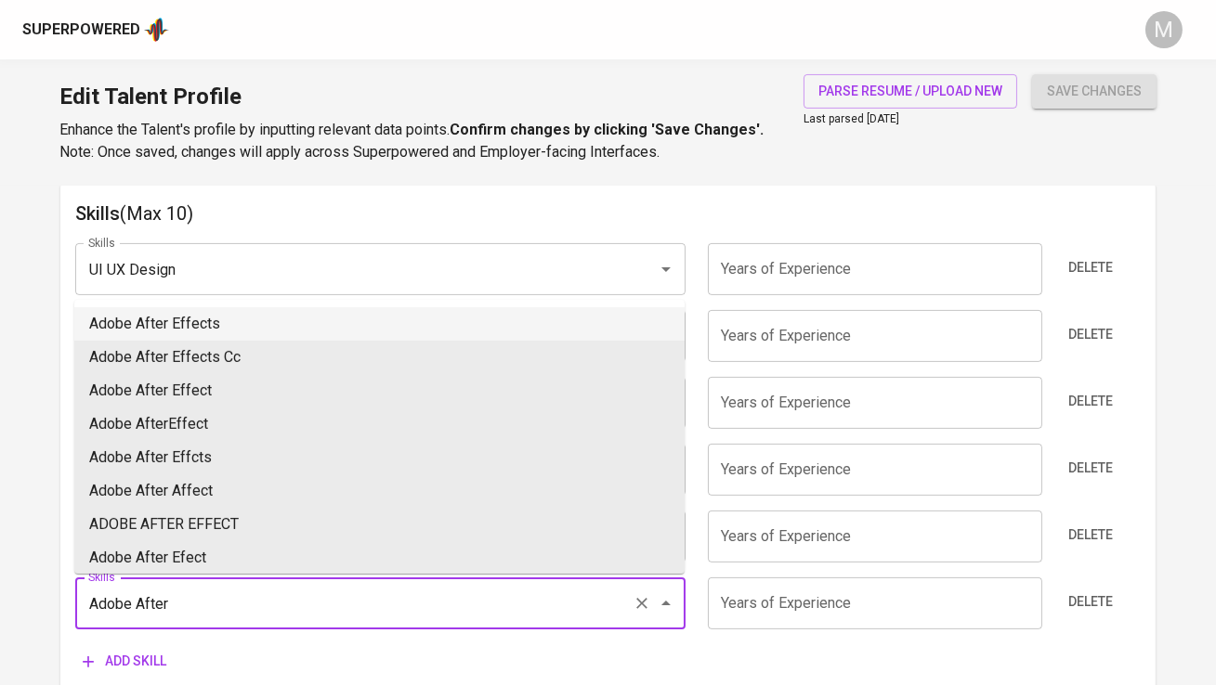
click at [235, 324] on li "Adobe After Effects" at bounding box center [379, 323] width 610 height 33
type input "Adobe After Effects"
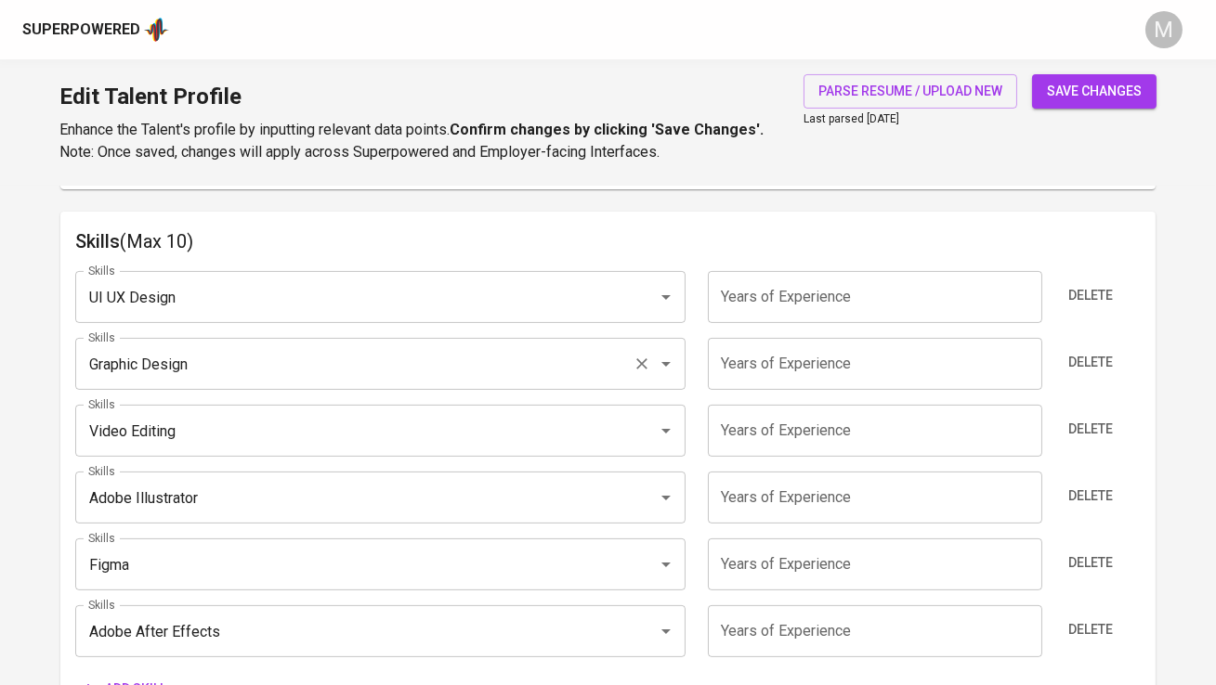
scroll to position [932, 0]
click at [771, 310] on input "number" at bounding box center [875, 298] width 334 height 52
type input "3"
click at [794, 372] on input "number" at bounding box center [875, 365] width 334 height 52
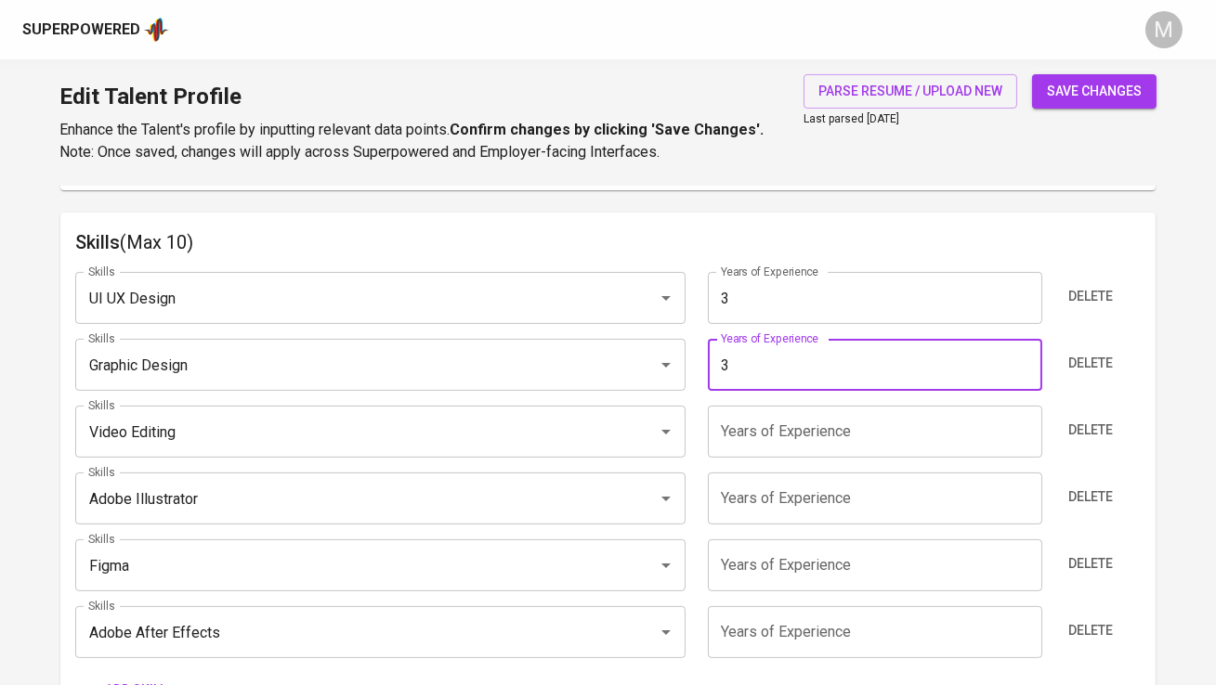
type input "3"
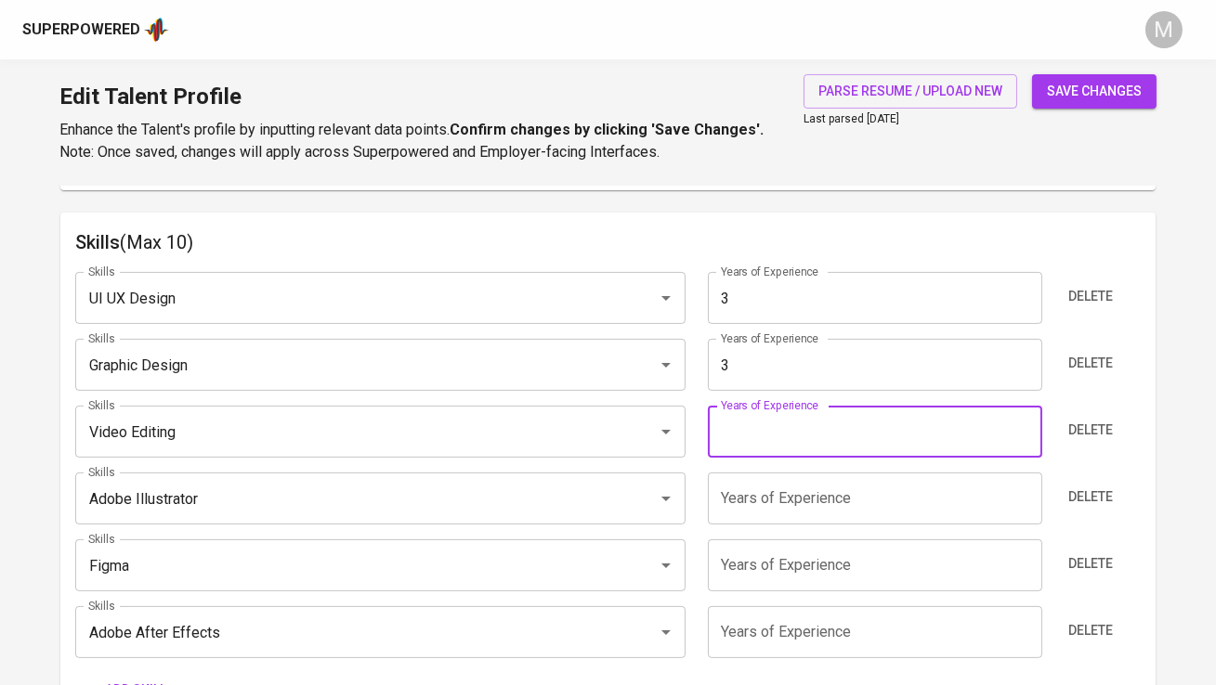
click at [788, 439] on input "number" at bounding box center [875, 432] width 334 height 52
type input "3"
click at [785, 488] on input "number" at bounding box center [875, 499] width 334 height 52
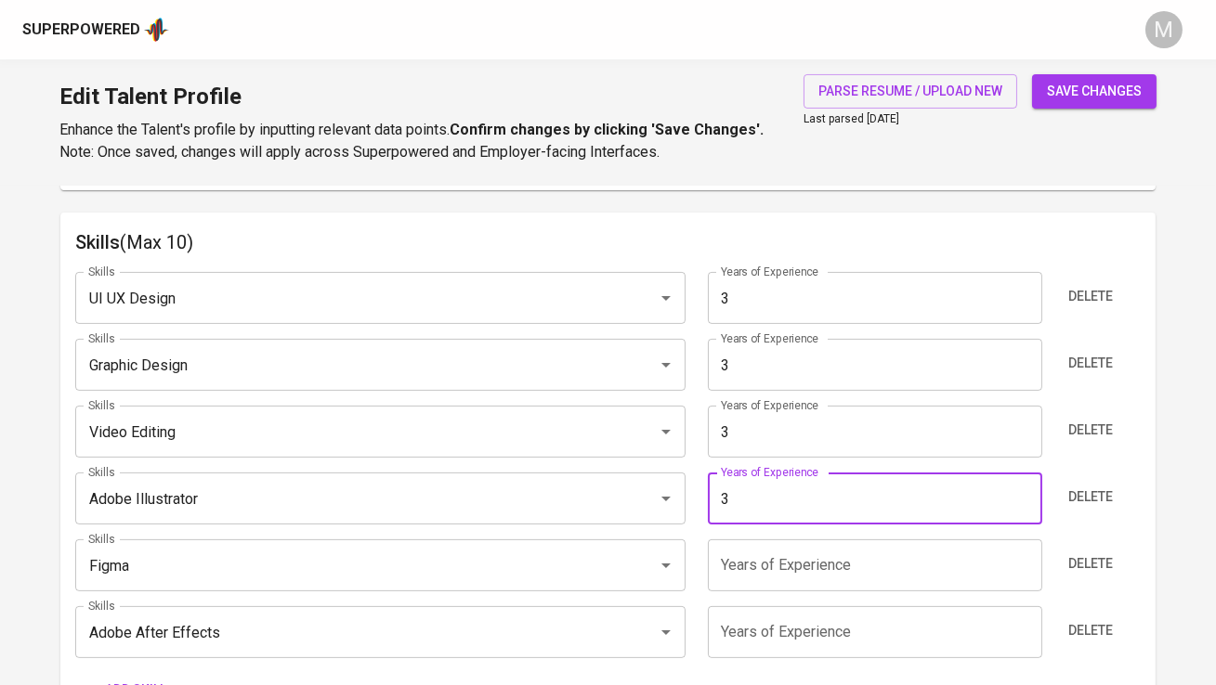
type input "3"
click at [768, 566] on input "number" at bounding box center [875, 566] width 334 height 52
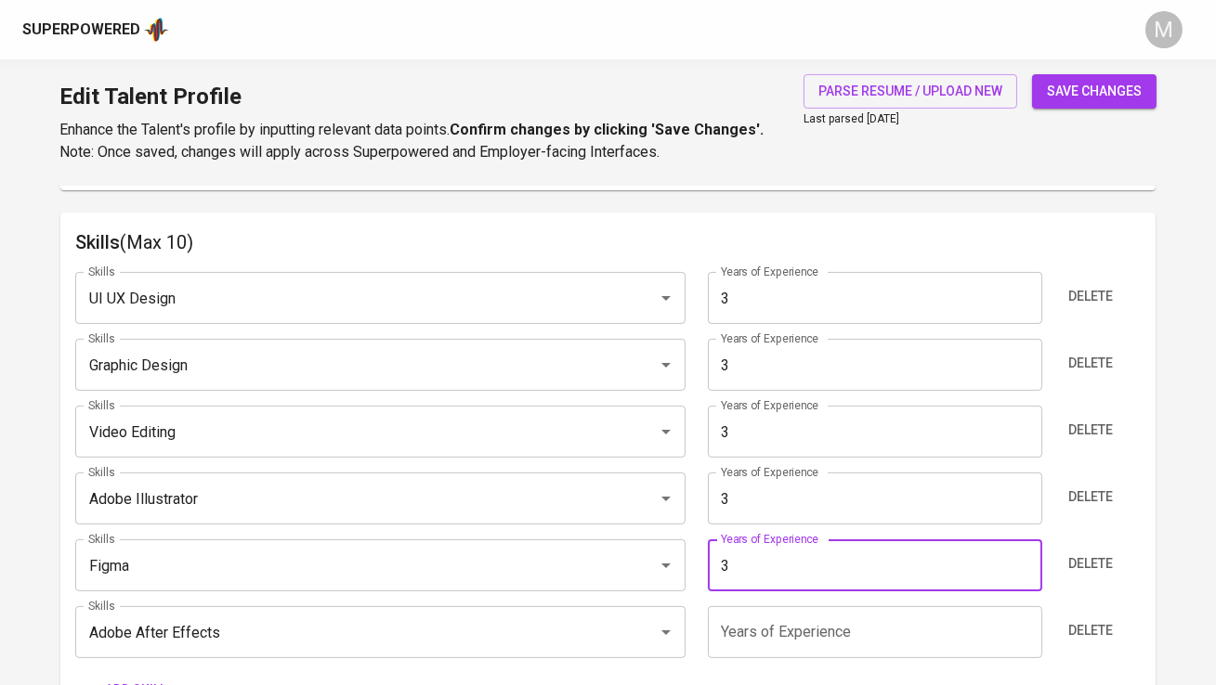
type input "3"
click at [768, 649] on input "number" at bounding box center [875, 633] width 334 height 52
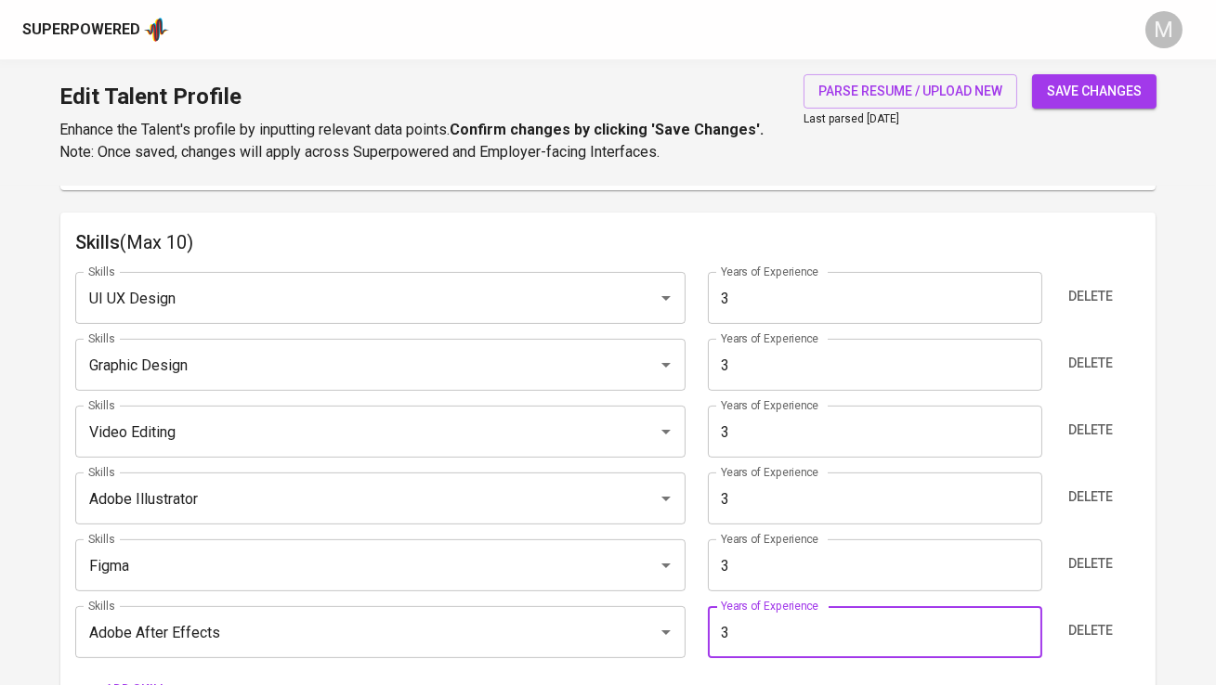
type input "3"
click at [784, 240] on h6 "Skills (Max 10)" at bounding box center [607, 243] width 1064 height 30
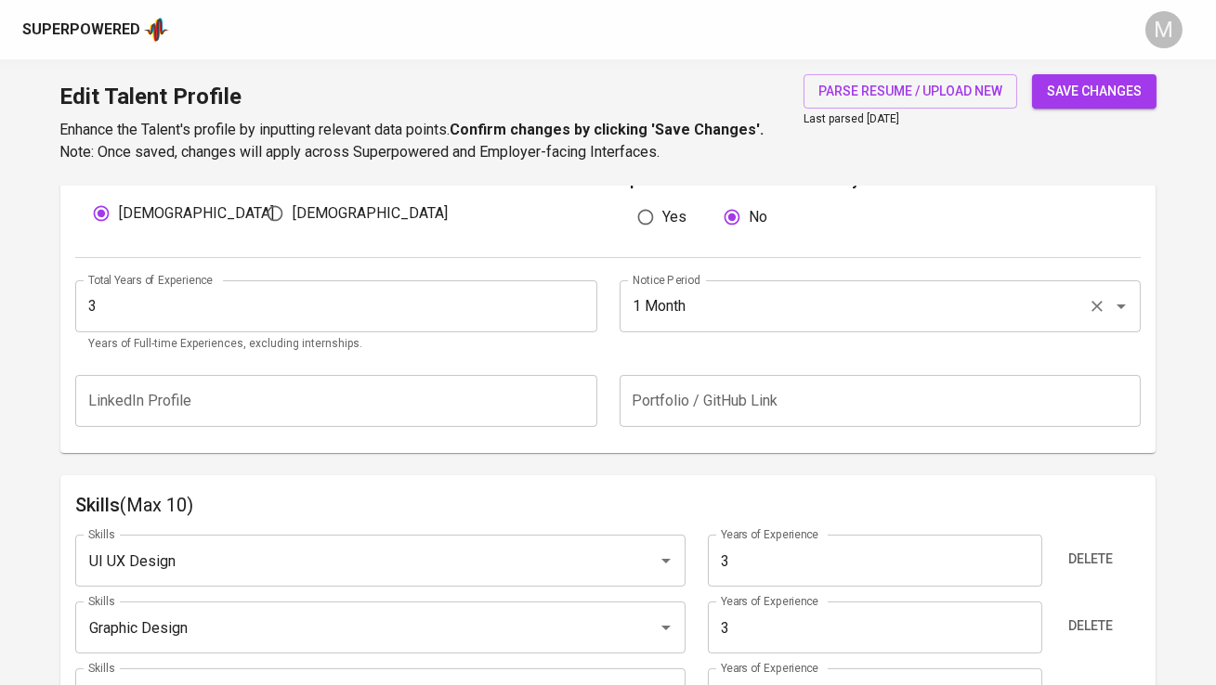
scroll to position [607, 0]
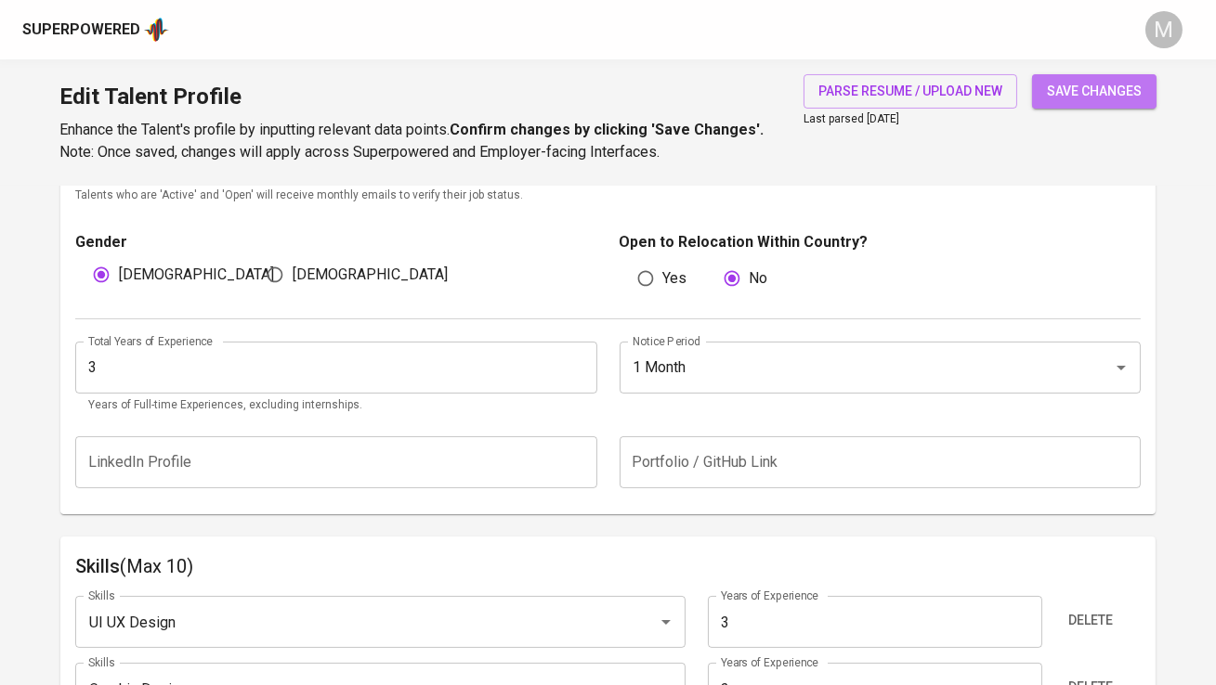
click at [1077, 106] on button "save changes" at bounding box center [1094, 91] width 124 height 34
type input "Adobe After Effects"
type input "Figma"
type input "Adobe Illustrator"
type input "Video Editing"
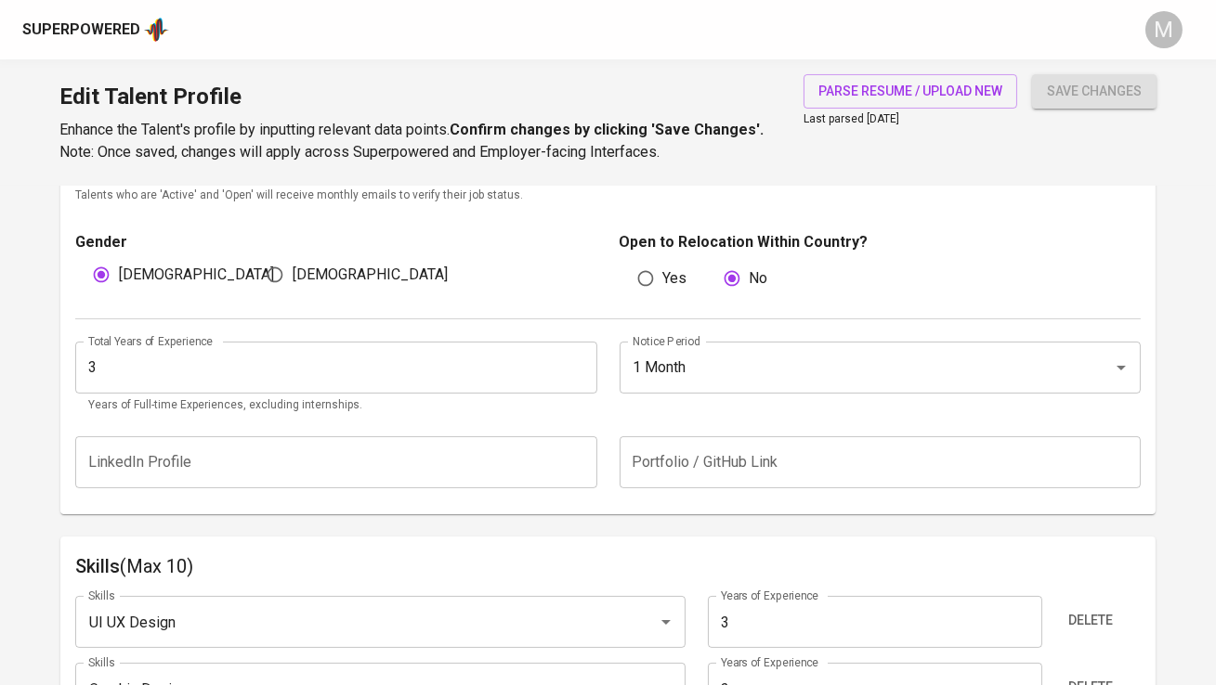
type input "Graphic Design"
type input "UI UX Design"
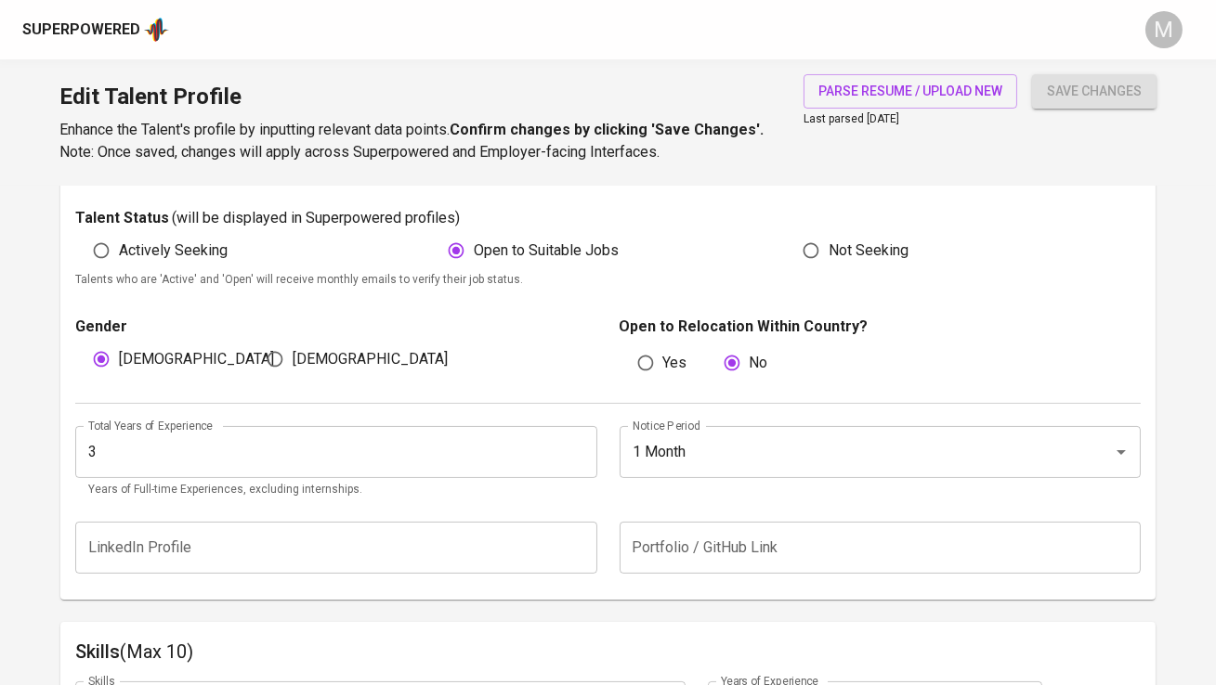
scroll to position [529, 0]
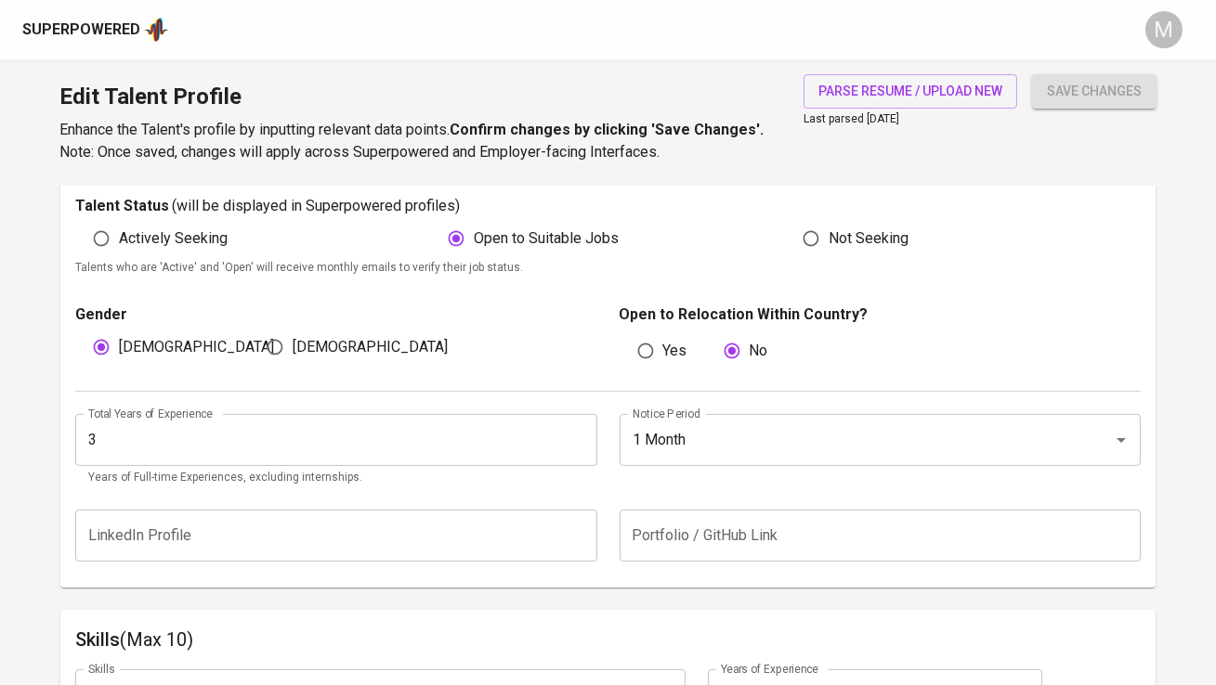
click at [671, 529] on input "text" at bounding box center [880, 536] width 521 height 52
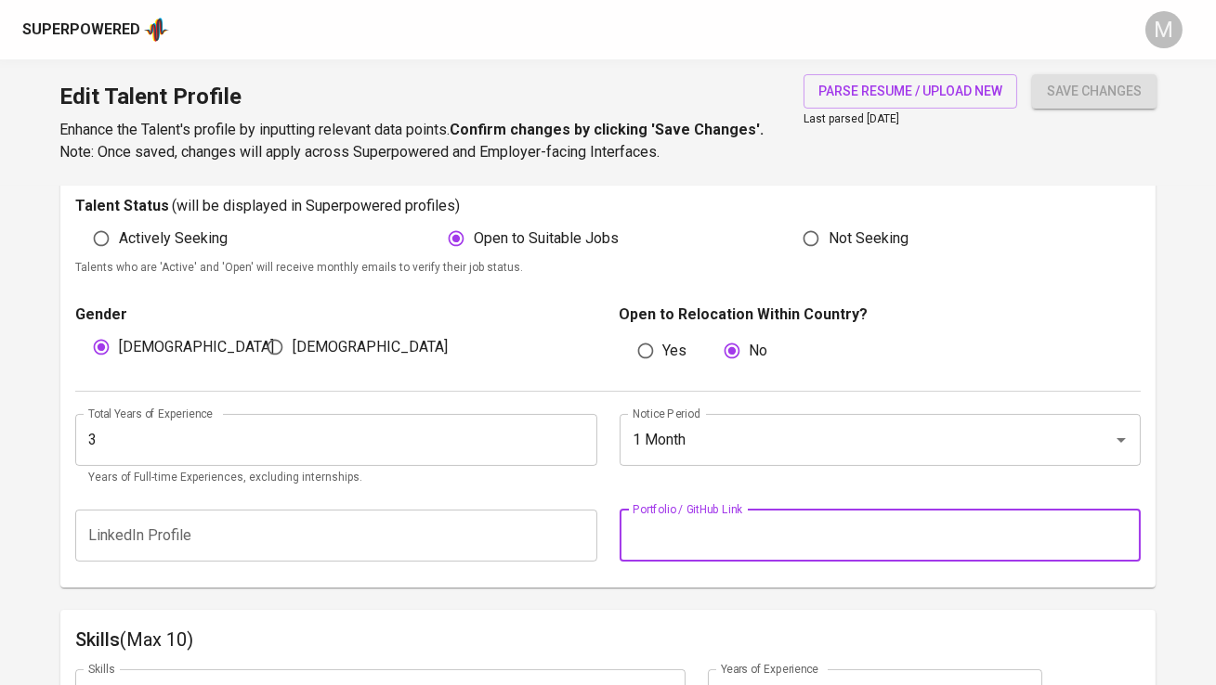
paste input "https://linktr.ee/AfifTadjuddin"
type input "https://linktr.ee/AfifTadjuddin"
click at [881, 468] on div "Notice Period 1 Month Notice Period" at bounding box center [874, 450] width 532 height 73
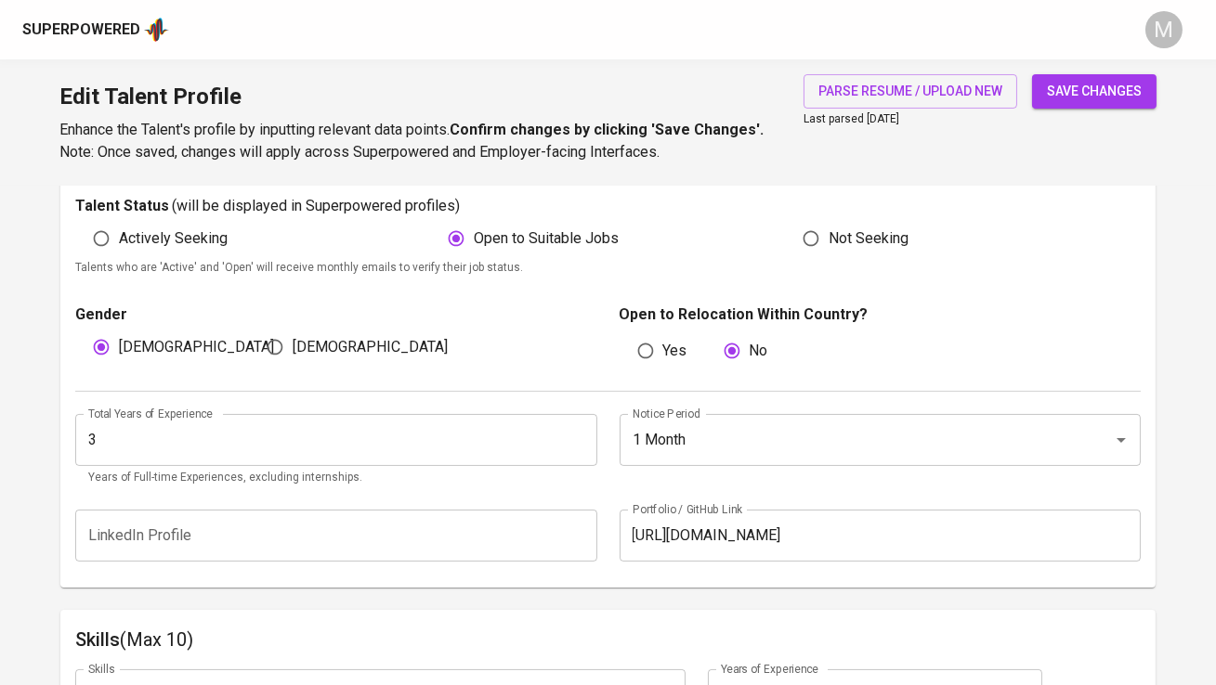
click at [1101, 80] on span "save changes" at bounding box center [1094, 91] width 95 height 23
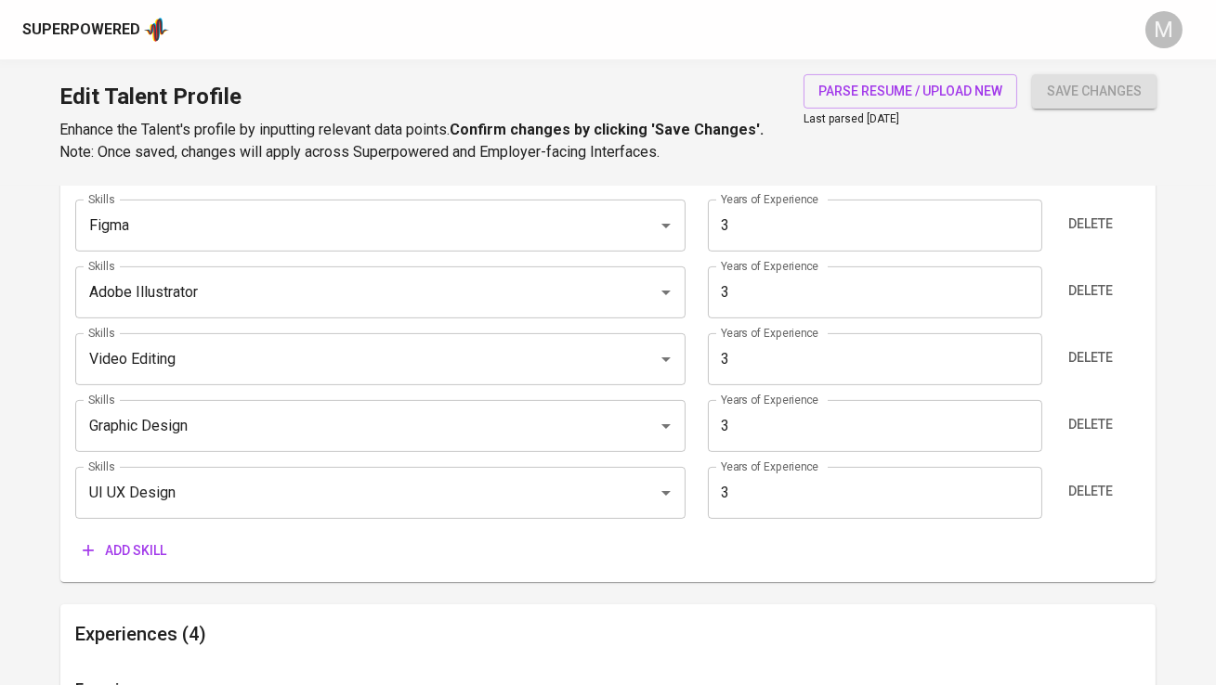
scroll to position [944, 0]
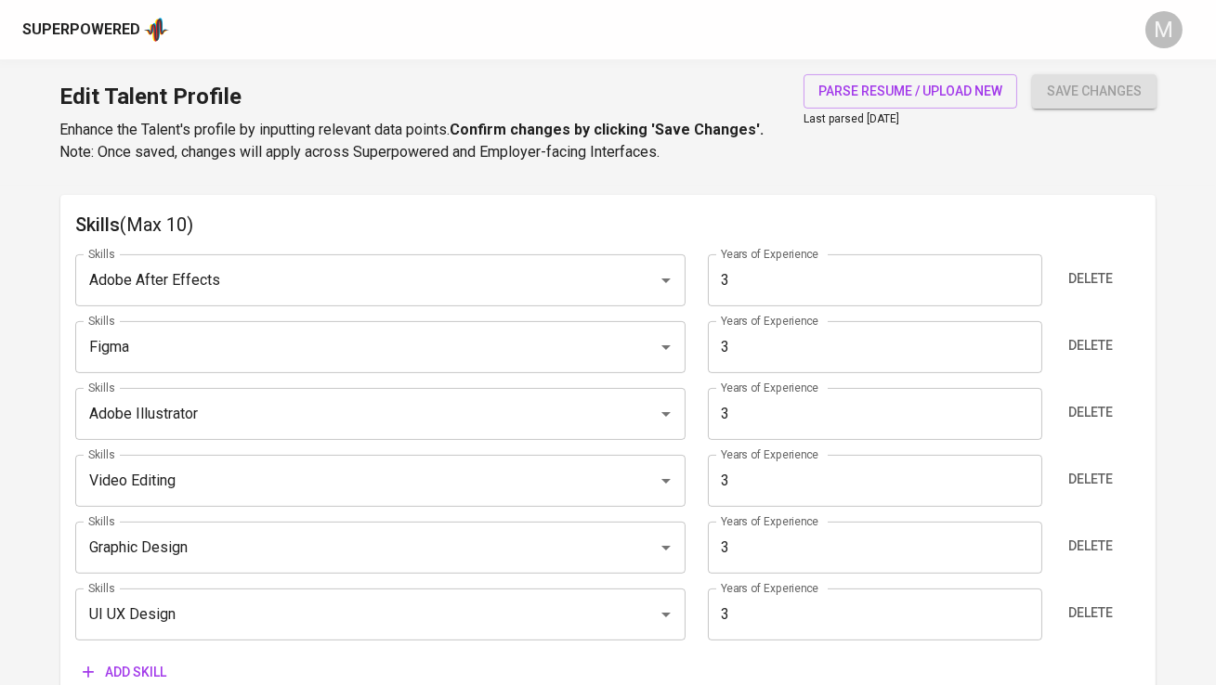
click at [149, 24] on img at bounding box center [156, 30] width 25 height 28
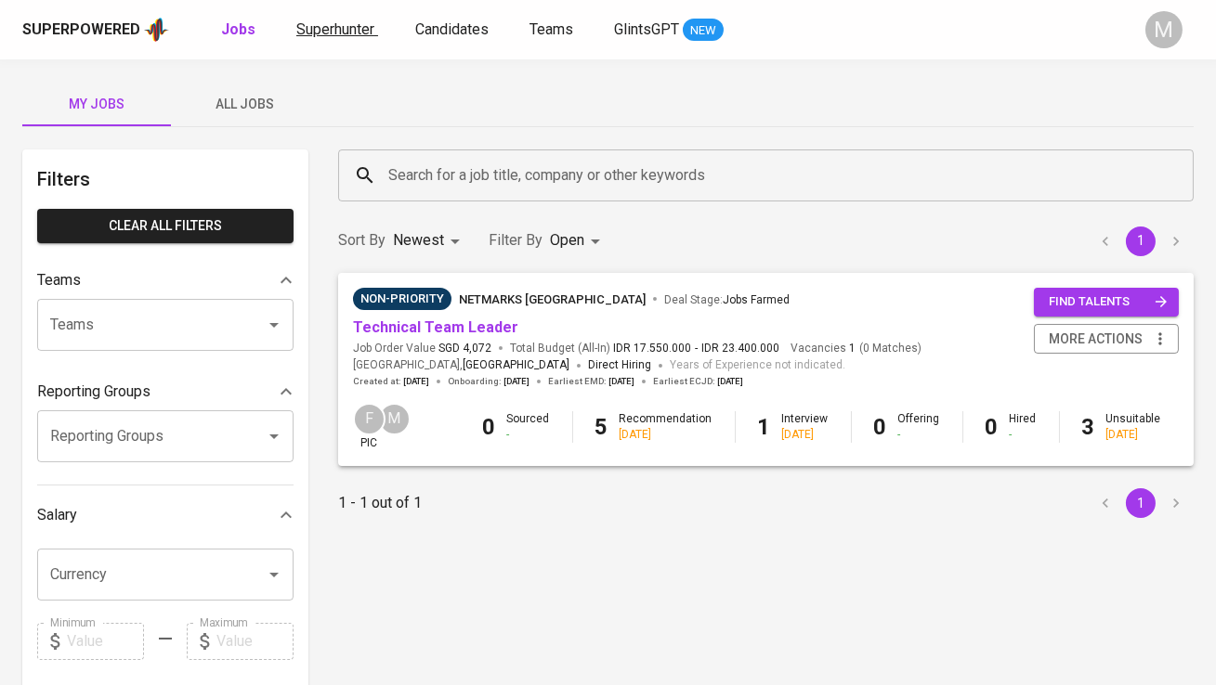
click at [333, 25] on span "Superhunter" at bounding box center [335, 29] width 78 height 18
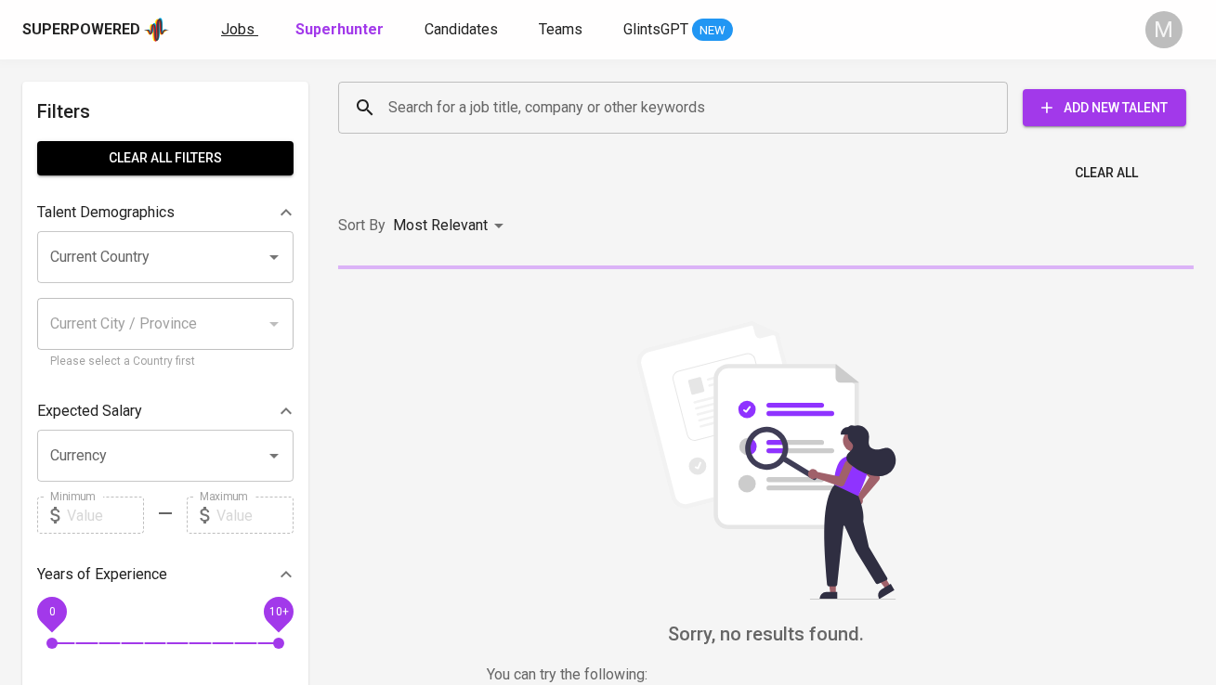
click at [254, 28] on link "Jobs" at bounding box center [239, 30] width 37 height 23
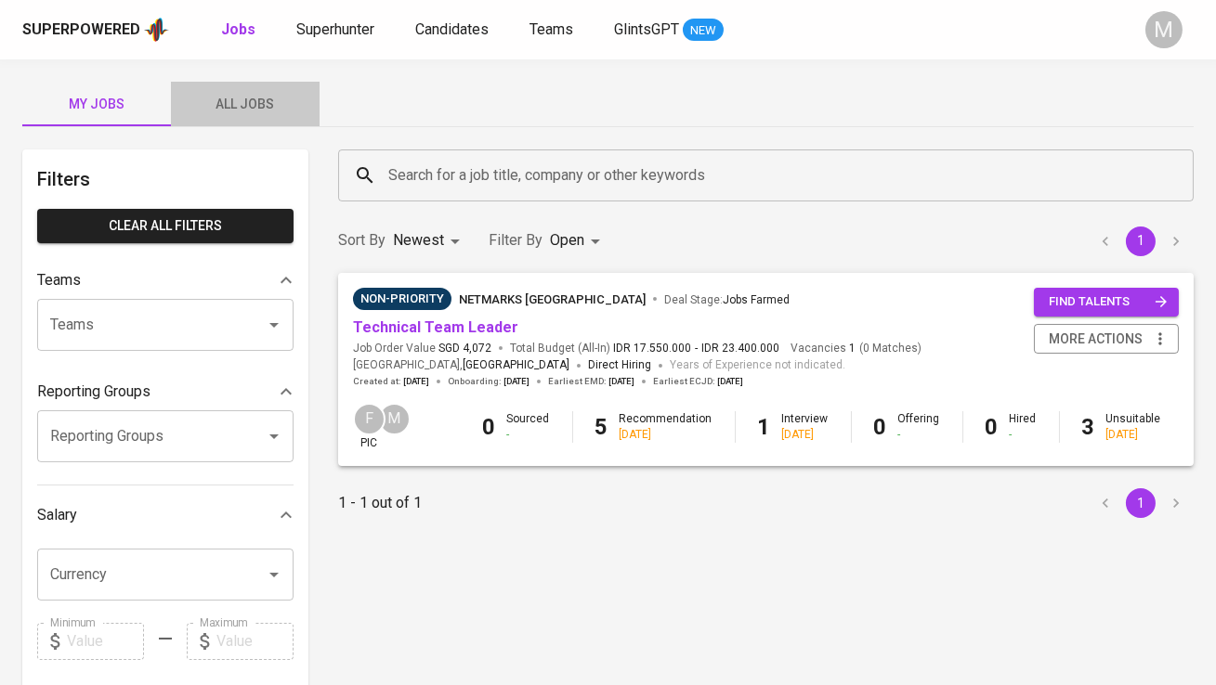
click at [254, 101] on span "All Jobs" at bounding box center [245, 104] width 126 height 23
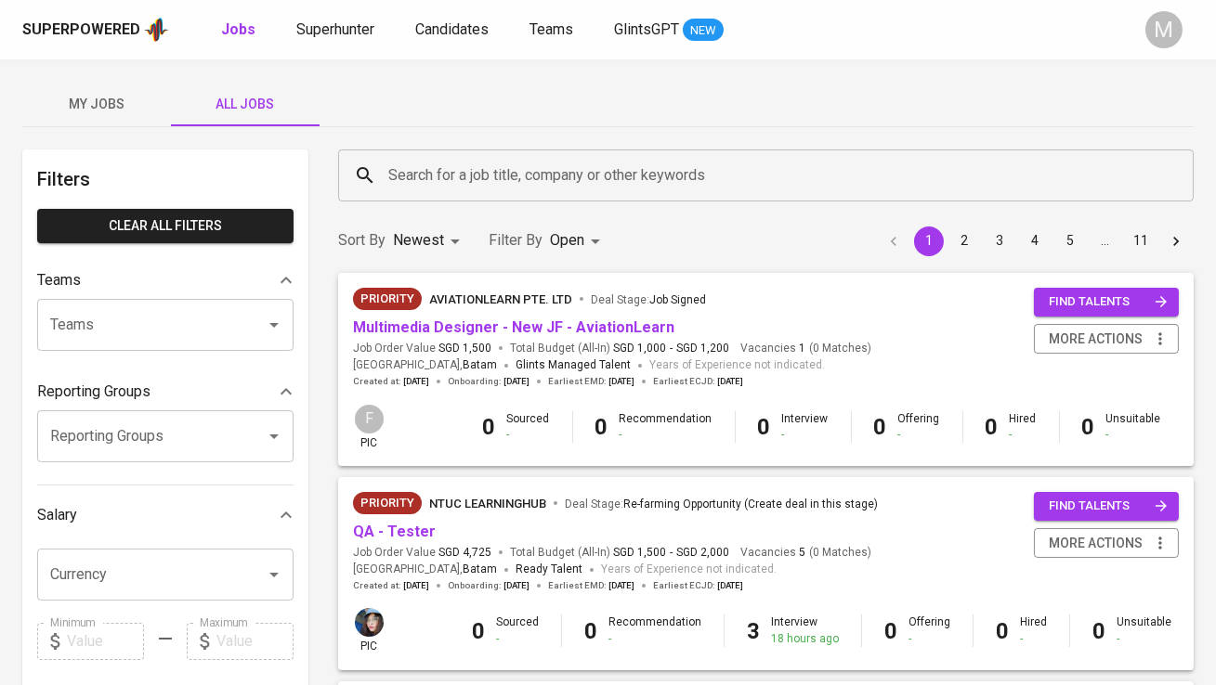
click at [426, 165] on input "Search for a job title, company or other keywords" at bounding box center [771, 175] width 774 height 35
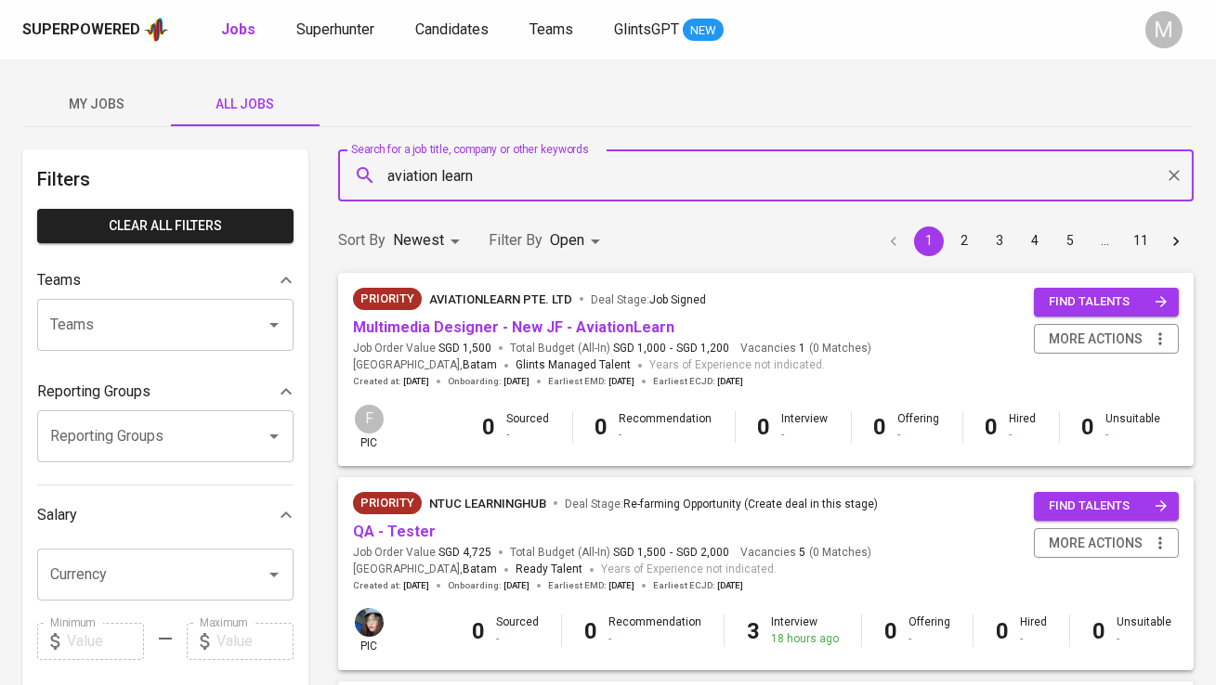
type input "aviation learn"
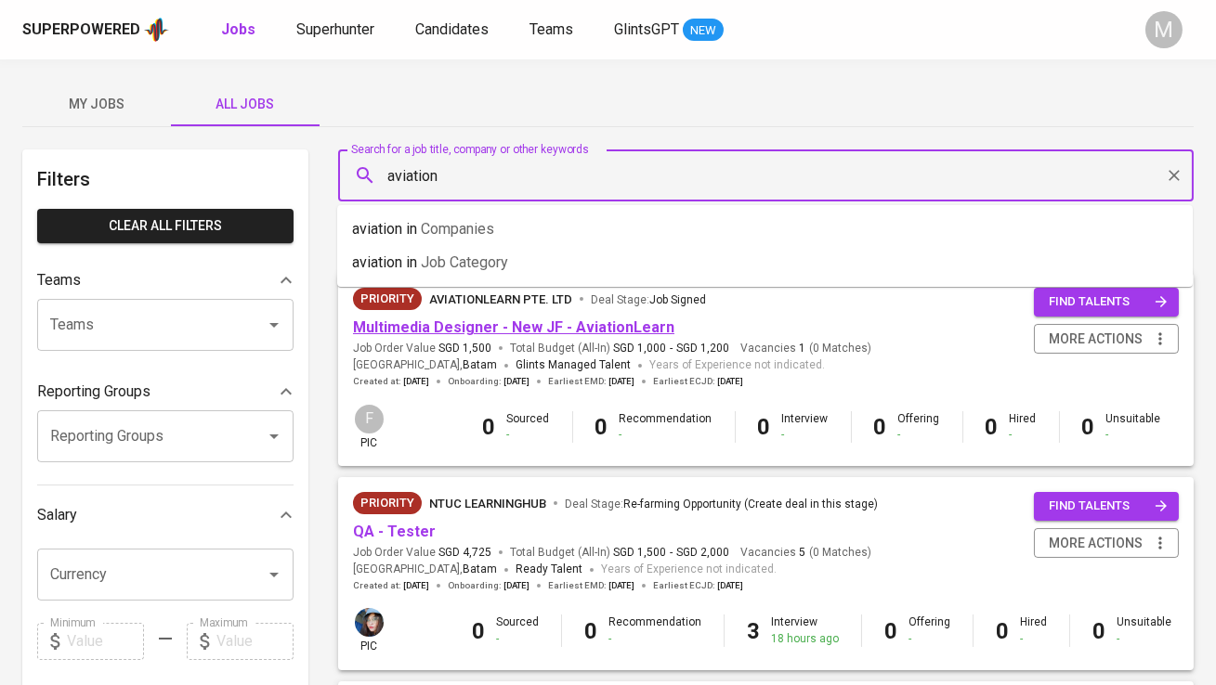
type input "aviation"
click at [576, 326] on link "Multimedia Designer - New JF - AviationLearn" at bounding box center [513, 328] width 321 height 18
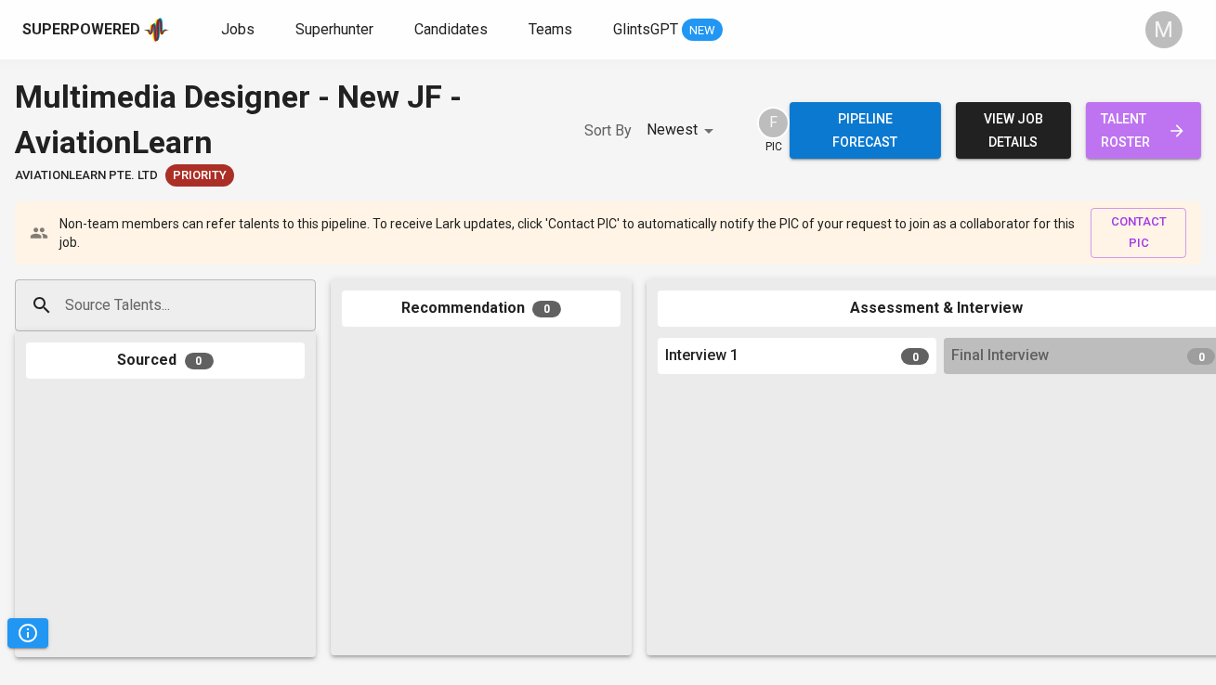
click at [1131, 112] on span "talent roster" at bounding box center [1143, 131] width 85 height 46
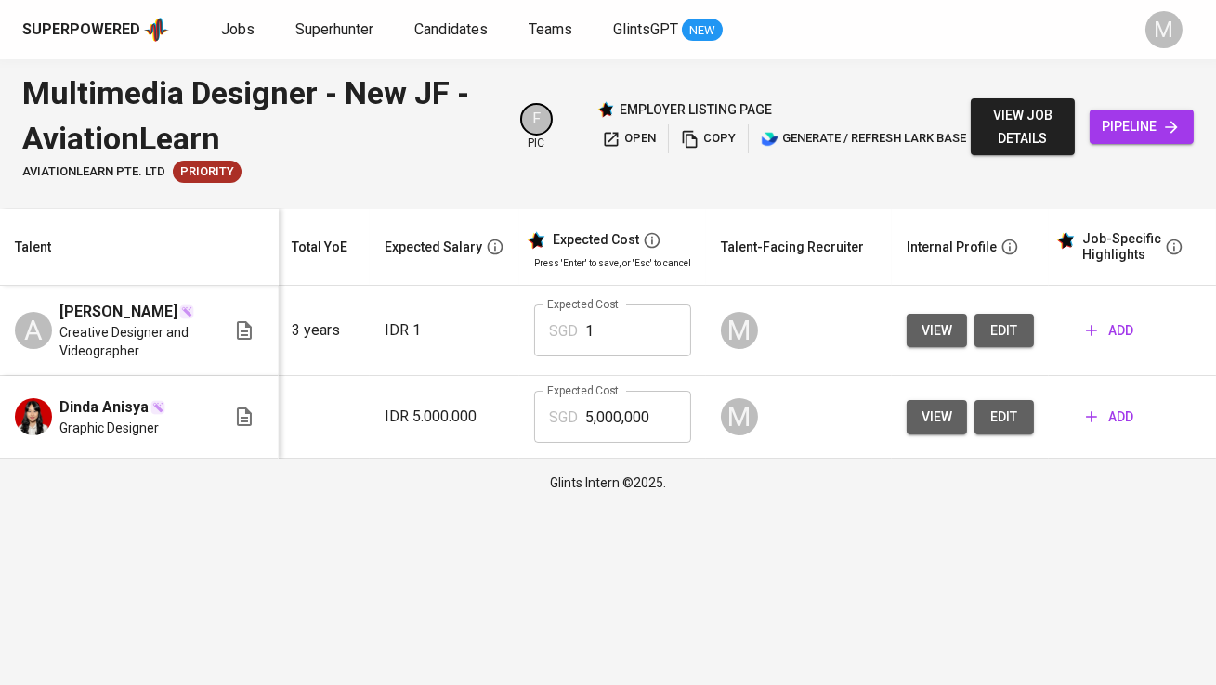
scroll to position [0, 211]
click at [1103, 320] on span "add" at bounding box center [1105, 331] width 47 height 23
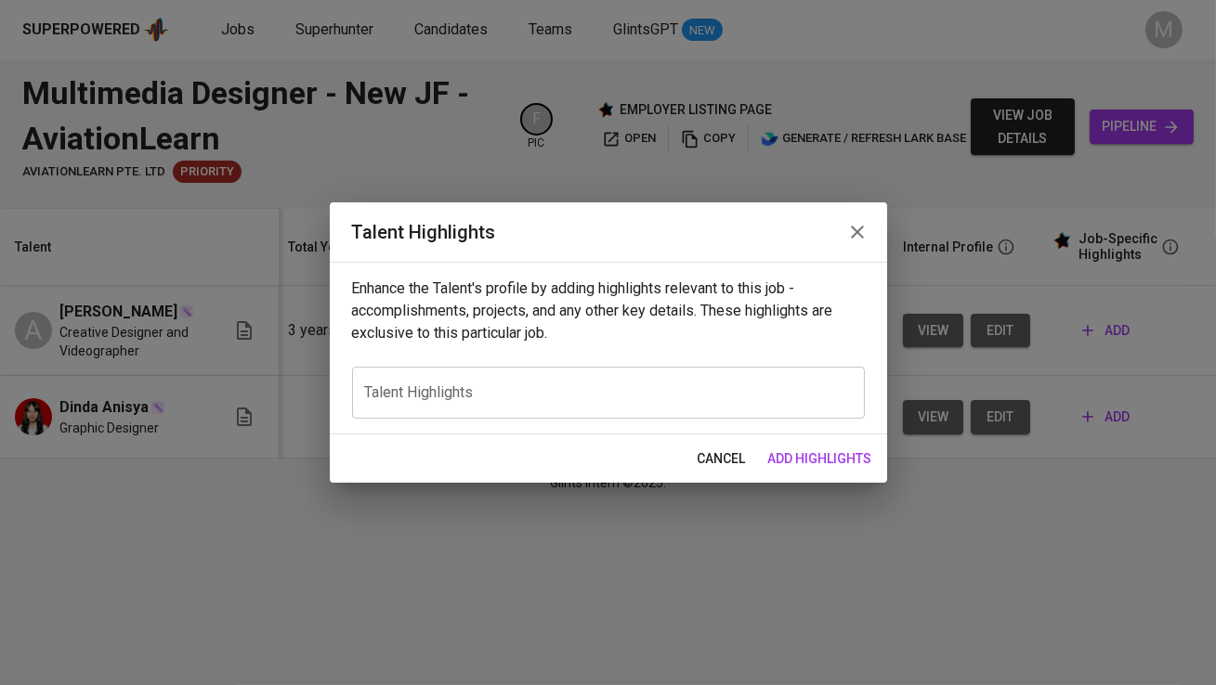
click at [803, 379] on div "x Talent Highlights" at bounding box center [608, 393] width 513 height 52
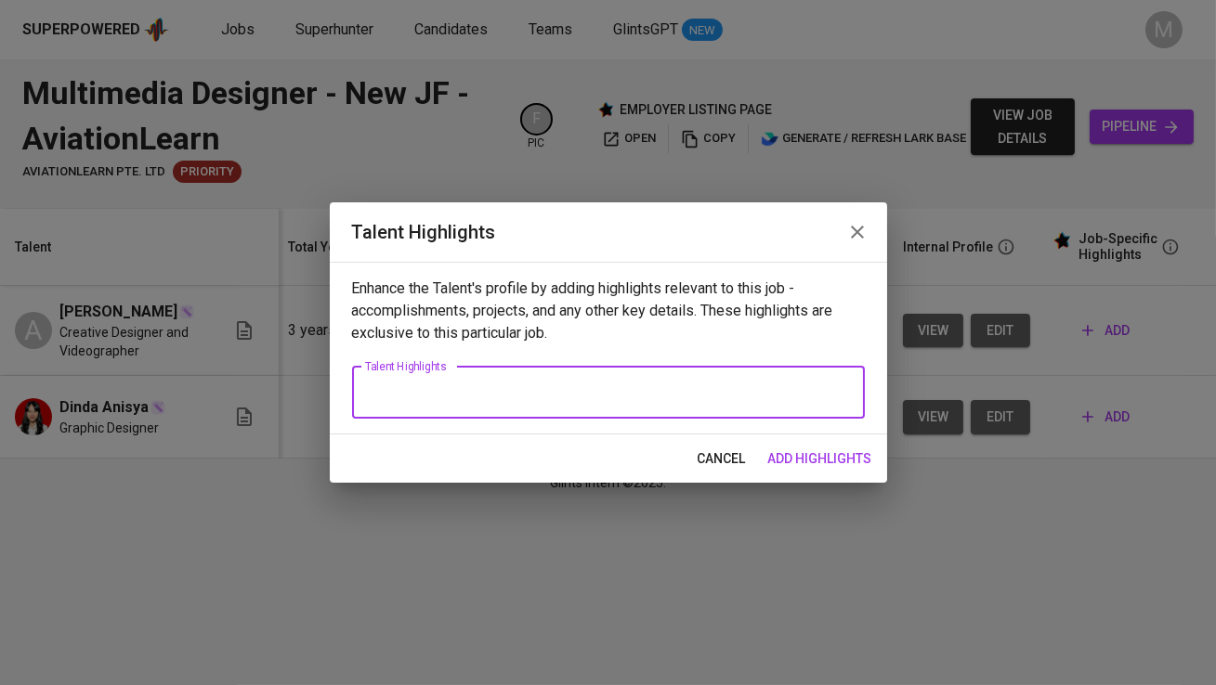
paste textarea "Afif Tadjuddin is a creative designer and videographer with over three years of…"
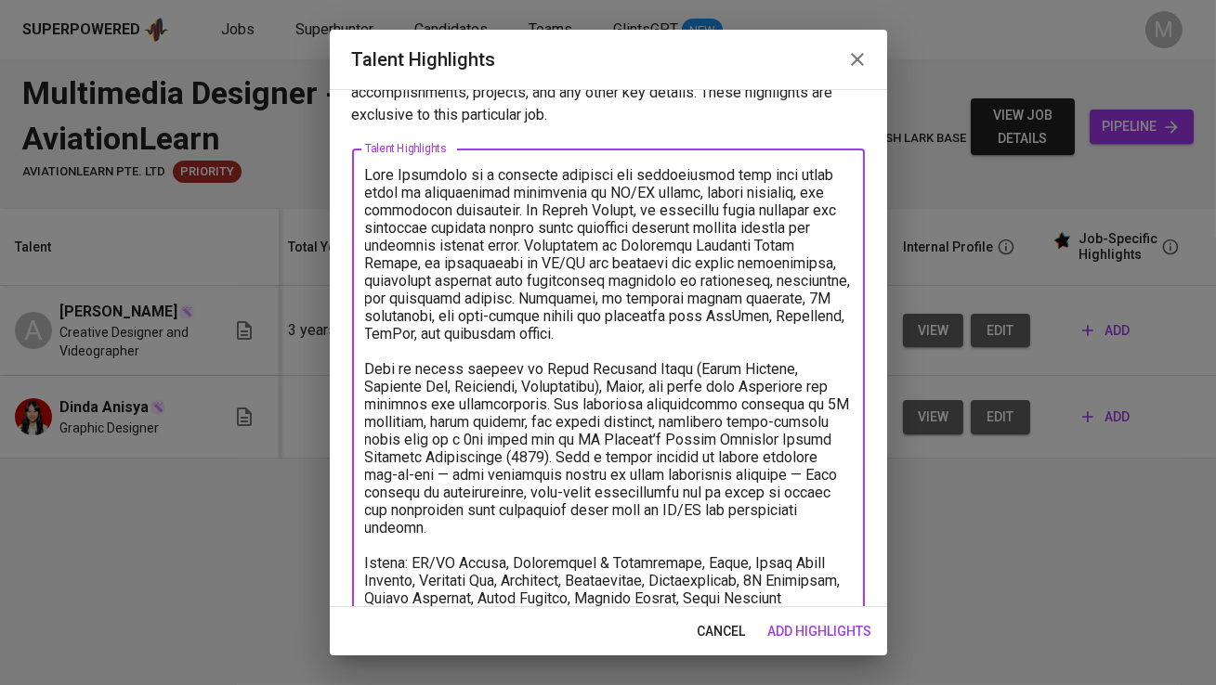
scroll to position [0, 0]
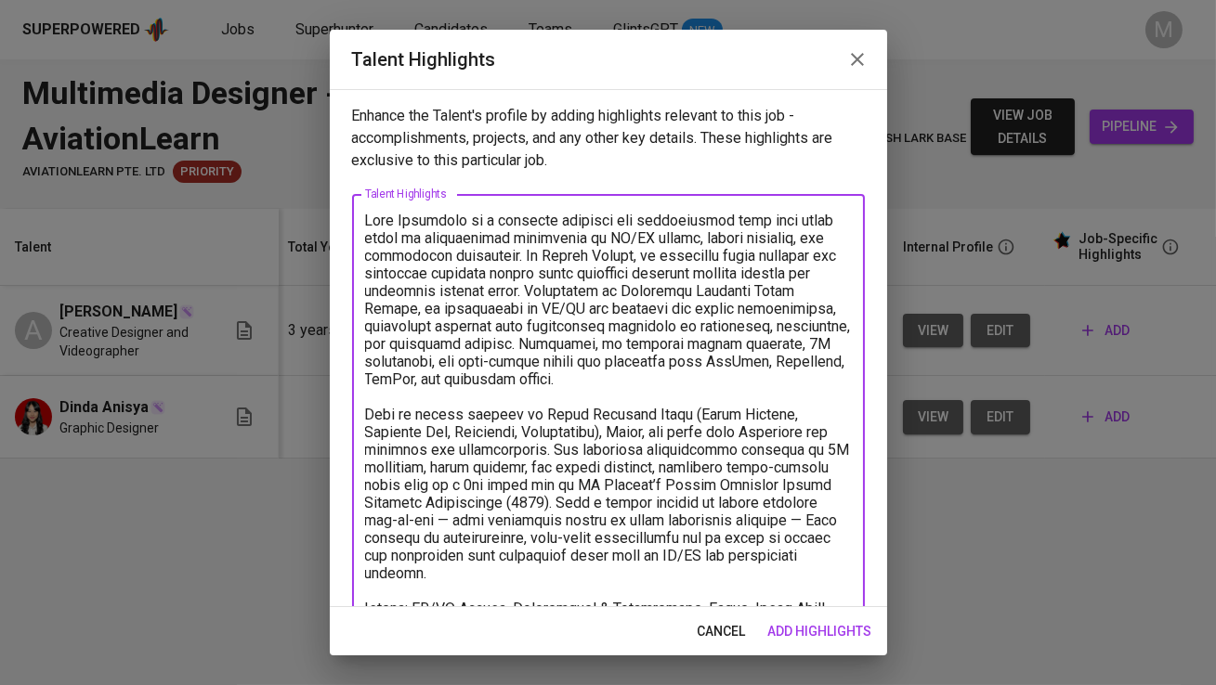
drag, startPoint x: 456, startPoint y: 227, endPoint x: 395, endPoint y: 224, distance: 61.4
click at [395, 224] on textarea at bounding box center [608, 432] width 487 height 441
click at [469, 277] on textarea at bounding box center [608, 432] width 487 height 441
click at [468, 287] on textarea at bounding box center [608, 432] width 487 height 441
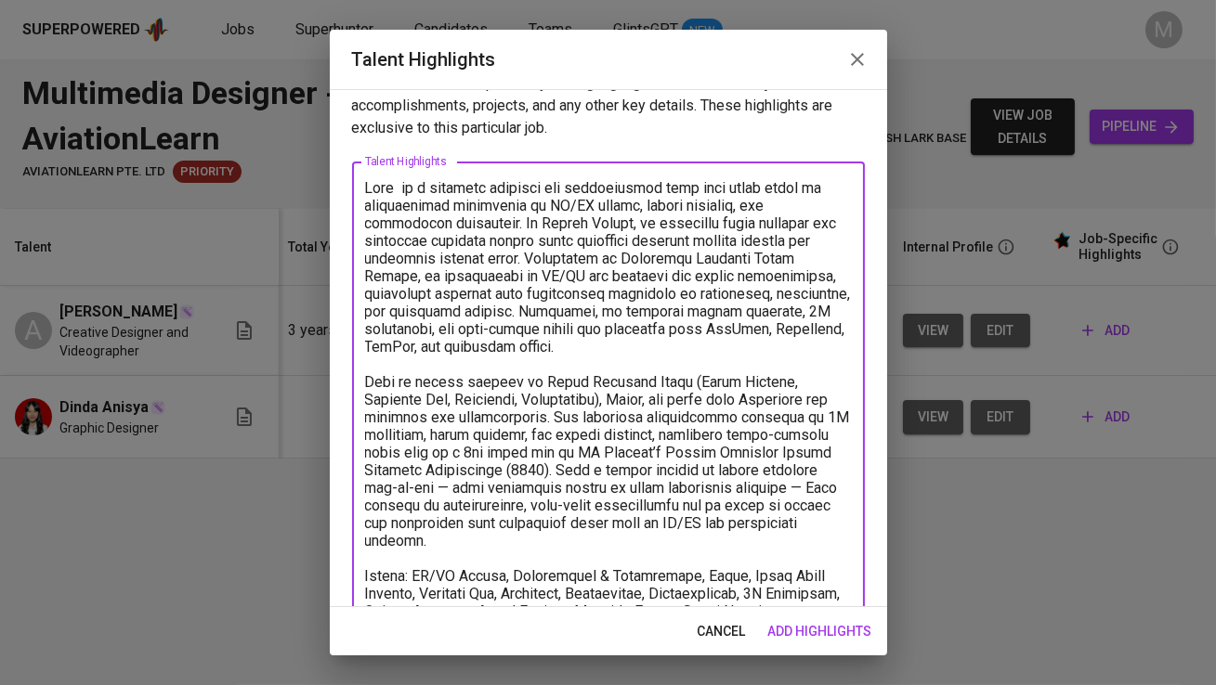
drag, startPoint x: 671, startPoint y: 277, endPoint x: 520, endPoint y: 290, distance: 151.0
click at [520, 290] on textarea at bounding box center [608, 399] width 487 height 441
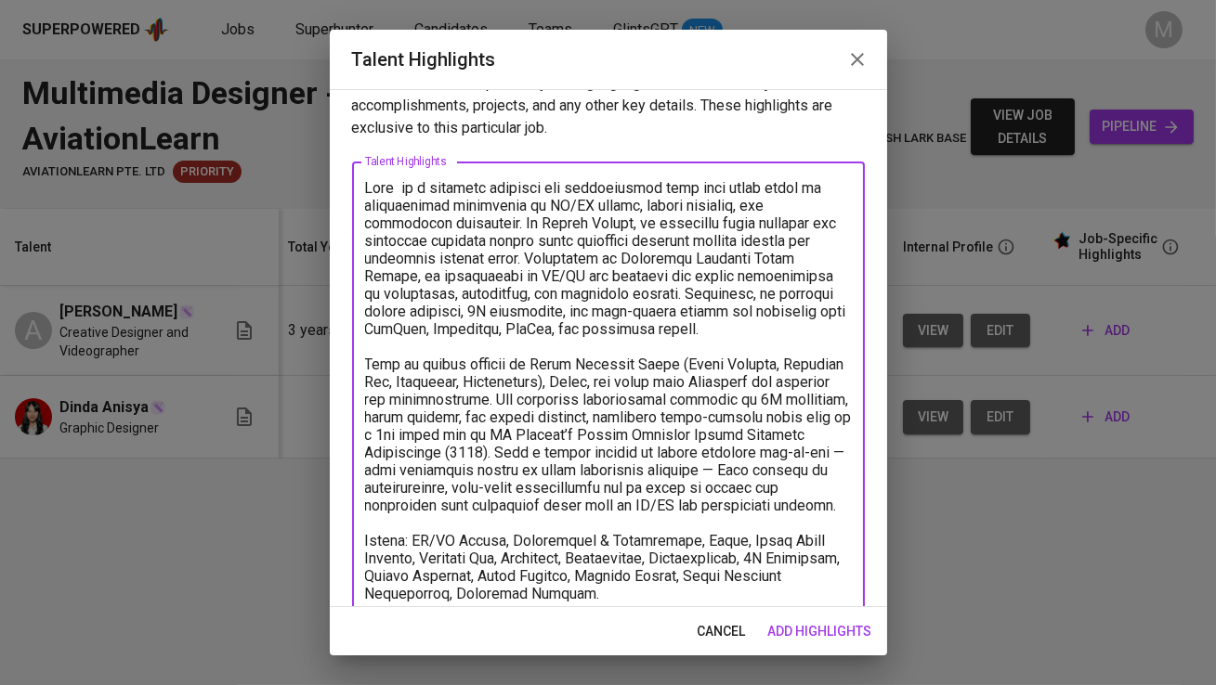
scroll to position [60, 0]
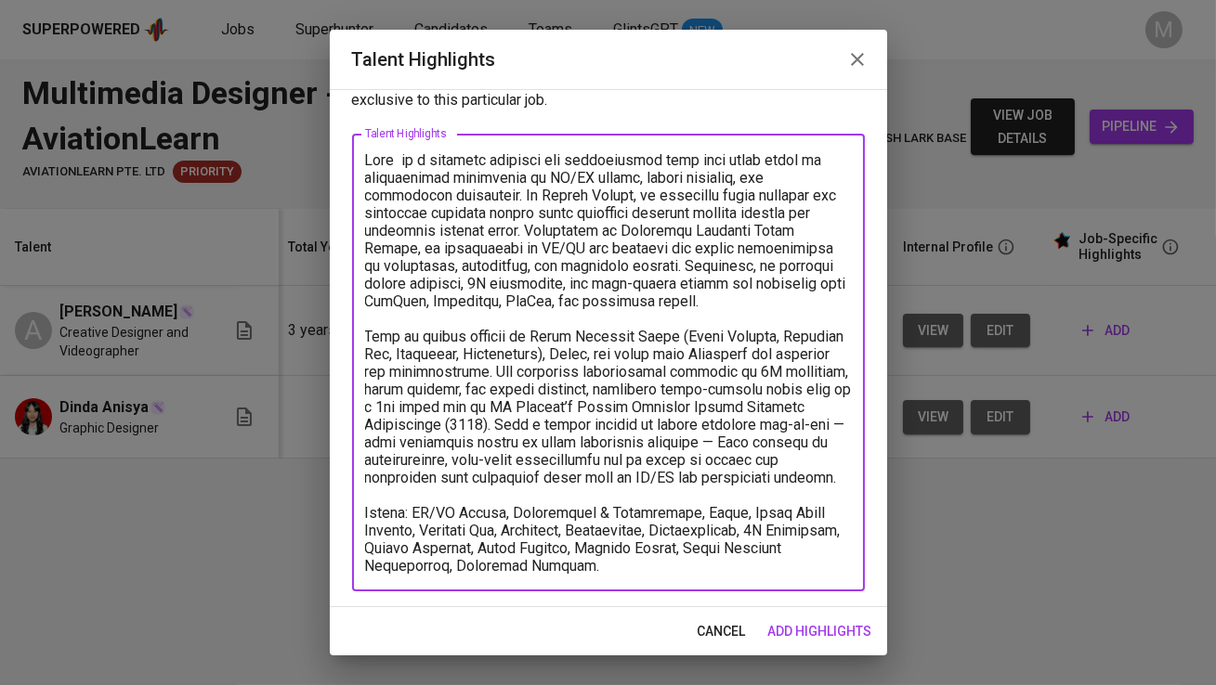
drag, startPoint x: 826, startPoint y: 479, endPoint x: 362, endPoint y: 344, distance: 482.9
click at [362, 344] on div "x Talent Highlights" at bounding box center [608, 363] width 513 height 458
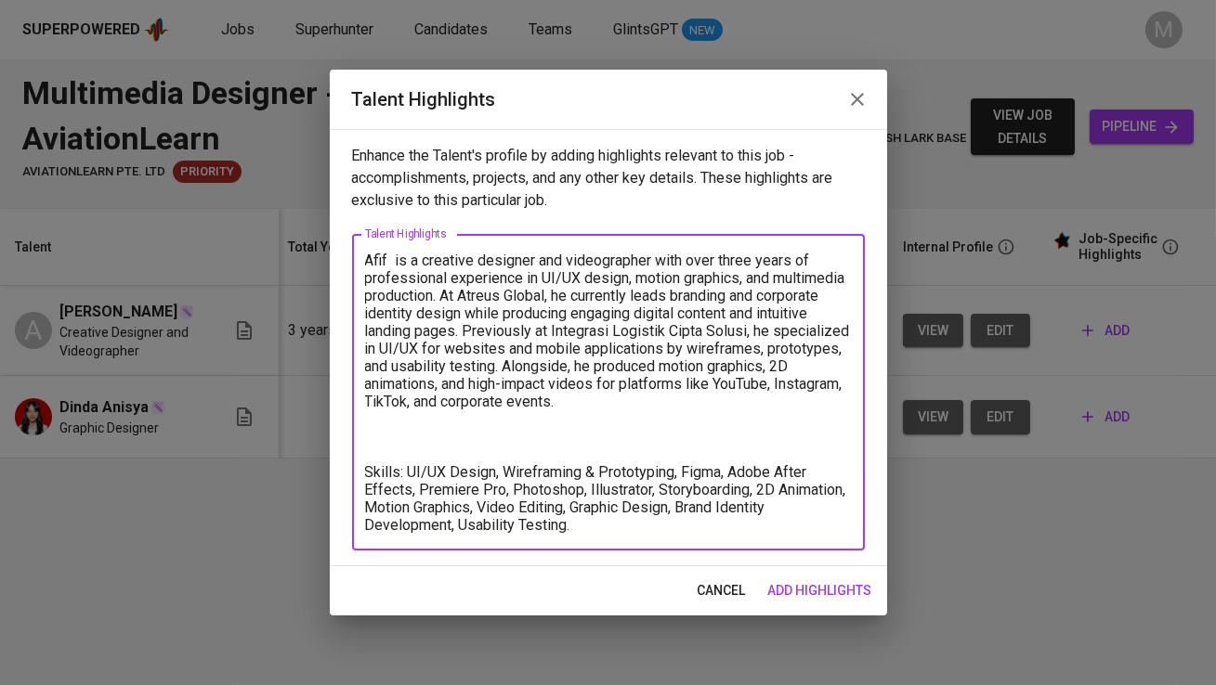
scroll to position [0, 0]
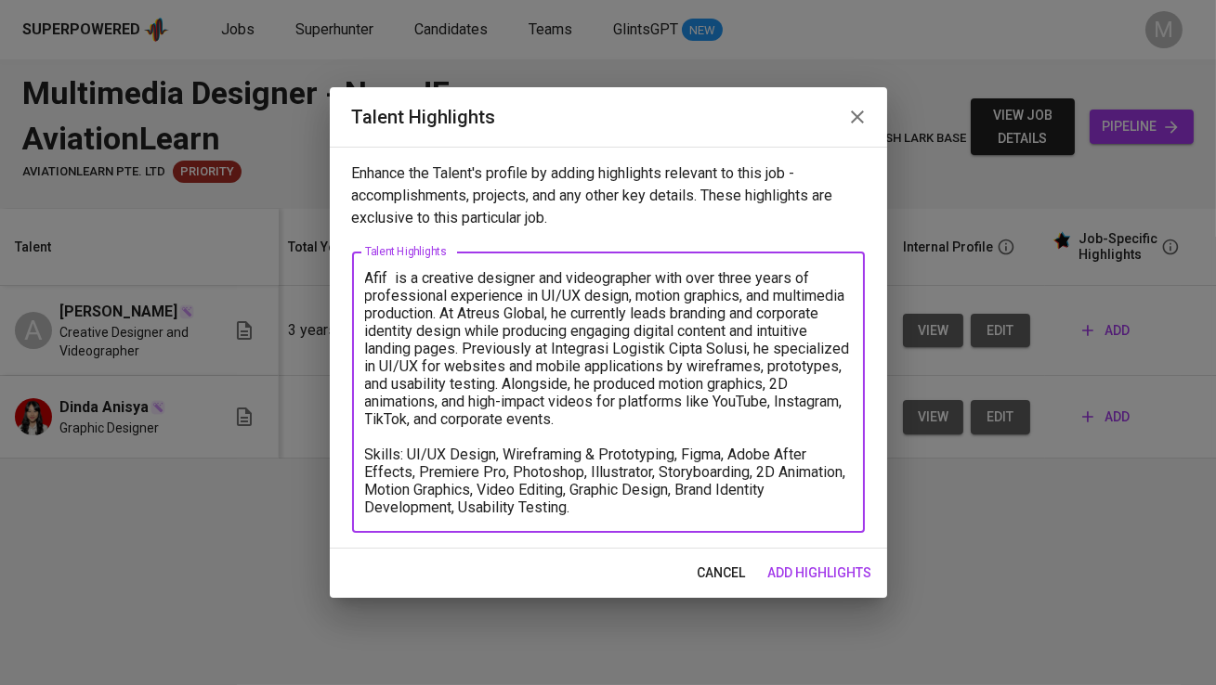
click at [612, 515] on div "Afif is a creative designer and videographer with over three years of professio…" at bounding box center [608, 392] width 513 height 281
click at [581, 502] on textarea "Afif is a creative designer and videographer with over three years of professio…" at bounding box center [608, 392] width 487 height 247
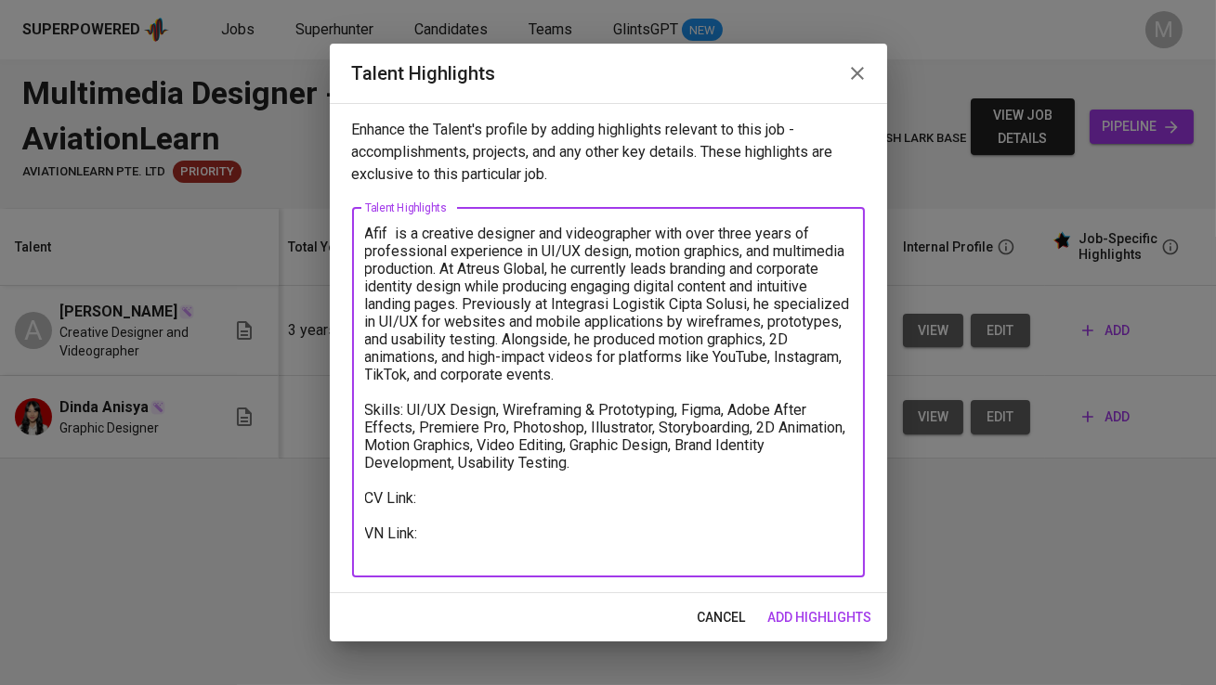
click at [538, 495] on textarea "Afif is a creative designer and videographer with over three years of professio…" at bounding box center [608, 392] width 487 height 335
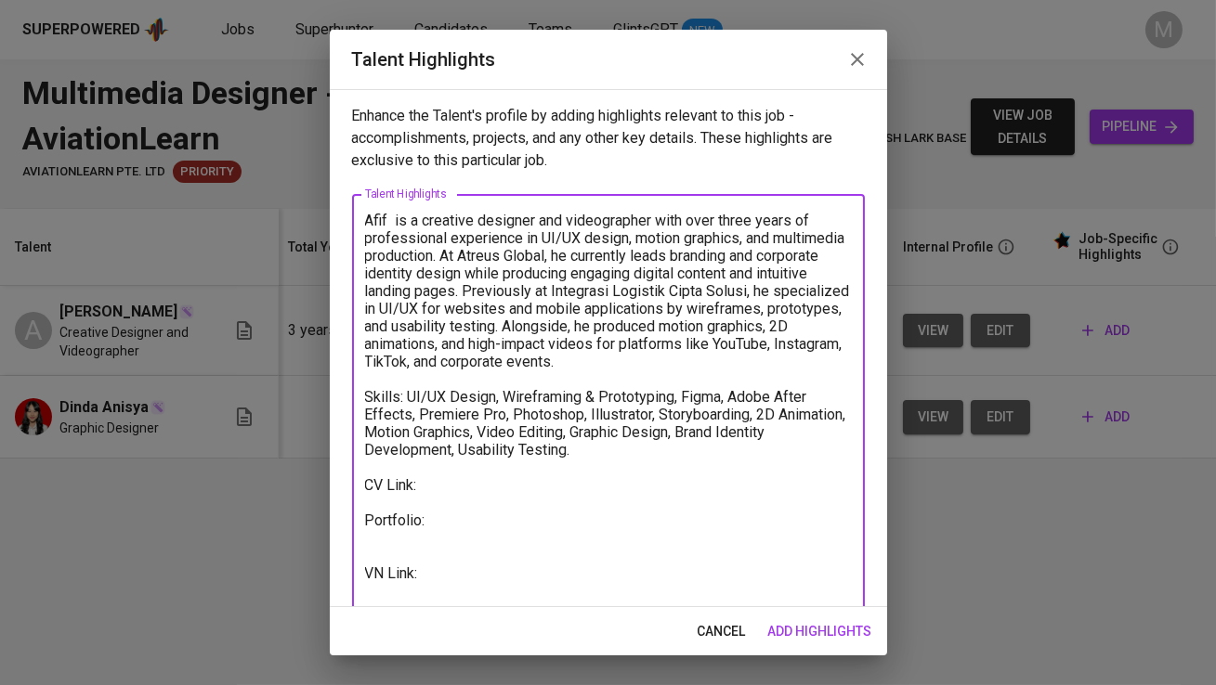
paste textarea "https://linktr.ee/AfifTadjuddin"
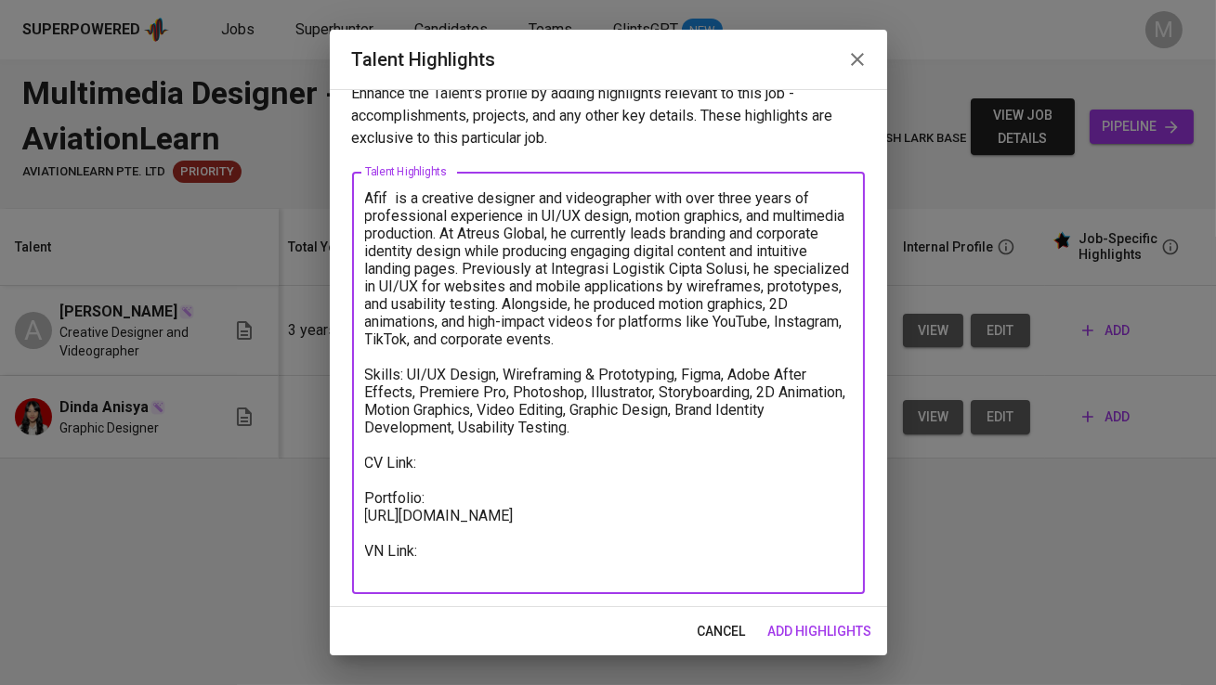
scroll to position [25, 0]
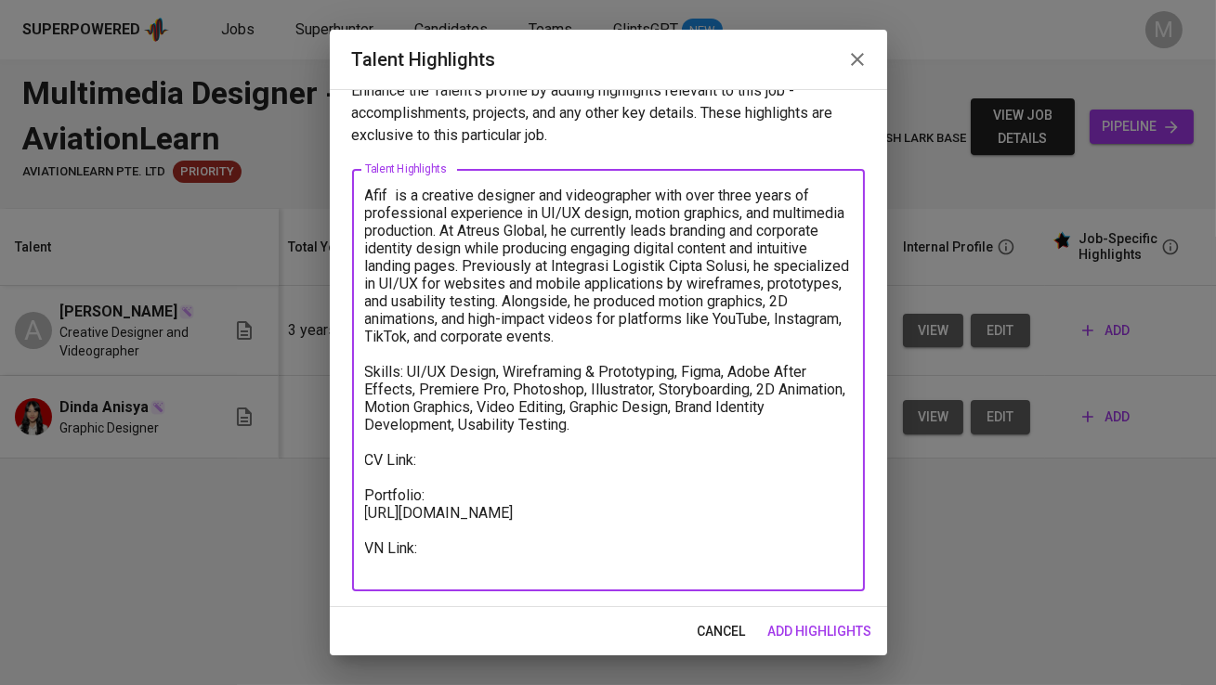
click at [475, 472] on textarea "Afif is a creative designer and videographer with over three years of professio…" at bounding box center [608, 381] width 487 height 388
click at [390, 567] on textarea "Afif is a creative designer and videographer with over three years of professio…" at bounding box center [608, 381] width 487 height 388
paste textarea "https://glints.sg.larksuite.com/minutes/obsgm55fo8334l23z2688734?from=from_copy…"
click at [468, 461] on textarea "Afif is a creative designer and videographer with over three years of professio…" at bounding box center [608, 390] width 487 height 406
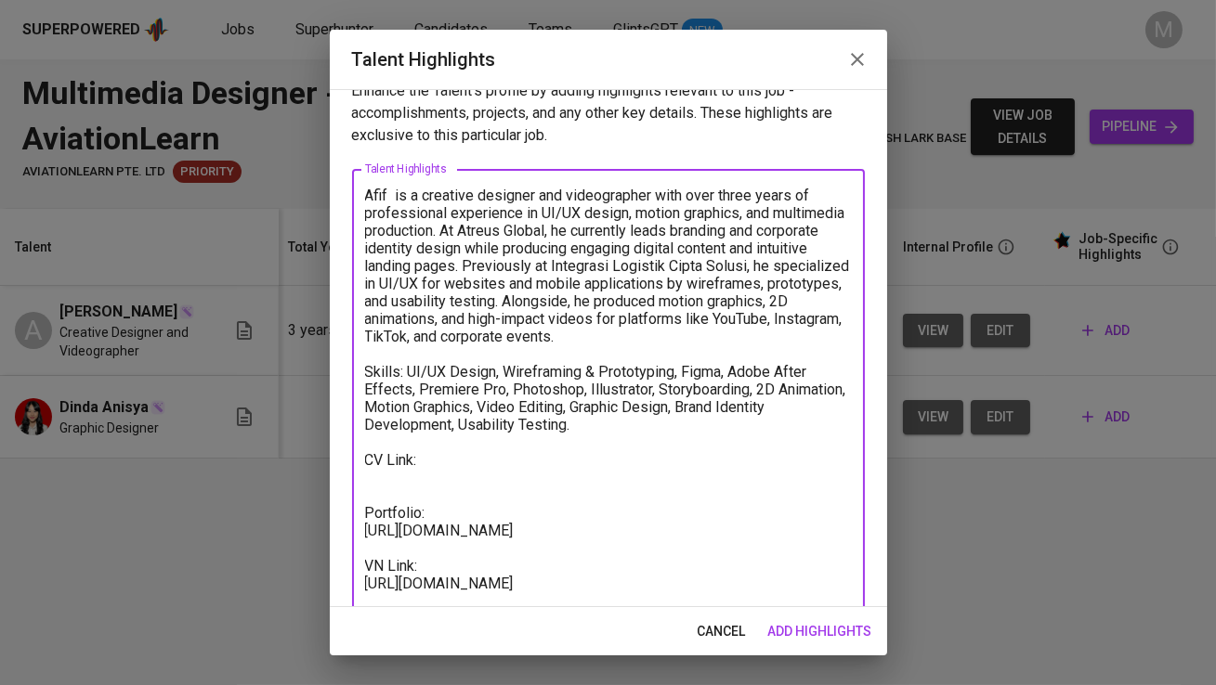
paste textarea "https://glints.sg.larksuite.com/wiki/A6QywcDdLiYXRMkwjWzlxnfmgvd?from=from_copy…"
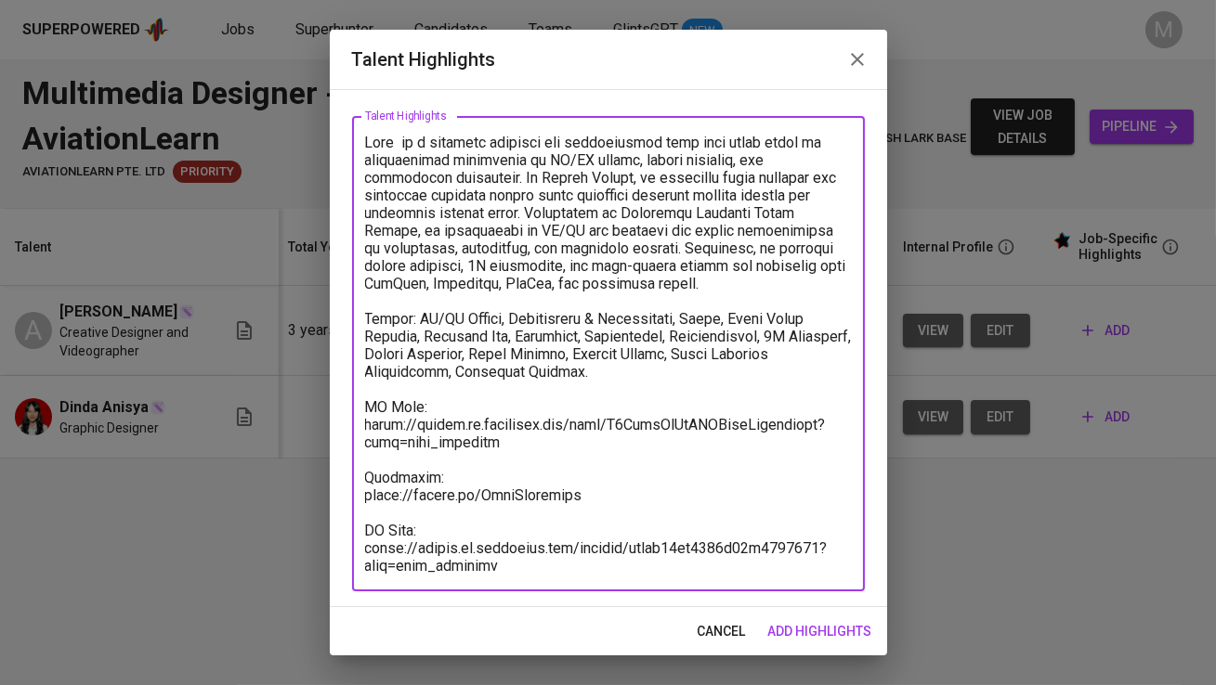
scroll to position [0, 0]
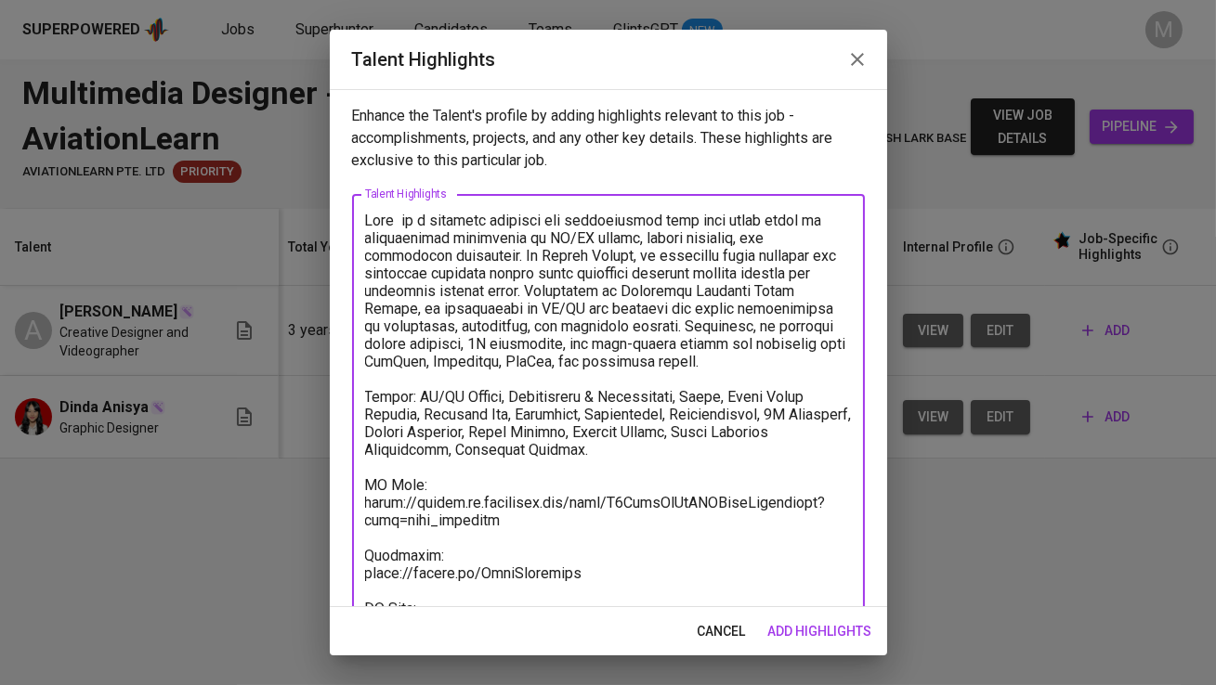
type textarea "Afif is a creative designer and videographer with over three years of professio…"
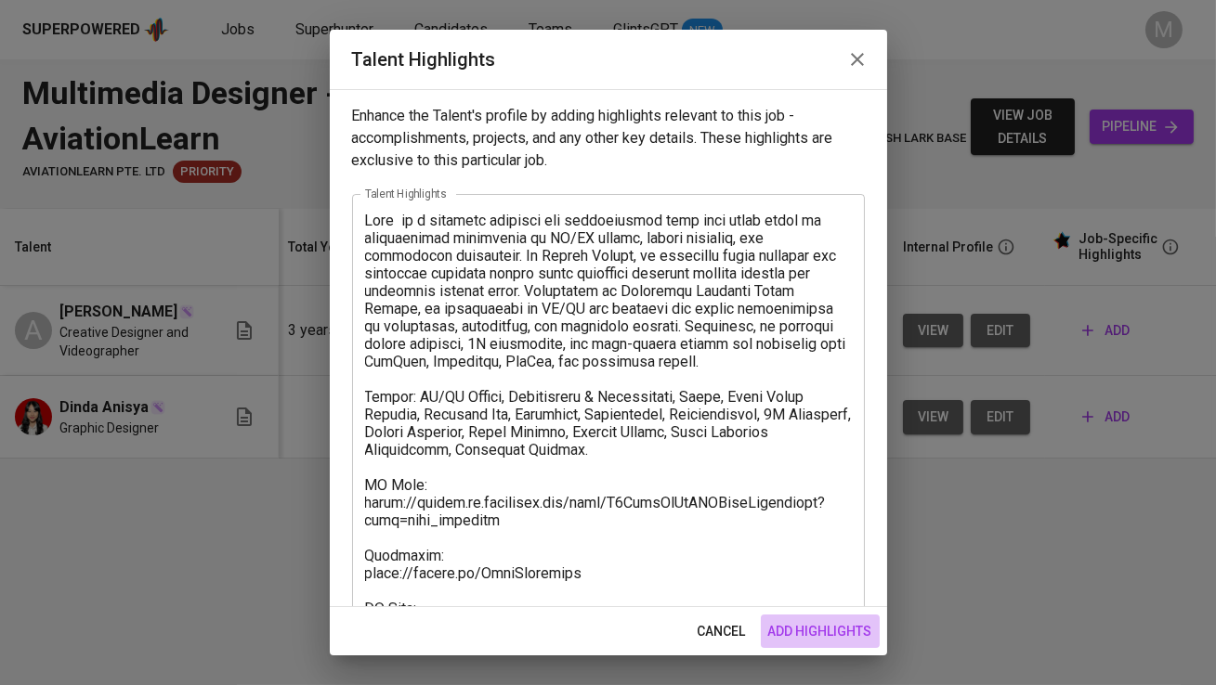
click at [818, 631] on span "add highlights" at bounding box center [820, 631] width 104 height 23
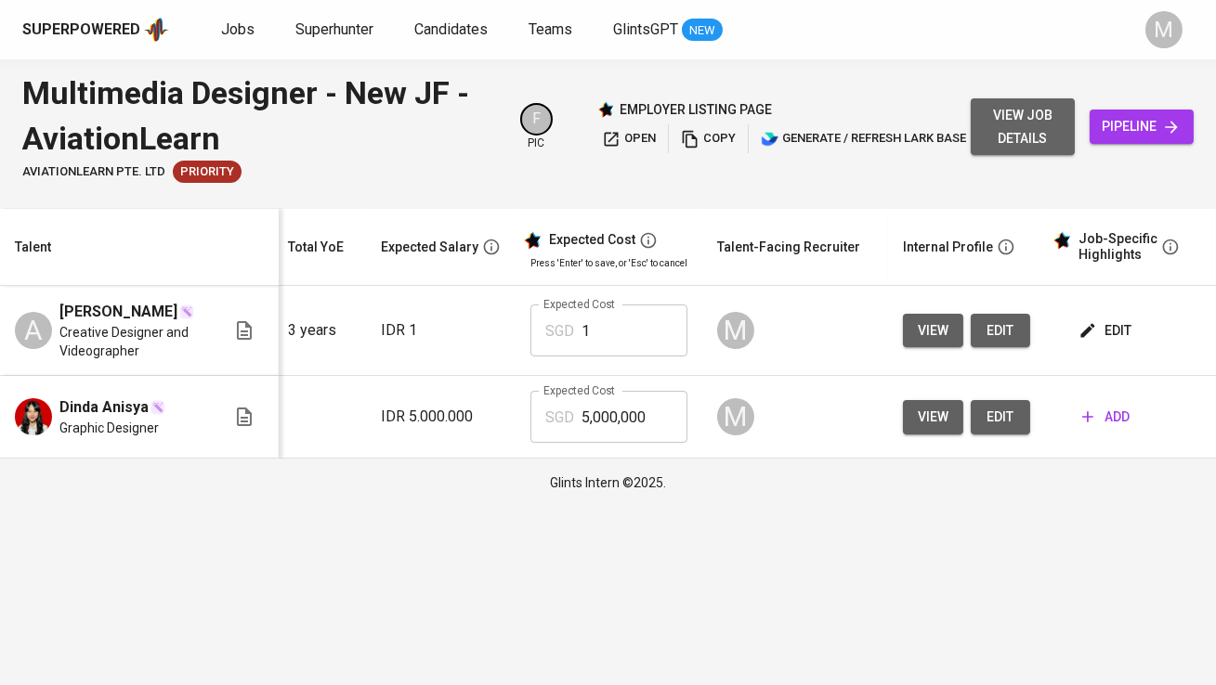
click at [1031, 125] on span "view job details" at bounding box center [1022, 127] width 74 height 46
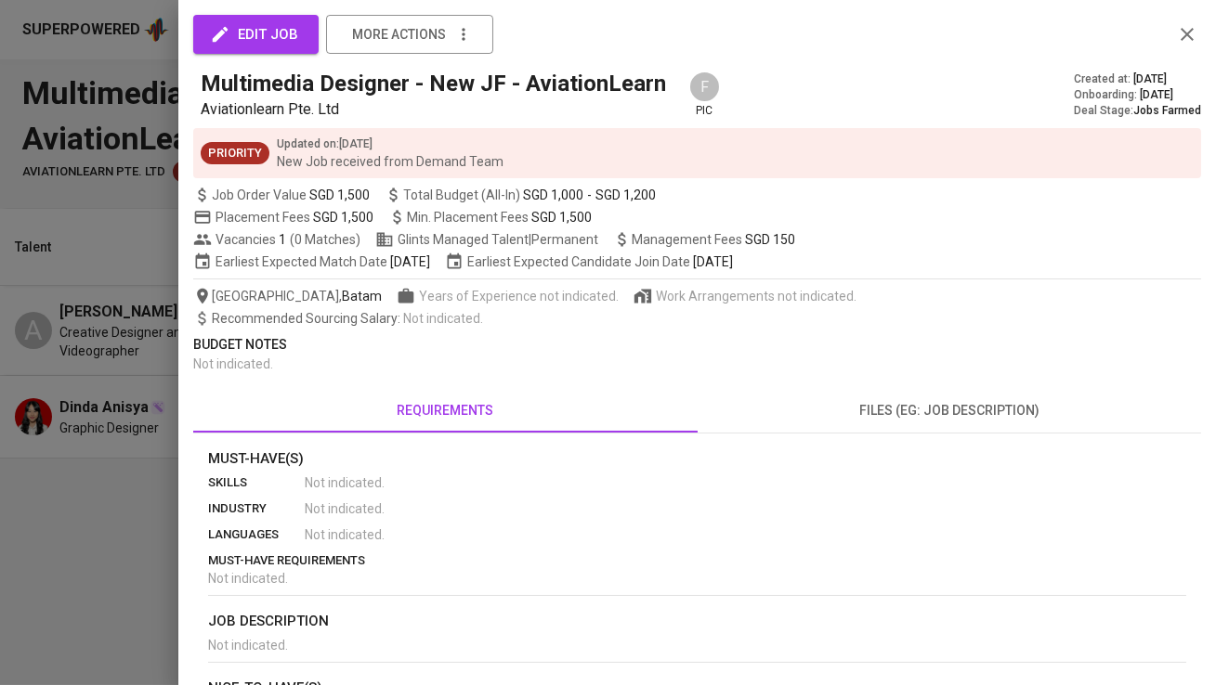
click at [107, 521] on div at bounding box center [608, 342] width 1216 height 685
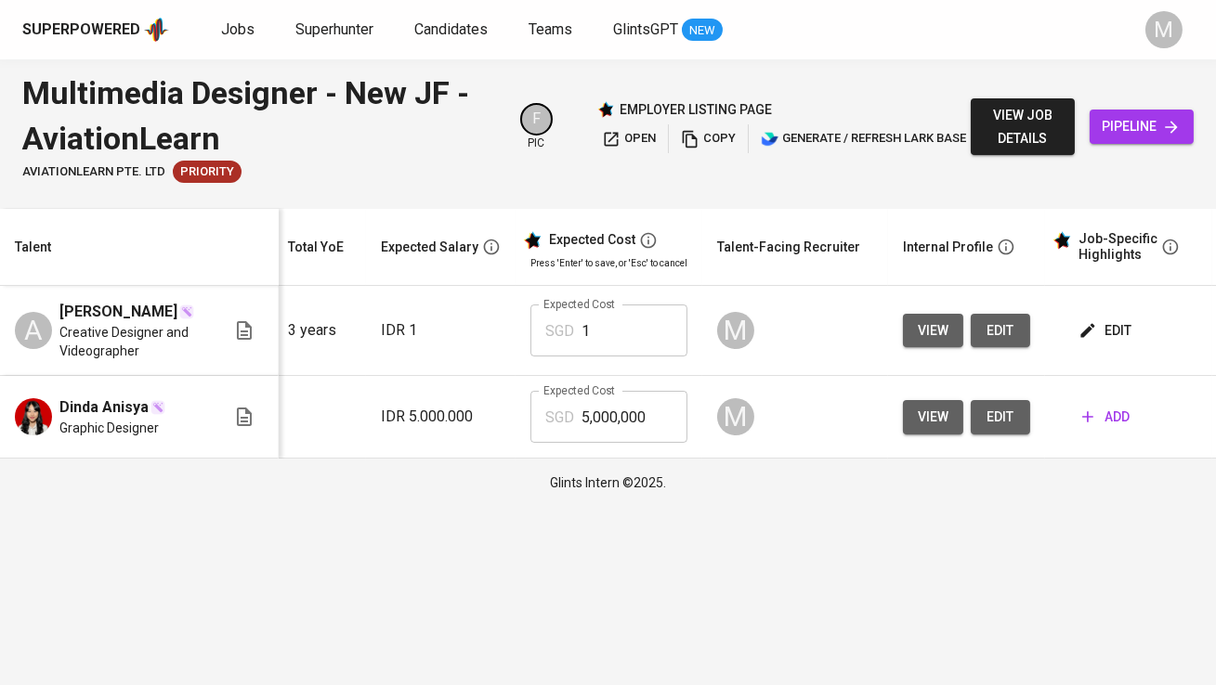
click at [1117, 340] on span "edit" at bounding box center [1106, 331] width 49 height 23
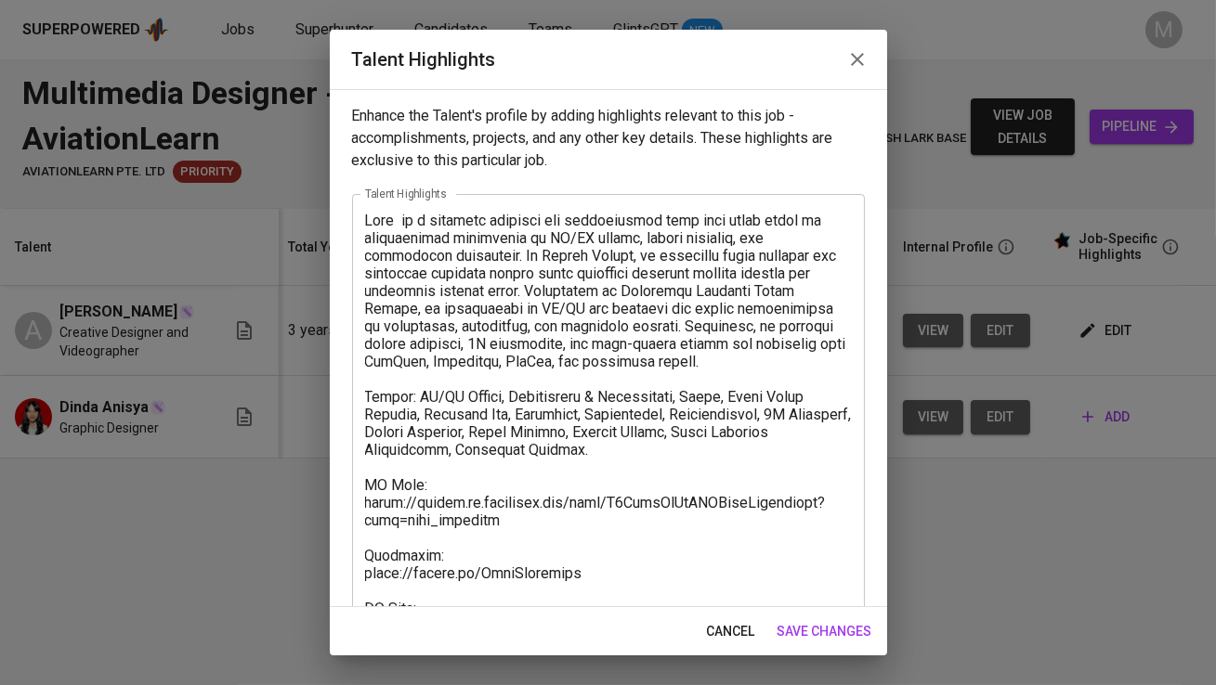
scroll to position [78, 0]
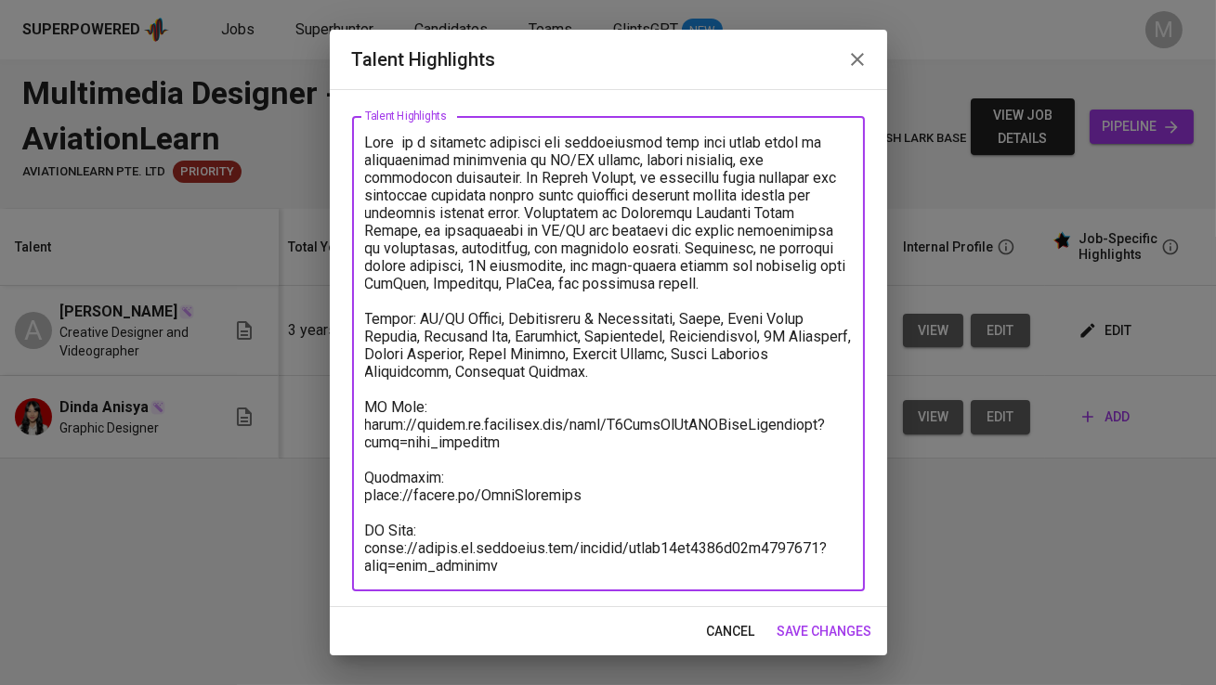
click at [533, 564] on textarea at bounding box center [608, 354] width 487 height 441
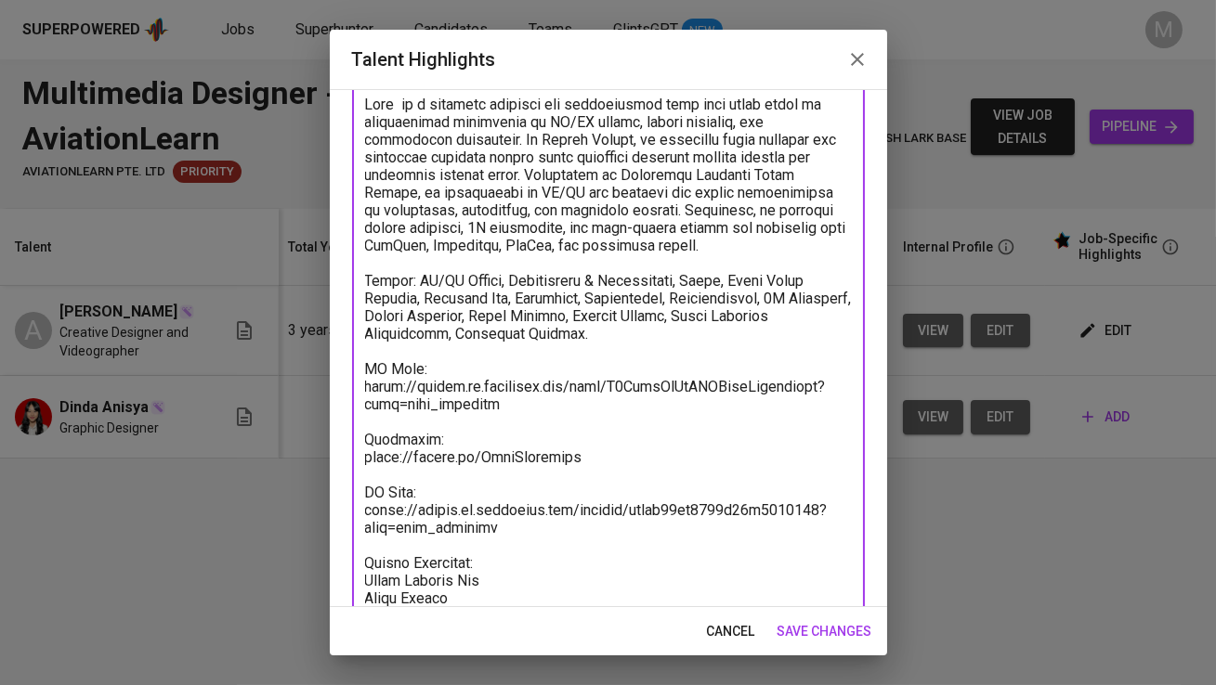
scroll to position [134, 0]
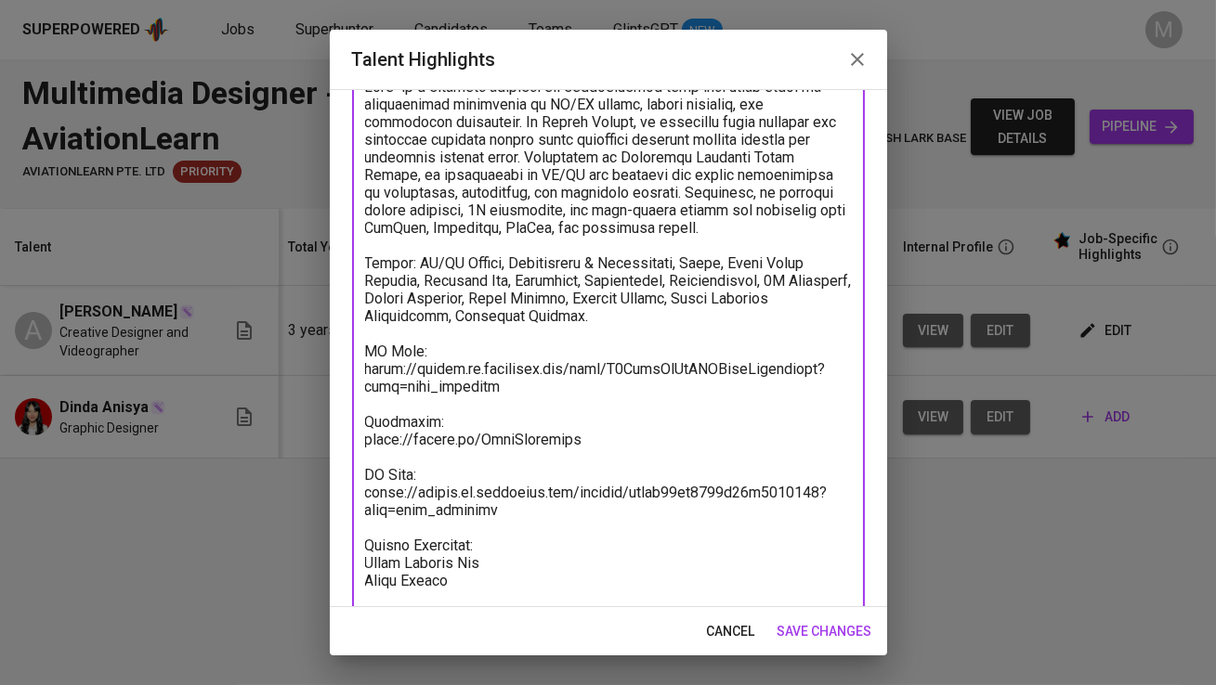
type textarea "Afif is a creative designer and videographer with over three years of professio…"
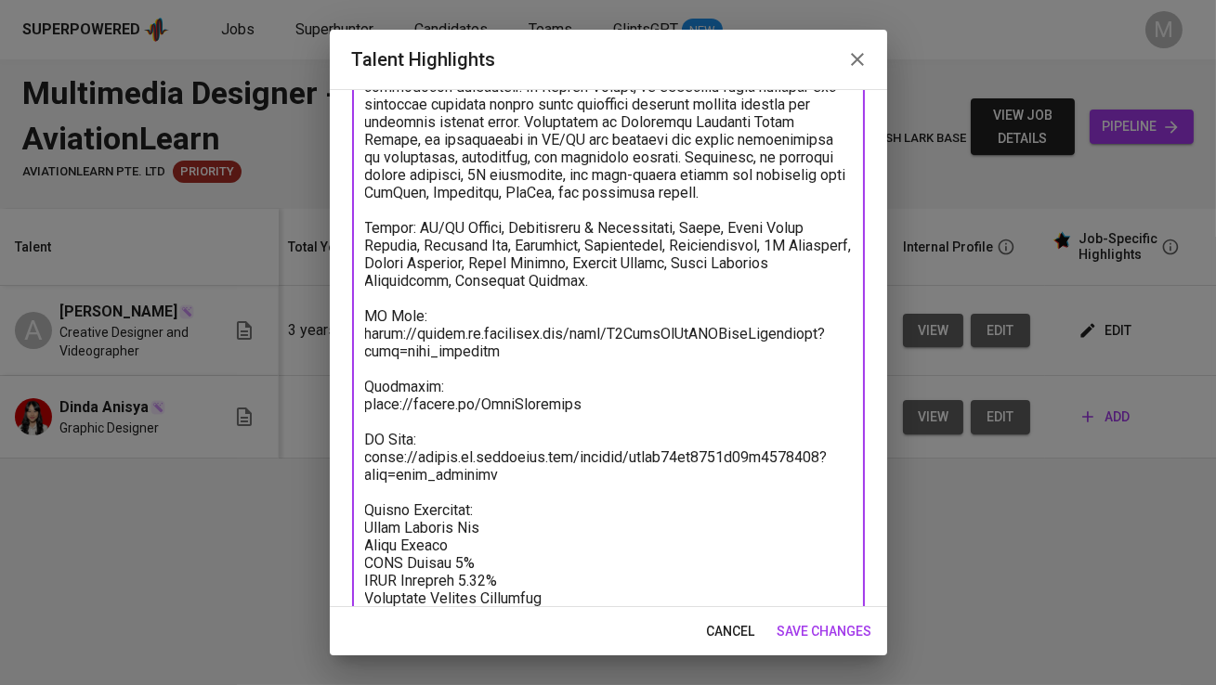
scroll to position [187, 0]
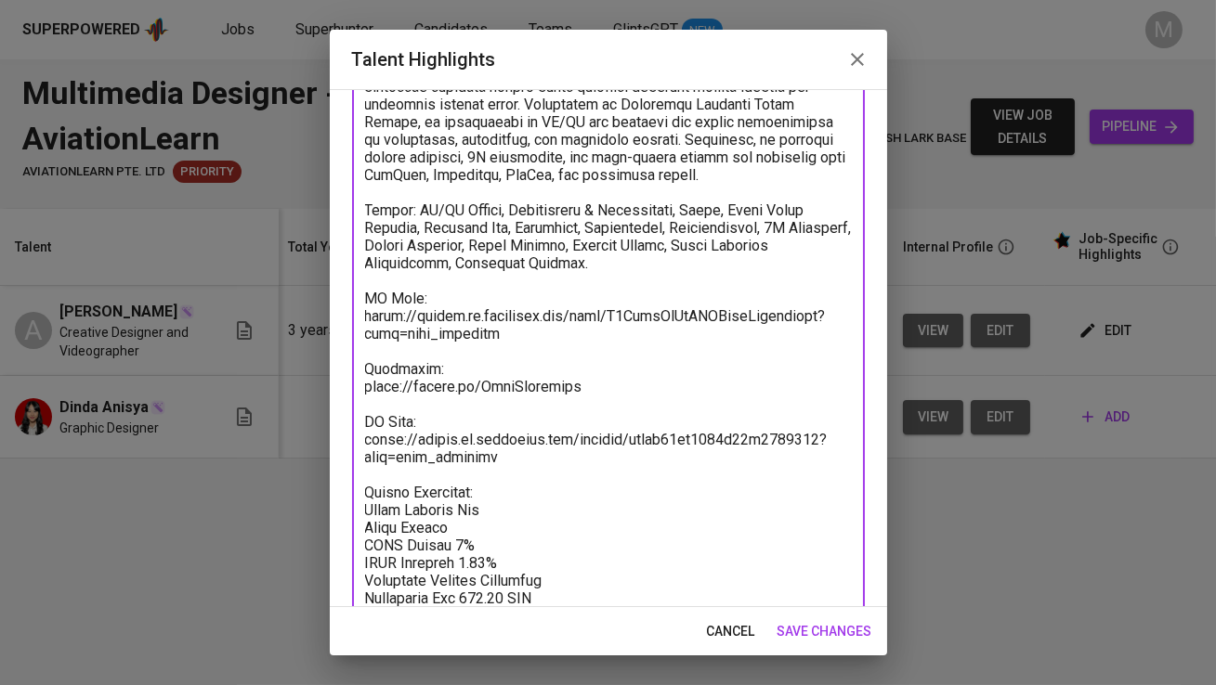
click at [473, 523] on textarea at bounding box center [608, 316] width 487 height 582
click at [516, 505] on textarea at bounding box center [608, 316] width 487 height 582
paste textarea "1718.2776"
click at [493, 513] on textarea at bounding box center [608, 316] width 487 height 582
click at [577, 503] on textarea at bounding box center [608, 316] width 487 height 582
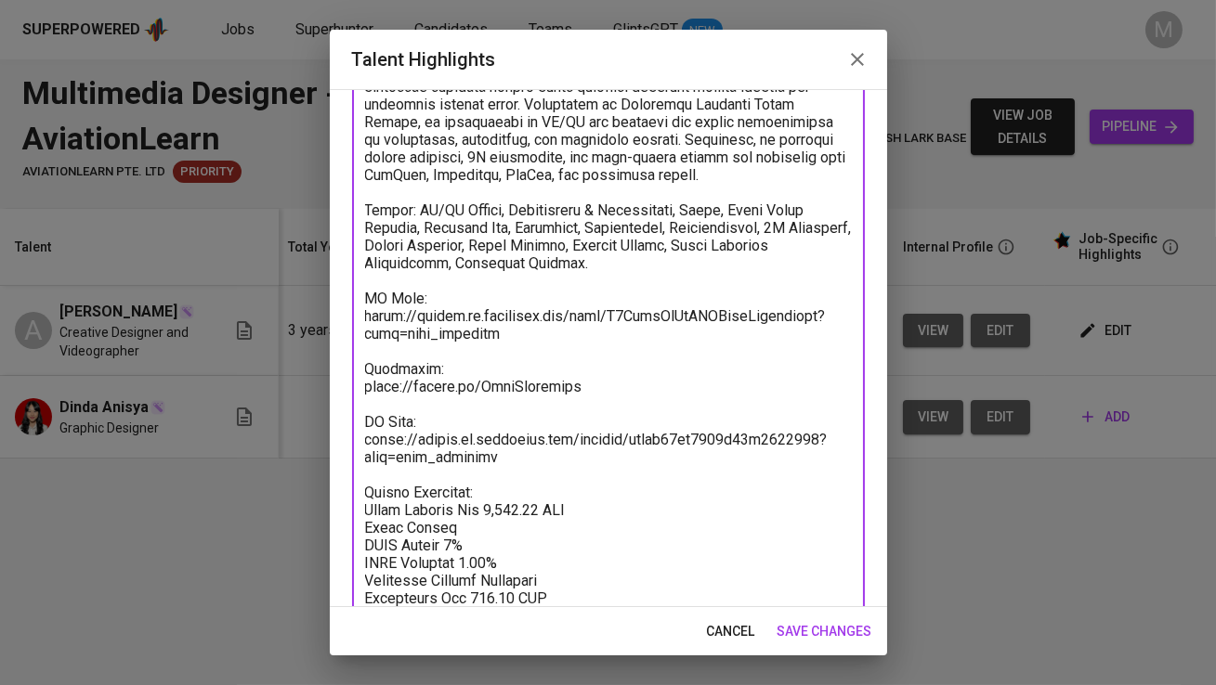
click at [529, 528] on textarea at bounding box center [608, 316] width 487 height 582
paste textarea "1321.08"
click at [462, 529] on textarea at bounding box center [608, 316] width 487 height 582
click at [523, 528] on textarea at bounding box center [608, 316] width 487 height 582
click at [494, 544] on textarea at bounding box center [608, 316] width 487 height 582
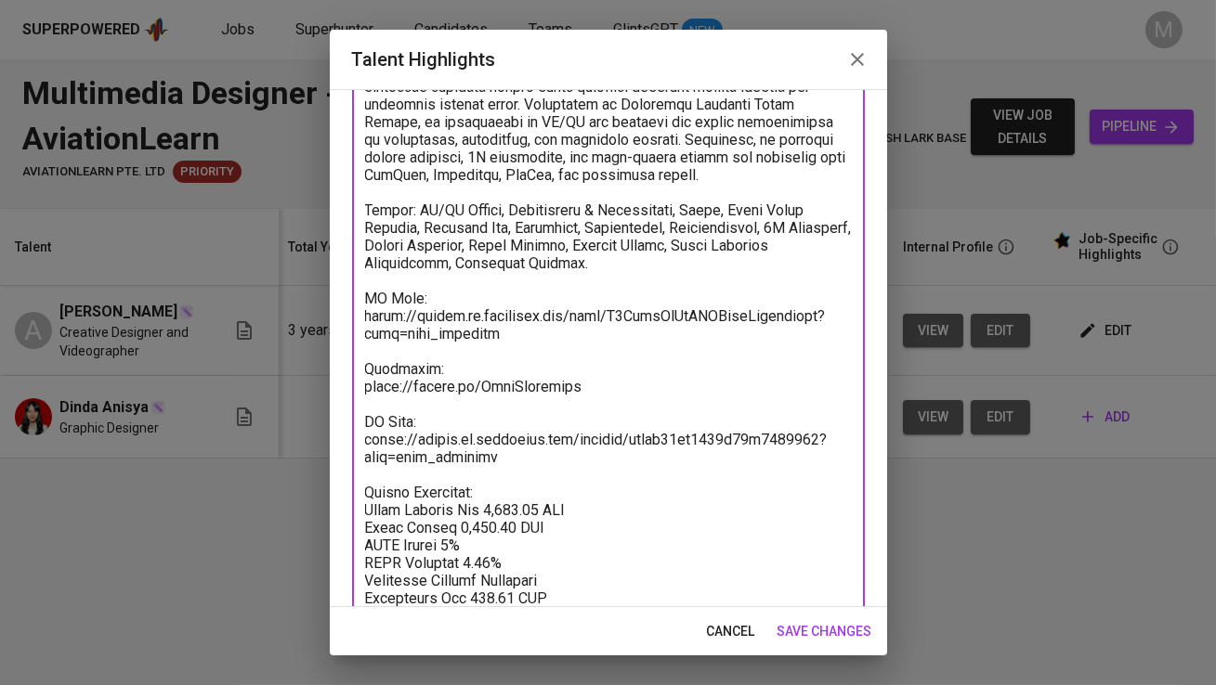
paste textarea "60.00"
paste textarea "77.11"
paste textarea "110.09"
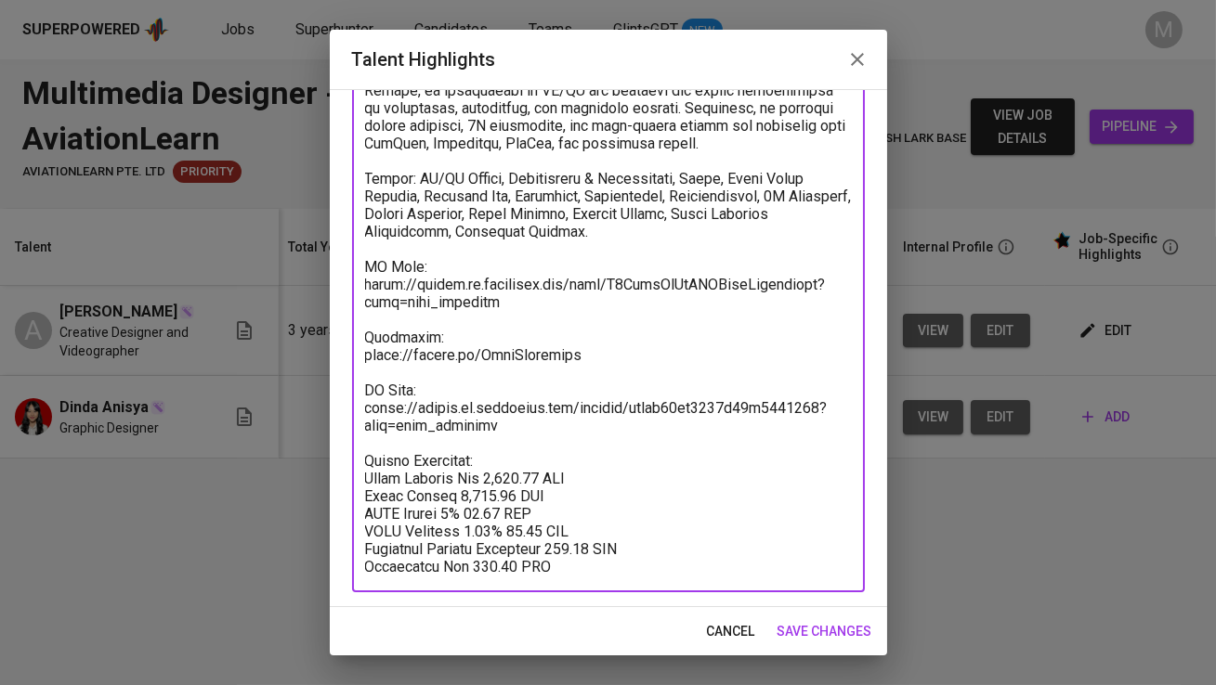
type textarea "Afif is a creative designer and videographer with over three years of professio…"
click at [832, 632] on span "save changes" at bounding box center [824, 631] width 95 height 23
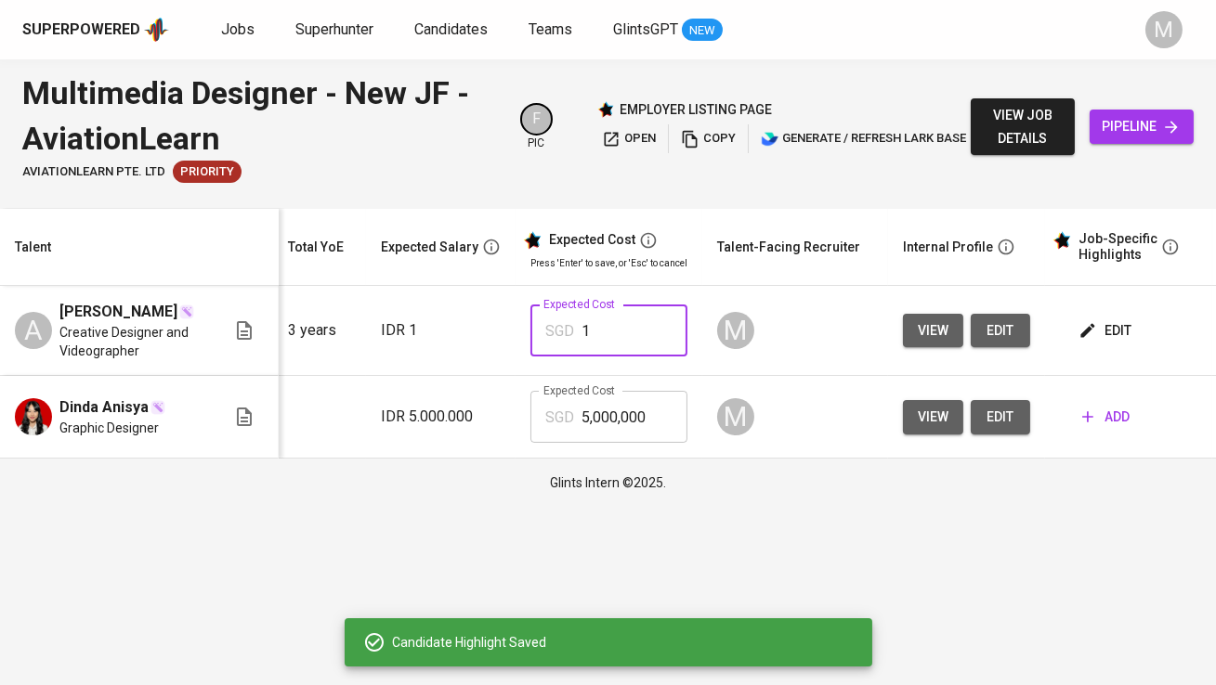
click at [631, 336] on input "1" at bounding box center [634, 331] width 106 height 52
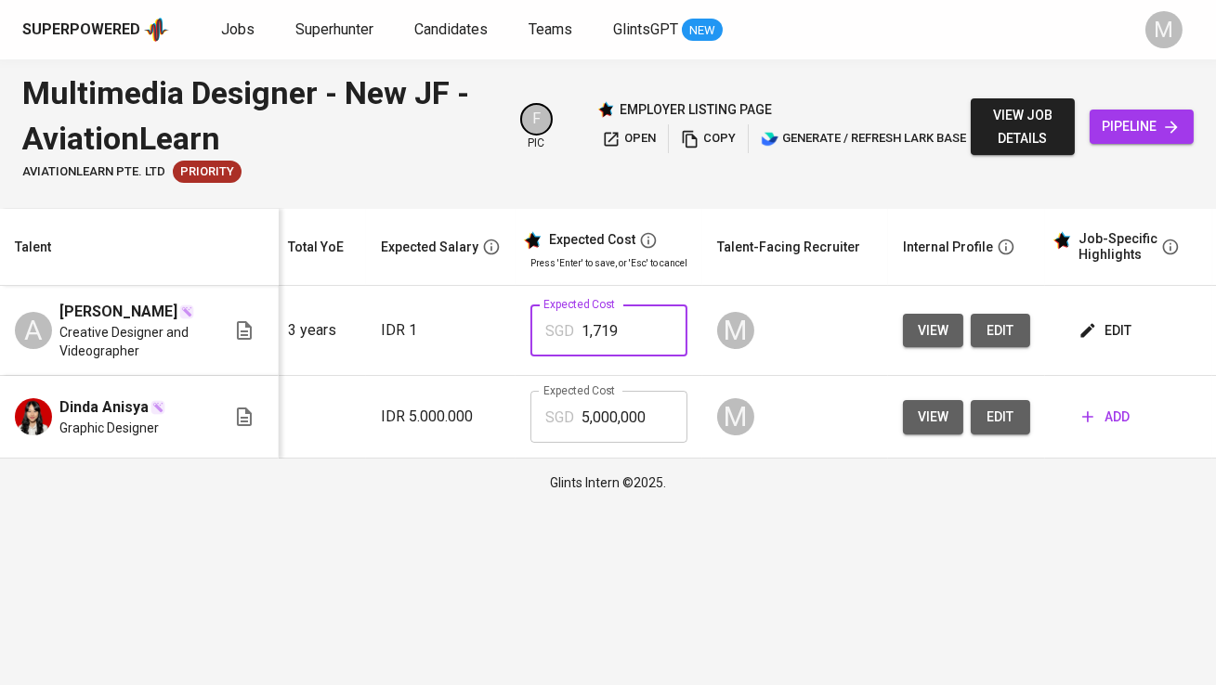
type input "1,719"
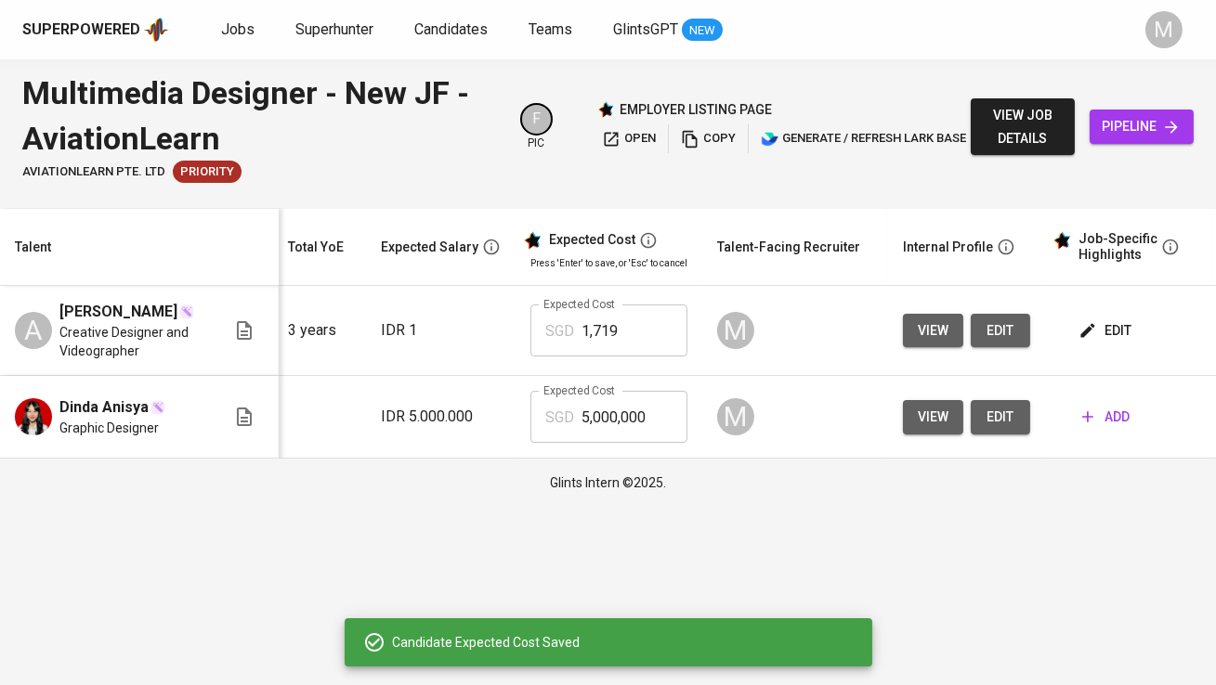
click at [1051, 133] on span "view job details" at bounding box center [1022, 127] width 74 height 46
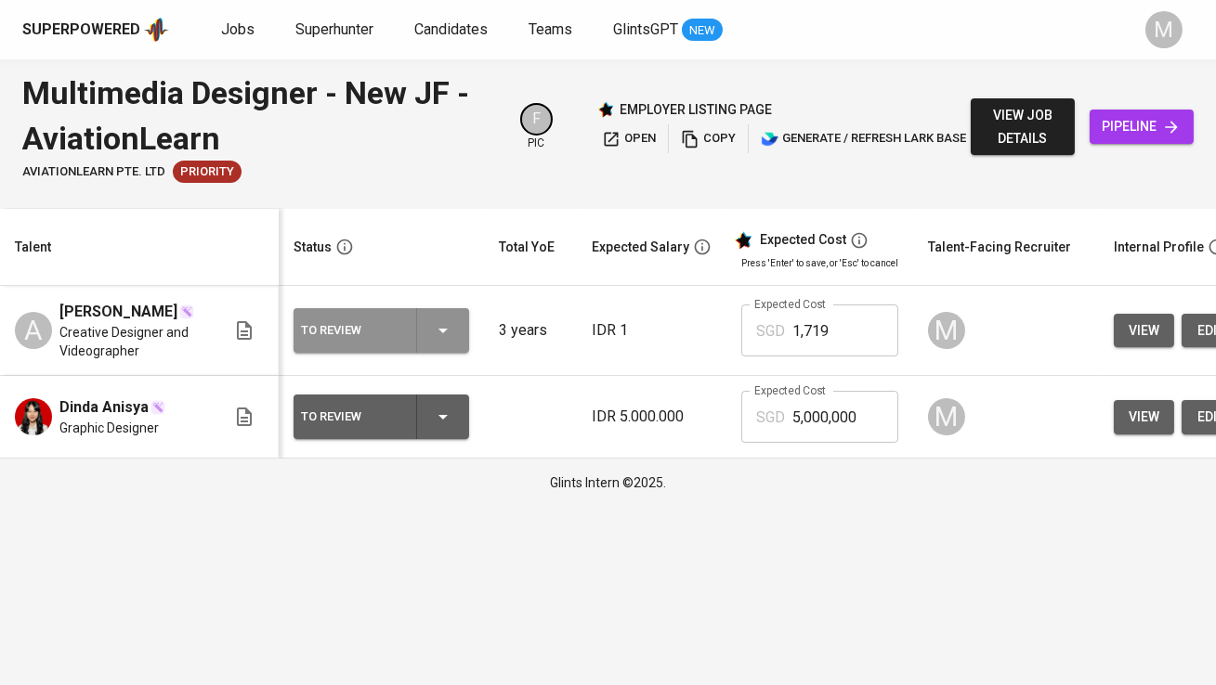
click at [415, 335] on div "To Review" at bounding box center [381, 330] width 161 height 45
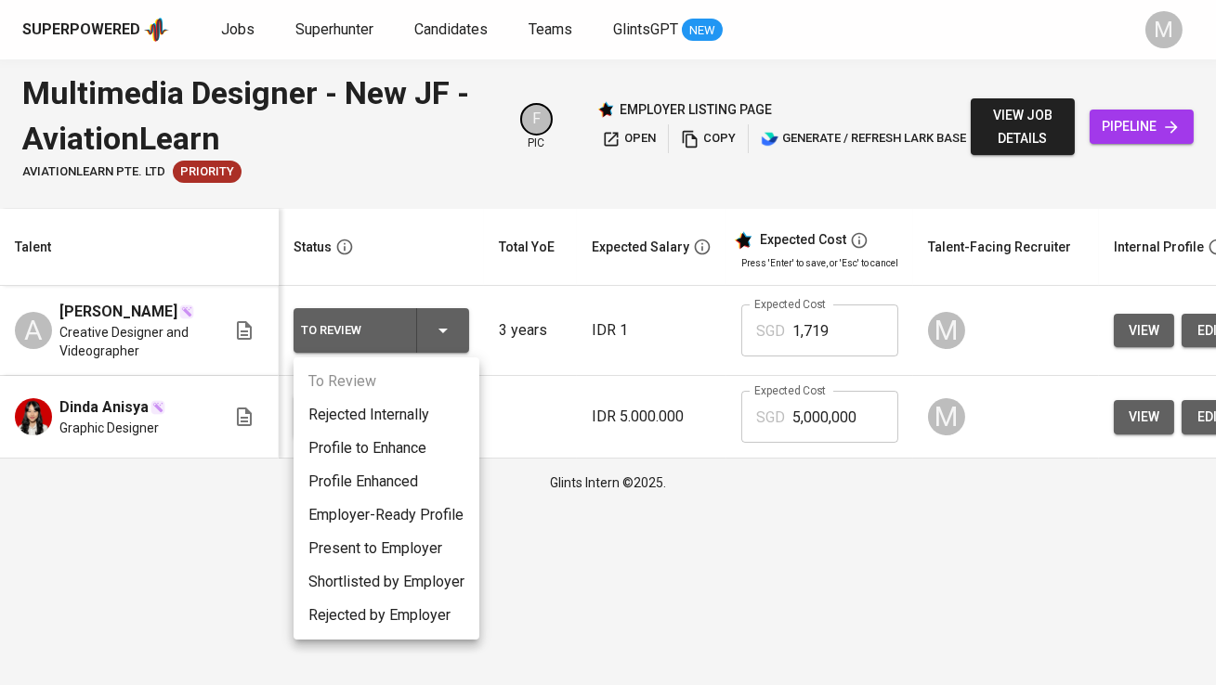
click at [395, 489] on li "Profile Enhanced" at bounding box center [387, 481] width 186 height 33
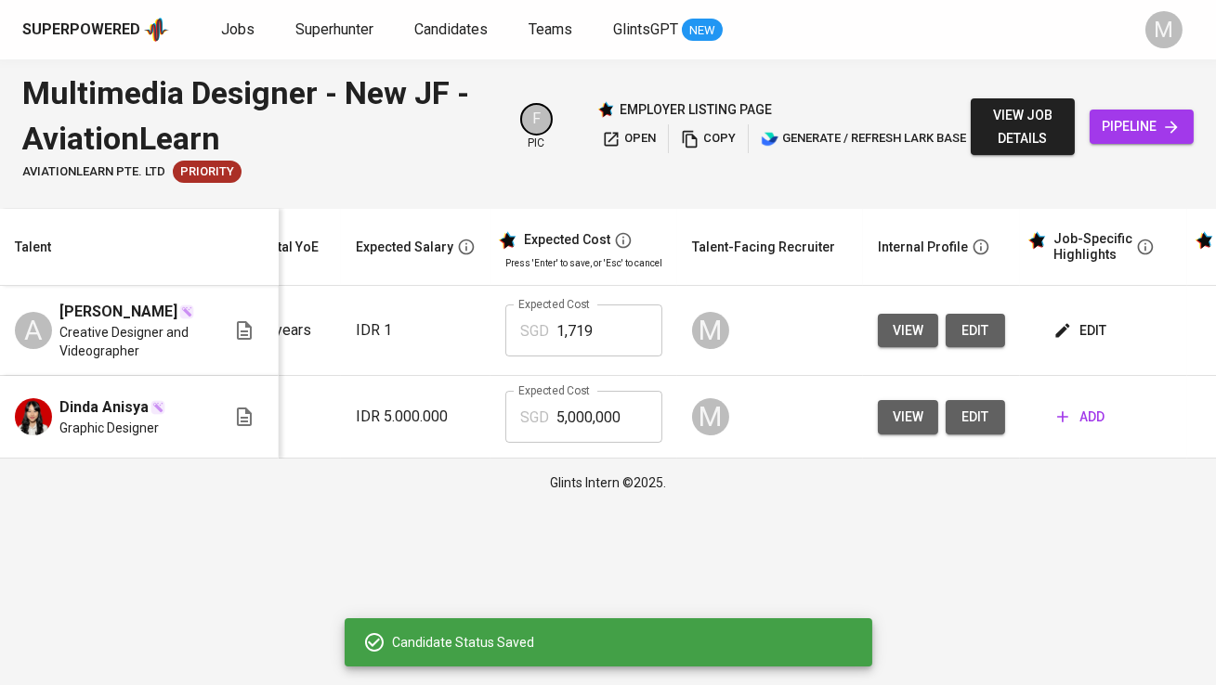
scroll to position [0, 386]
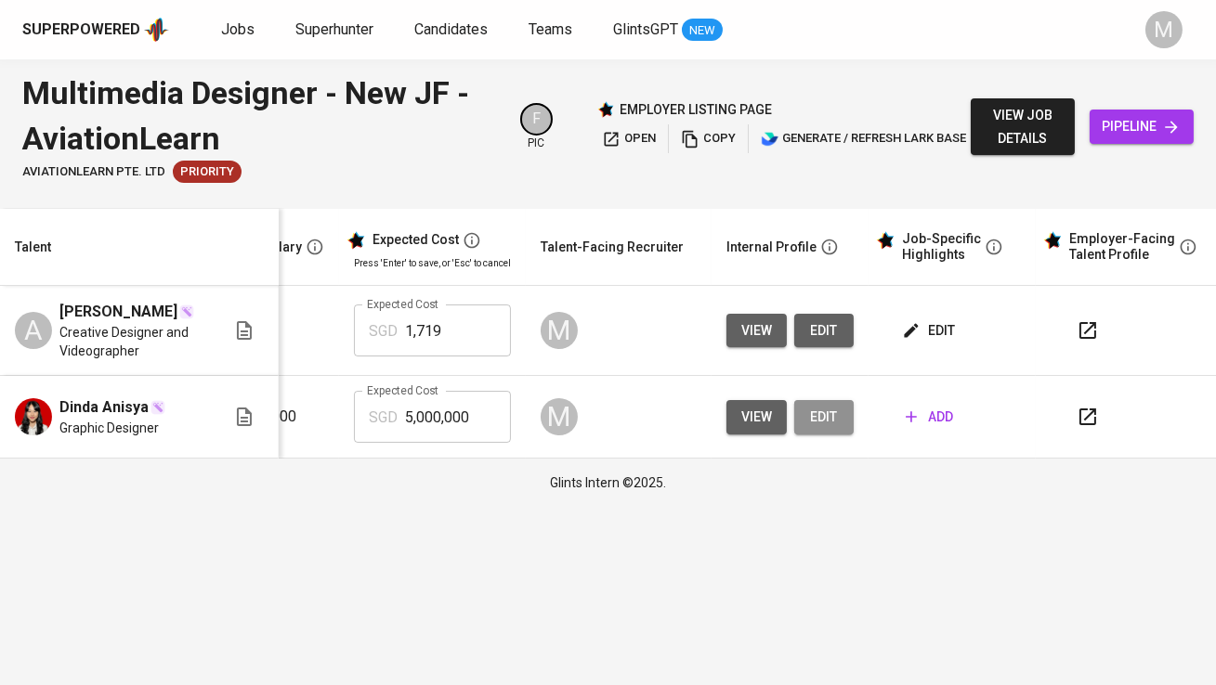
click at [810, 424] on span "edit" at bounding box center [824, 417] width 30 height 23
click at [940, 423] on span "add" at bounding box center [929, 417] width 47 height 23
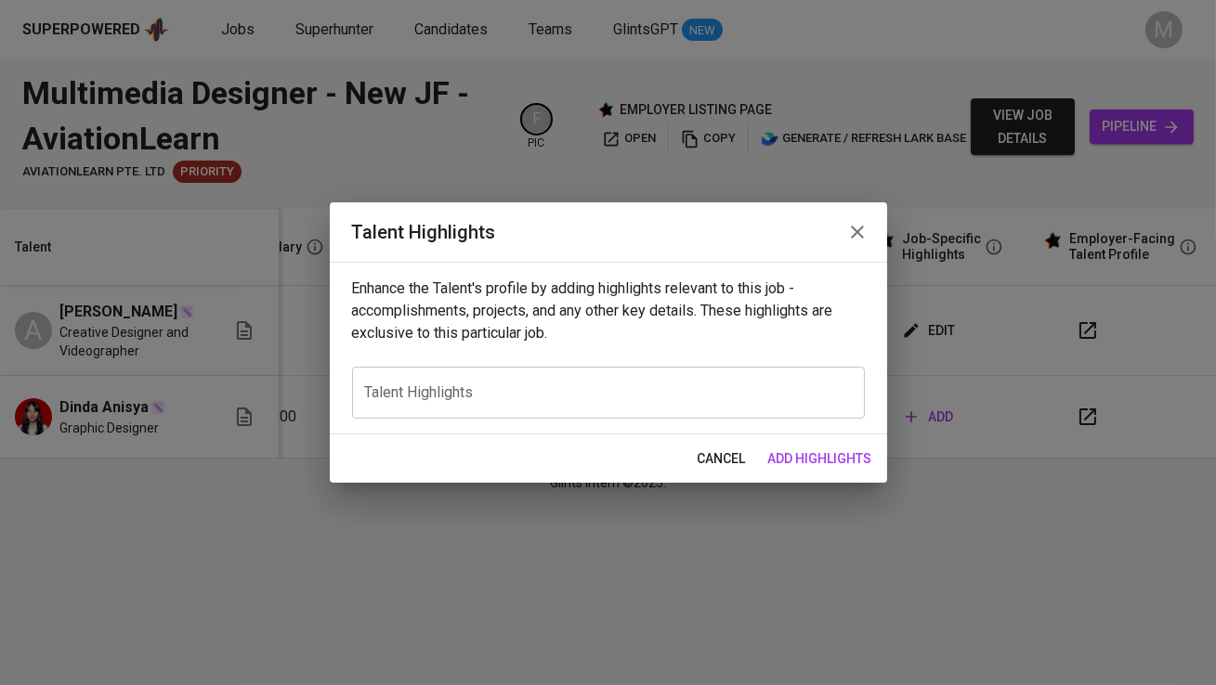
click at [627, 391] on textarea at bounding box center [608, 393] width 487 height 18
paste textarea "Dinda Anisya is a Creative Designer with over 2.5 years of professional experie…"
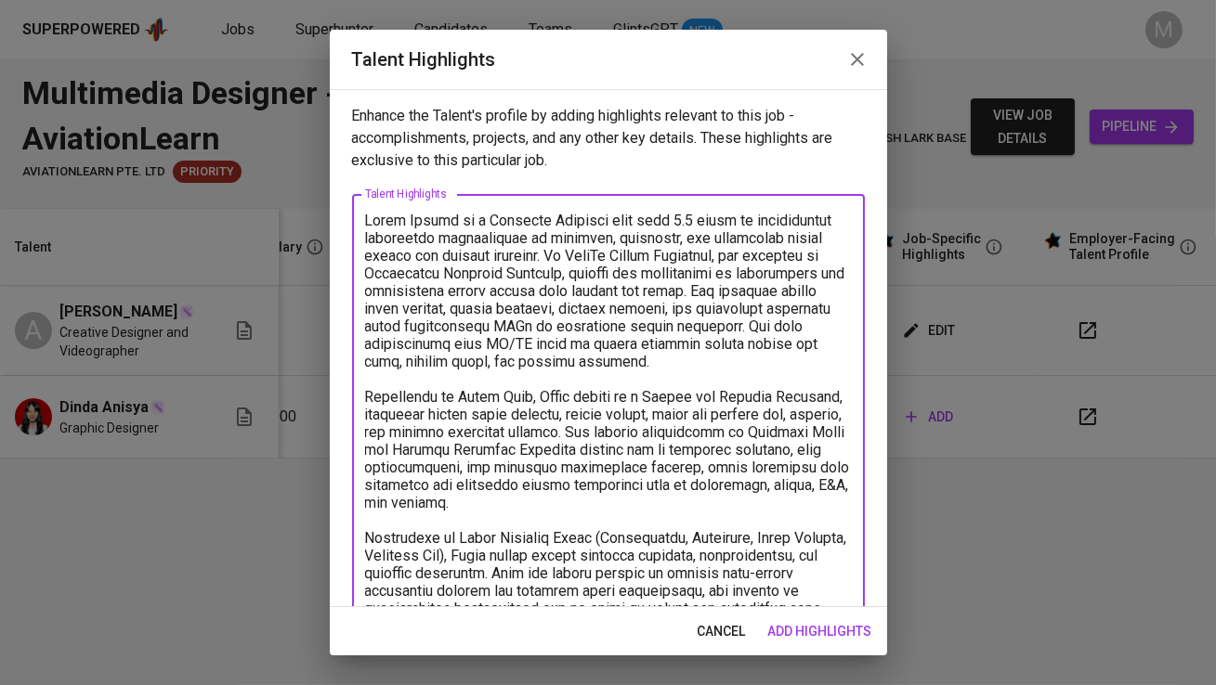
scroll to position [98, 0]
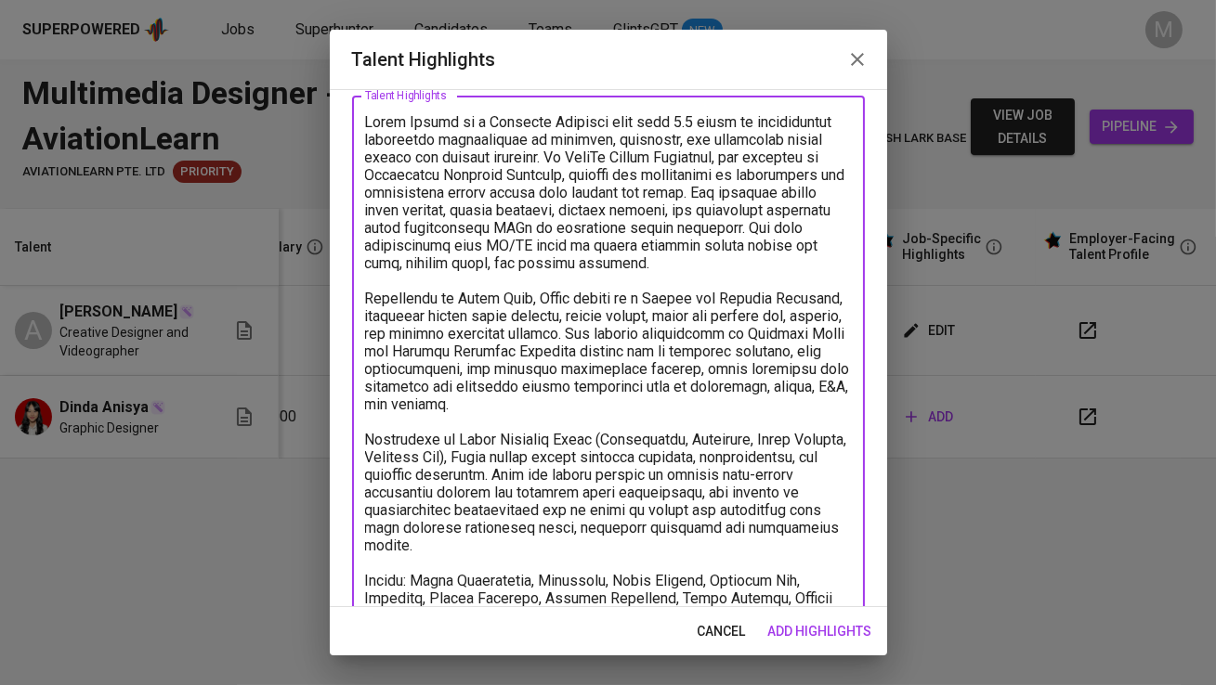
type textarea "Dinda Anisya is a Creative Designer with over 2.5 years of professional experie…"
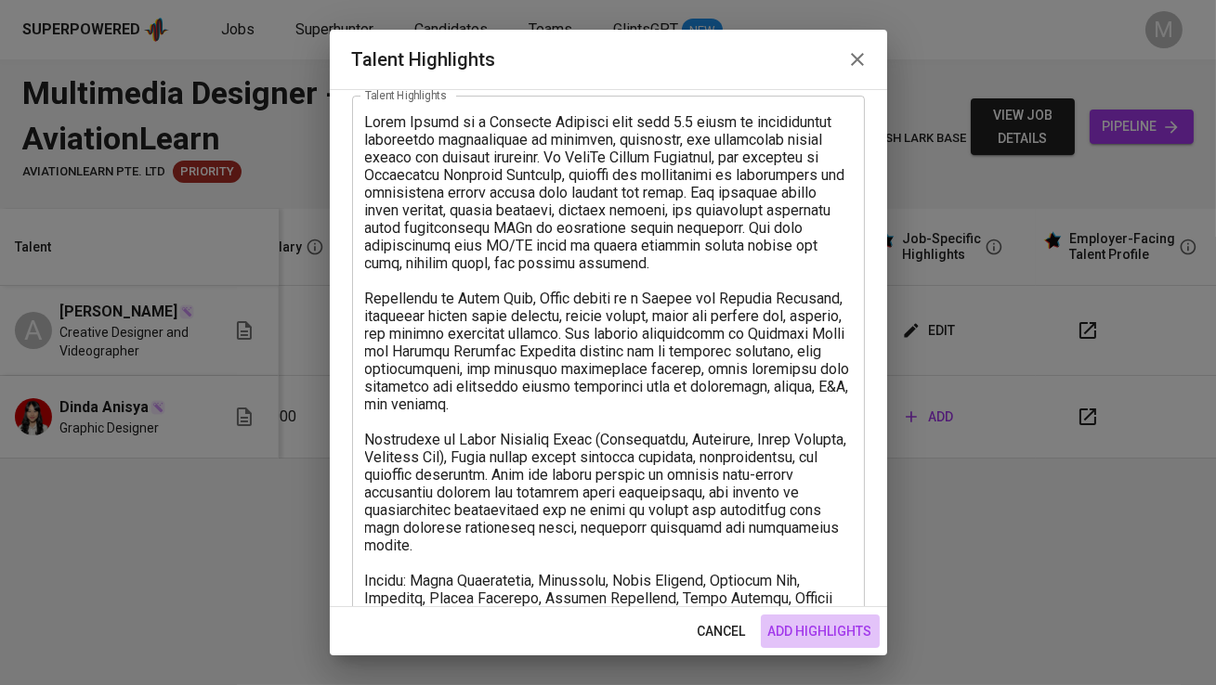
click at [822, 623] on span "add highlights" at bounding box center [820, 631] width 104 height 23
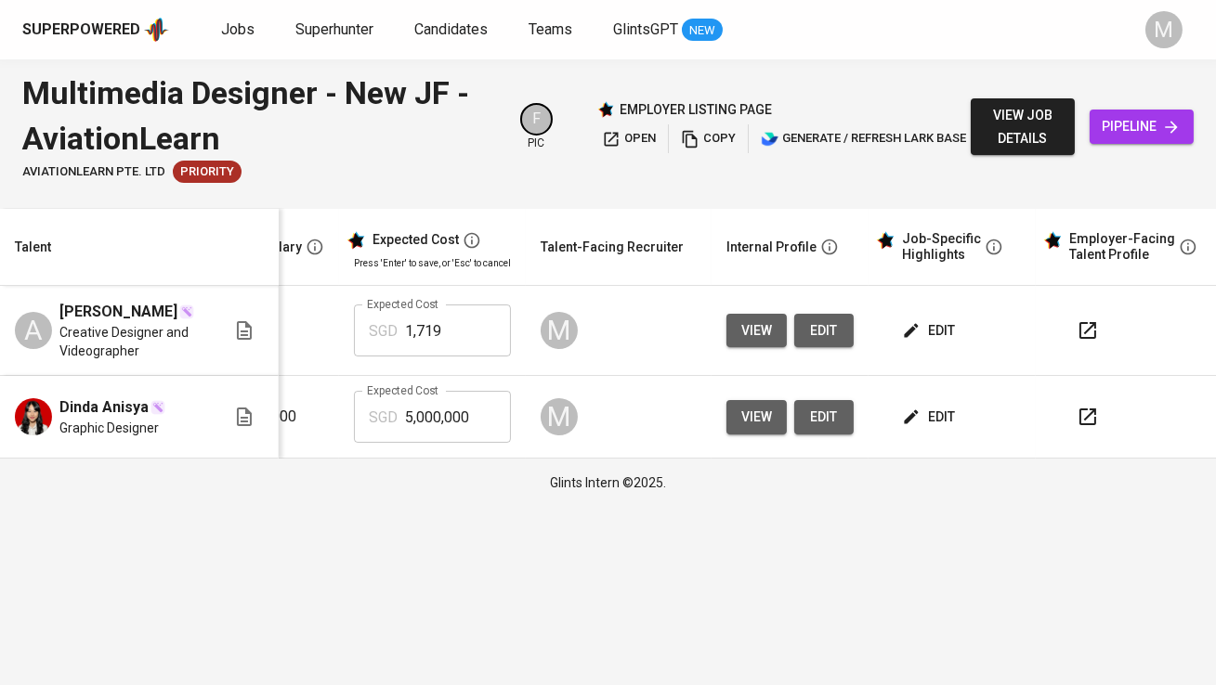
click at [914, 418] on icon "button" at bounding box center [911, 417] width 19 height 19
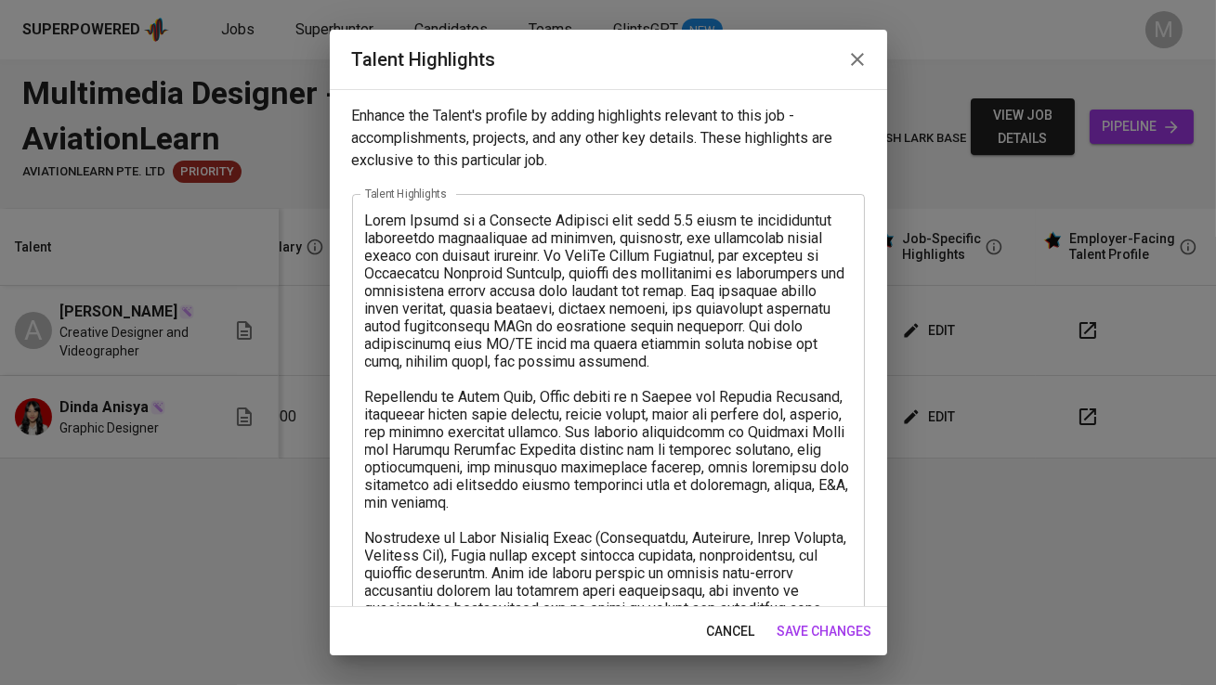
scroll to position [36, 0]
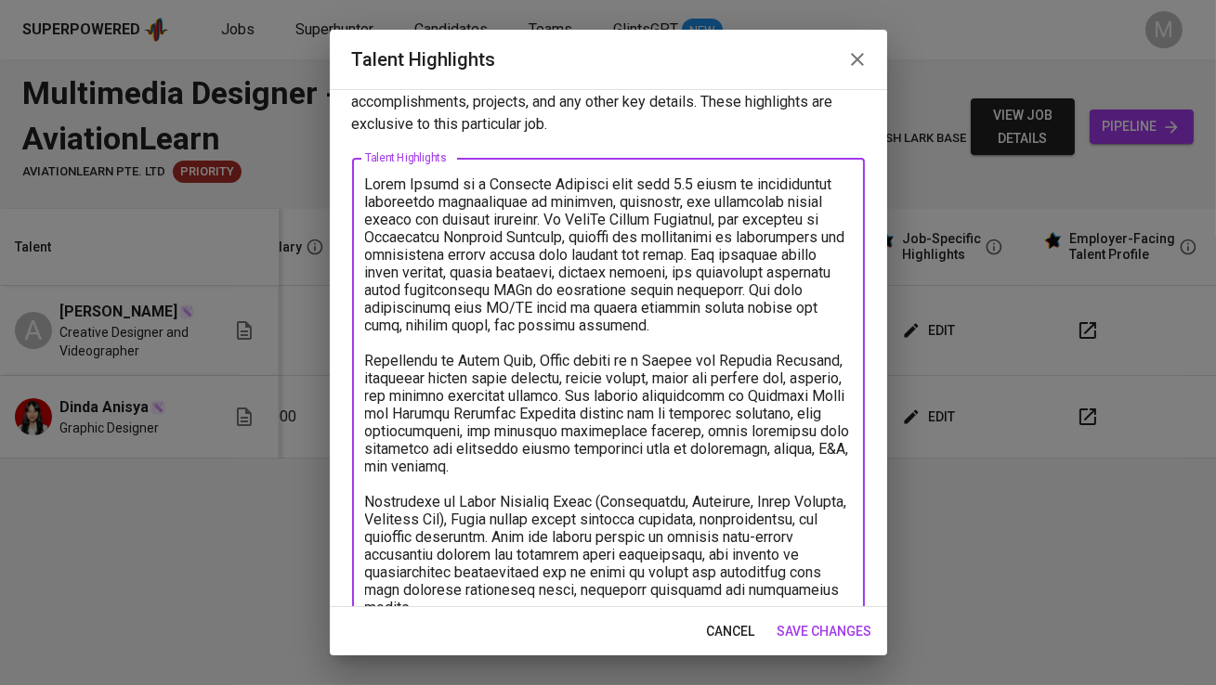
drag, startPoint x: 435, startPoint y: 292, endPoint x: 798, endPoint y: 283, distance: 363.3
click at [798, 283] on textarea at bounding box center [608, 423] width 487 height 494
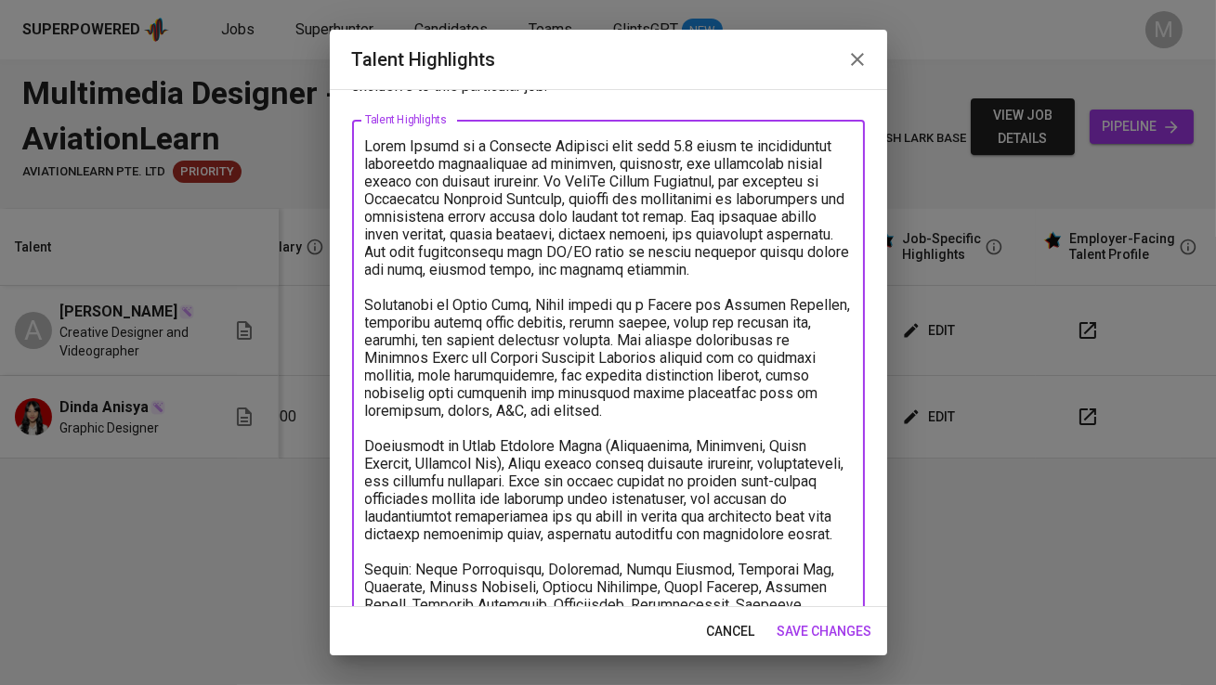
scroll to position [113, 0]
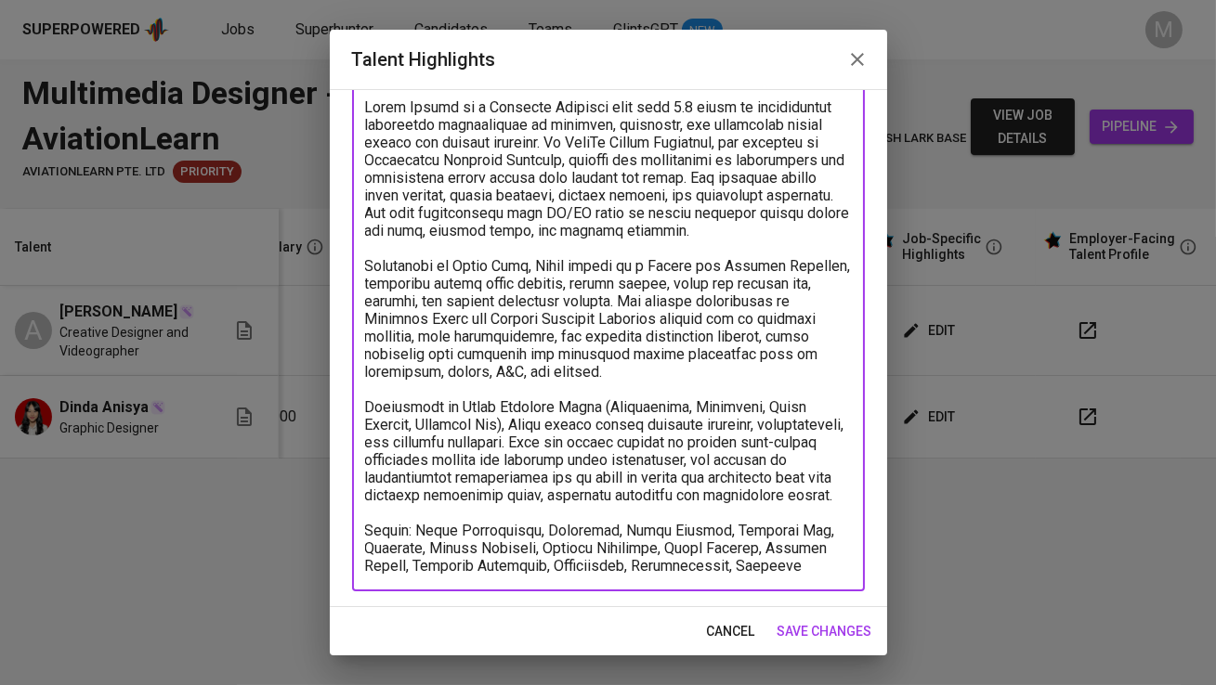
drag, startPoint x: 630, startPoint y: 298, endPoint x: 628, endPoint y: 380, distance: 81.8
click at [628, 380] on textarea at bounding box center [608, 336] width 487 height 476
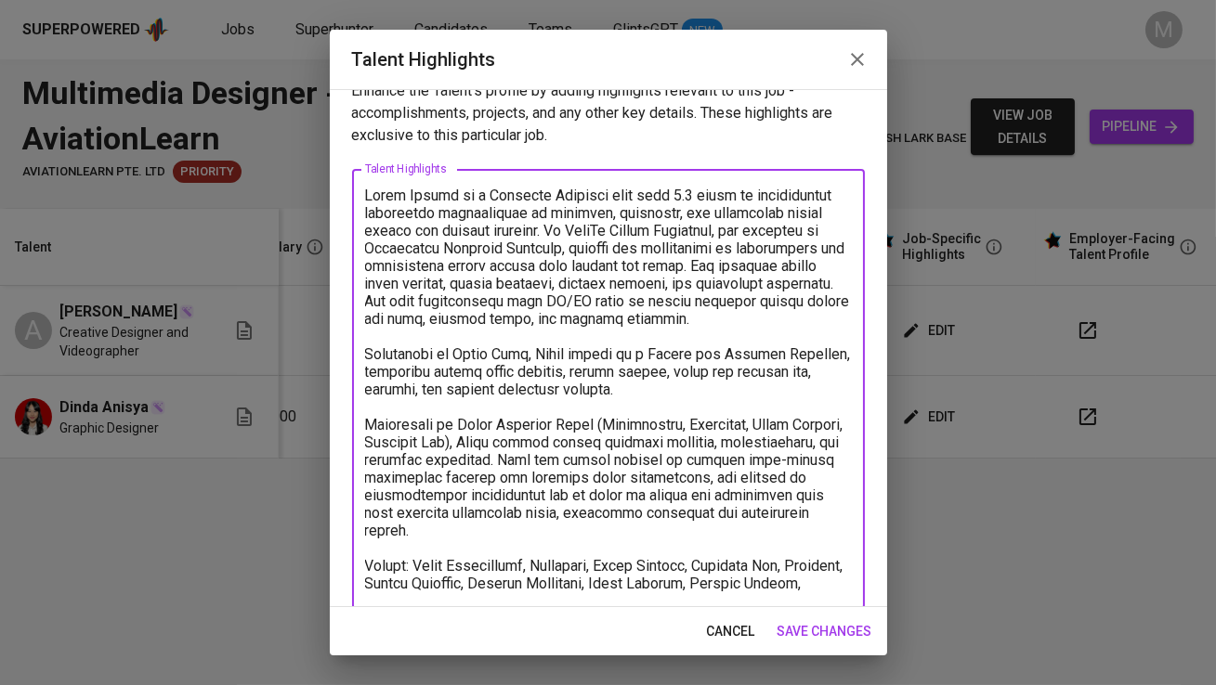
scroll to position [42, 0]
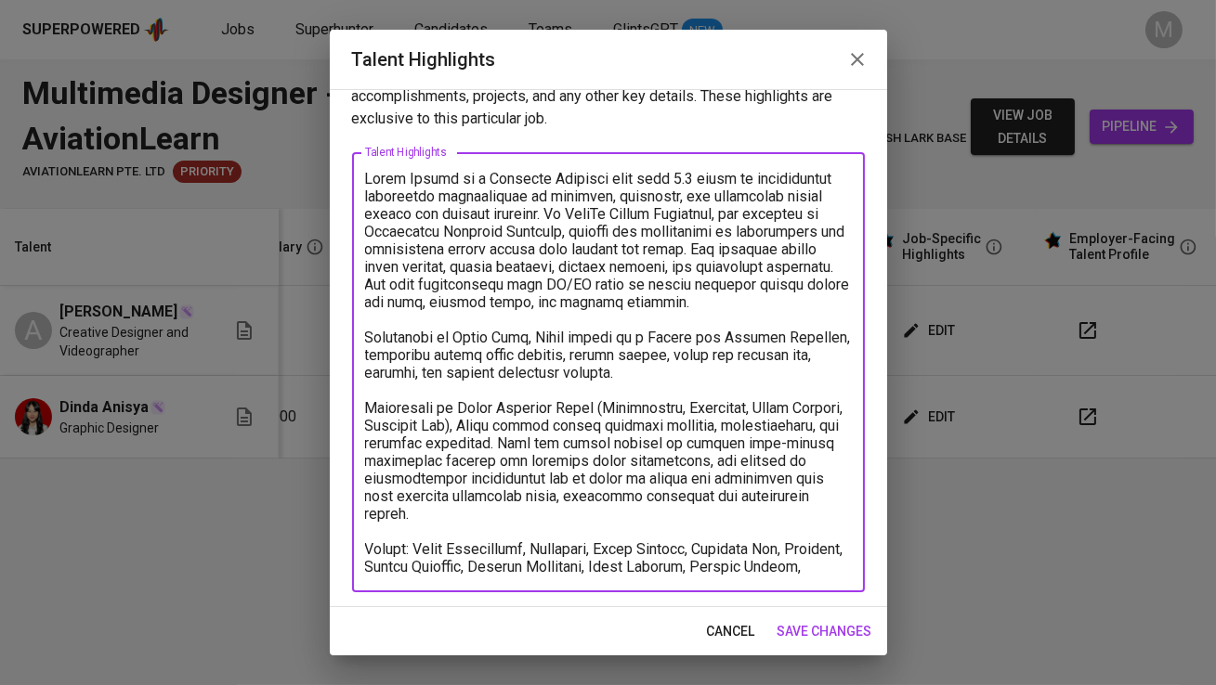
drag, startPoint x: 836, startPoint y: 497, endPoint x: 359, endPoint y: 411, distance: 485.0
click at [359, 411] on div "x Talent Highlights" at bounding box center [608, 372] width 513 height 440
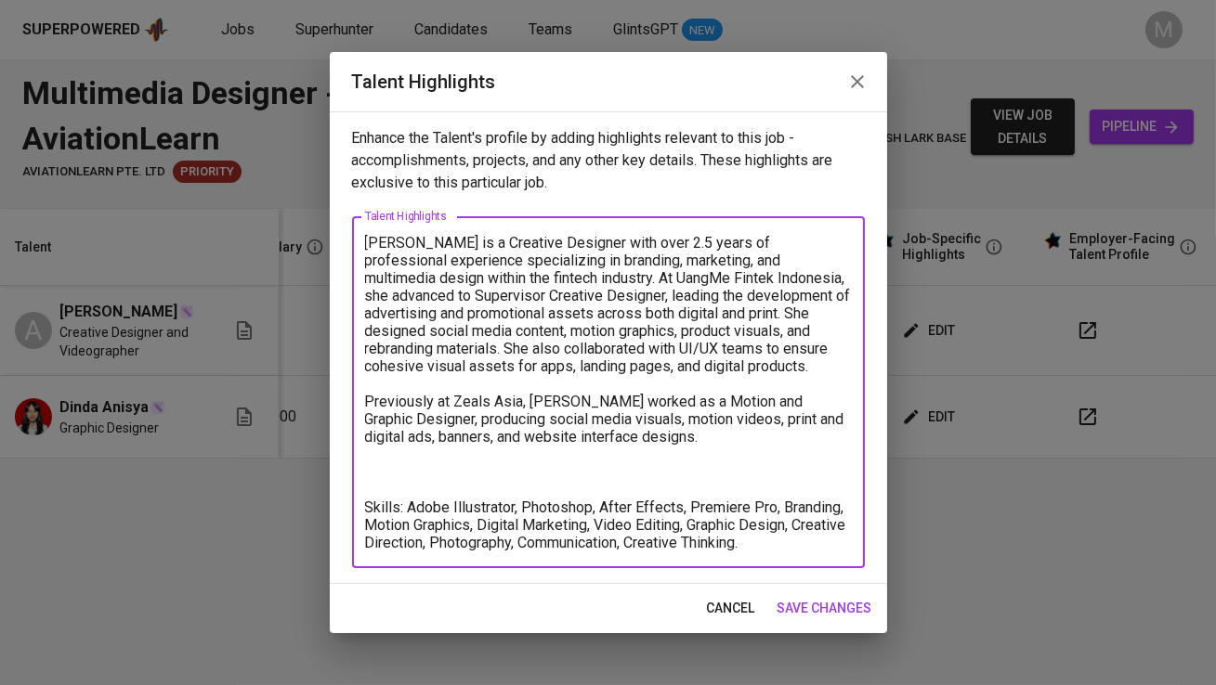
scroll to position [0, 0]
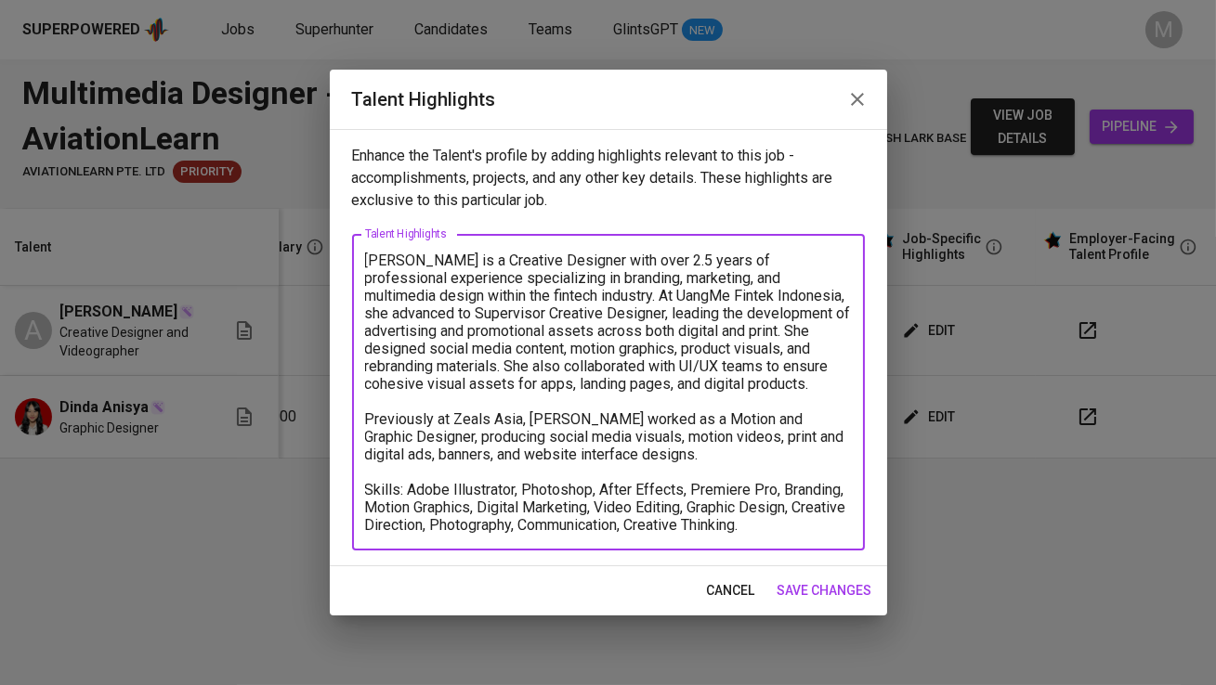
click at [815, 529] on textarea "Dinda Anisya is a Creative Designer with over 2.5 years of professional experie…" at bounding box center [608, 393] width 487 height 282
click at [482, 509] on textarea "Dinda Anisya is a Creative Designer with over 2.5 years of professional experie…" at bounding box center [608, 393] width 487 height 282
click at [824, 526] on textarea "Dinda Anisya is a Creative Designer with over 2.5 years of professional experie…" at bounding box center [608, 393] width 487 height 282
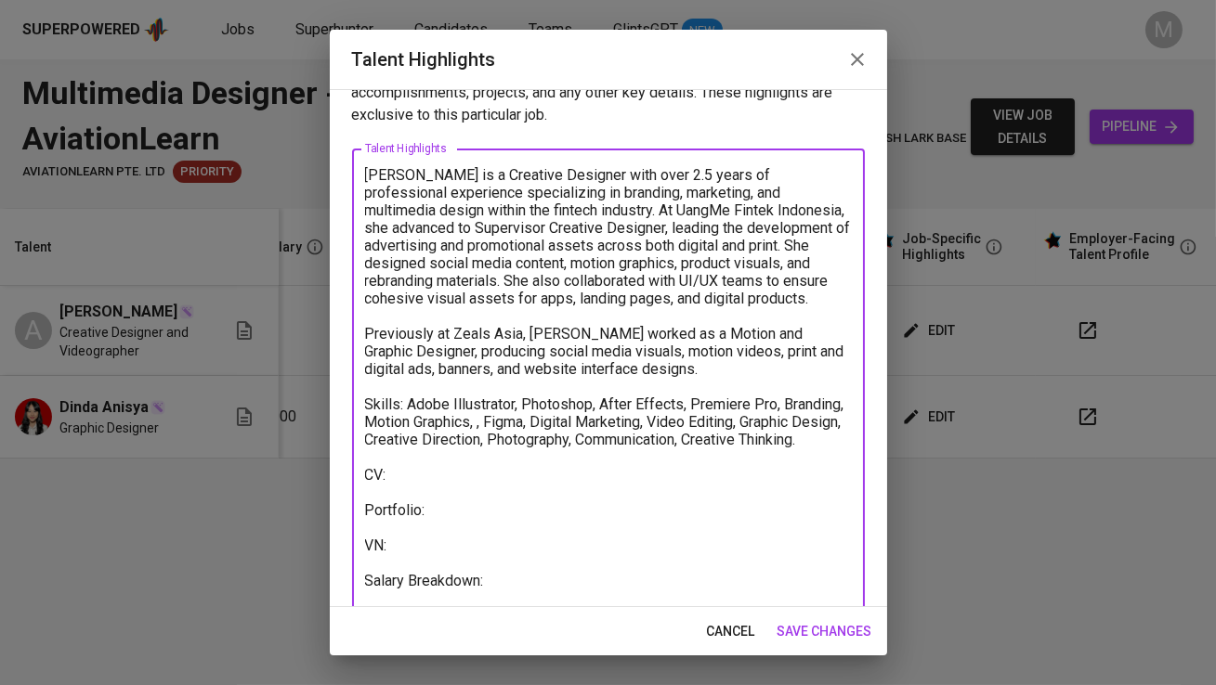
scroll to position [63, 0]
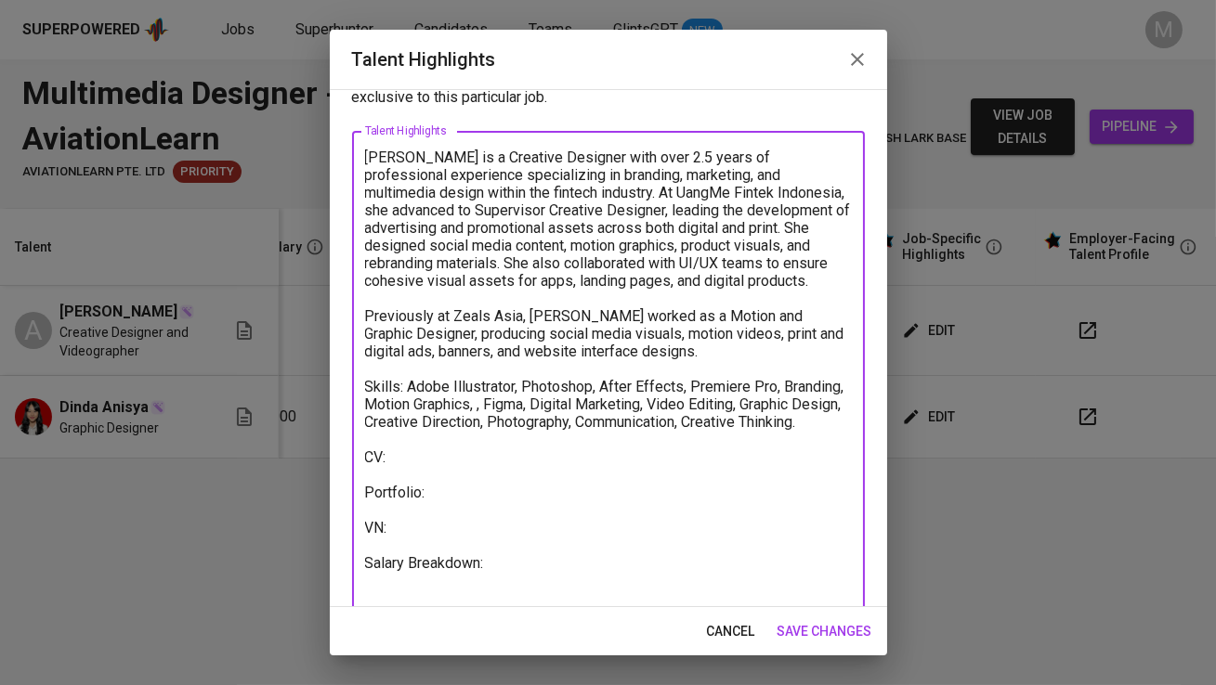
click at [420, 455] on textarea "Dinda Anisya is a Creative Designer with over 2.5 years of professional experie…" at bounding box center [608, 378] width 487 height 459
paste textarea "Designed graphics from client briefs. Created social media visuals. Developed p…"
paste textarea "https://glints.sg.larksuite.com/wiki/UN5zwB6aMiA3PAkyCOTlYk1jgHj?from=from_copy…"
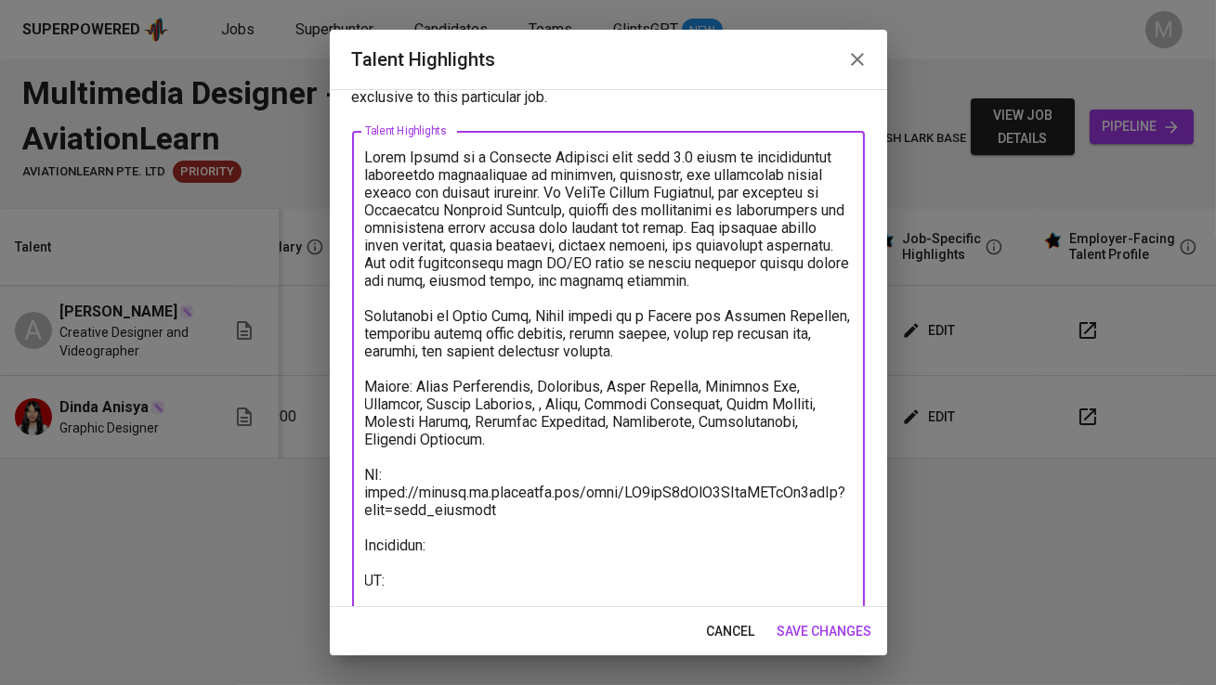
click at [406, 534] on textarea at bounding box center [608, 396] width 487 height 494
click at [382, 538] on textarea at bounding box center [608, 396] width 487 height 494
paste textarea "https://www.behance.net/deinsya"
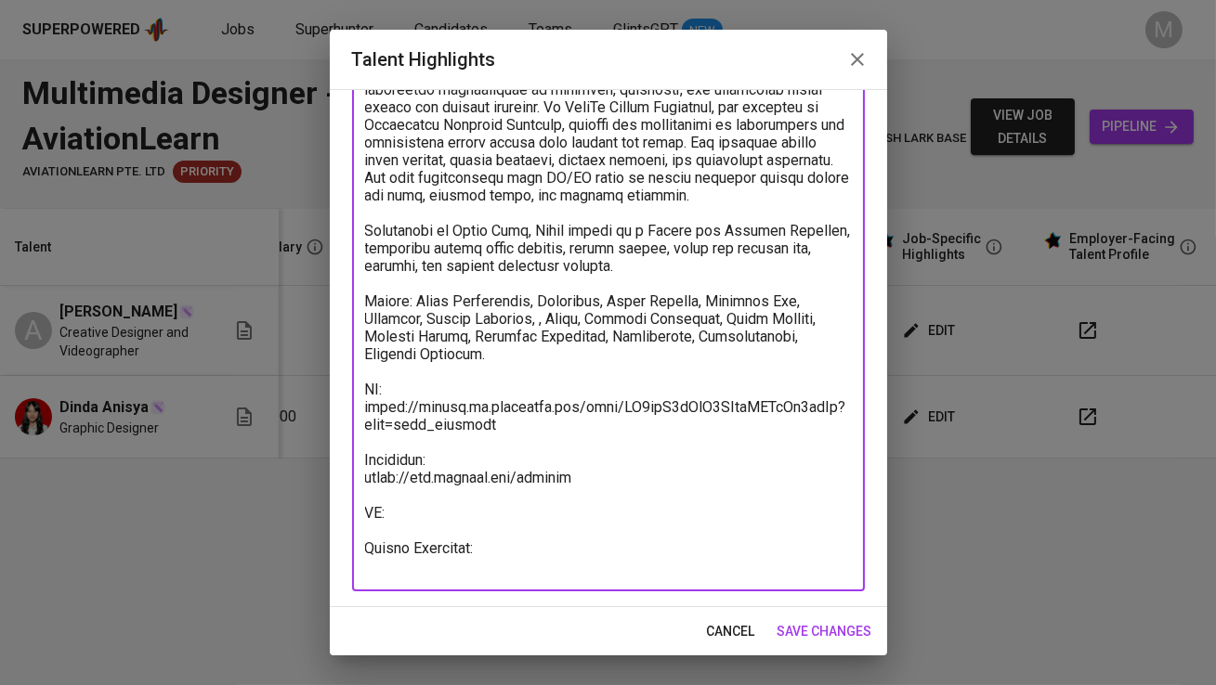
click at [441, 504] on textarea at bounding box center [608, 319] width 487 height 512
paste textarea "https://glints.sg.larksuite.com/minutes/obsgnnk77996z438r14u9onr?from=from_copy…"
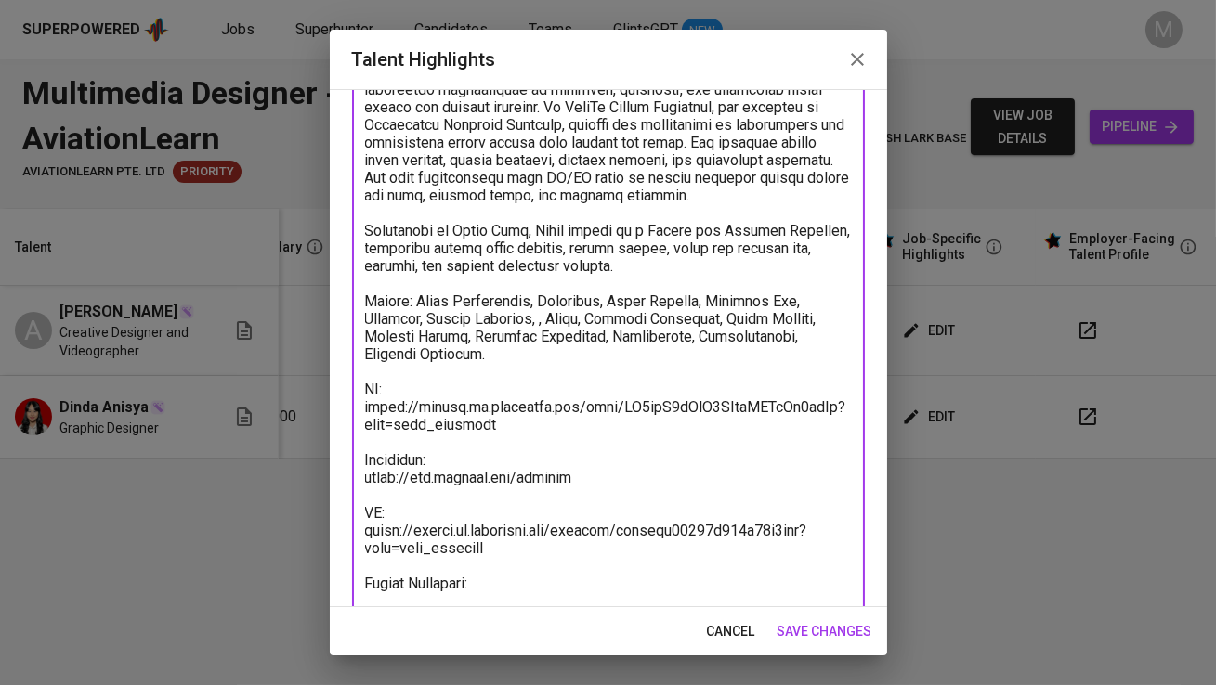
click at [360, 590] on div "x Talent Highlights" at bounding box center [608, 336] width 513 height 581
click at [394, 589] on textarea at bounding box center [608, 336] width 487 height 547
type textarea "Dinda Anisya is a Creative Designer with over 2.5 years of professional experie…"
click at [835, 625] on span "save changes" at bounding box center [824, 631] width 95 height 23
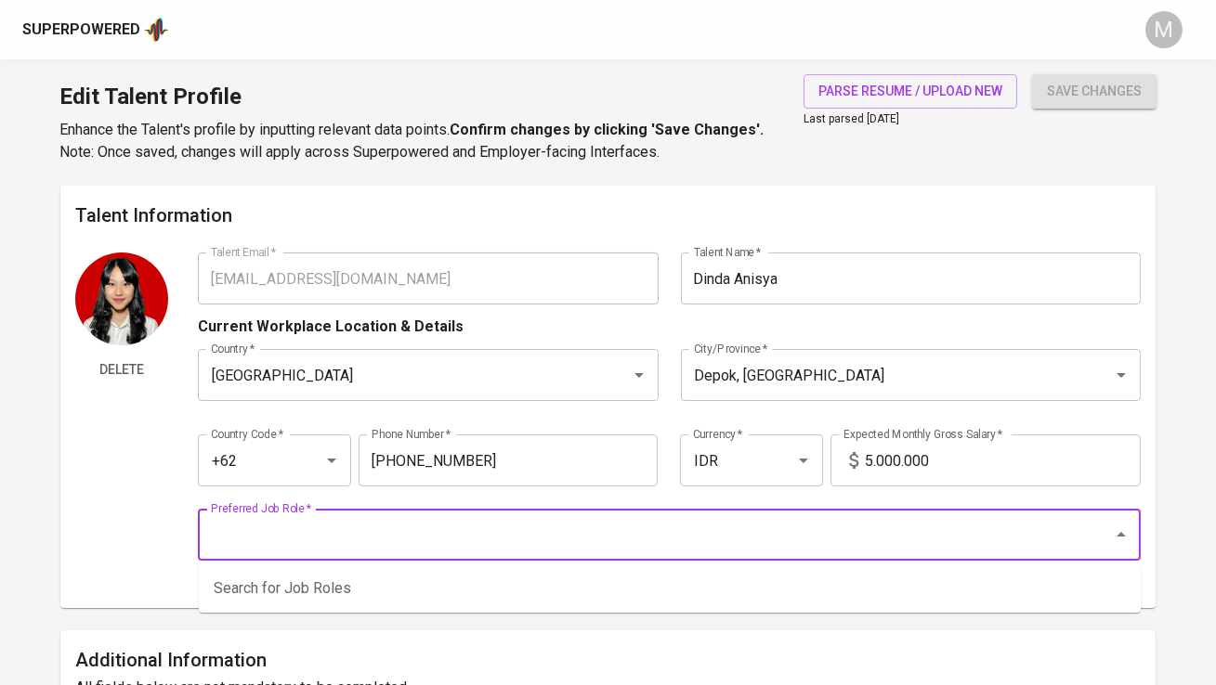
click at [584, 546] on input "Preferred Job Role   *" at bounding box center [642, 534] width 873 height 35
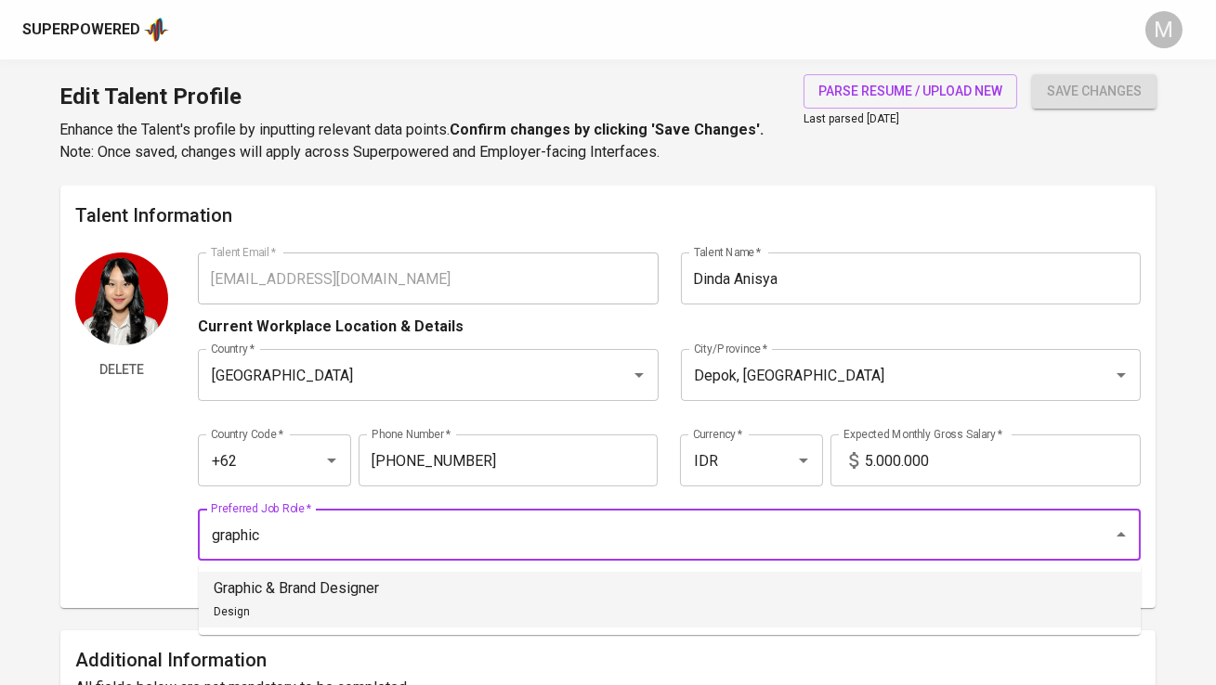
click at [575, 603] on li "Graphic & Brand Designer Design" at bounding box center [670, 600] width 942 height 56
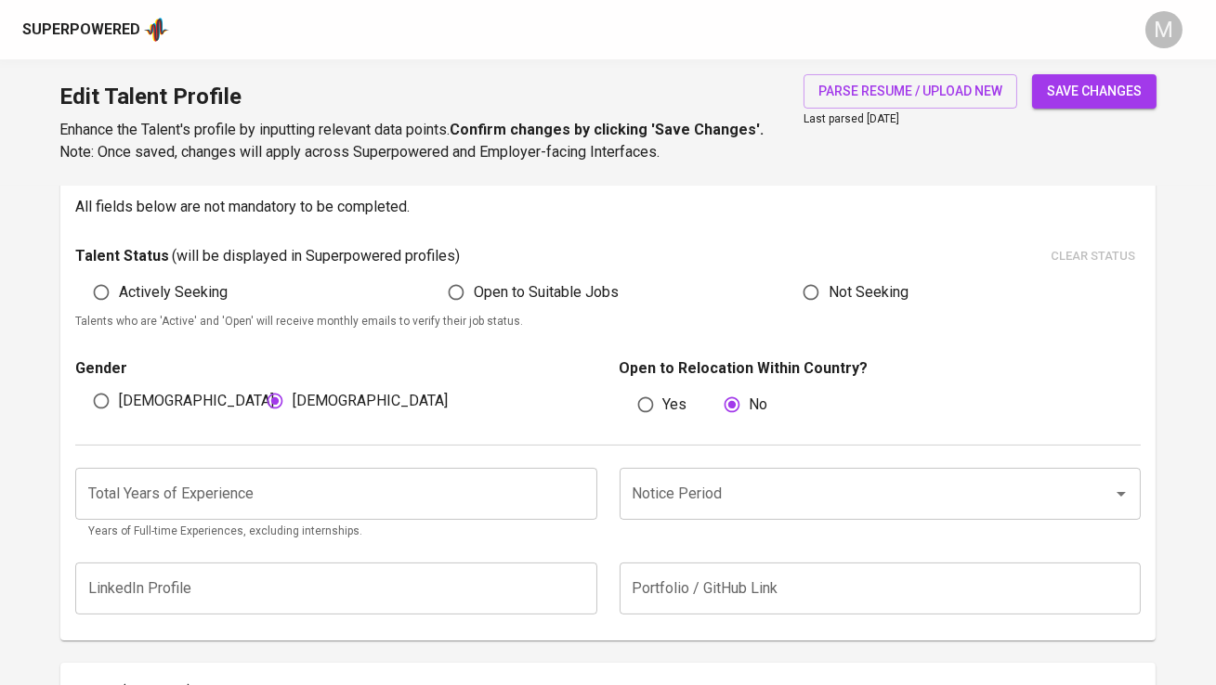
scroll to position [514, 0]
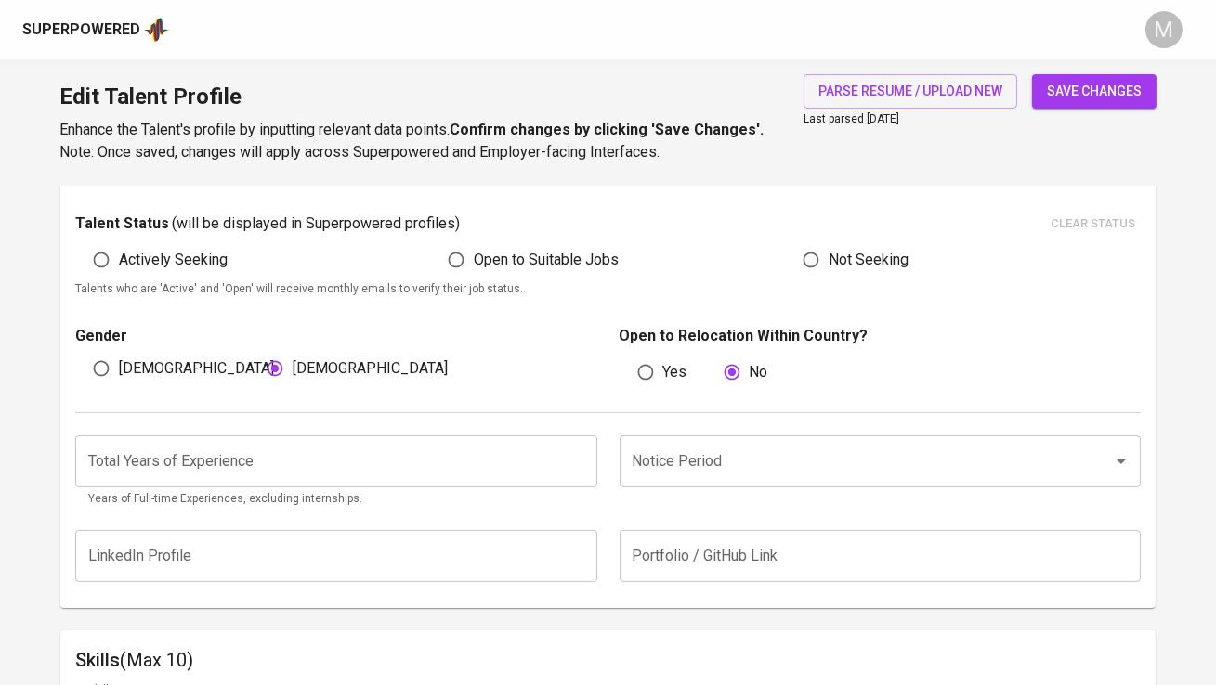
type input "Graphic & Brand Designer"
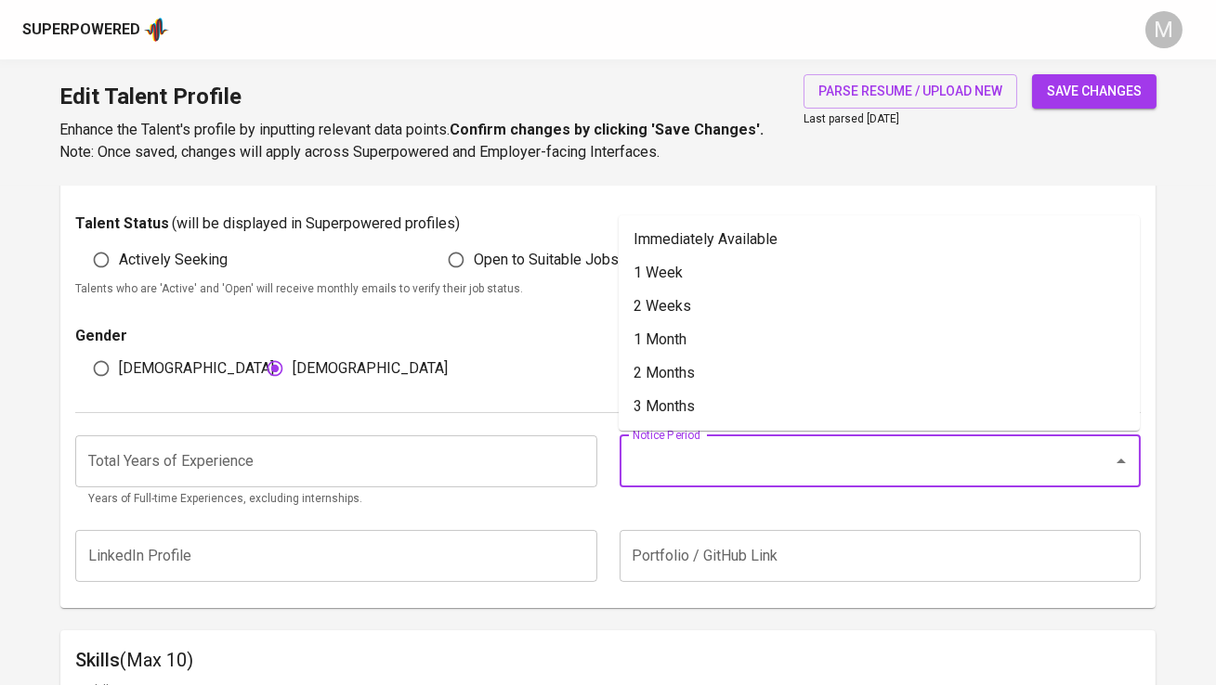
click at [662, 456] on input "Notice Period" at bounding box center [854, 461] width 452 height 35
click at [675, 327] on li "1 Month" at bounding box center [879, 339] width 521 height 33
type input "1 Month"
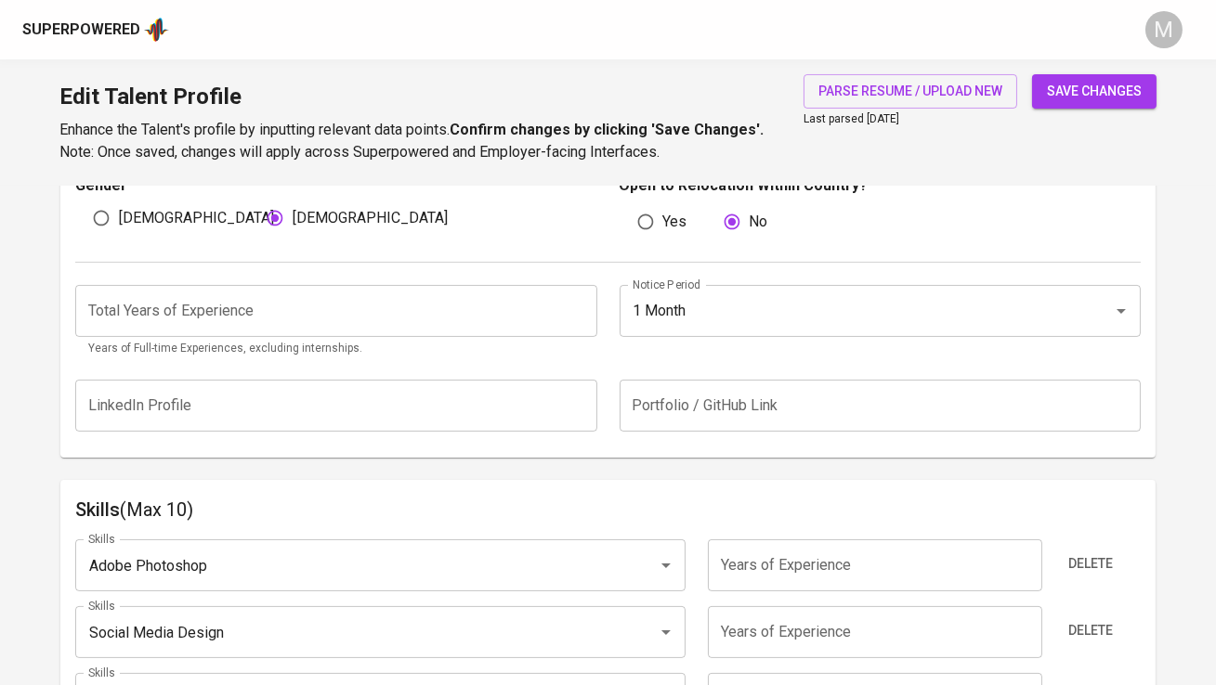
scroll to position [607, 0]
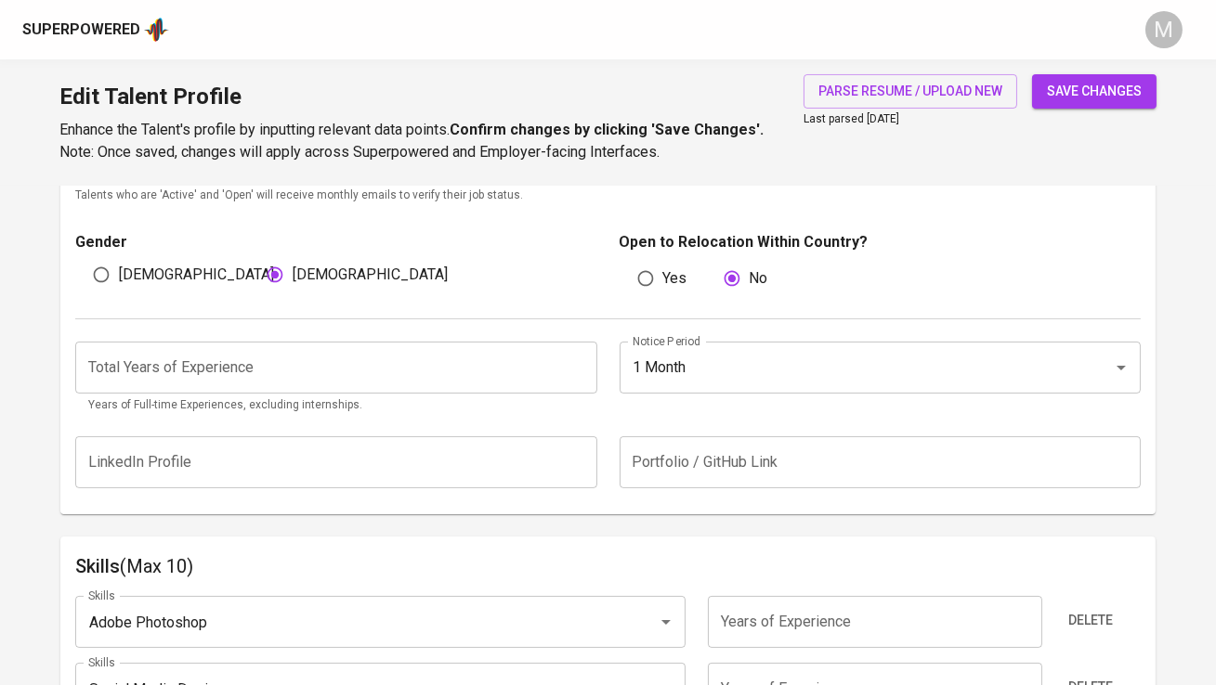
click at [422, 373] on input "number" at bounding box center [335, 368] width 521 height 52
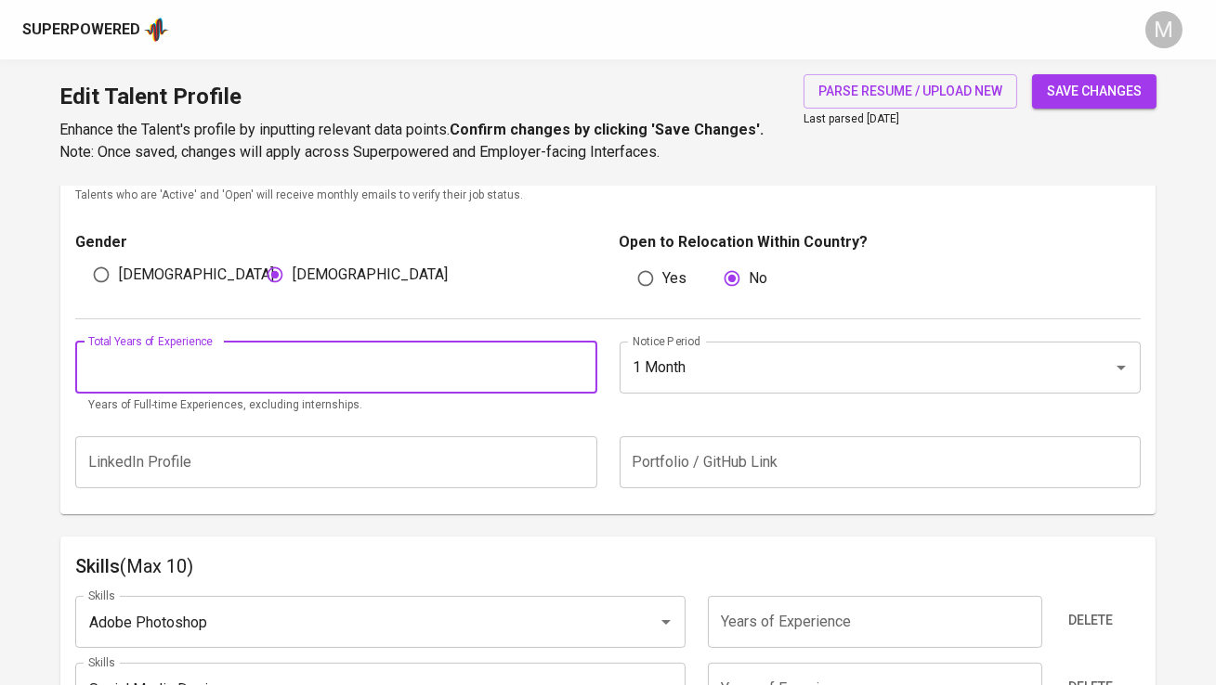
paste input "2"
type input "2"
click at [1032, 74] on button "save changes" at bounding box center [1094, 91] width 124 height 34
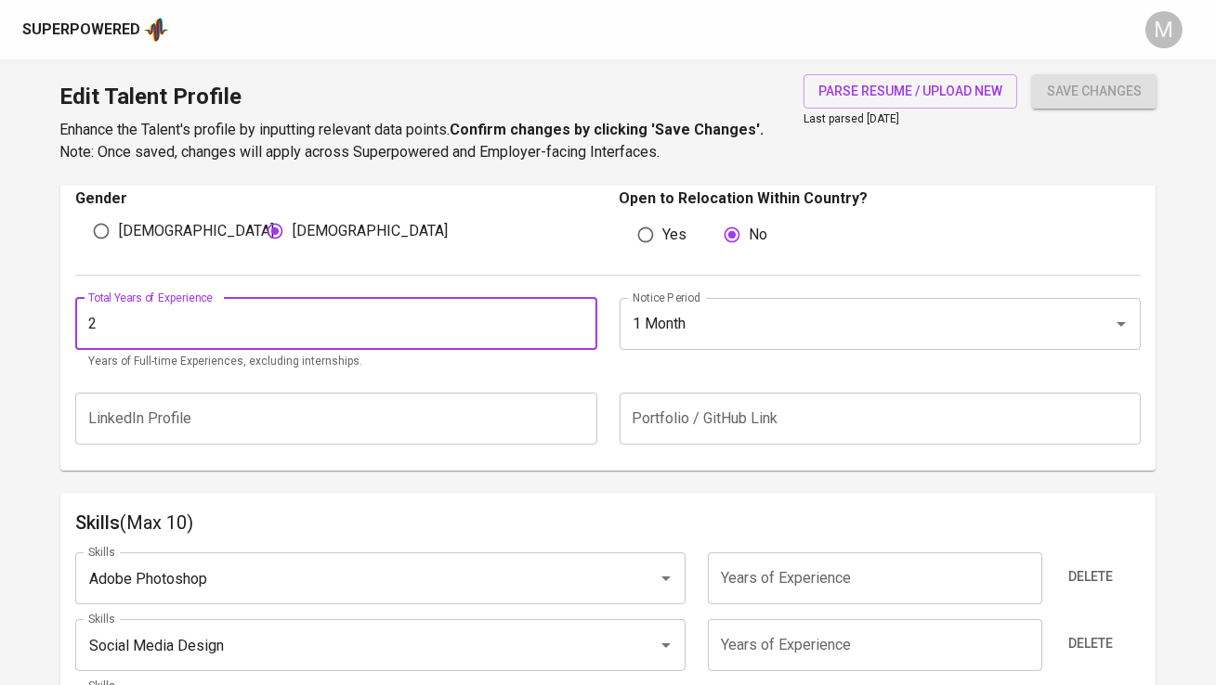
scroll to position [654, 0]
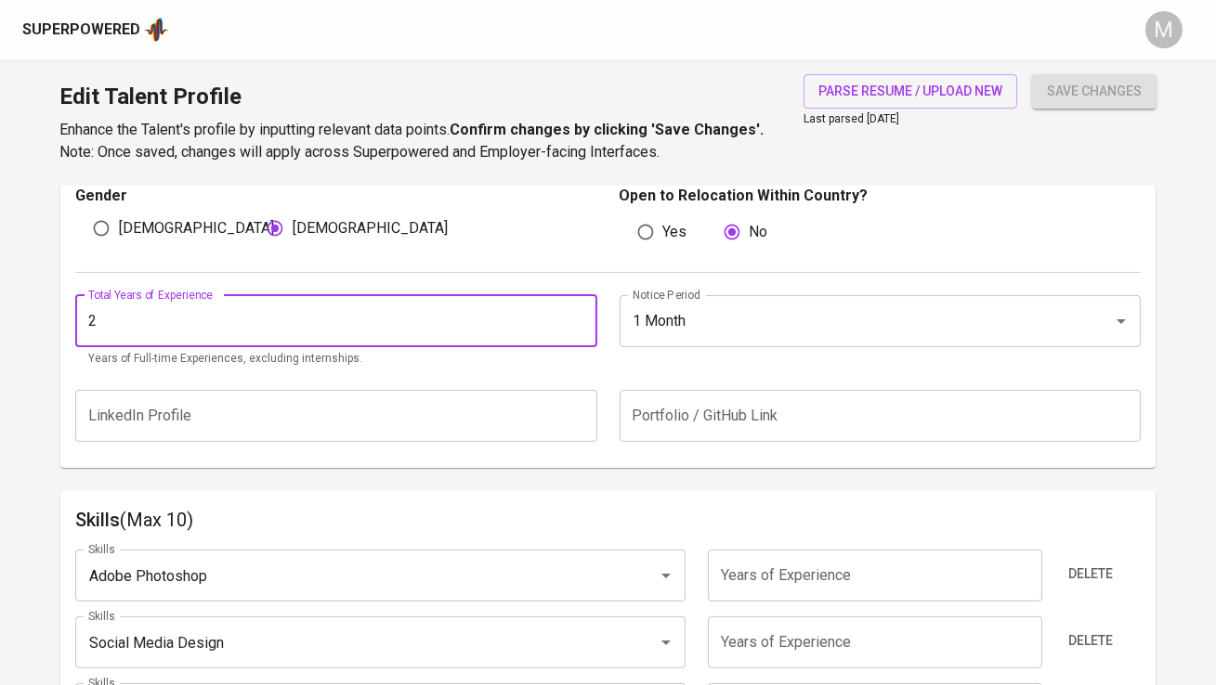
click at [716, 420] on input "text" at bounding box center [880, 416] width 521 height 52
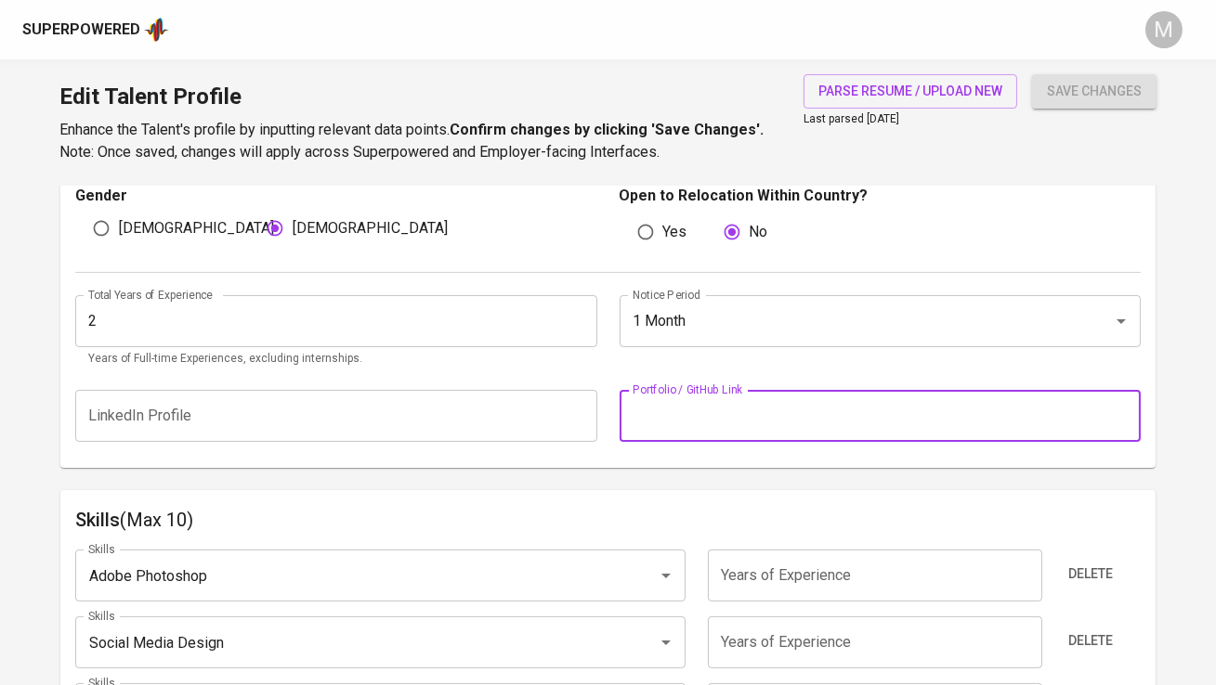
paste input "[URL][DOMAIN_NAME]"
type input "[URL][DOMAIN_NAME]"
click at [721, 463] on div "Additional Information All fields below are not mandatory to be completed. Tale…" at bounding box center [607, 223] width 1094 height 492
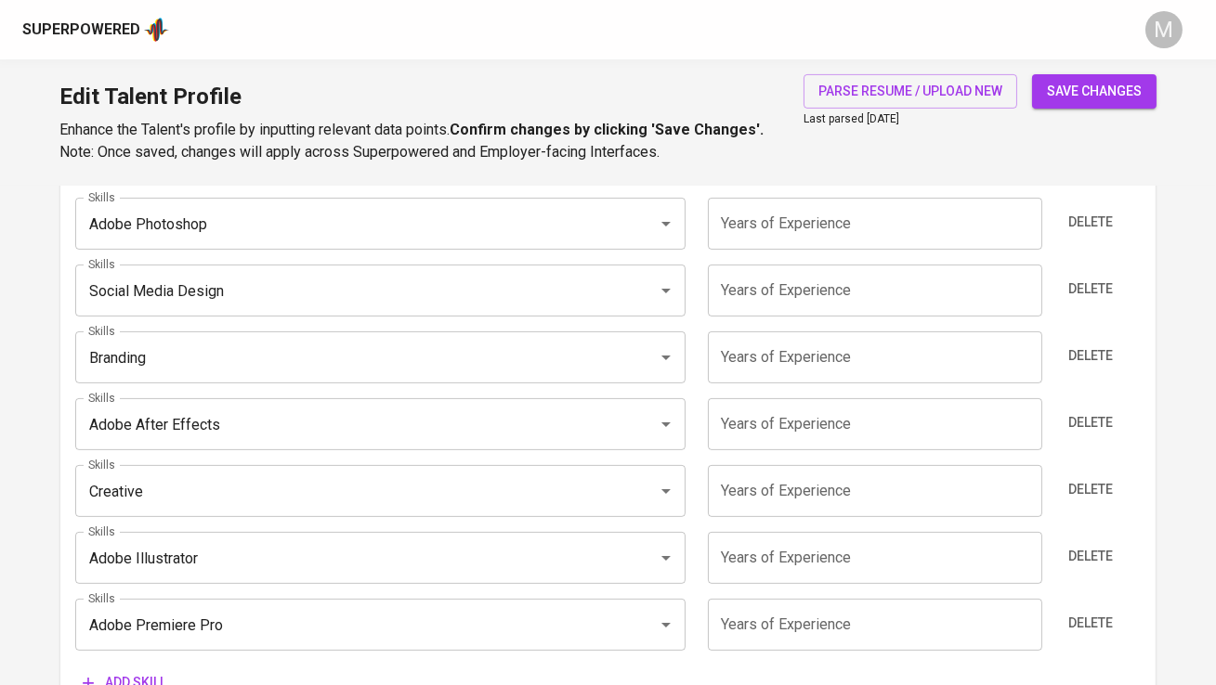
scroll to position [1015, 0]
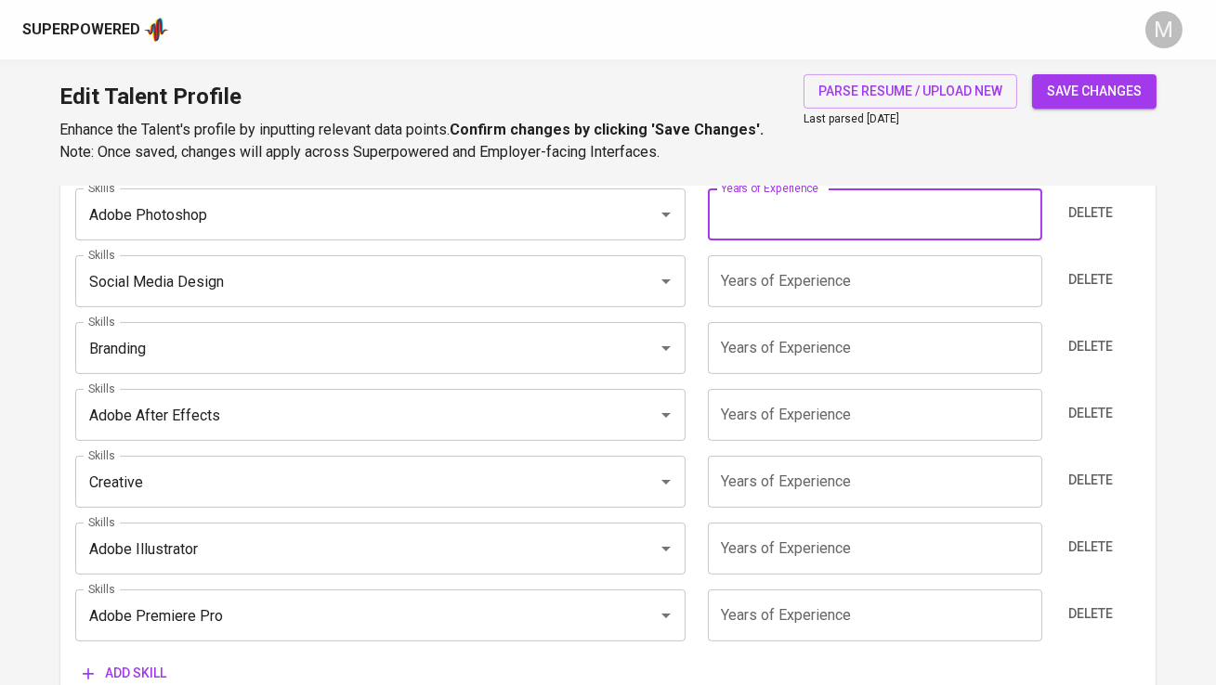
click at [765, 211] on input "number" at bounding box center [875, 215] width 334 height 52
type input "2"
click at [765, 269] on input "number" at bounding box center [875, 281] width 334 height 52
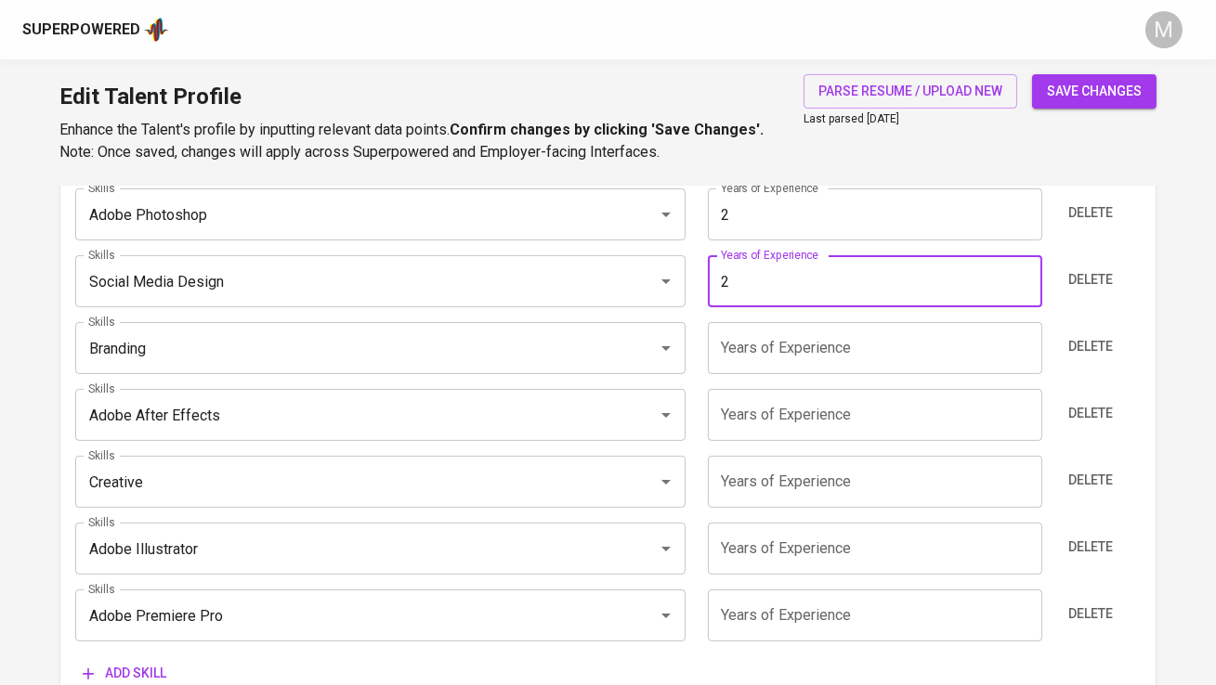
type input "2"
click at [758, 346] on input "number" at bounding box center [875, 348] width 334 height 52
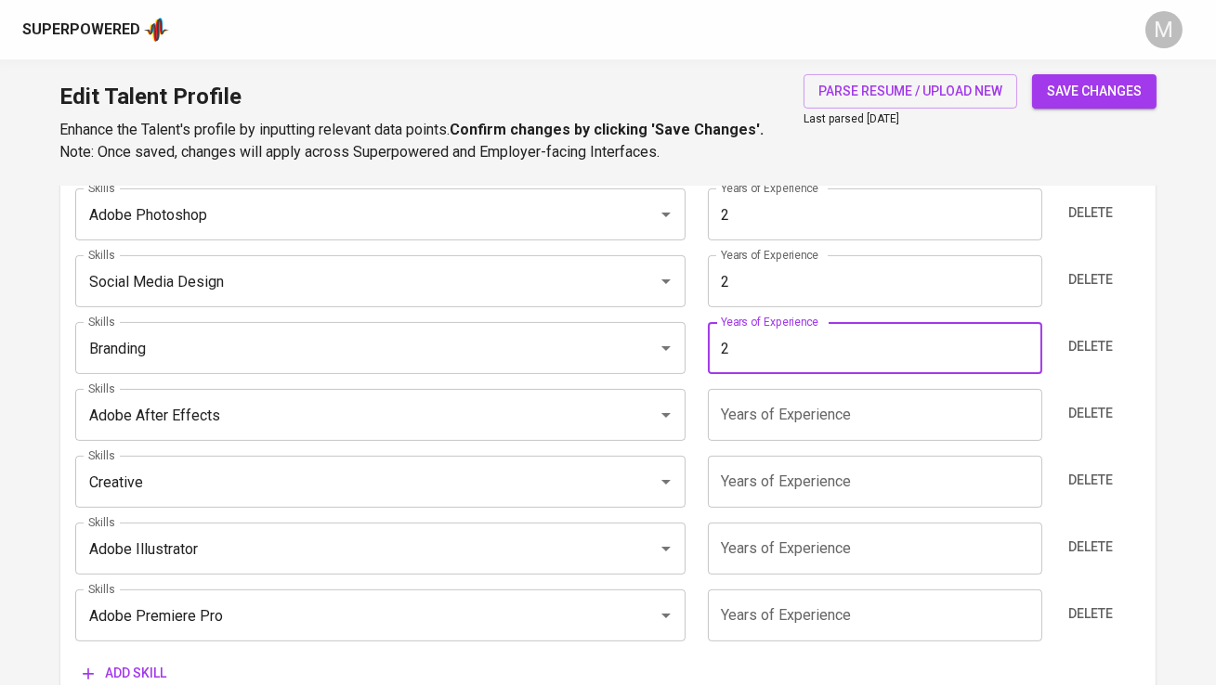
type input "2"
click at [758, 420] on input "number" at bounding box center [875, 415] width 334 height 52
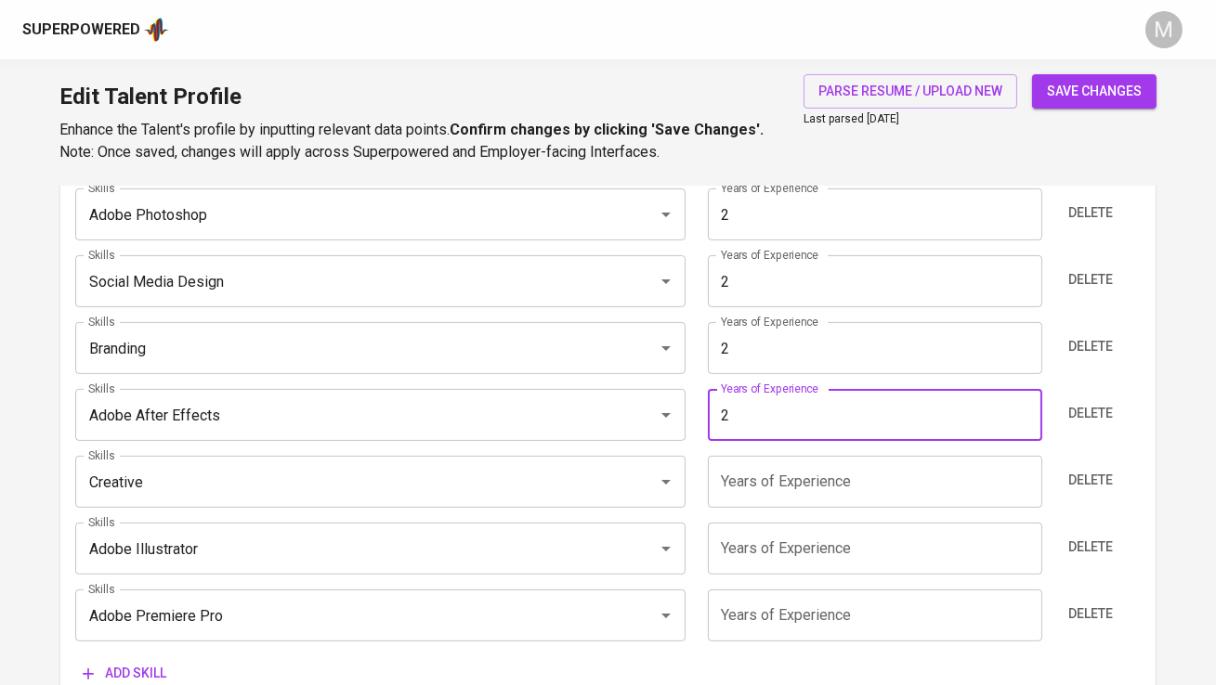
type input "2"
click at [753, 508] on div "Skills Adobe Photoshop Skills Years of Experience 2 Years of Experience Delete …" at bounding box center [607, 432] width 1064 height 517
click at [759, 489] on input "number" at bounding box center [875, 482] width 334 height 52
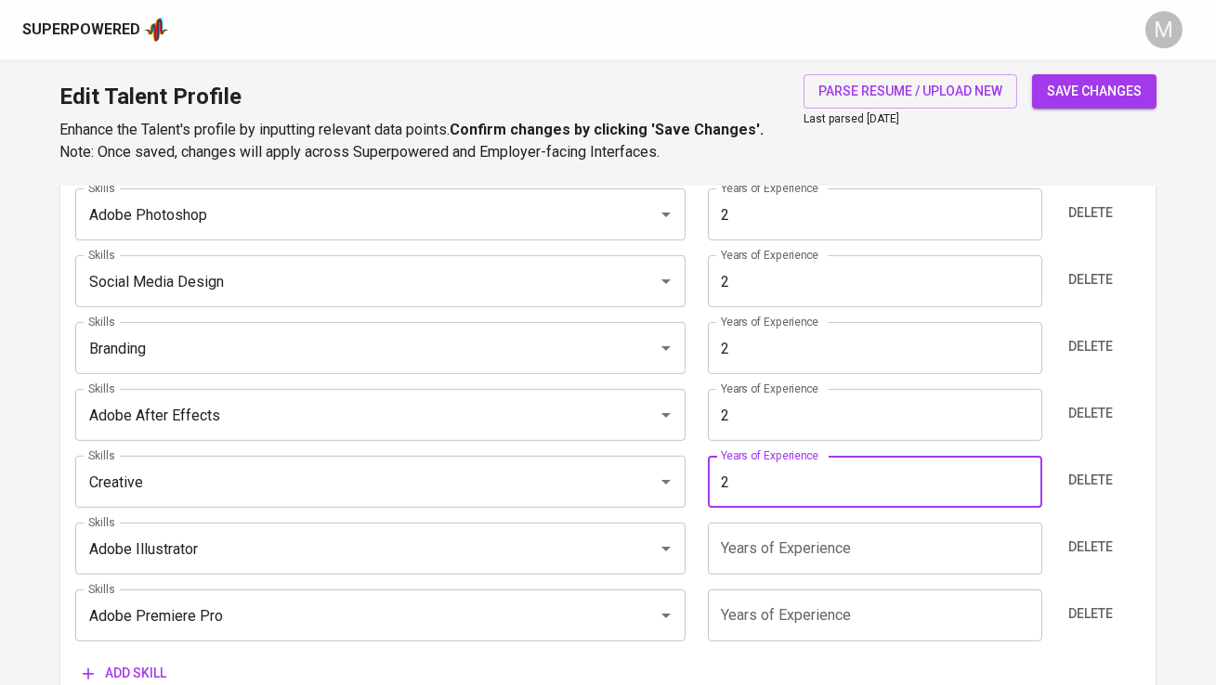
type input "2"
click at [752, 563] on input "number" at bounding box center [875, 549] width 334 height 52
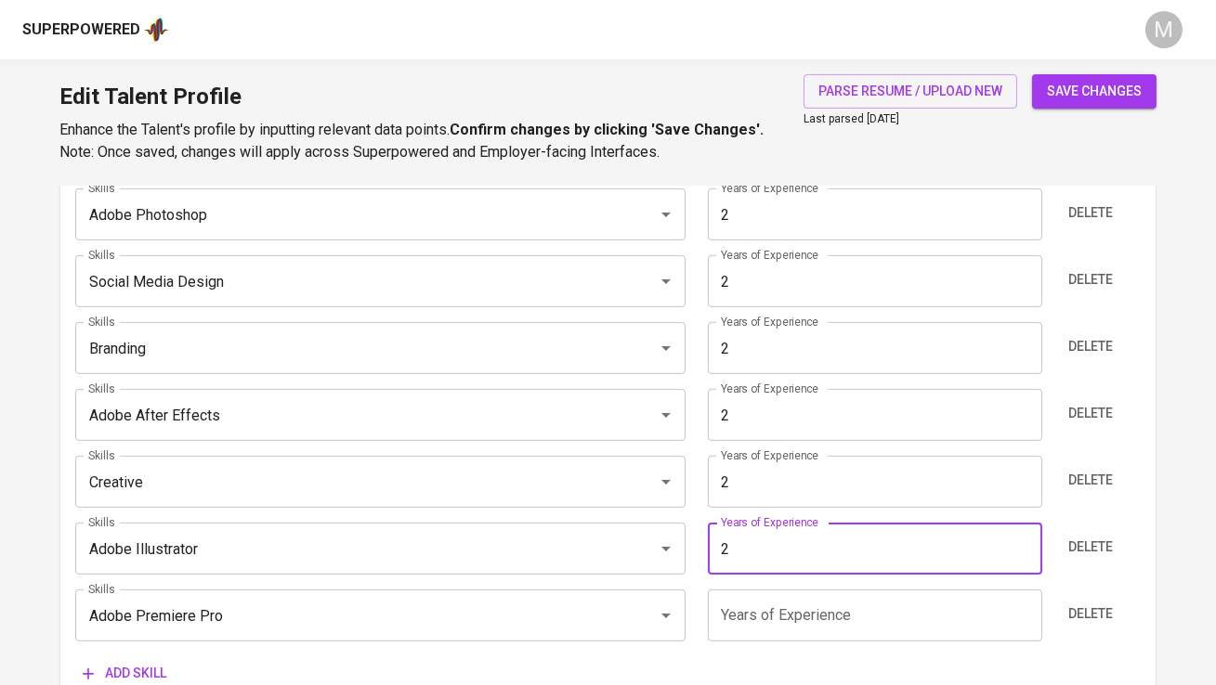
type input "2"
click at [750, 610] on input "number" at bounding box center [875, 616] width 334 height 52
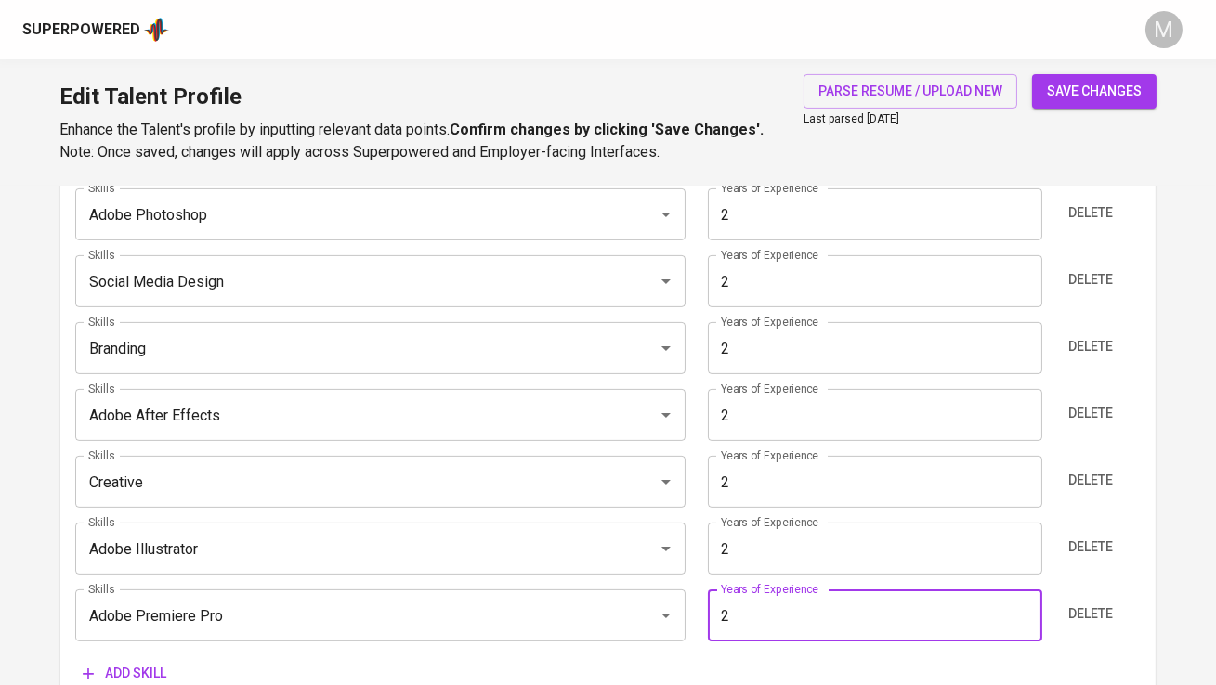
type input "2"
click at [705, 642] on div "Skills Adobe Photoshop Skills Years of Experience 2 Years of Experience Delete …" at bounding box center [607, 432] width 1064 height 517
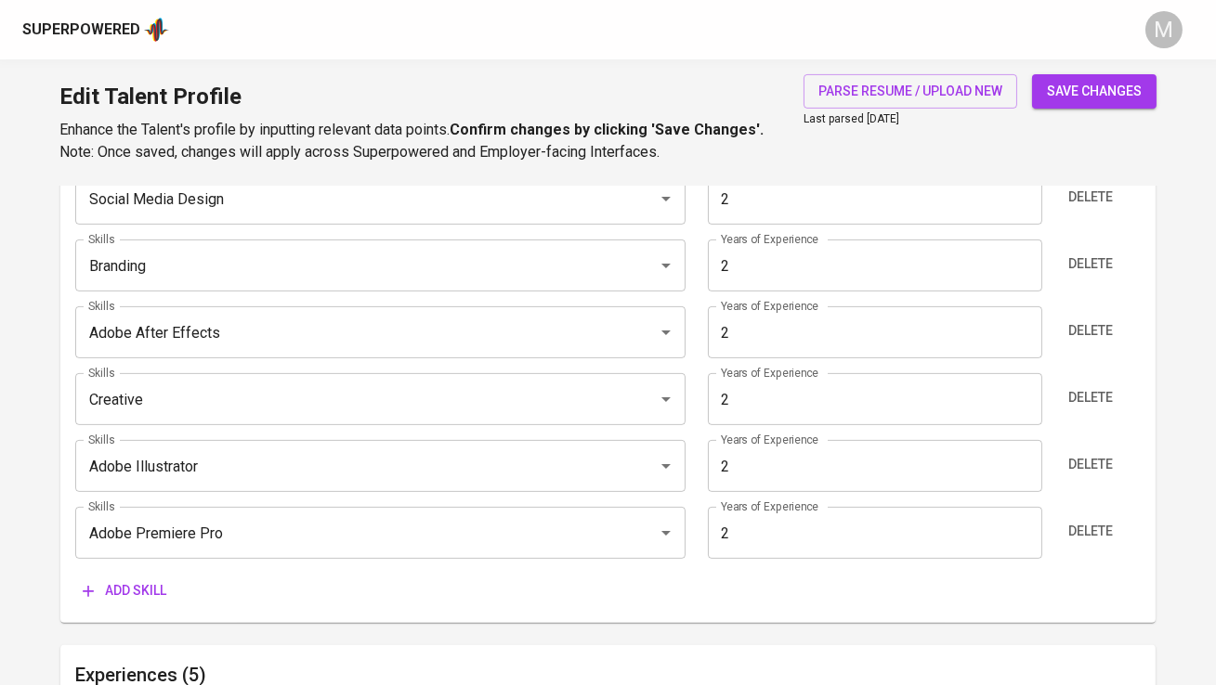
scroll to position [1217, 0]
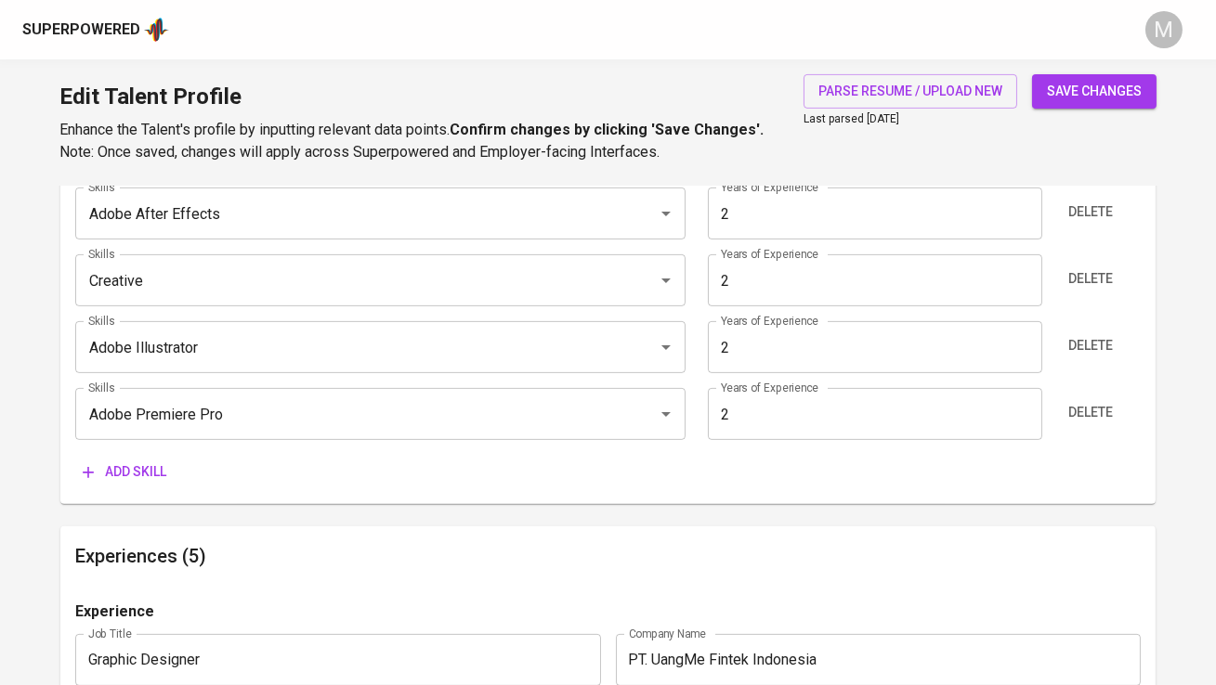
click at [121, 459] on button "Add skill" at bounding box center [124, 472] width 98 height 34
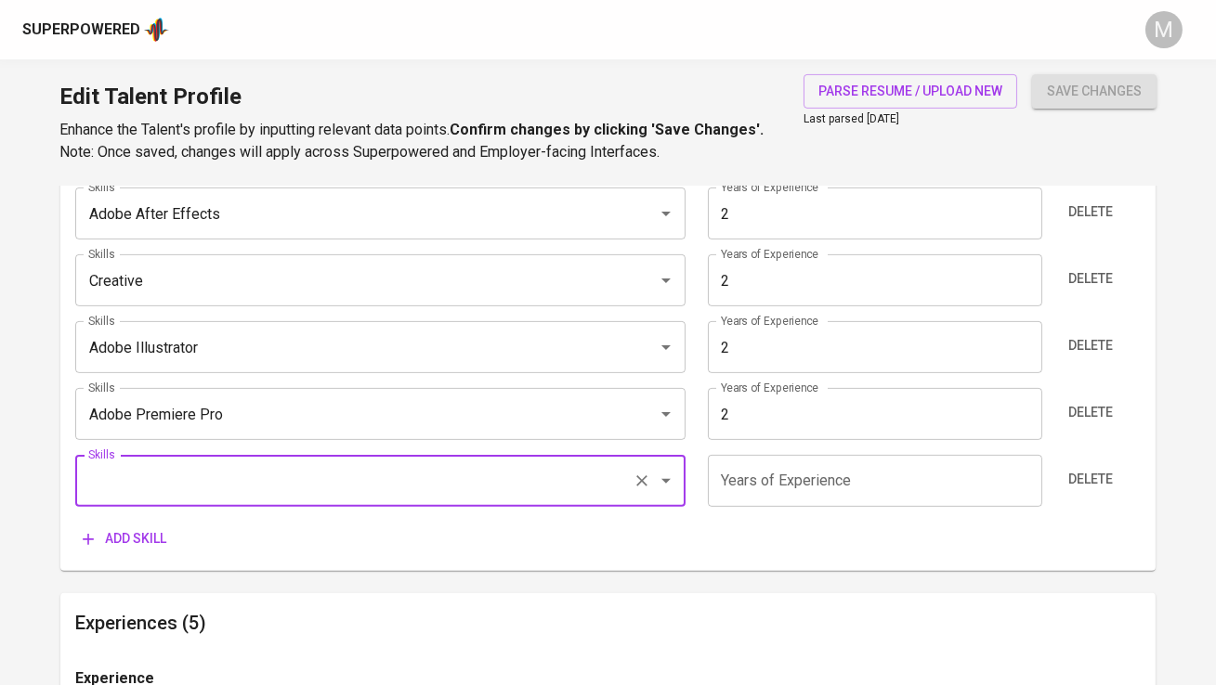
scroll to position [1285, 0]
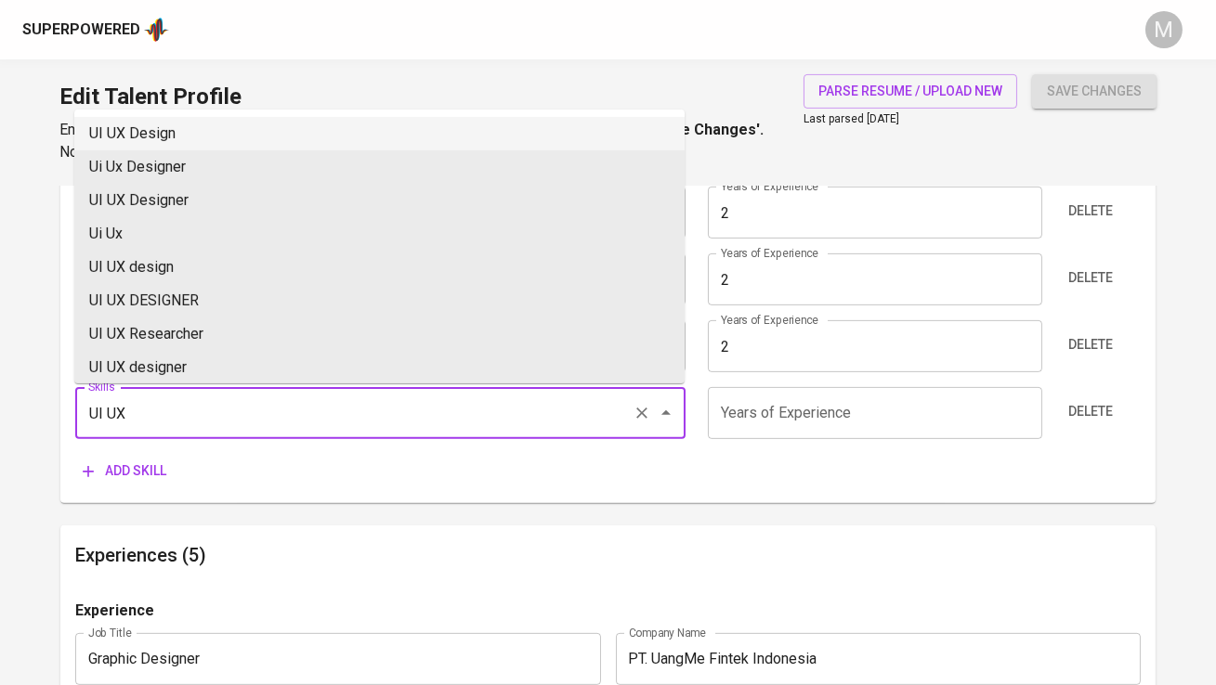
click at [248, 140] on li "UI UX Design" at bounding box center [379, 133] width 610 height 33
type input "UI UX Design"
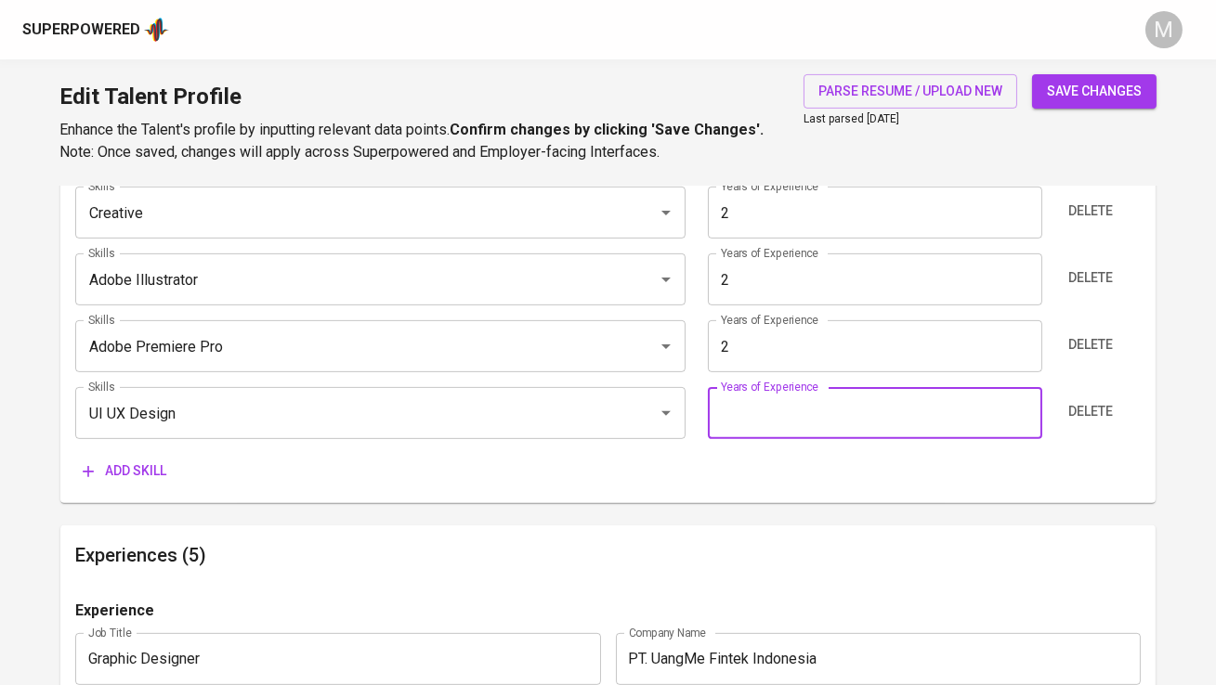
click at [760, 414] on input "number" at bounding box center [875, 413] width 334 height 52
type input "2"
click at [637, 495] on div "Skills (Max 10) Skills Adobe Photoshop Skills Years of Experience 2 Years of Ex…" at bounding box center [607, 182] width 1094 height 644
click at [116, 469] on span "Add skill" at bounding box center [125, 471] width 84 height 23
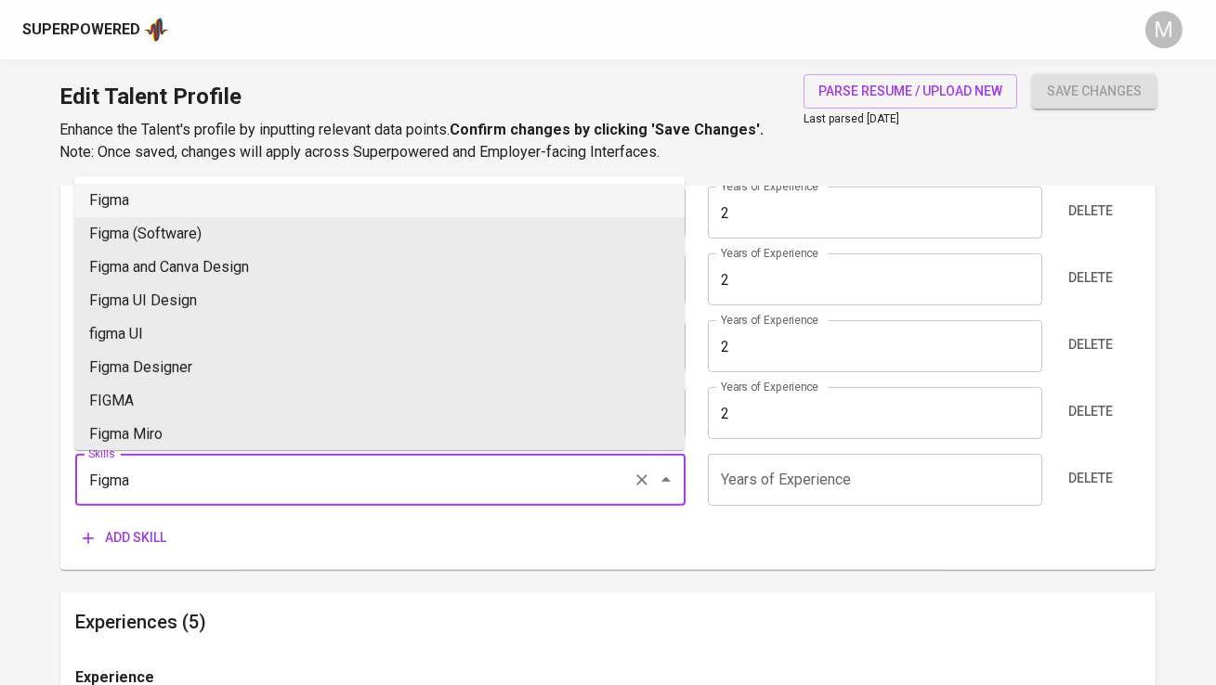
click at [281, 189] on li "Figma" at bounding box center [379, 200] width 610 height 33
type input "Figma"
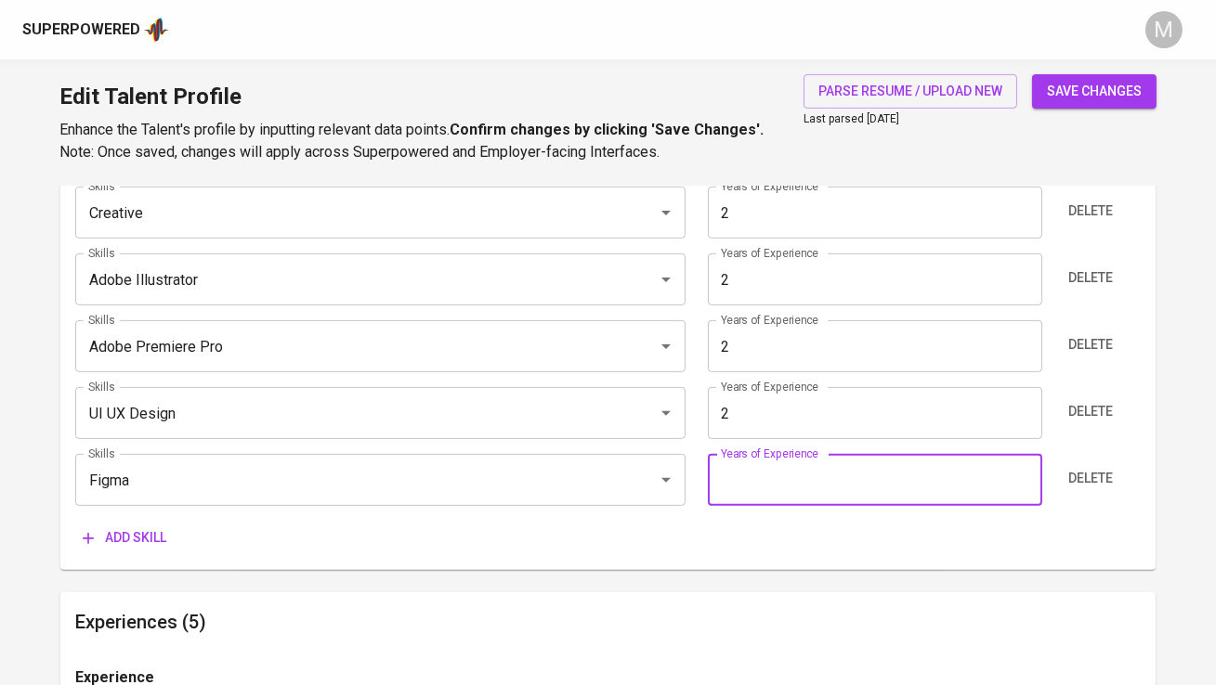
click at [726, 476] on input "number" at bounding box center [875, 480] width 334 height 52
type input "1"
click at [1032, 74] on button "save changes" at bounding box center [1094, 91] width 124 height 34
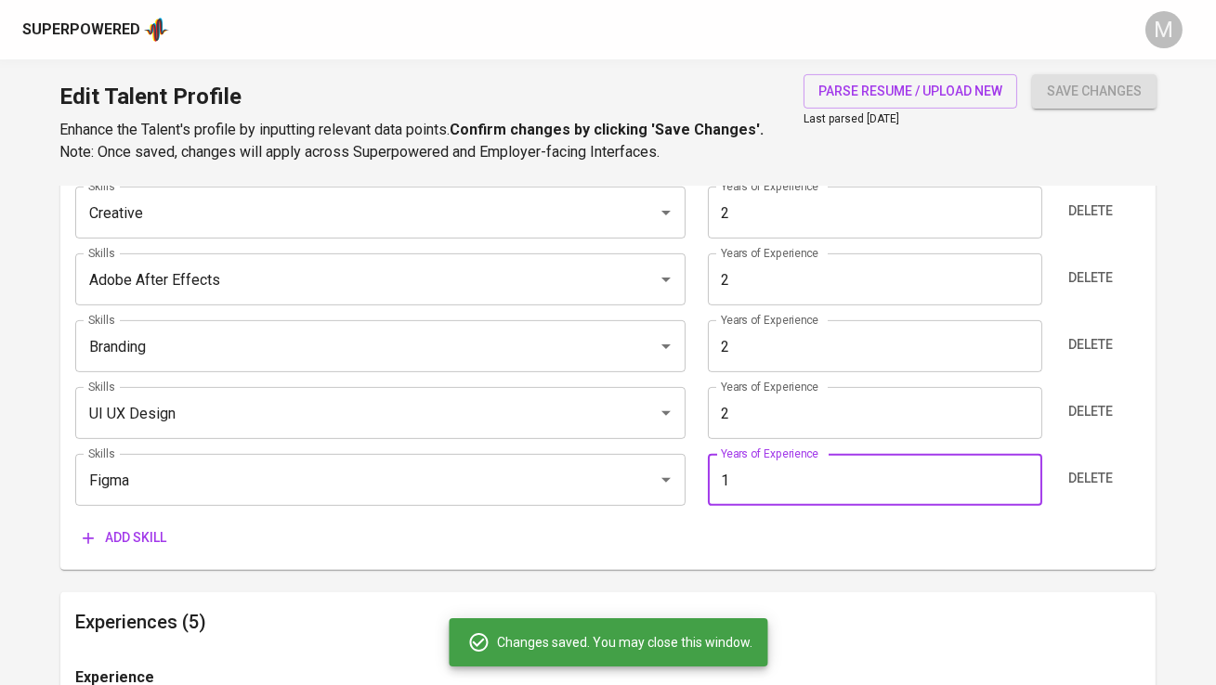
type input "UI UX Design"
type input "Adobe Premiere Pro"
type input "Adobe Illustrator"
type input "Adobe After Effects"
type input "Branding"
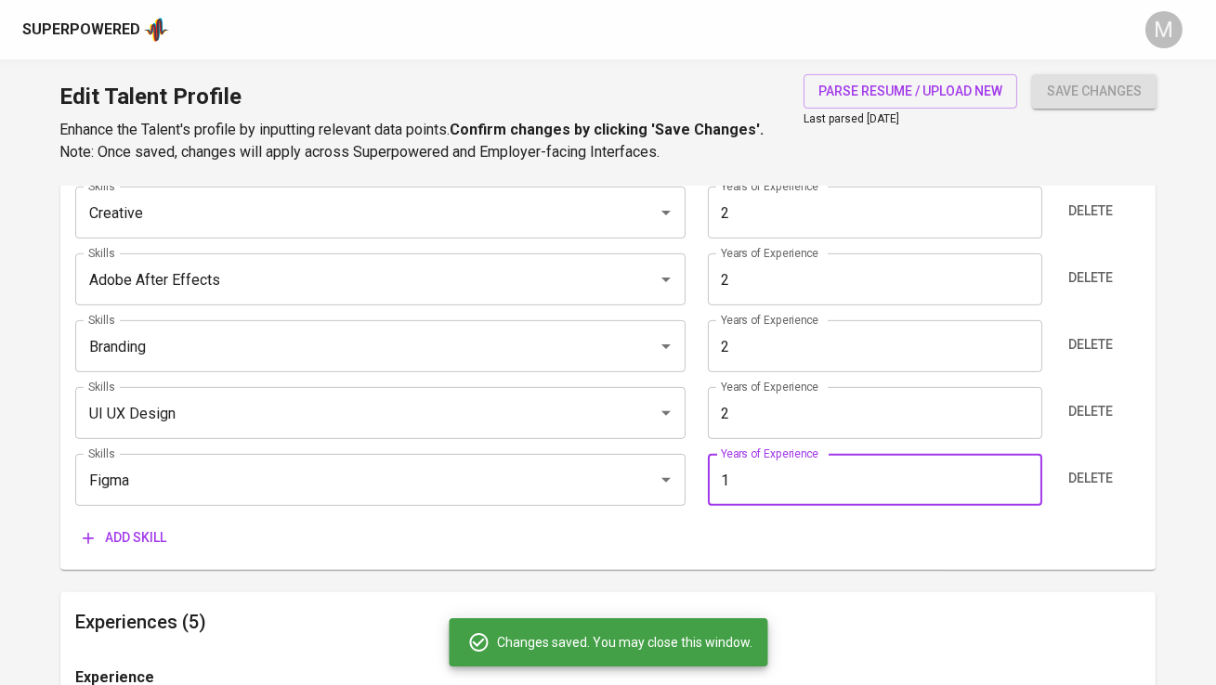
type input "Social Media Design"
click at [815, 405] on input "2" at bounding box center [875, 413] width 334 height 52
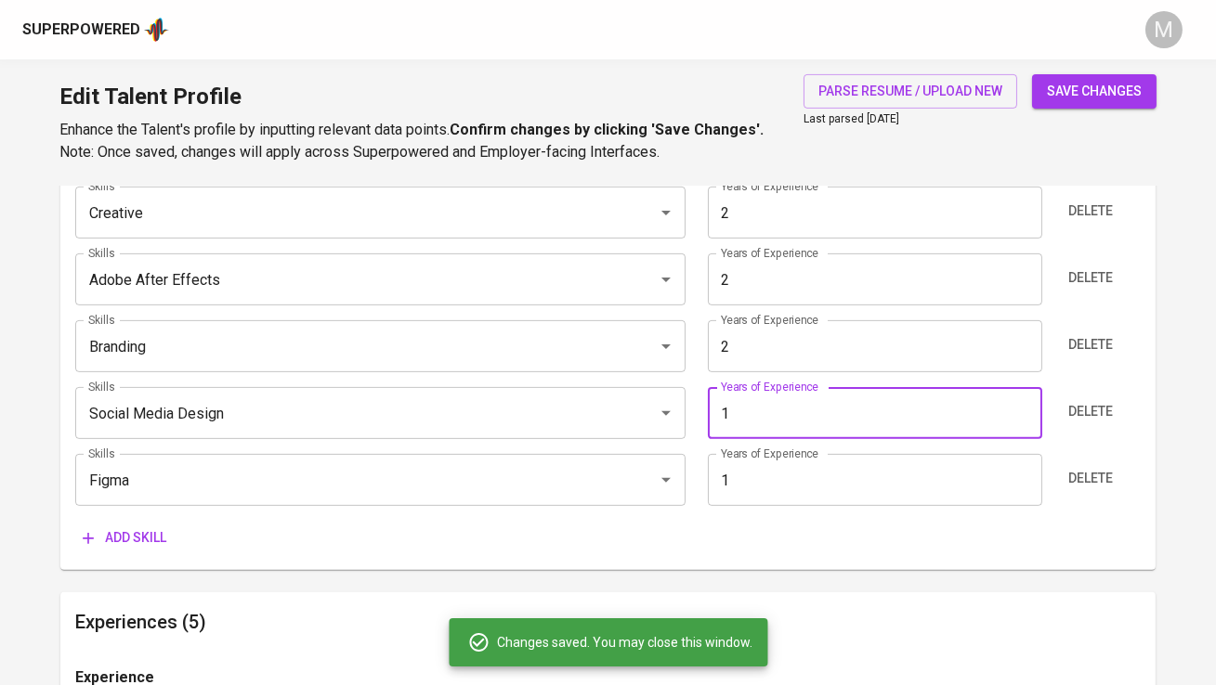
type input "1"
click at [1032, 74] on button "save changes" at bounding box center [1094, 91] width 124 height 34
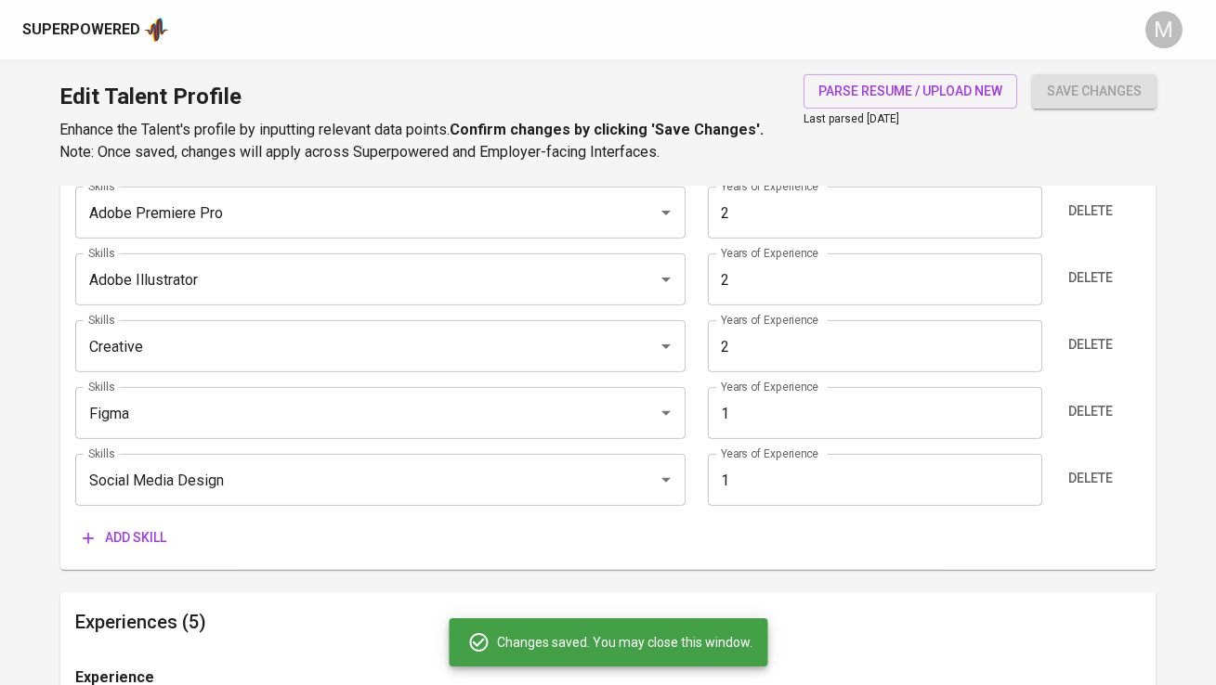
click at [807, 478] on input "1" at bounding box center [875, 480] width 334 height 52
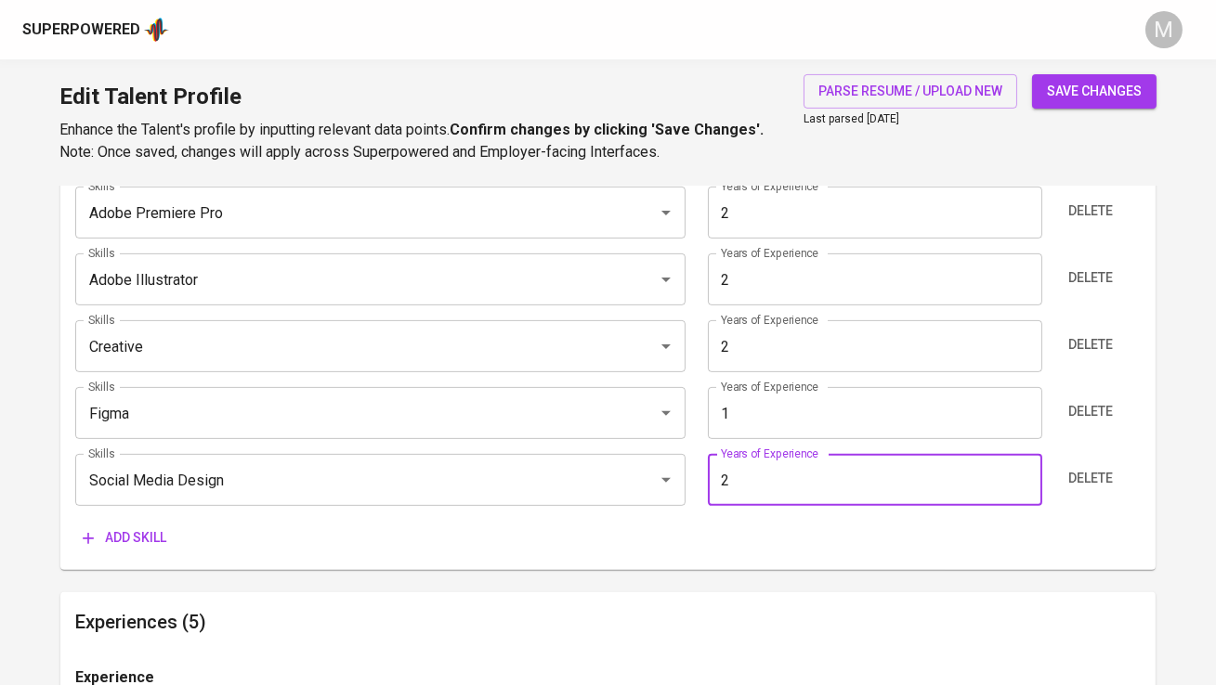
type input "2"
click at [1032, 74] on button "save changes" at bounding box center [1094, 91] width 124 height 34
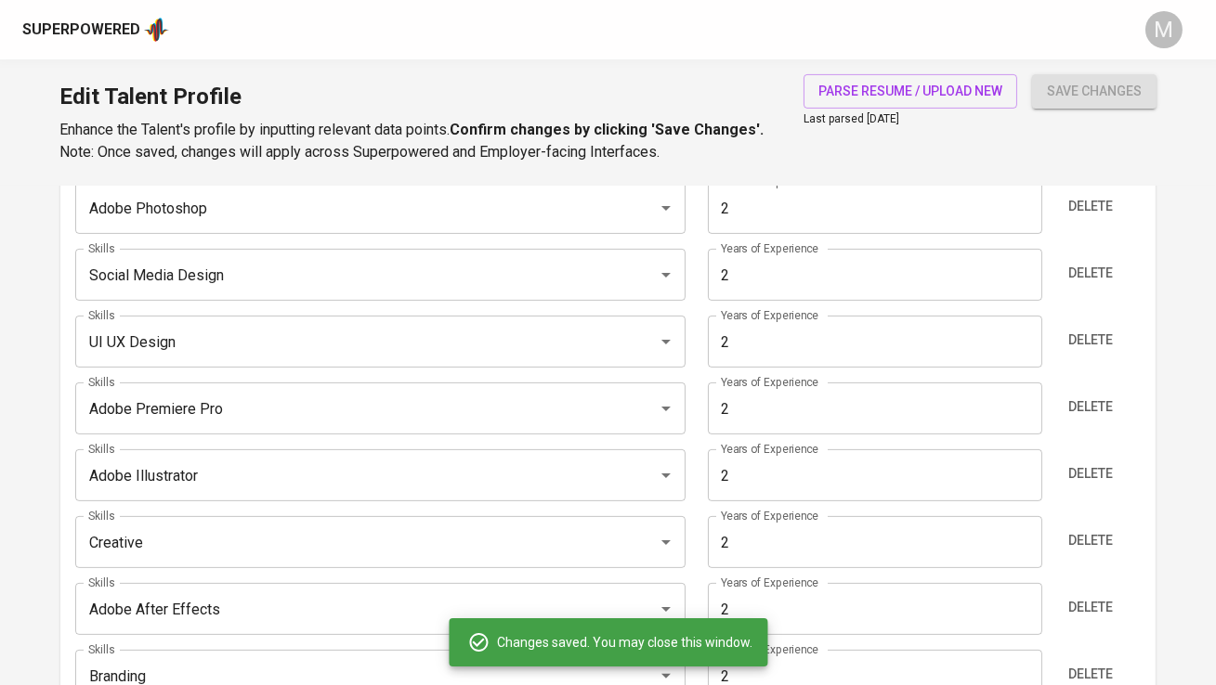
scroll to position [985, 0]
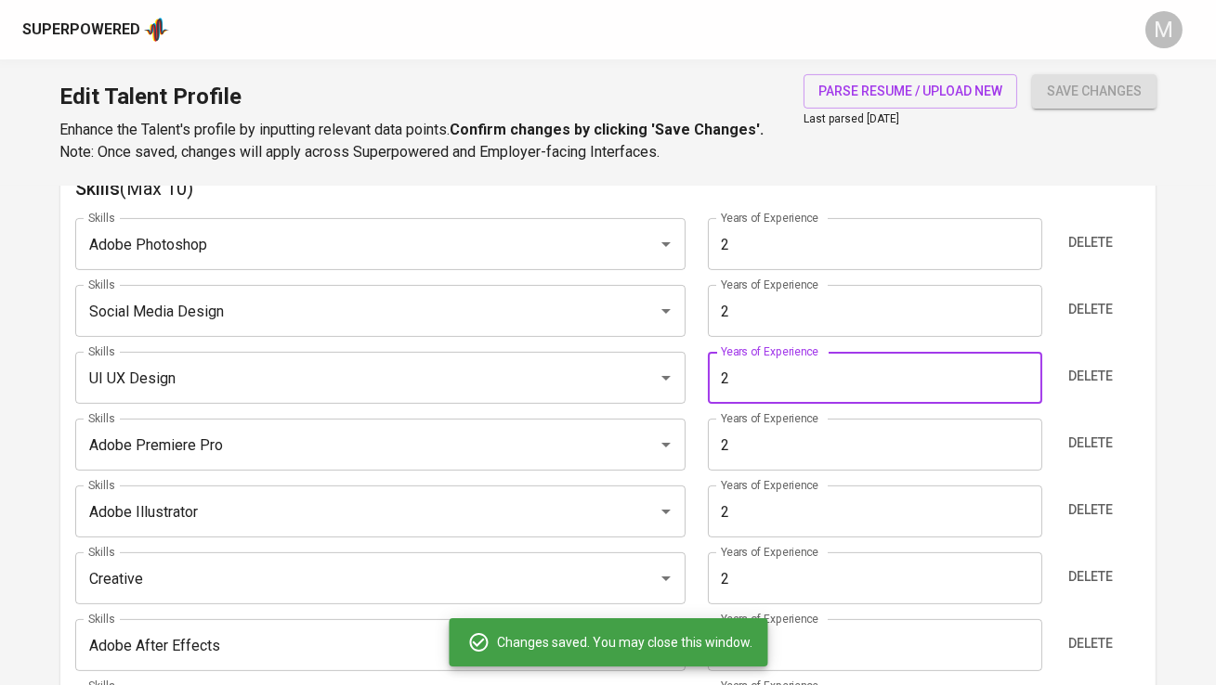
click at [767, 383] on input "2" at bounding box center [875, 378] width 334 height 52
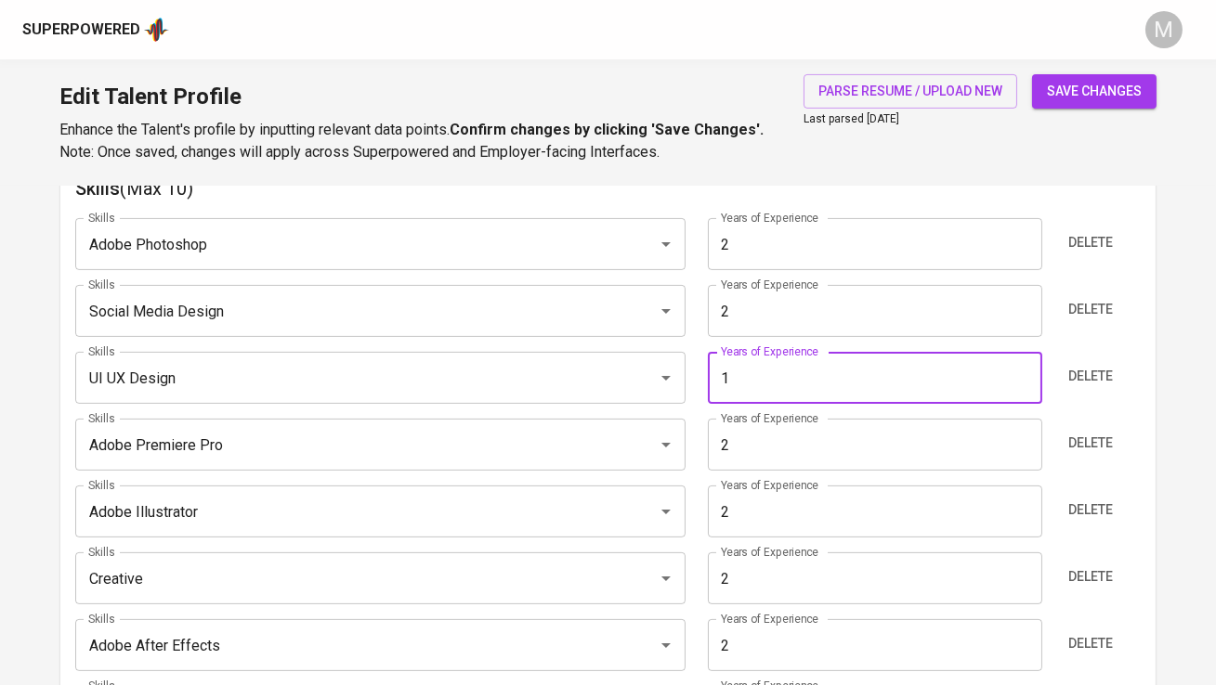
type input "1"
click at [1032, 74] on button "save changes" at bounding box center [1094, 91] width 124 height 34
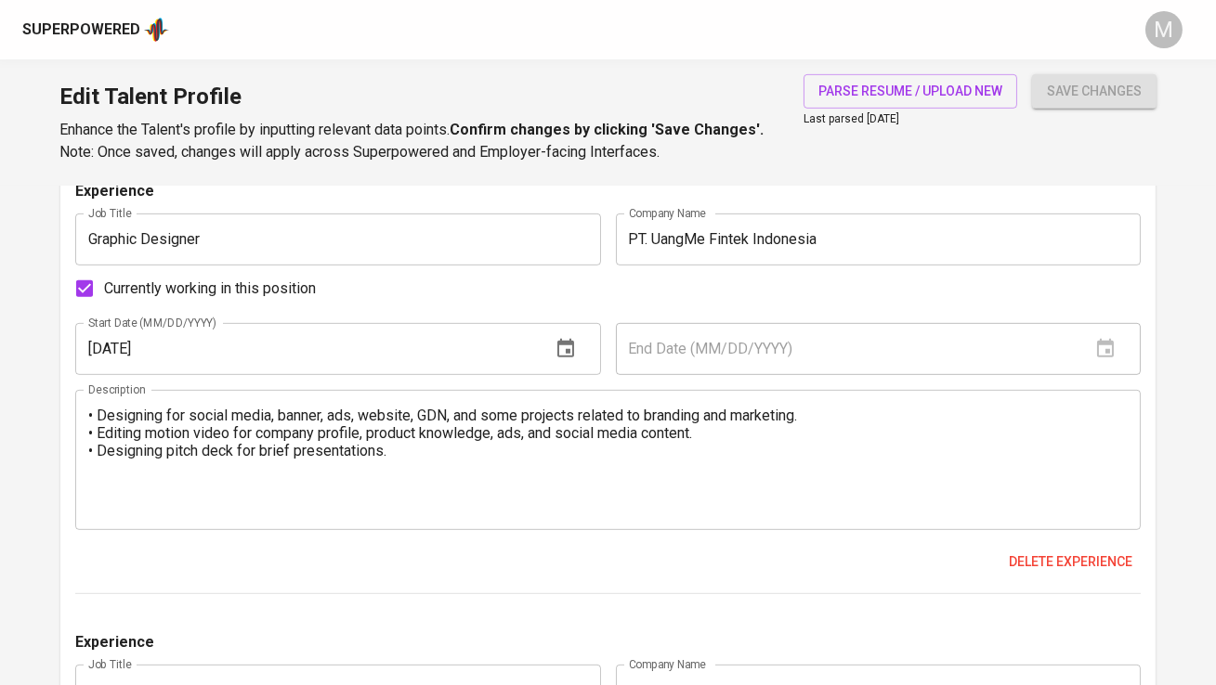
scroll to position [1760, 0]
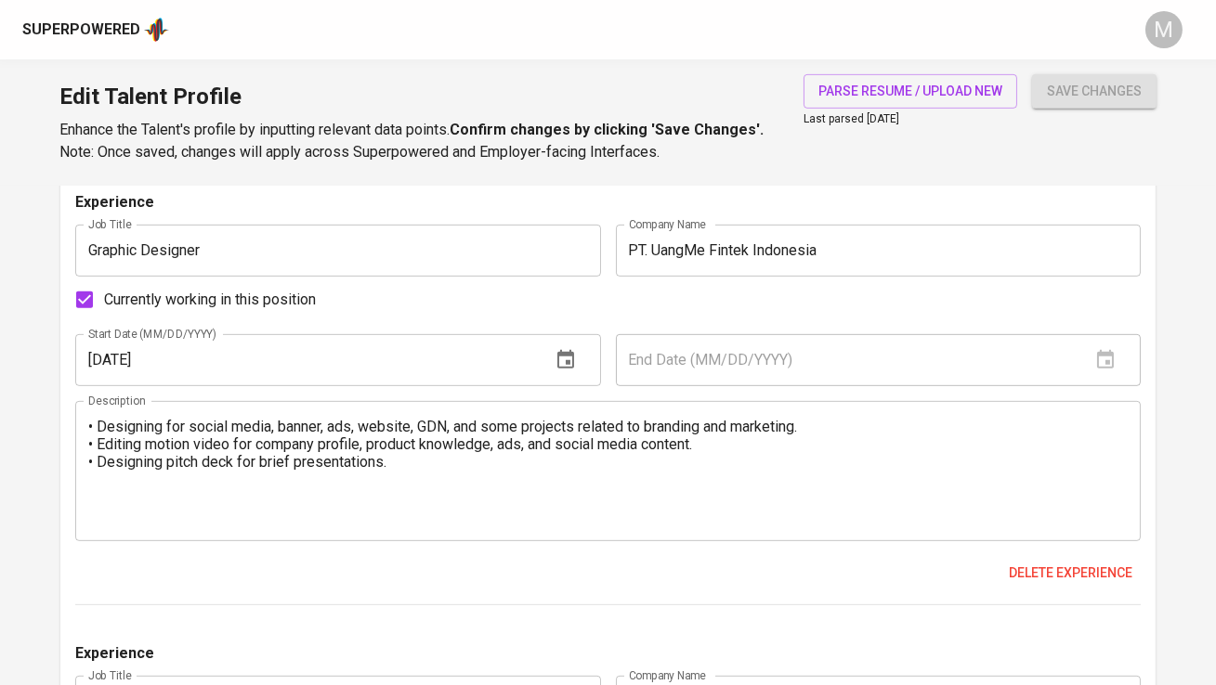
click at [384, 511] on textarea "• Designing for social media, banner, ads, website, GDN, and some projects rela…" at bounding box center [607, 471] width 1038 height 106
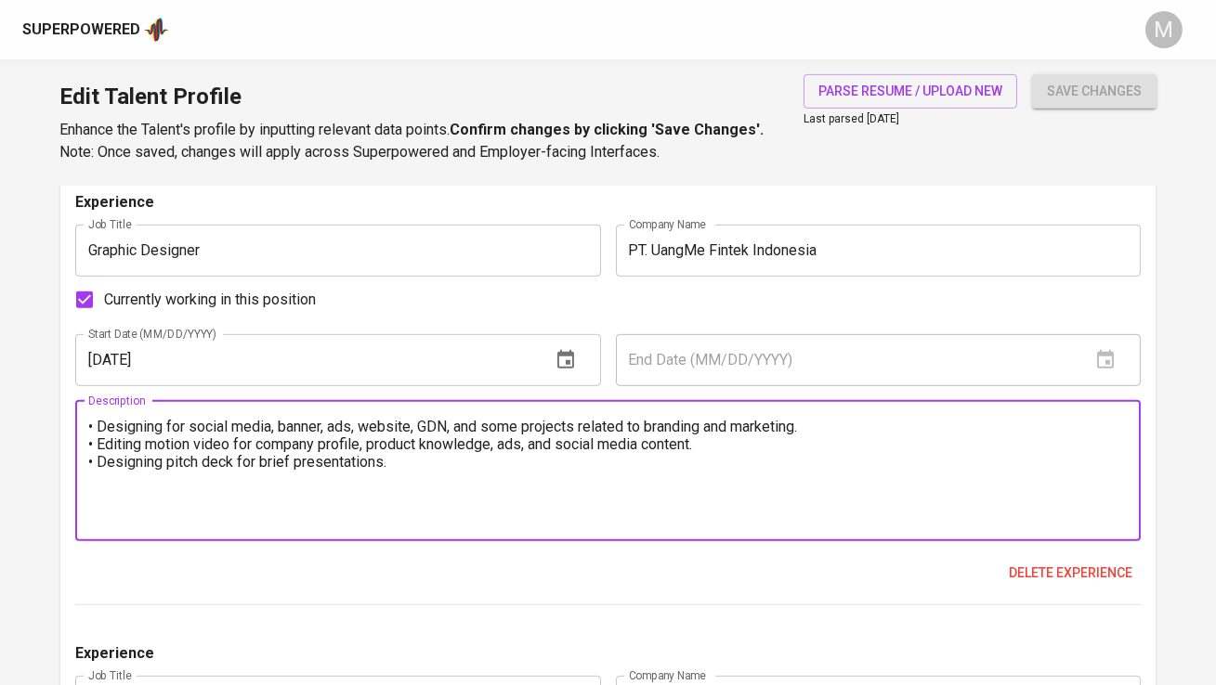
paste textarea "Designed advertising and promotional materials for both digital and print. Crea…"
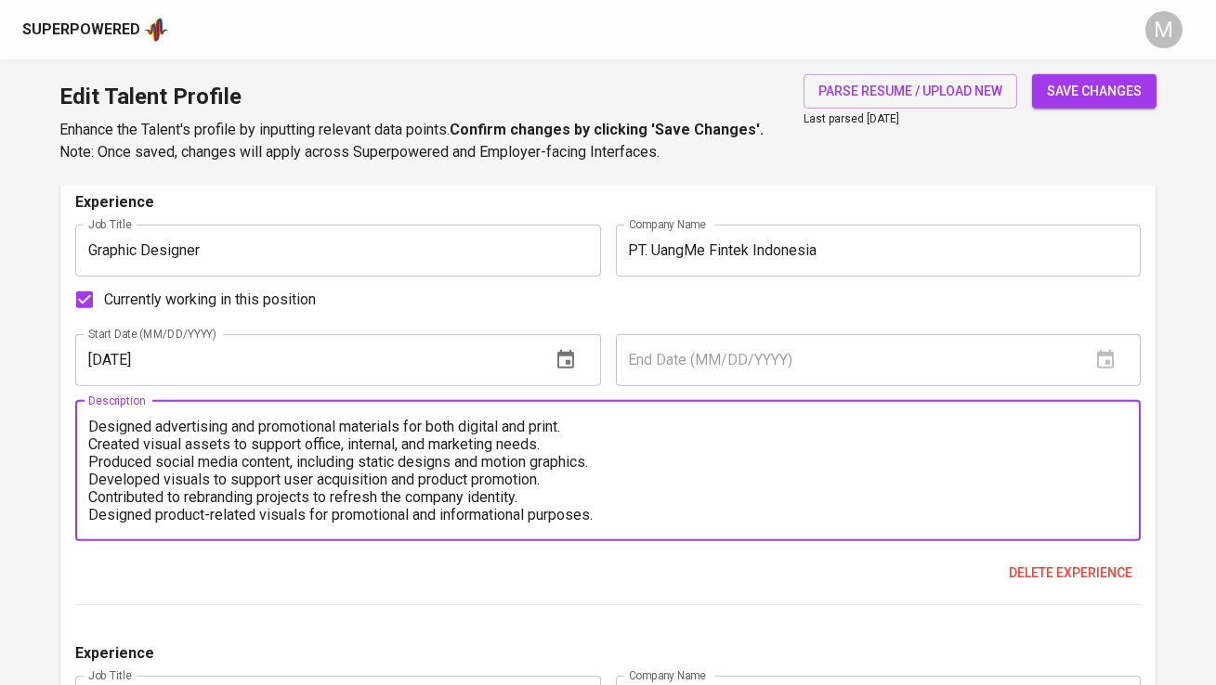
scroll to position [123, 0]
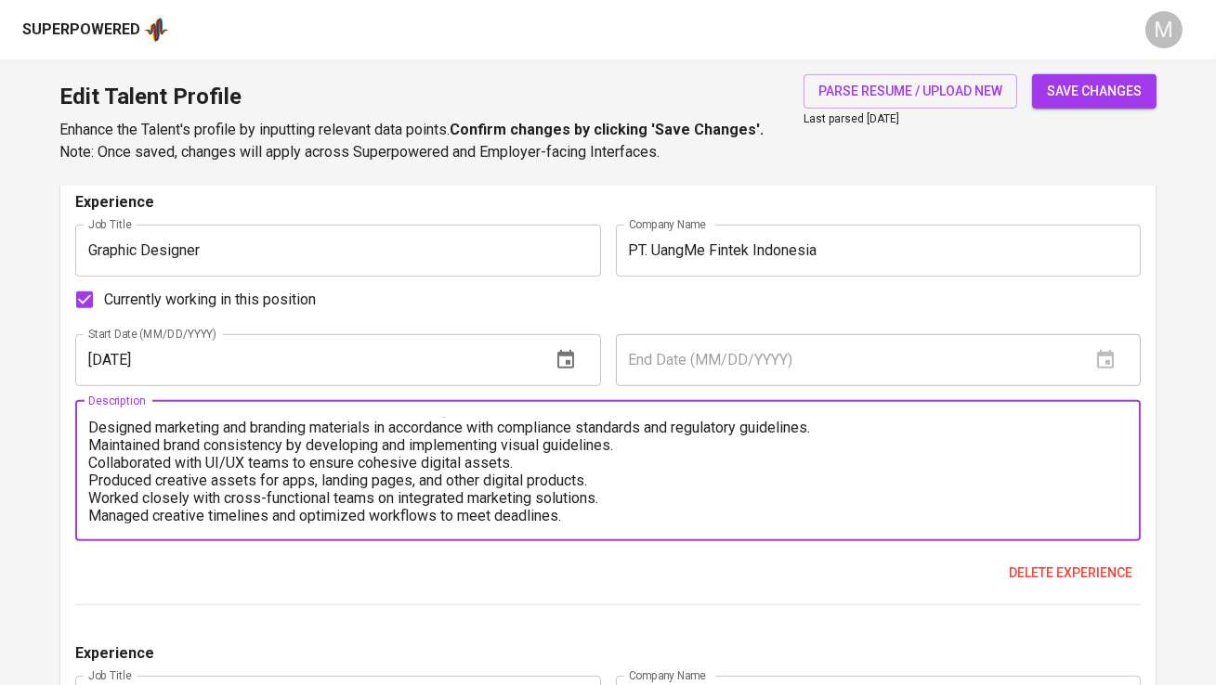
type textarea "Designed advertising and promotional materials for both digital and print. Crea…"
click at [94, 249] on input "Graphic Designer" at bounding box center [337, 251] width 525 height 52
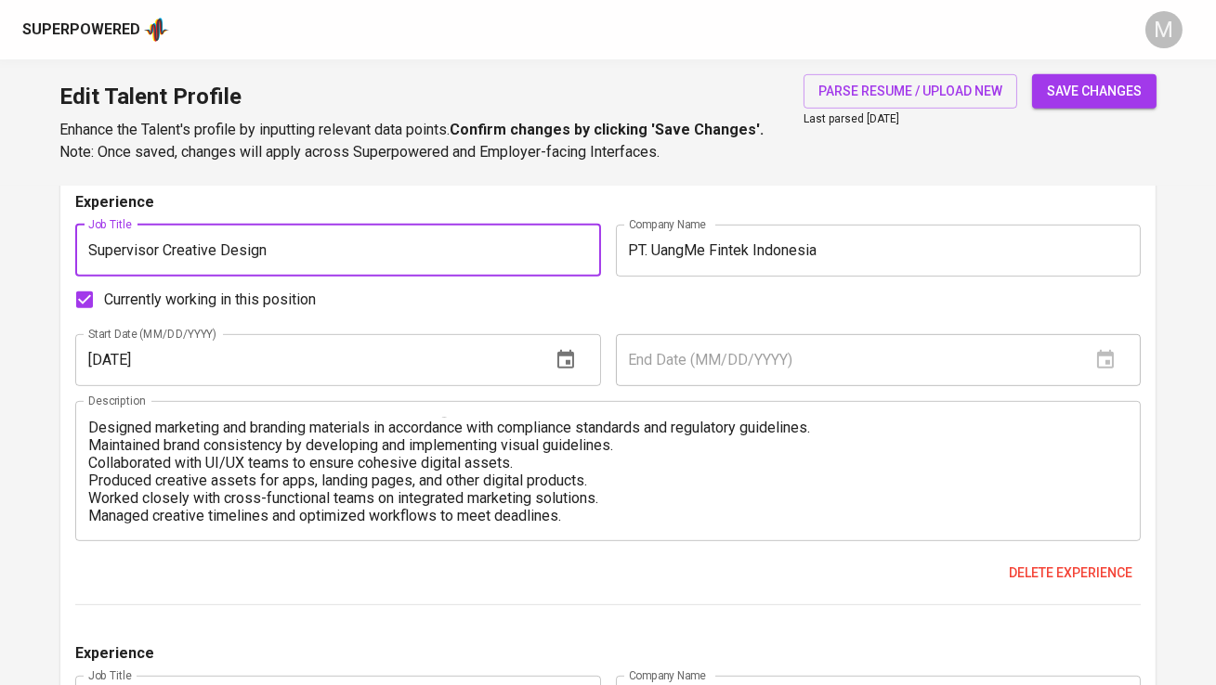
type input "Supervisor Creative Design"
click at [536, 434] on textarea "Designed advertising and promotional materials for both digital and print. Crea…" at bounding box center [607, 471] width 1038 height 106
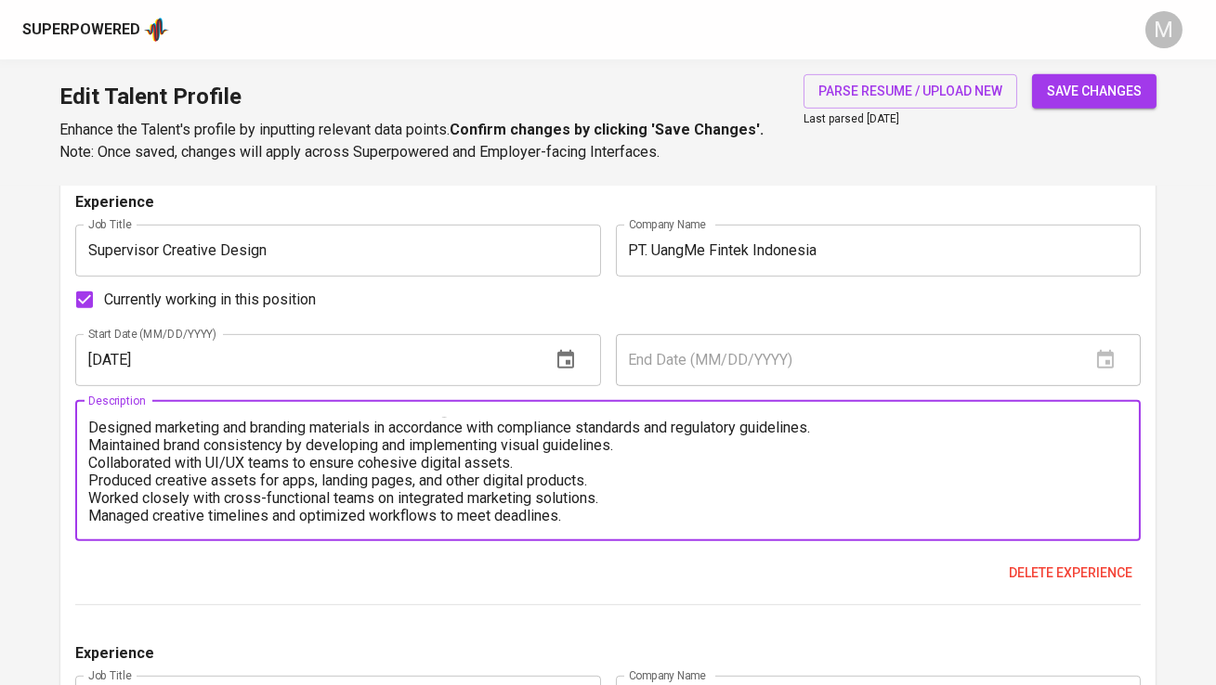
scroll to position [0, 0]
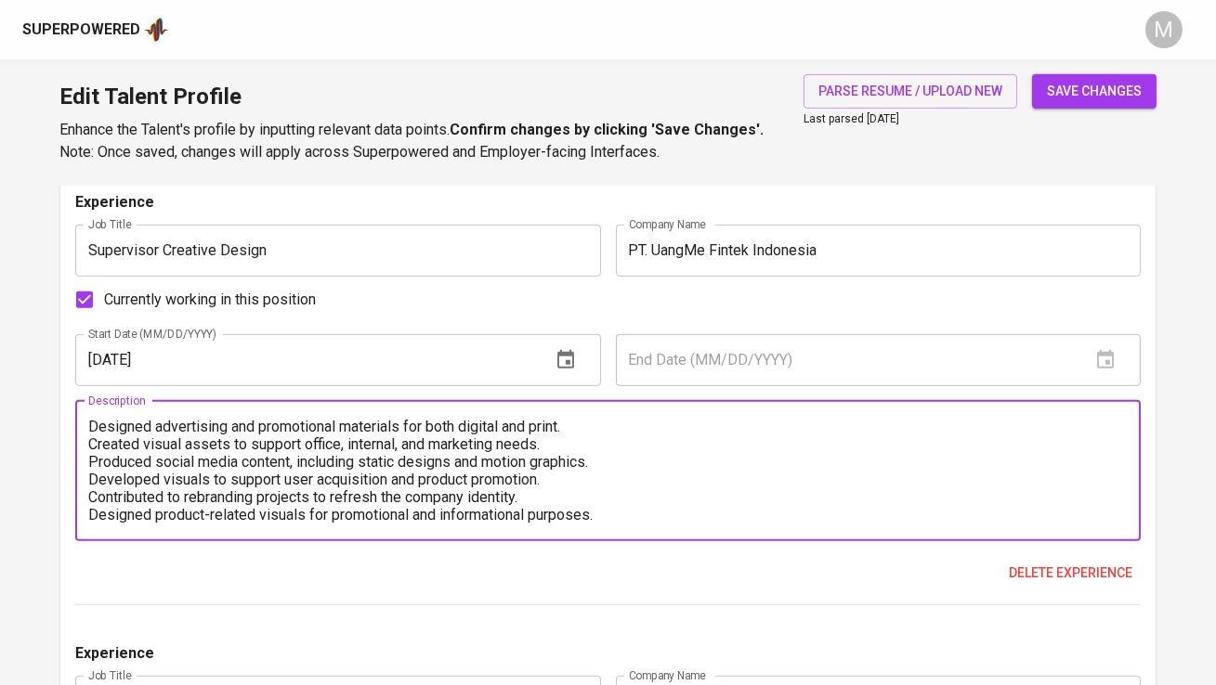
click at [93, 422] on textarea "Designed advertising and promotional materials for both digital and print. Crea…" at bounding box center [607, 471] width 1038 height 106
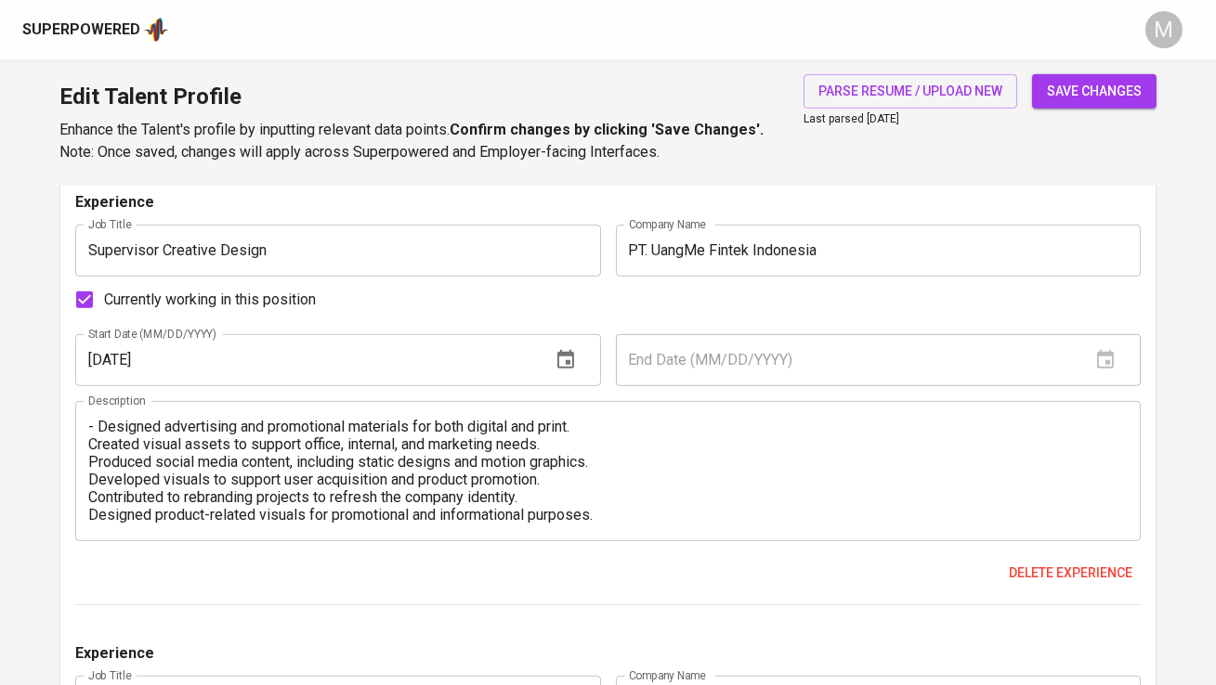
click at [87, 444] on div "- Designed advertising and promotional materials for both digital and print. Cr…" at bounding box center [607, 471] width 1064 height 140
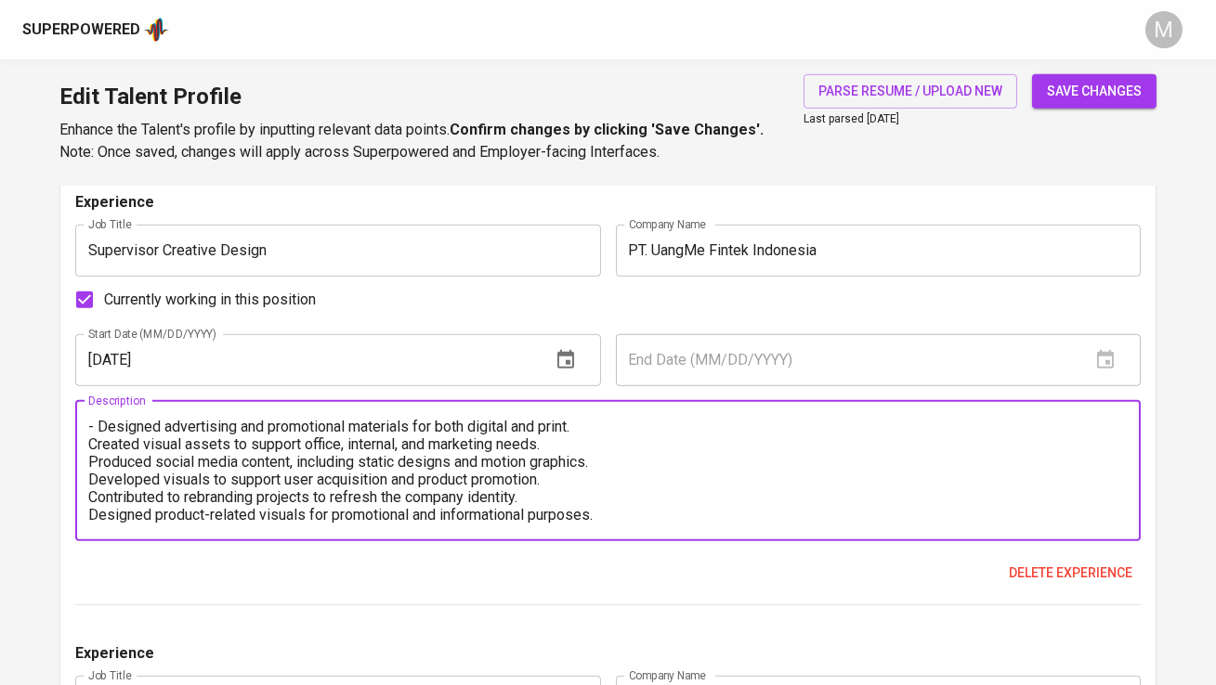
click at [89, 444] on textarea "- Designed advertising and promotional materials for both digital and print. Cr…" at bounding box center [607, 471] width 1038 height 106
click at [91, 460] on textarea "- Designed advertising and promotional materials for both digital and print. - …" at bounding box center [607, 471] width 1038 height 106
click at [89, 476] on textarea "- Designed advertising and promotional materials for both digital and print. - …" at bounding box center [607, 471] width 1038 height 106
click at [90, 490] on textarea "- Designed advertising and promotional materials for both digital and print. - …" at bounding box center [607, 471] width 1038 height 106
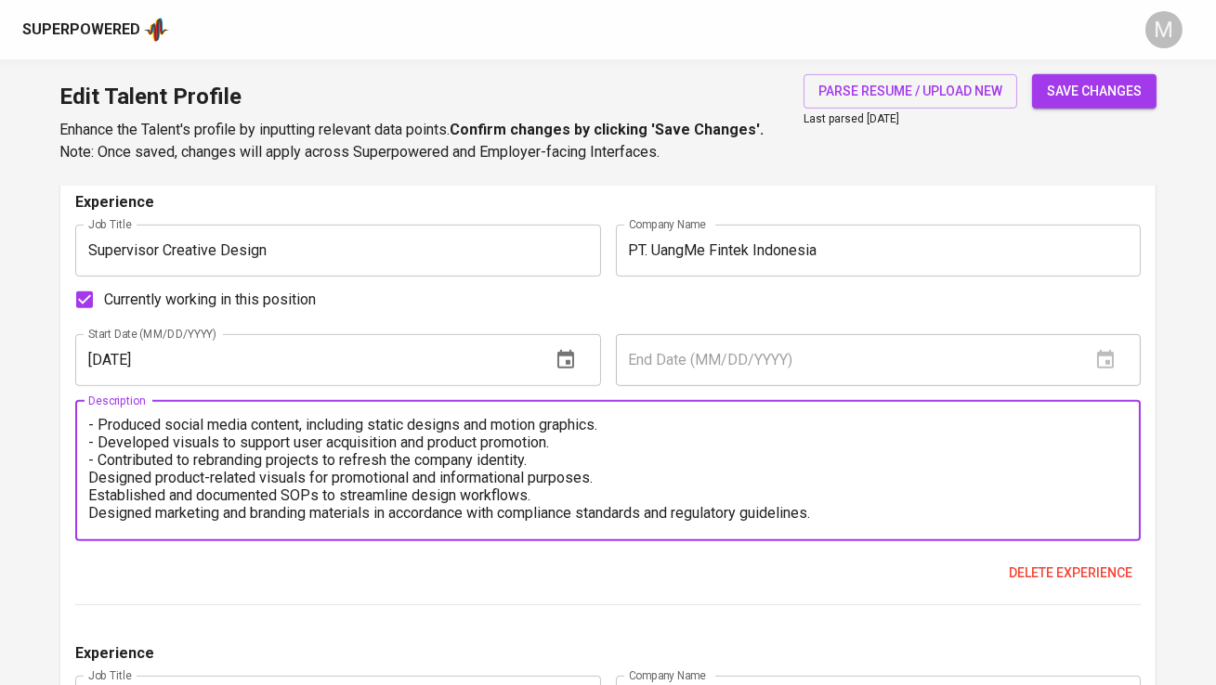
click at [92, 477] on textarea "- Designed advertising and promotional materials for both digital and print. - …" at bounding box center [607, 471] width 1038 height 106
click at [91, 489] on textarea "- Designed advertising and promotional materials for both digital and print. - …" at bounding box center [607, 471] width 1038 height 106
click at [91, 506] on textarea "- Designed advertising and promotional materials for both digital and print. - …" at bounding box center [607, 471] width 1038 height 106
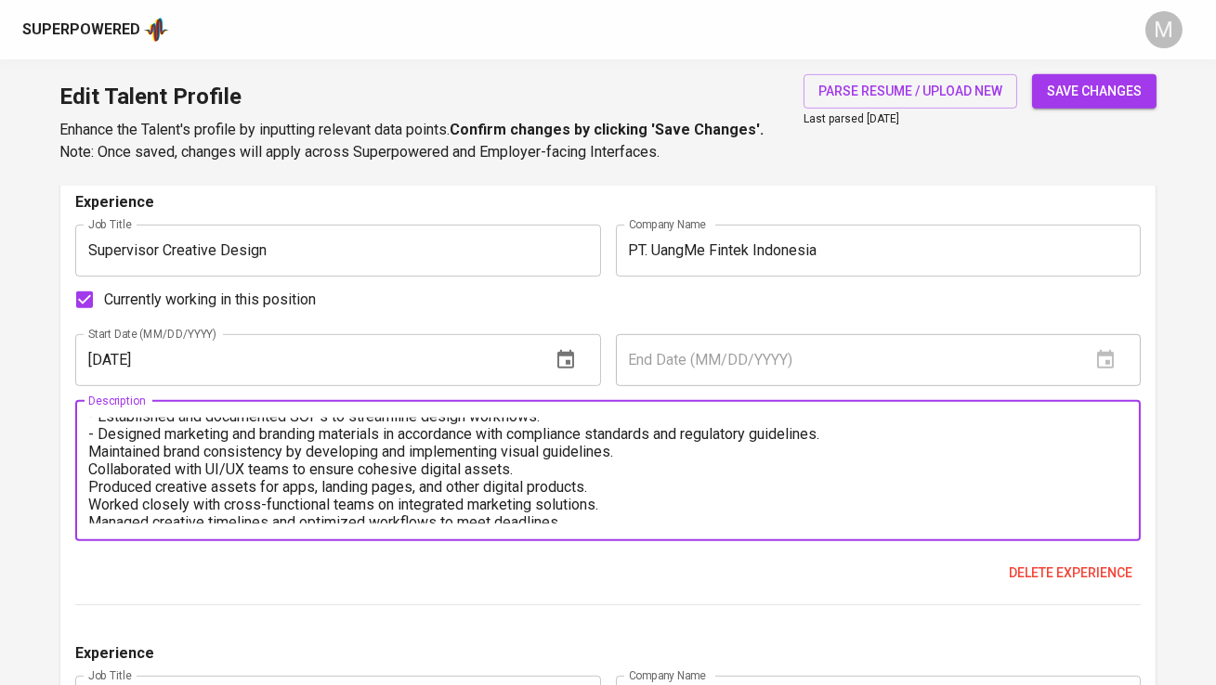
scroll to position [117, 0]
click at [92, 451] on textarea "- Designed advertising and promotional materials for both digital and print. - …" at bounding box center [607, 471] width 1038 height 106
click at [93, 469] on textarea "- Designed advertising and promotional materials for both digital and print. - …" at bounding box center [607, 471] width 1038 height 106
click at [91, 484] on textarea "- Designed advertising and promotional materials for both digital and print. - …" at bounding box center [607, 471] width 1038 height 106
click at [92, 498] on textarea "- Designed advertising and promotional materials for both digital and print. - …" at bounding box center [607, 471] width 1038 height 106
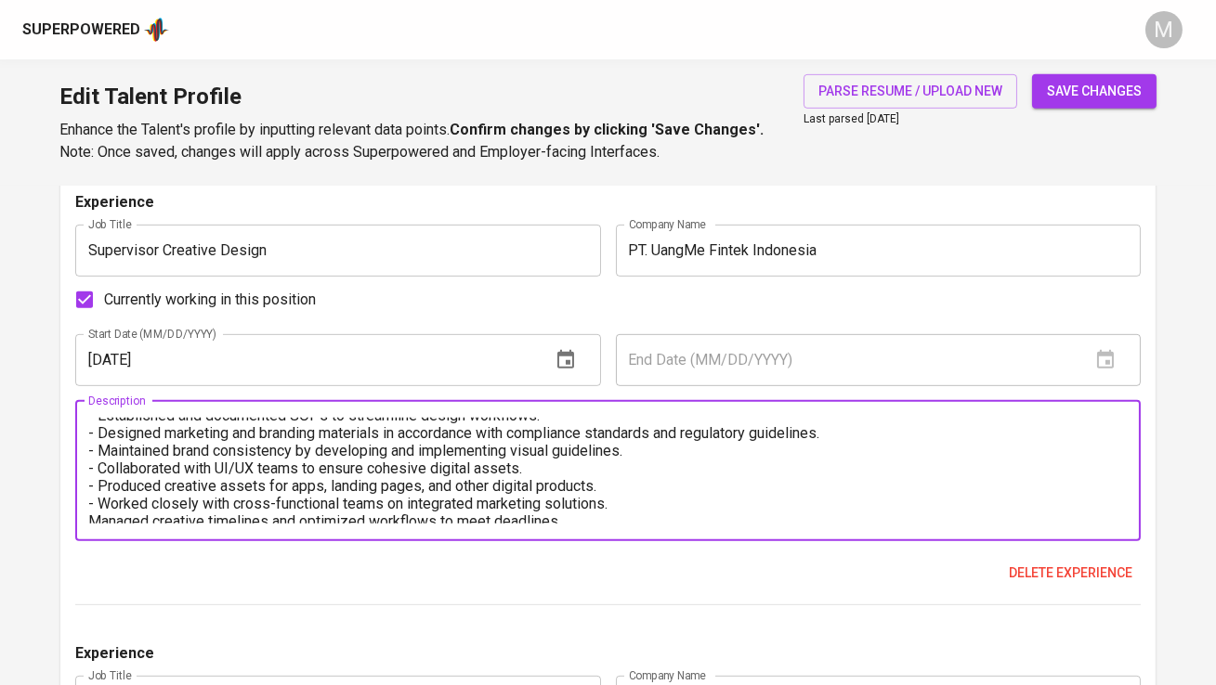
scroll to position [123, 0]
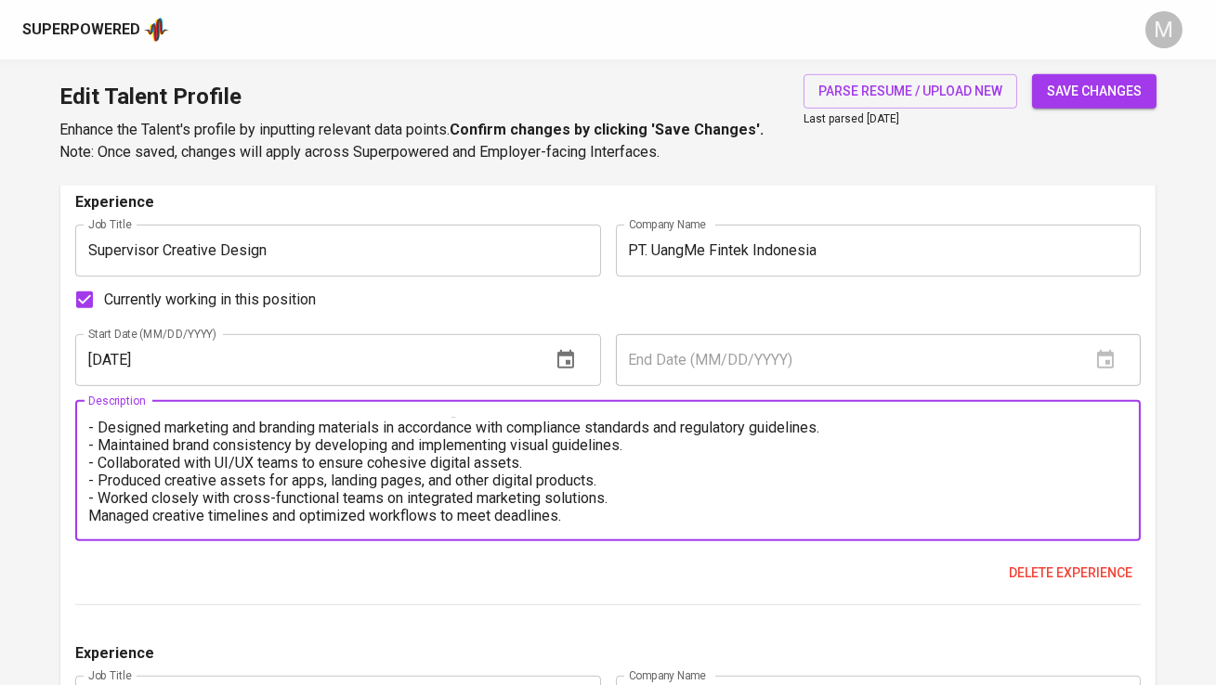
click at [92, 514] on textarea "- Designed advertising and promotional materials for both digital and print. - …" at bounding box center [607, 471] width 1038 height 106
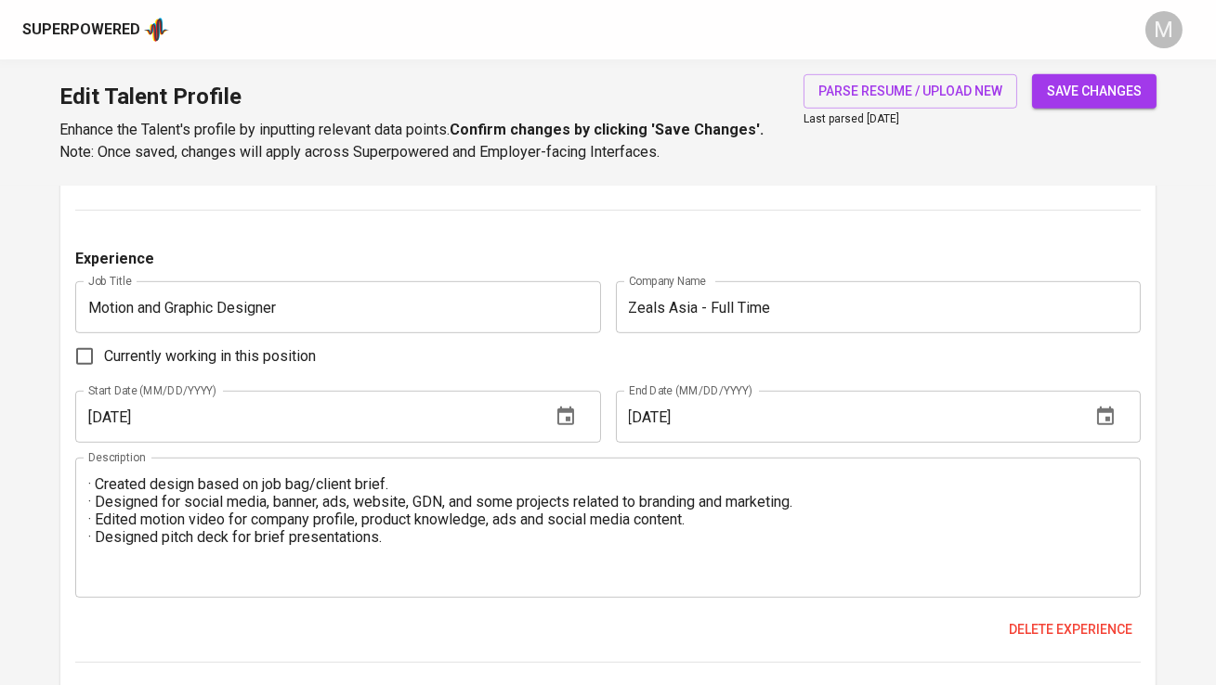
scroll to position [2186, 0]
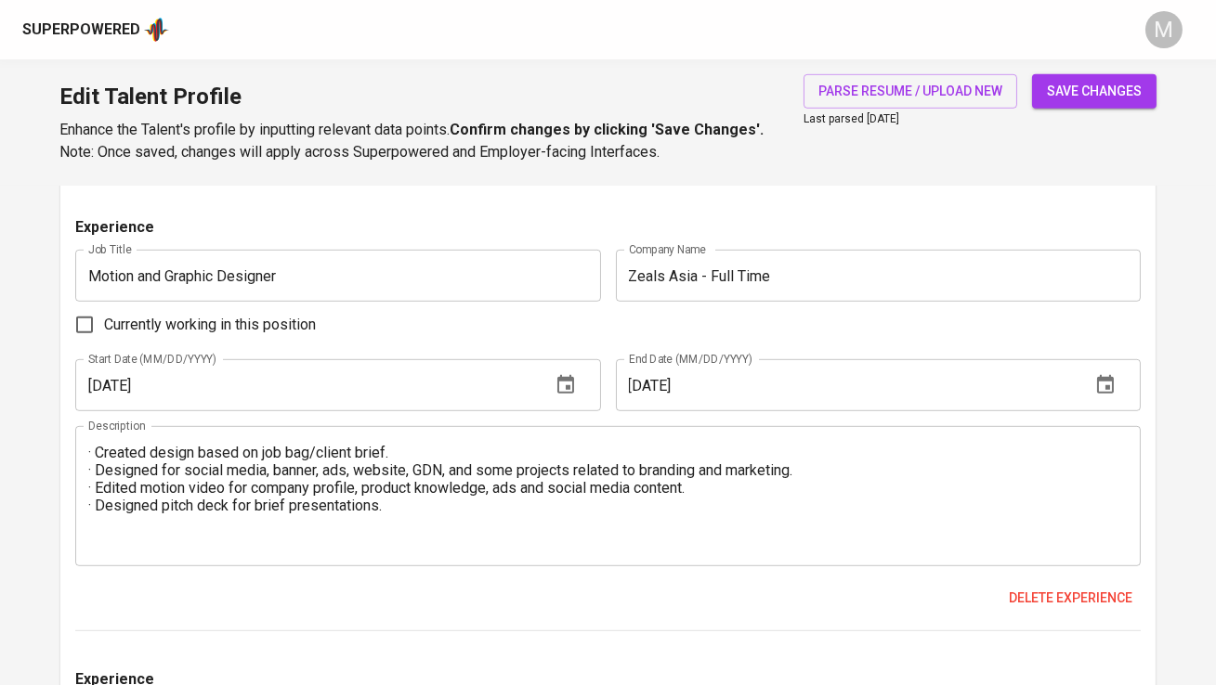
type textarea "- Designed advertising and promotional materials for both digital and print. - …"
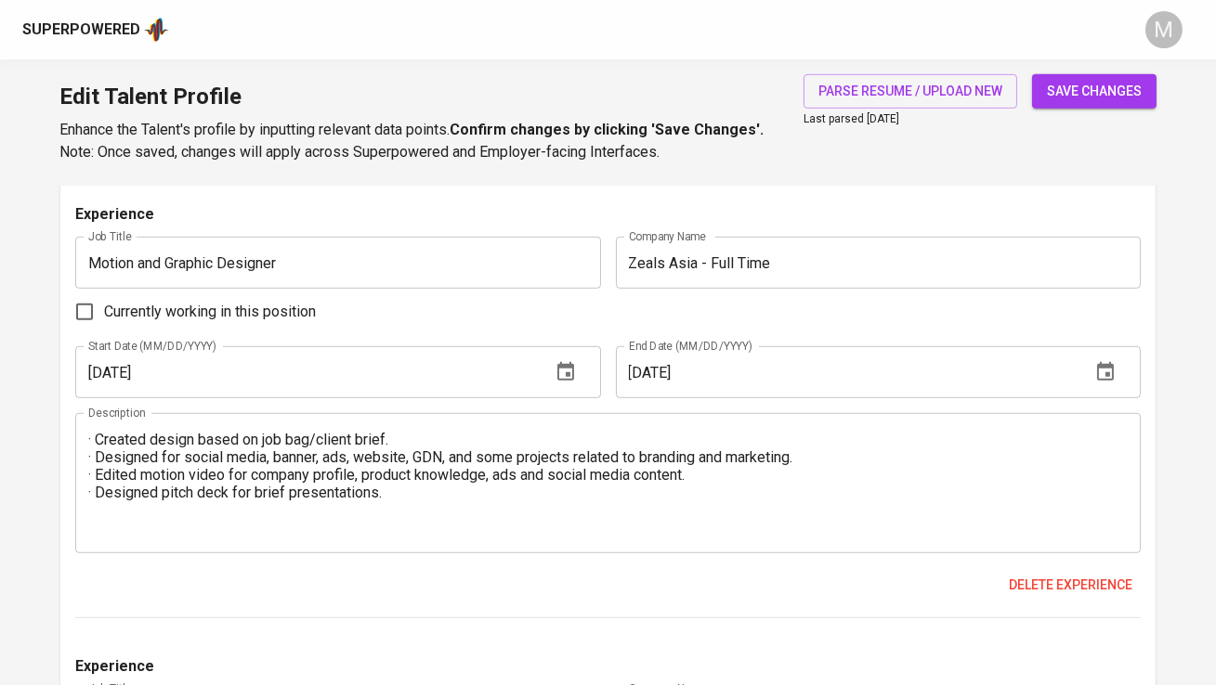
scroll to position [2211, 0]
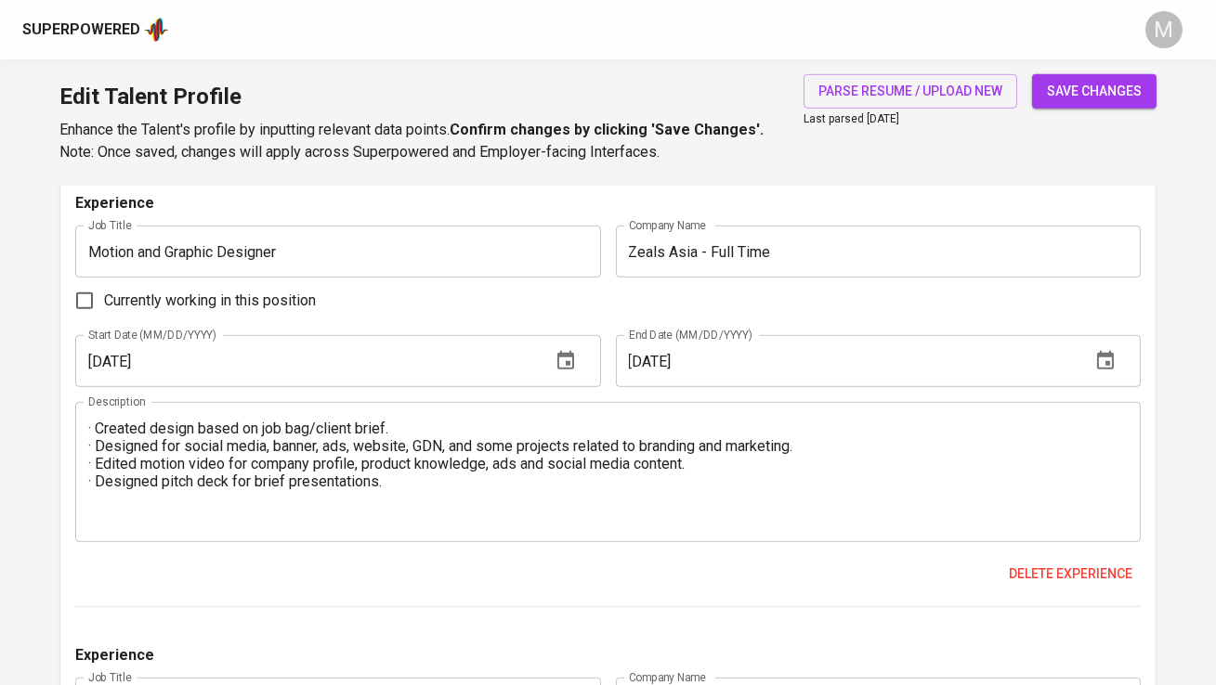
click at [374, 477] on textarea "· Created design based on job bag/client brief. · Designed for social media, ba…" at bounding box center [607, 473] width 1038 height 106
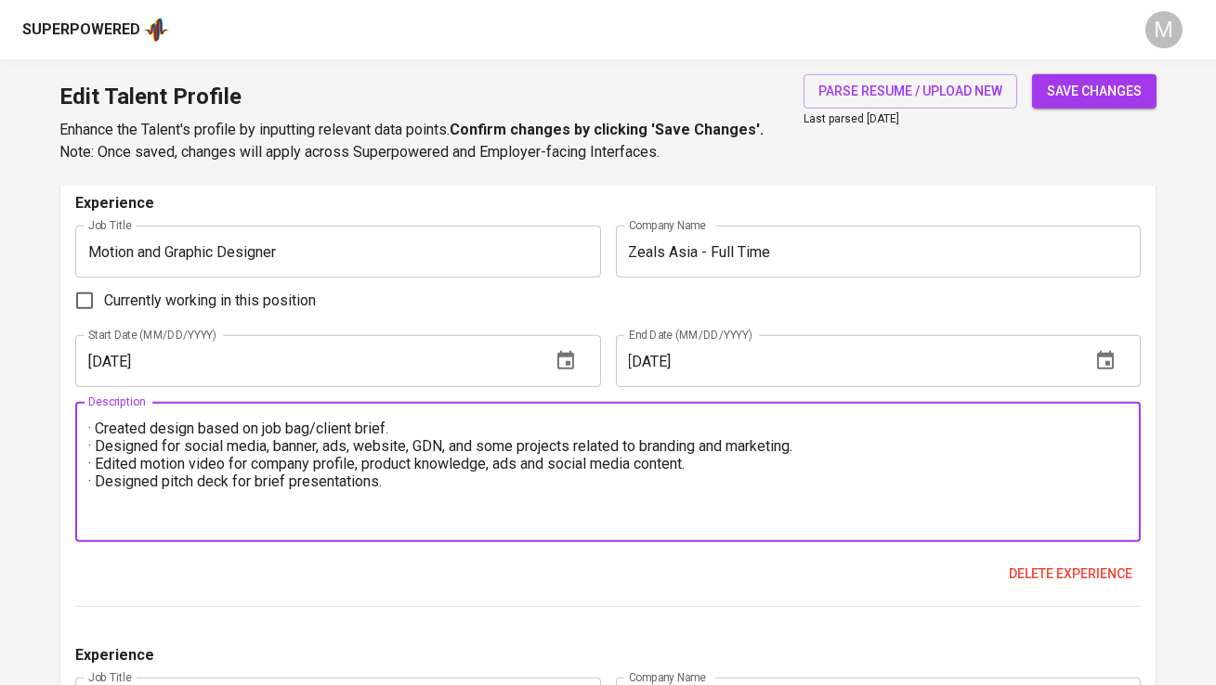
paste textarea "Designed graphics from client briefs. Created social media visuals. Developed p…"
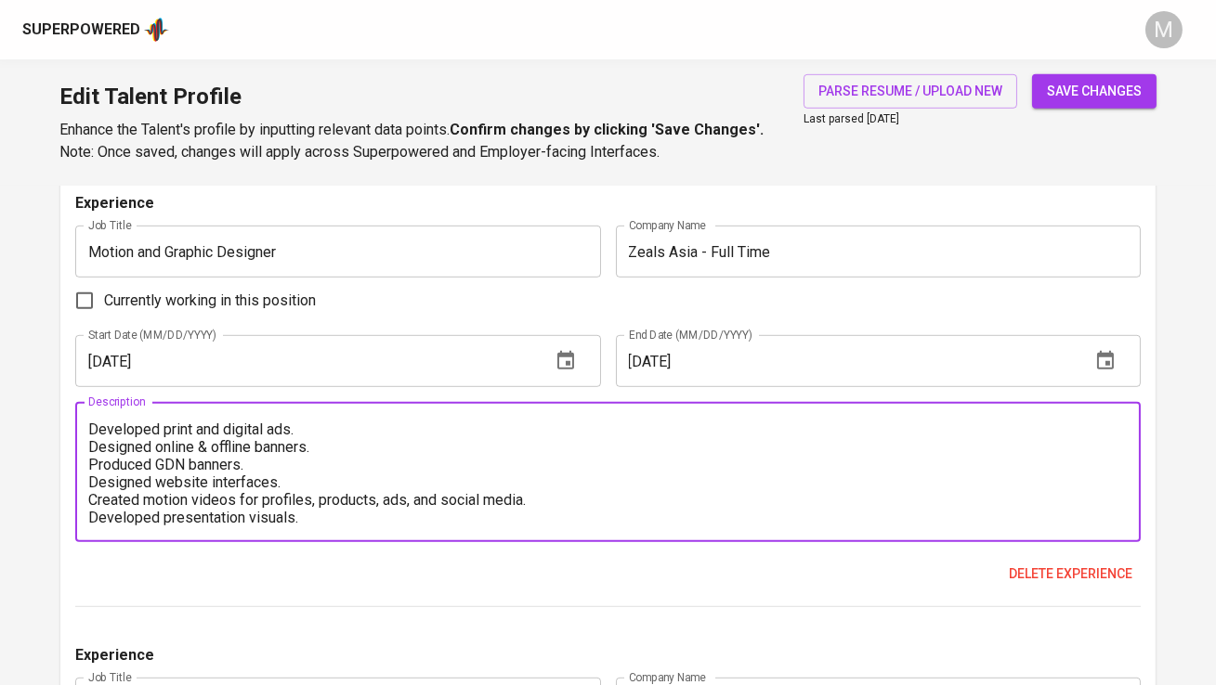
scroll to position [0, 0]
click at [88, 424] on textarea "Designed graphics from client briefs. Created social media visuals. Developed p…" at bounding box center [607, 473] width 1038 height 106
click at [91, 442] on textarea "- Designed graphics from client briefs. Created social media visuals. Developed…" at bounding box center [607, 473] width 1038 height 106
click at [92, 463] on textarea "- Designed graphics from client briefs. - Created social media visuals. Develop…" at bounding box center [607, 473] width 1038 height 106
click at [89, 477] on textarea "- Designed graphics from client briefs. - Created social media visuals. - Devel…" at bounding box center [607, 473] width 1038 height 106
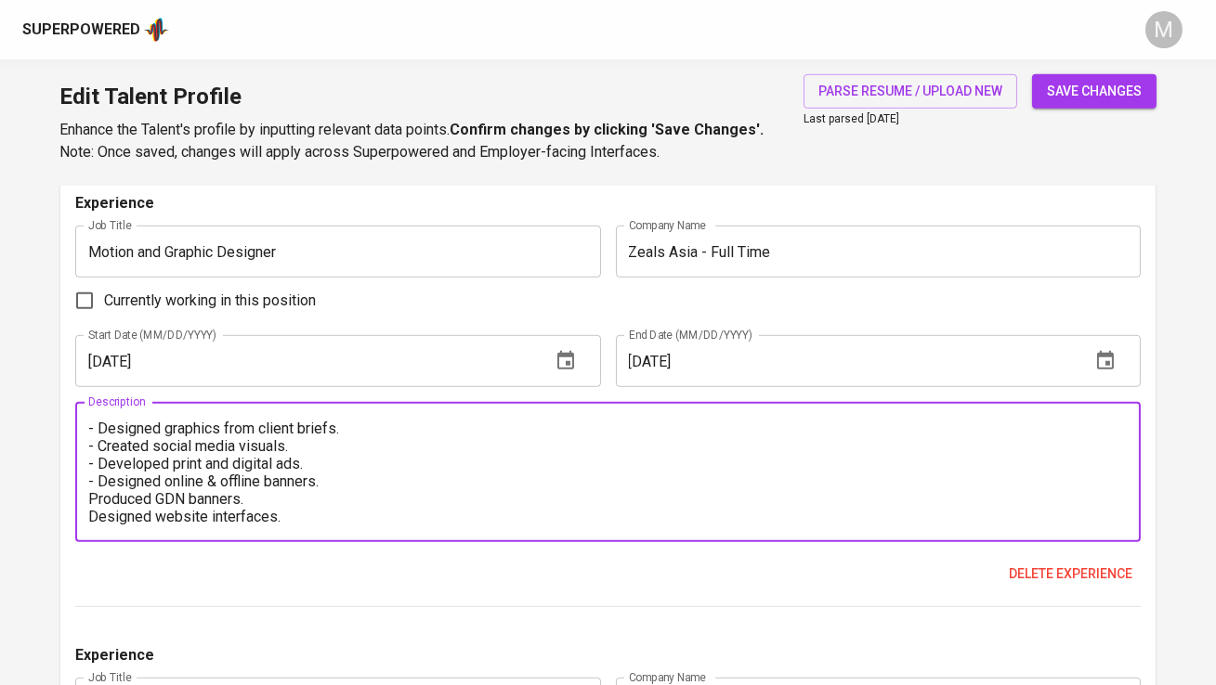
click at [90, 490] on textarea "- Designed graphics from client briefs. - Created social media visuals. - Devel…" at bounding box center [607, 473] width 1038 height 106
click at [92, 513] on textarea "- Designed graphics from client briefs. - Created social media visuals. - Devel…" at bounding box center [607, 473] width 1038 height 106
click at [93, 501] on textarea "- Designed graphics from client briefs. - Created social media visuals. - Devel…" at bounding box center [607, 473] width 1038 height 106
click at [92, 512] on textarea "- Designed graphics from client briefs. - Created social media visuals. - Devel…" at bounding box center [607, 473] width 1038 height 106
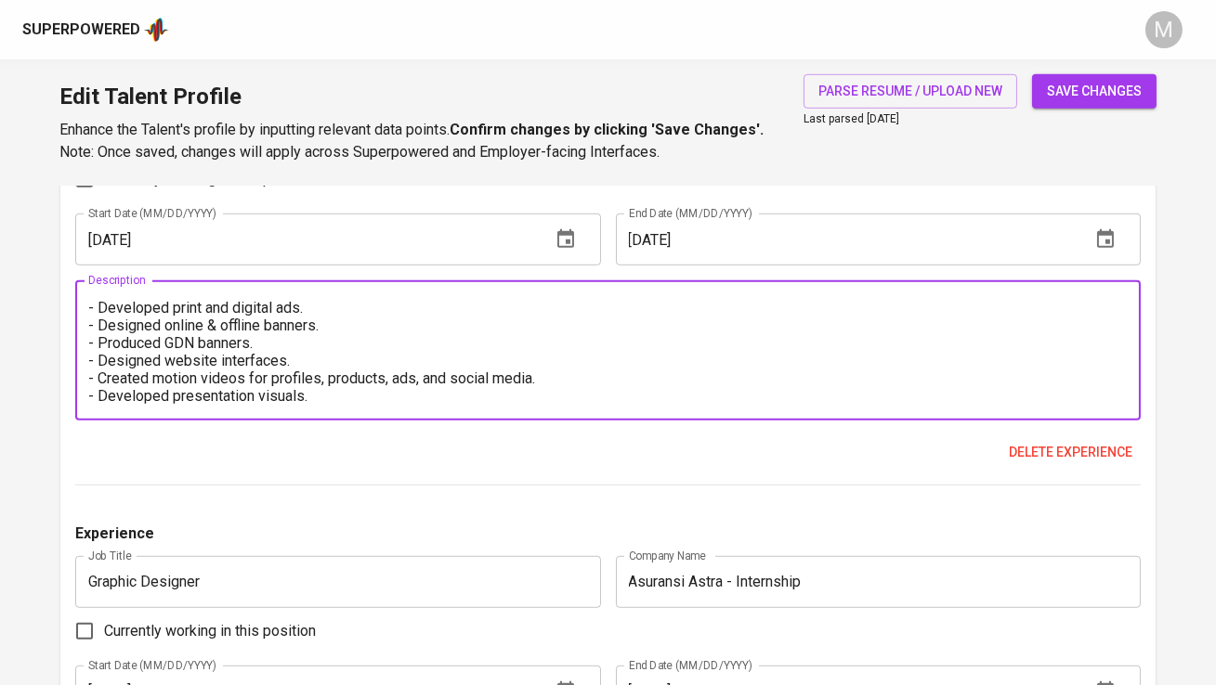
scroll to position [2336, 0]
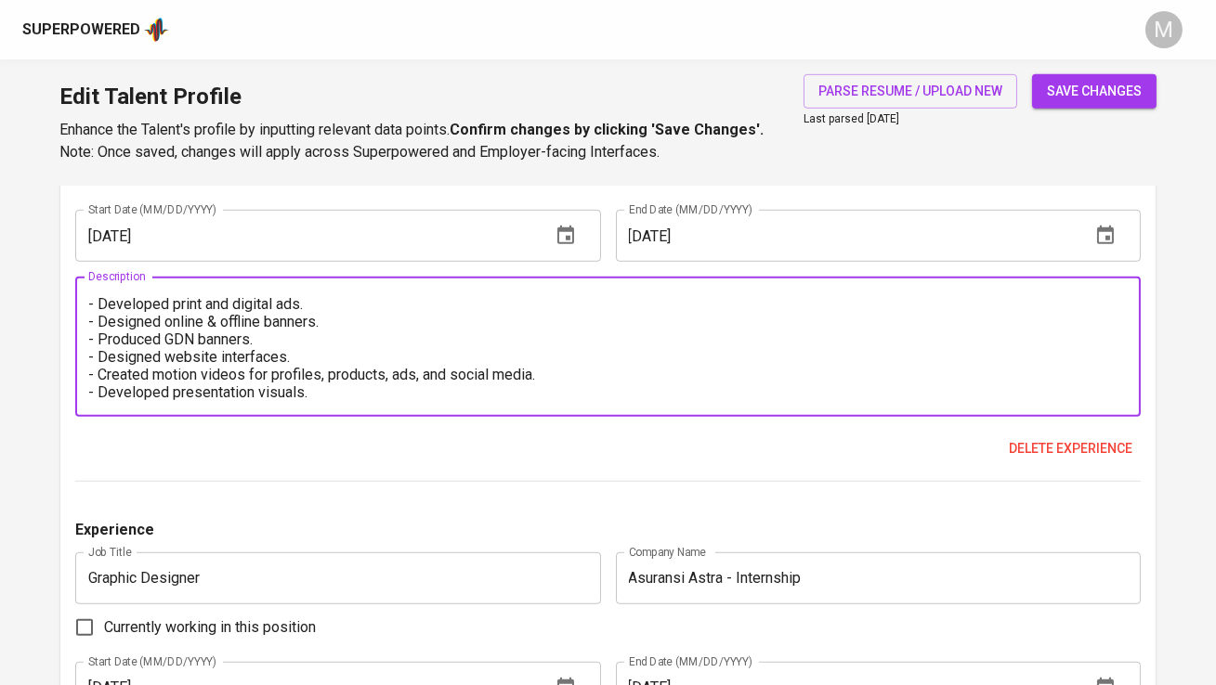
type textarea "- Designed graphics from client briefs. - Created social media visuals. - Devel…"
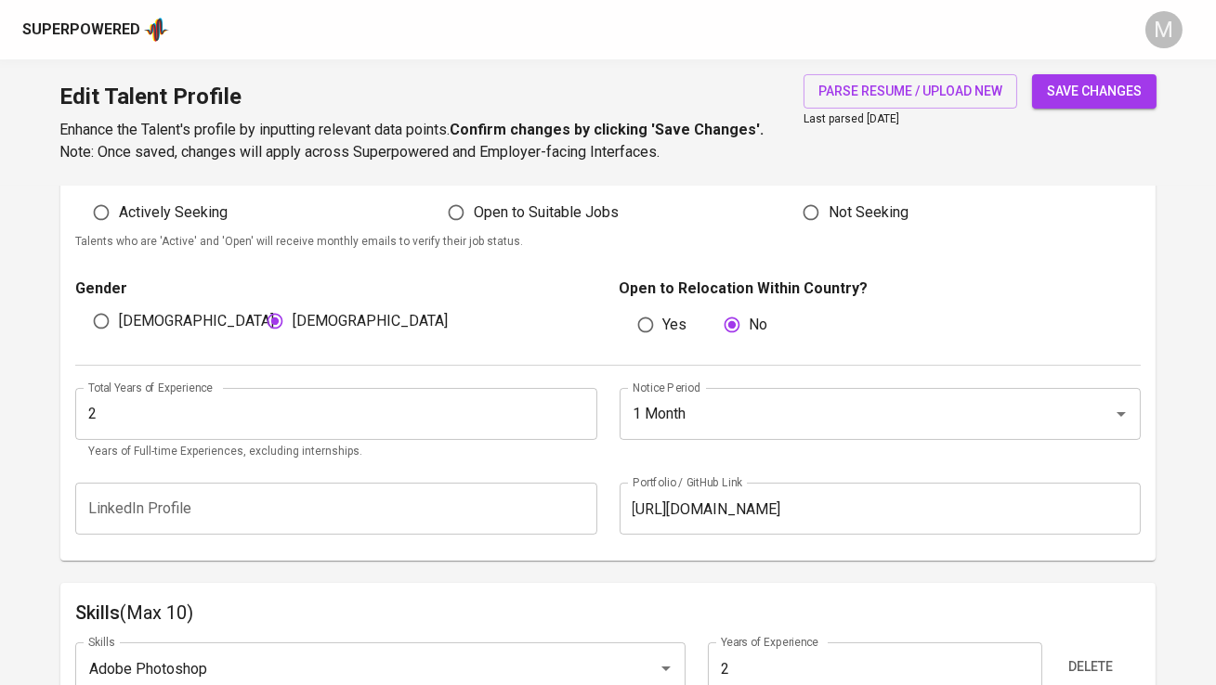
scroll to position [0, 0]
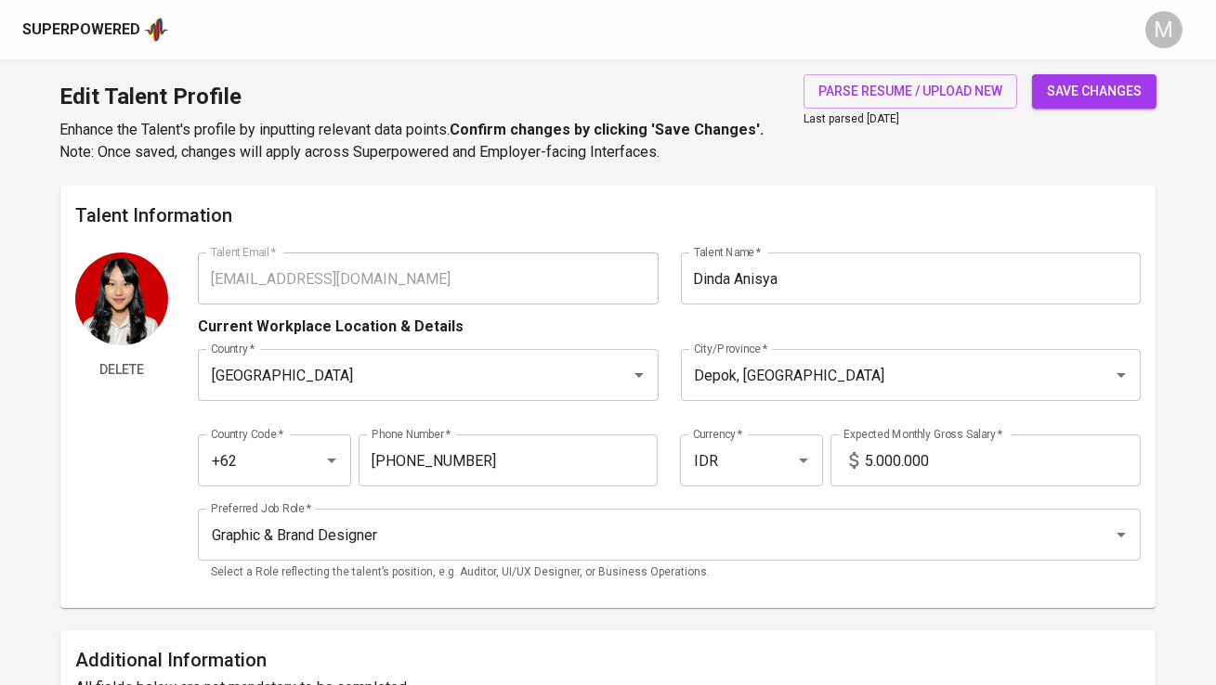
click at [1075, 100] on span "save changes" at bounding box center [1094, 91] width 95 height 23
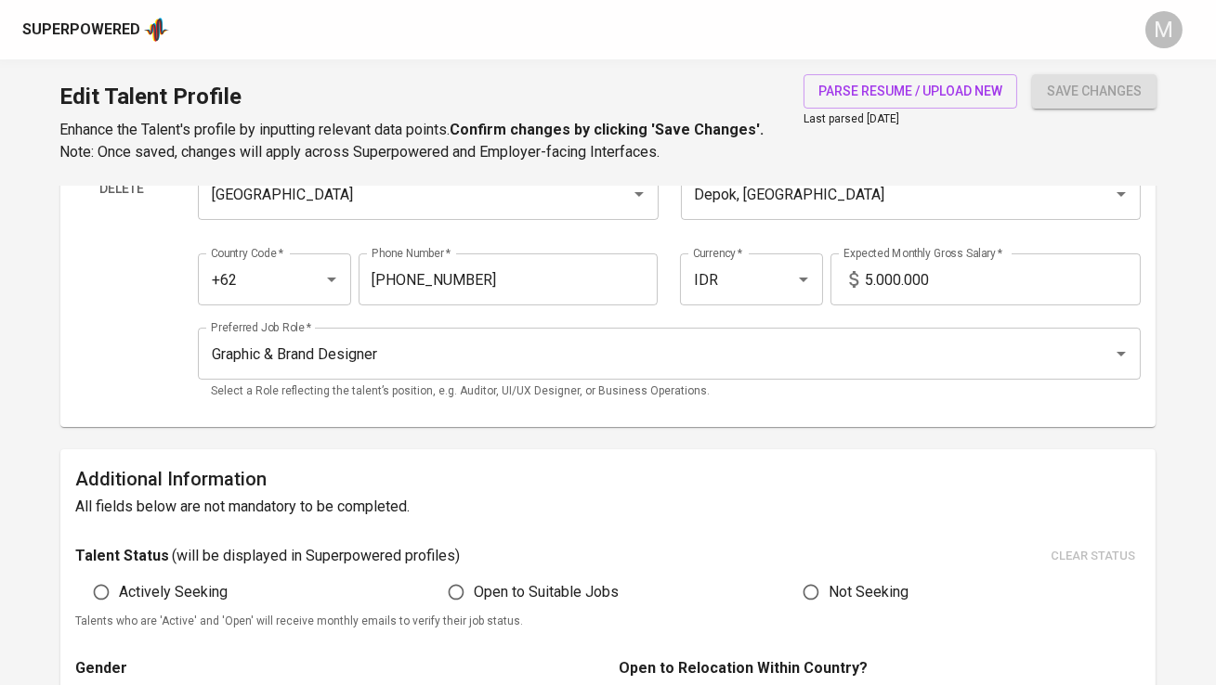
scroll to position [150, 0]
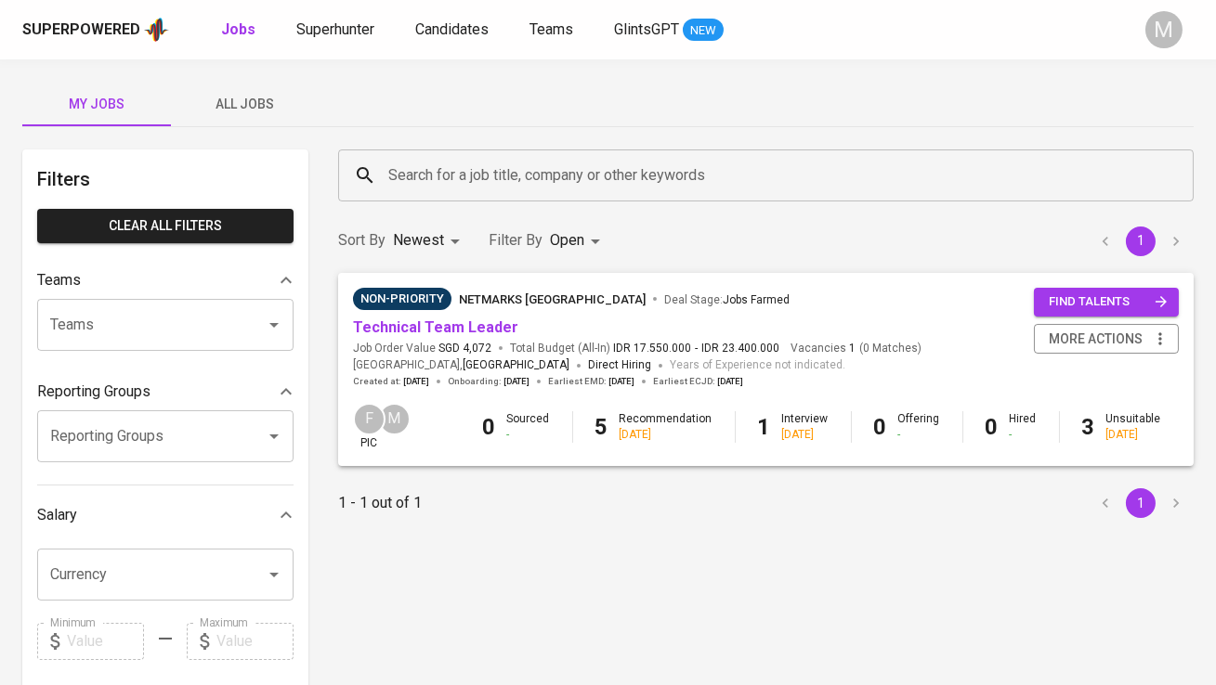
click at [257, 100] on span "All Jobs" at bounding box center [245, 104] width 126 height 23
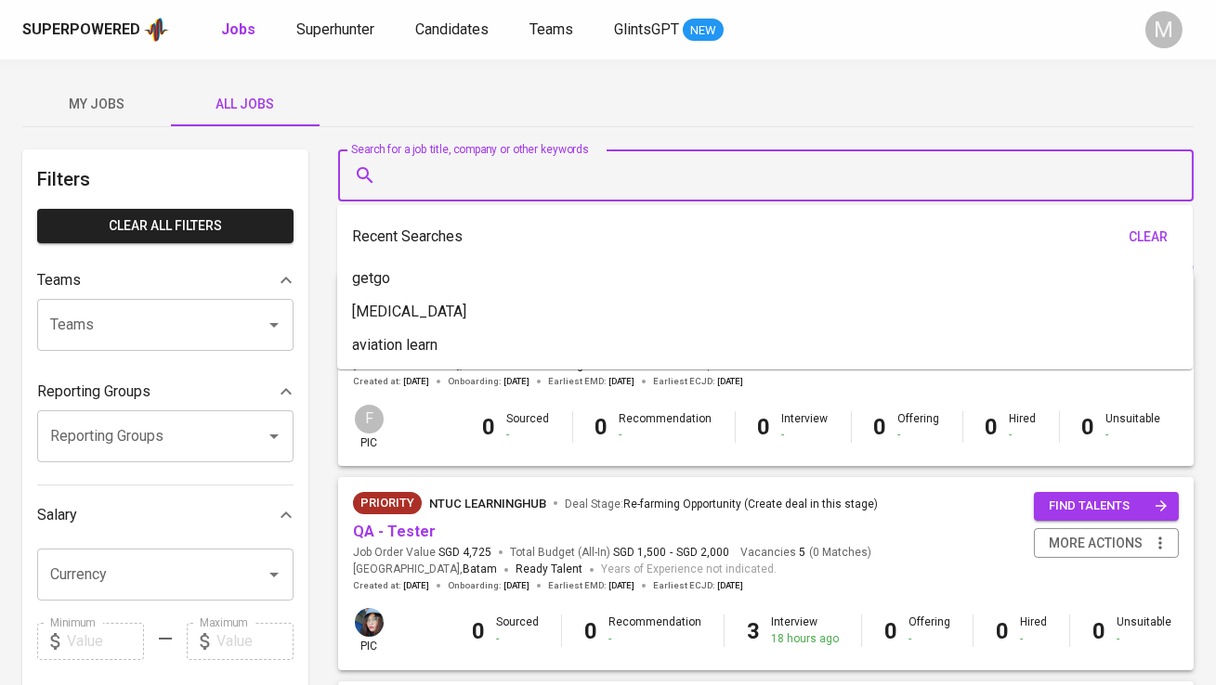
click at [434, 187] on input "Search for a job title, company or other keywords" at bounding box center [771, 175] width 774 height 35
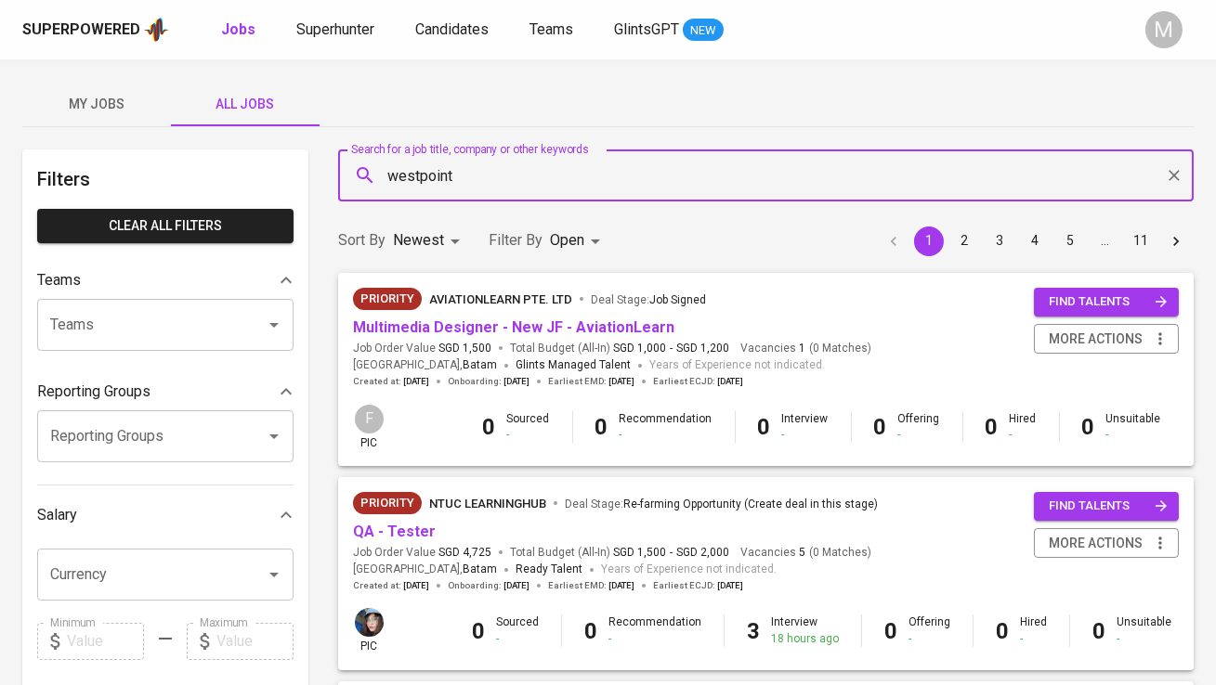
type input "westpoint"
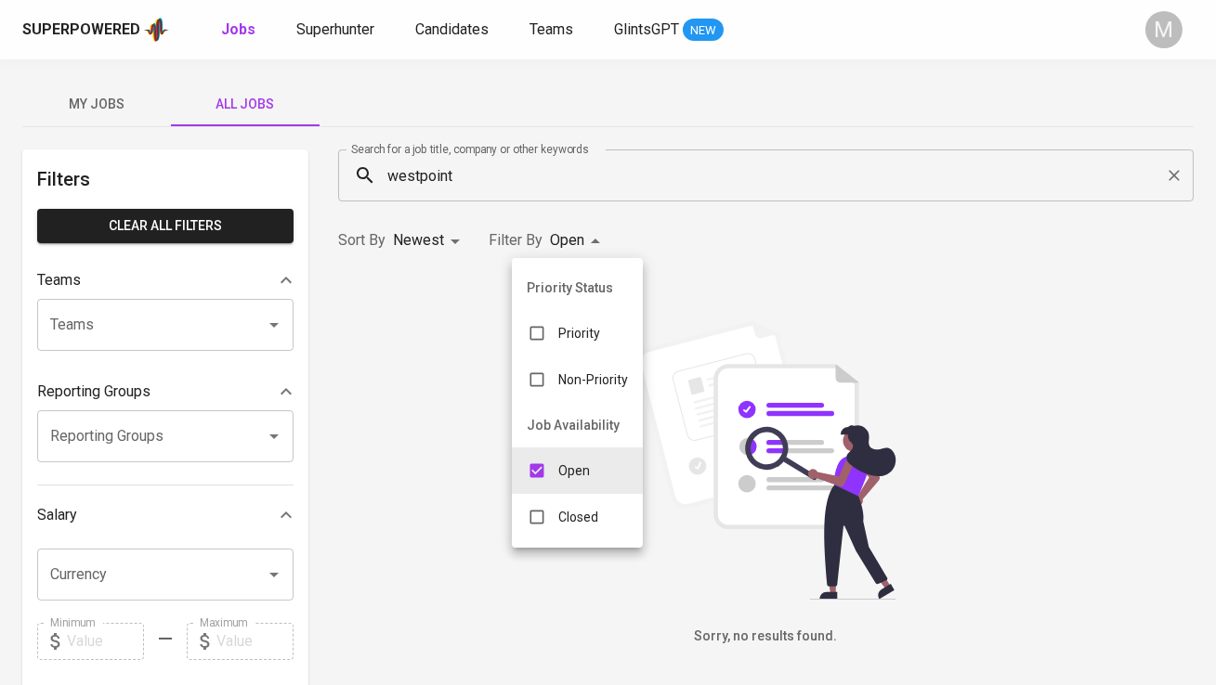
click at [554, 247] on body "Superpowered Jobs Superhunter Candidates Teams GlintsGPT NEW M My Jobs All Jobs…" at bounding box center [608, 634] width 1216 height 1268
click at [575, 510] on p "Closed" at bounding box center [578, 517] width 40 height 19
type input "OPEN,CLOSE"
checkbox input "true"
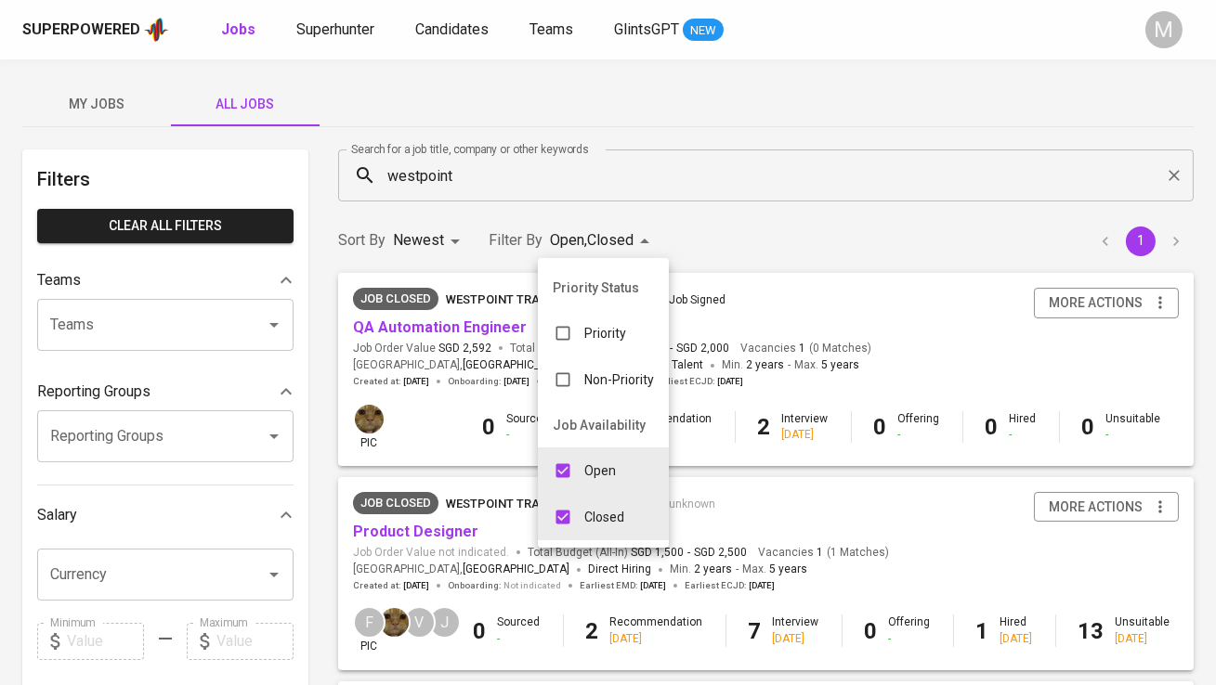
click at [800, 302] on div at bounding box center [608, 342] width 1216 height 685
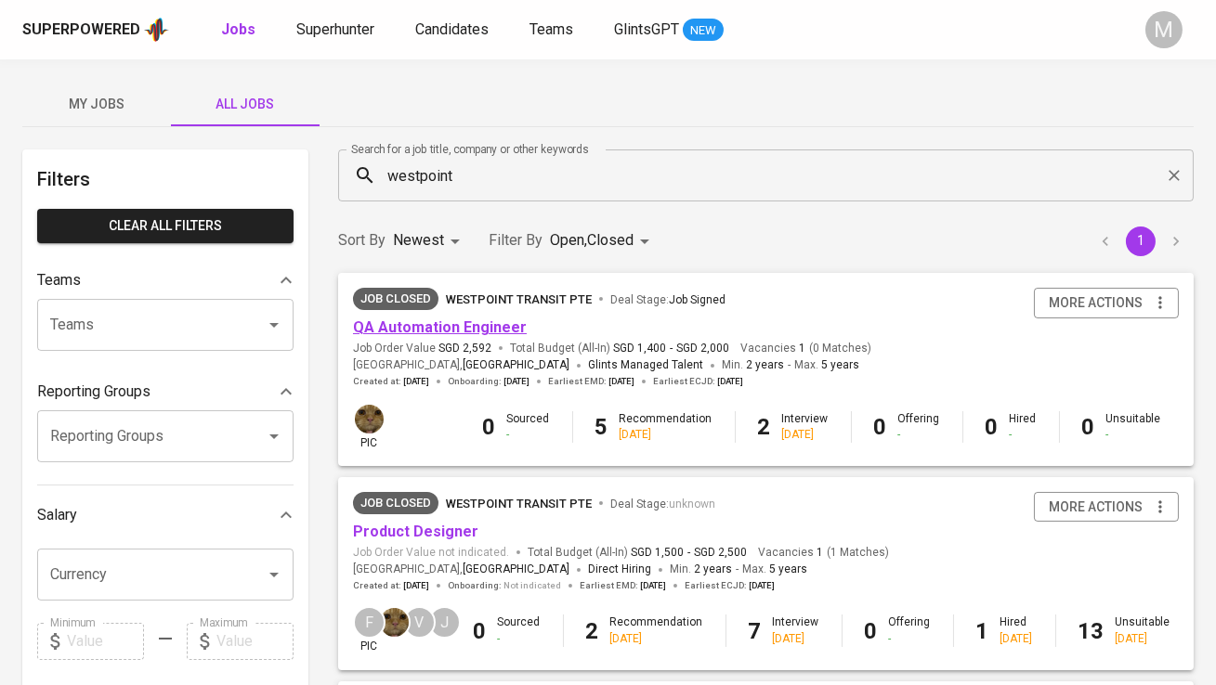
click at [502, 320] on link "QA Automation Engineer" at bounding box center [440, 328] width 174 height 18
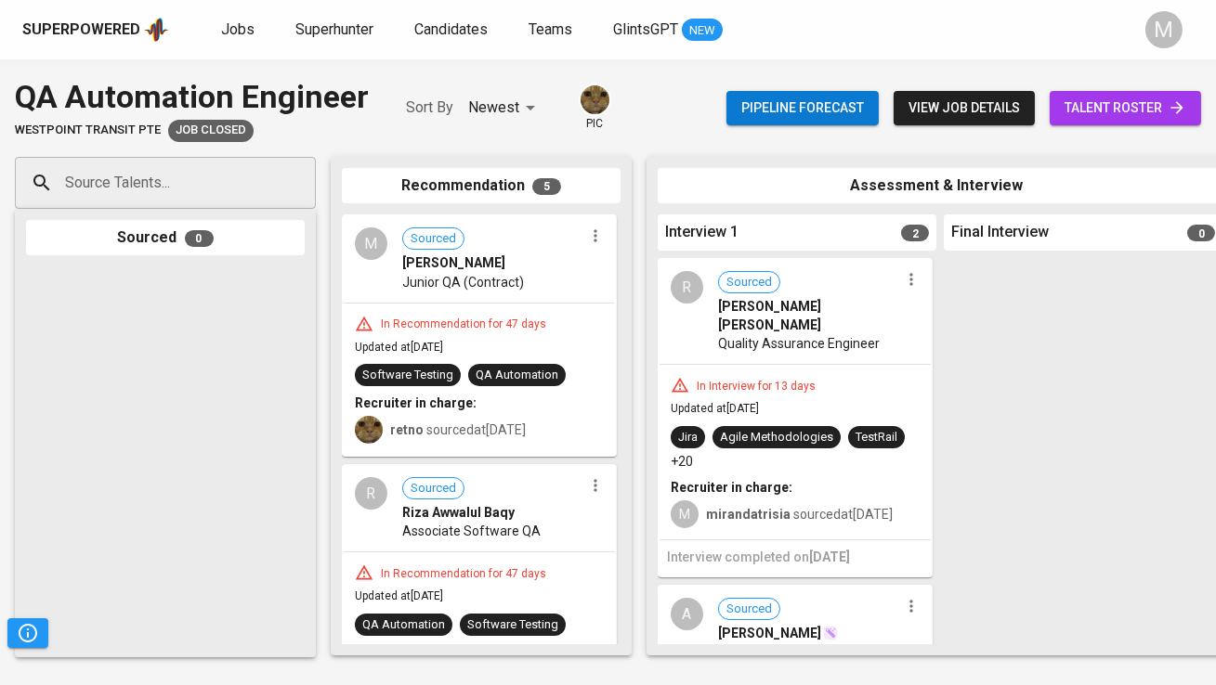
click at [1121, 112] on span "talent roster" at bounding box center [1125, 108] width 122 height 23
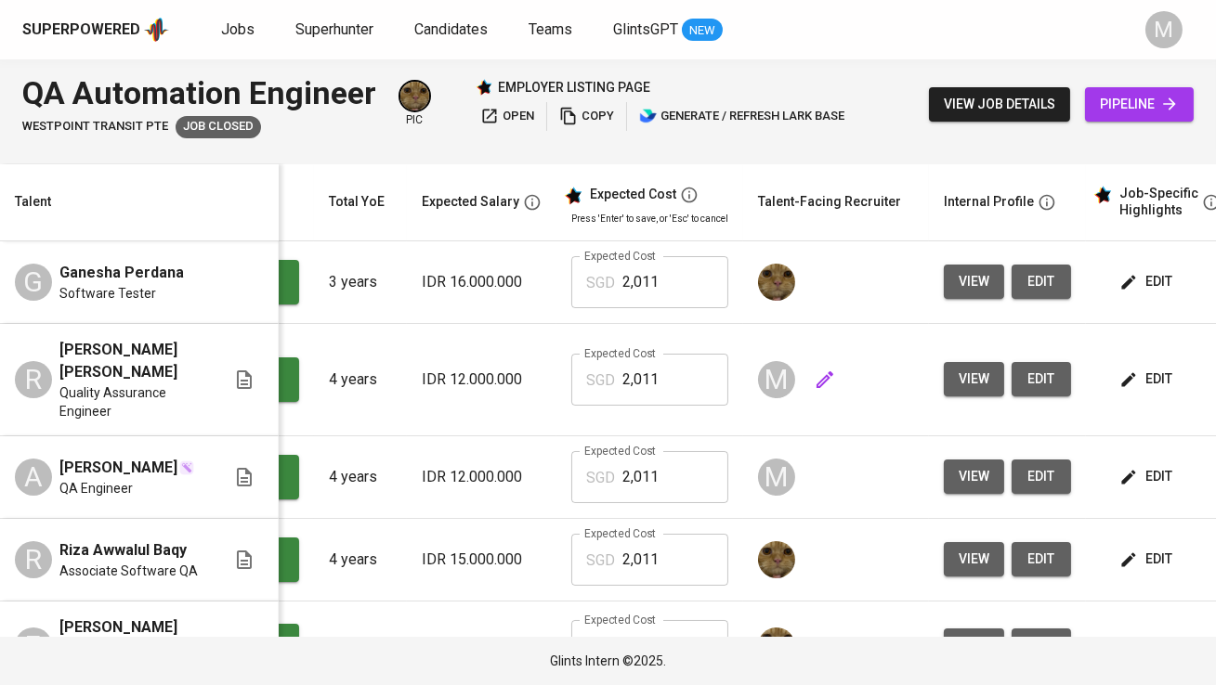
scroll to position [0, 269]
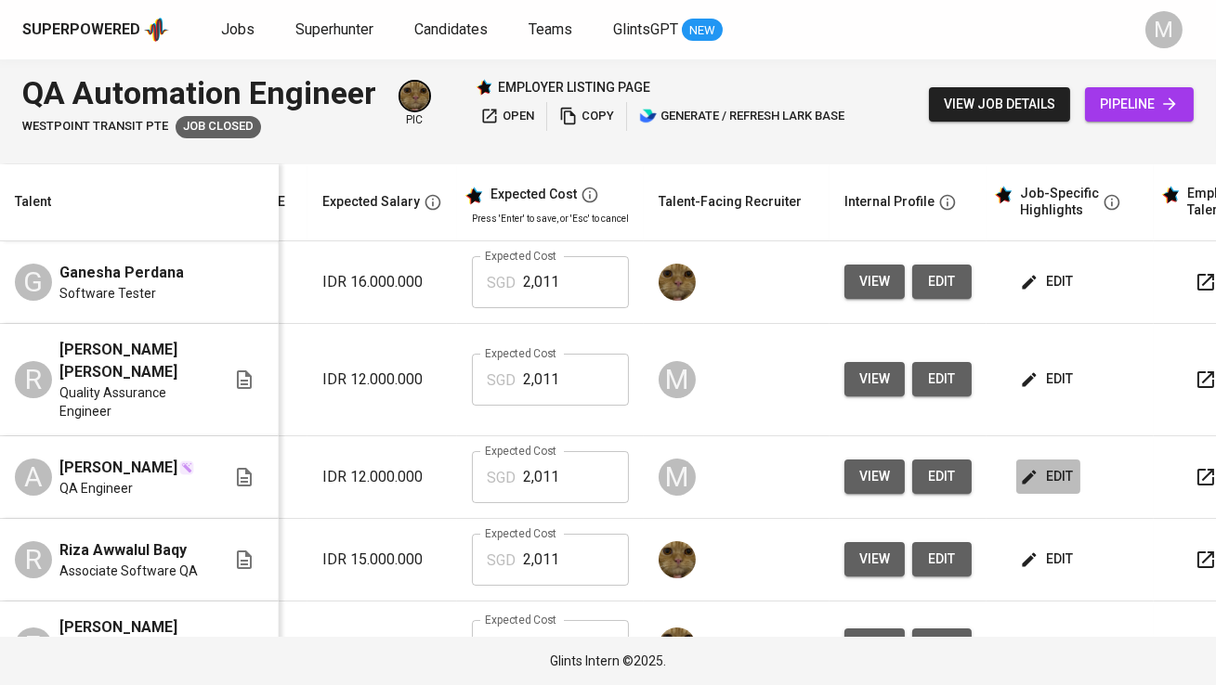
click at [1044, 465] on span "edit" at bounding box center [1048, 476] width 49 height 23
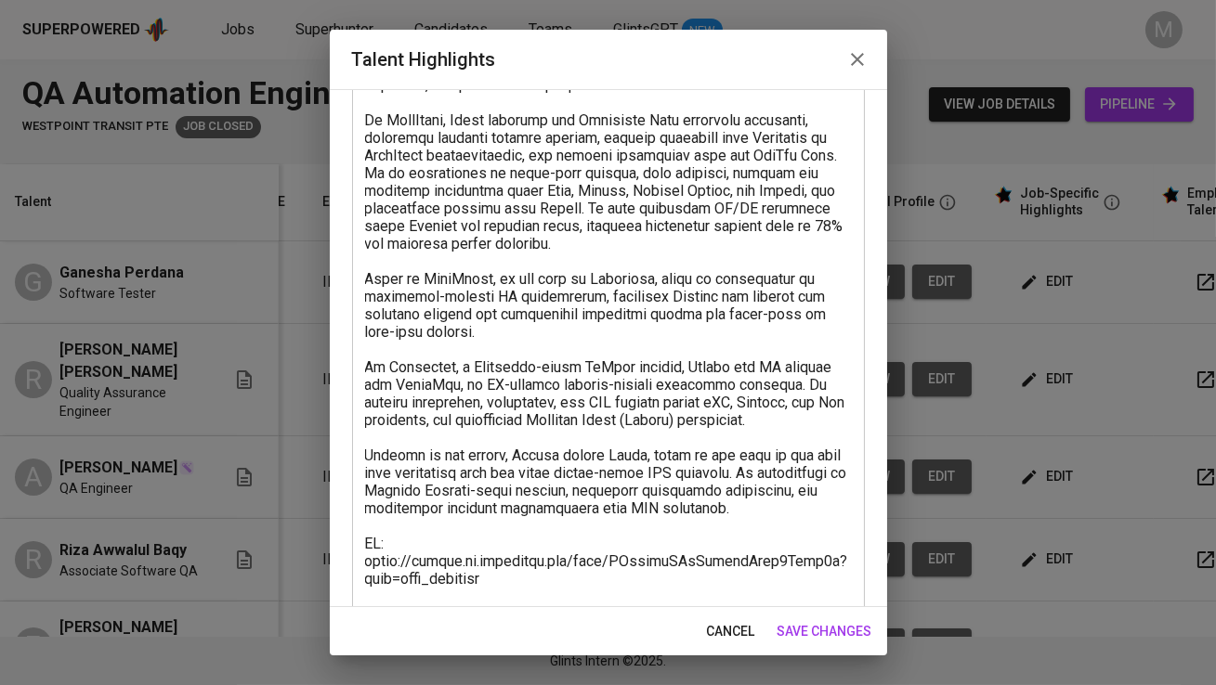
scroll to position [307, 0]
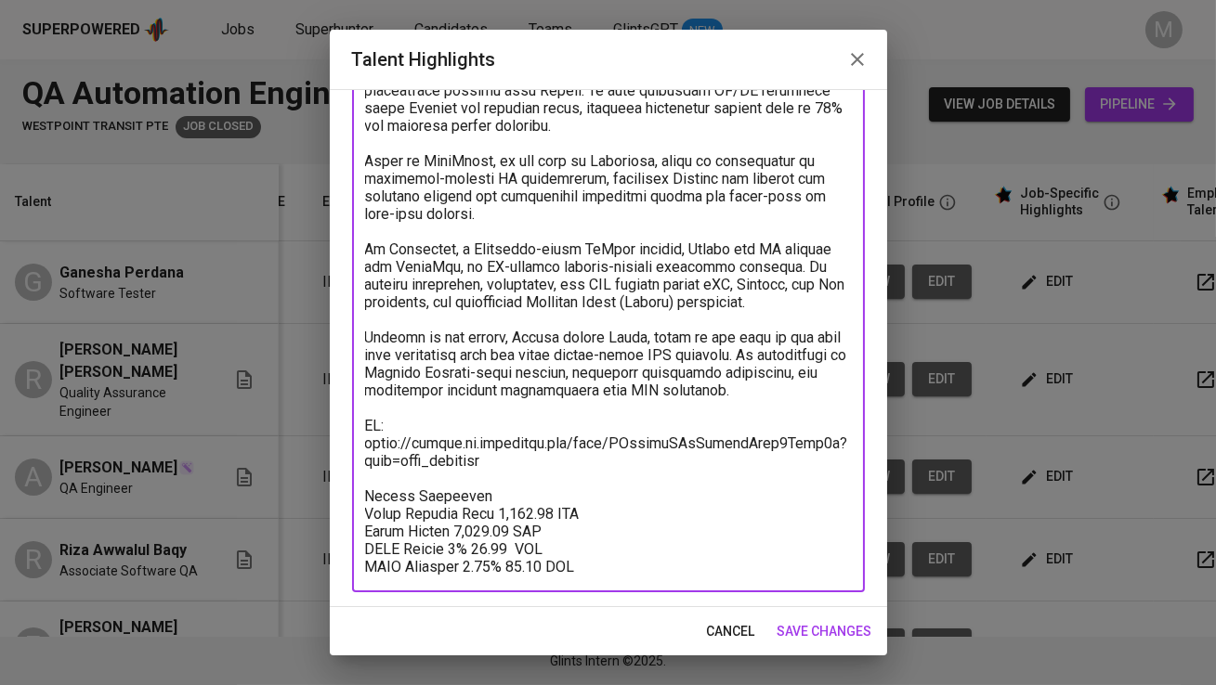
drag, startPoint x: 515, startPoint y: 429, endPoint x: 353, endPoint y: 407, distance: 164.1
click at [353, 407] on div "x Talent Highlights" at bounding box center [608, 240] width 513 height 705
click at [850, 67] on icon "button" at bounding box center [857, 59] width 22 height 22
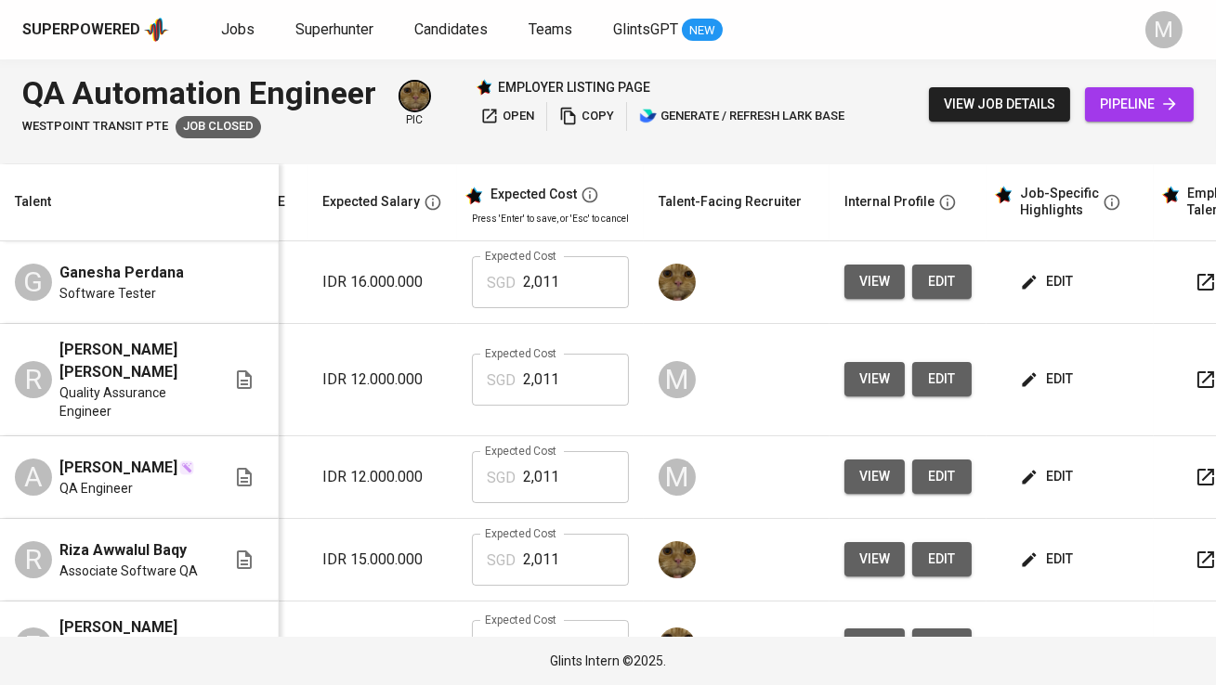
click at [119, 33] on div "Superpowered" at bounding box center [81, 30] width 118 height 21
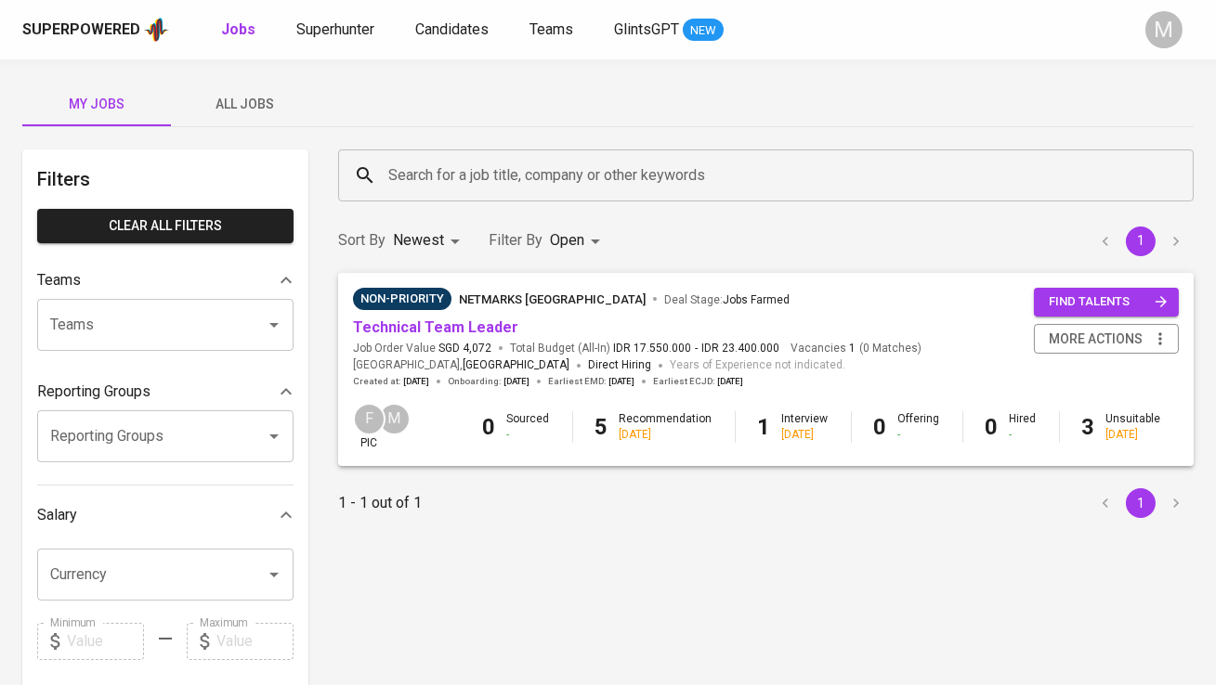
click at [238, 117] on button "All Jobs" at bounding box center [245, 104] width 149 height 45
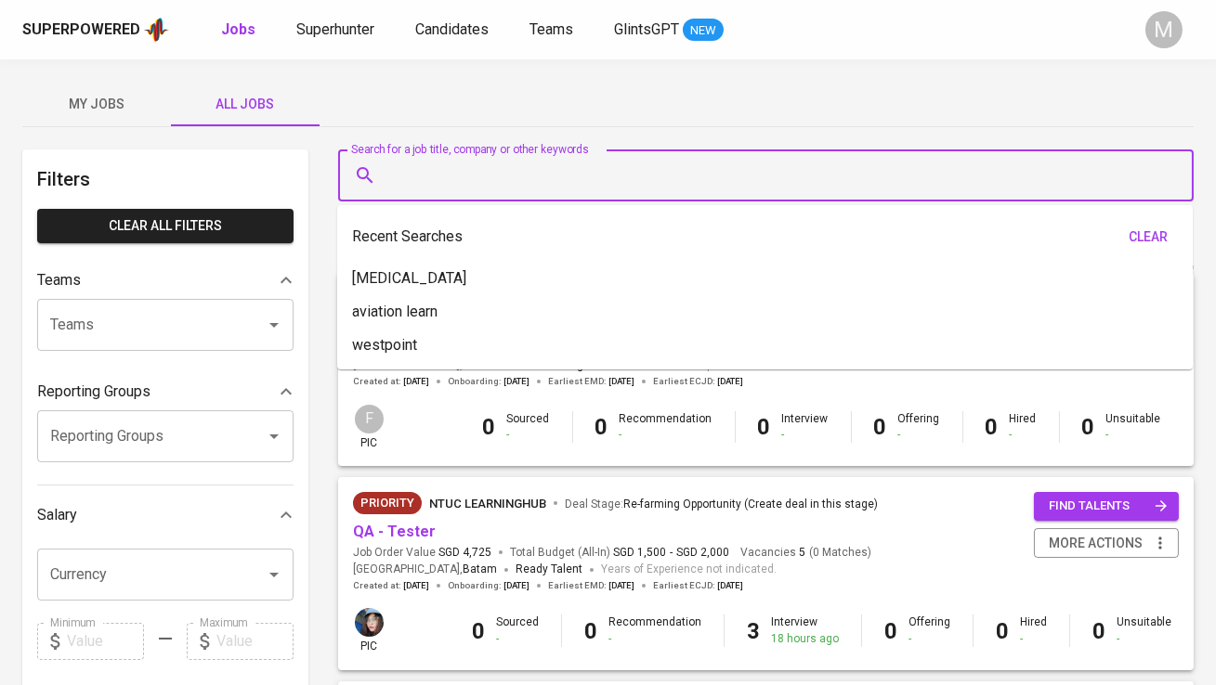
click at [446, 167] on input "Search for a job title, company or other keywords" at bounding box center [771, 175] width 774 height 35
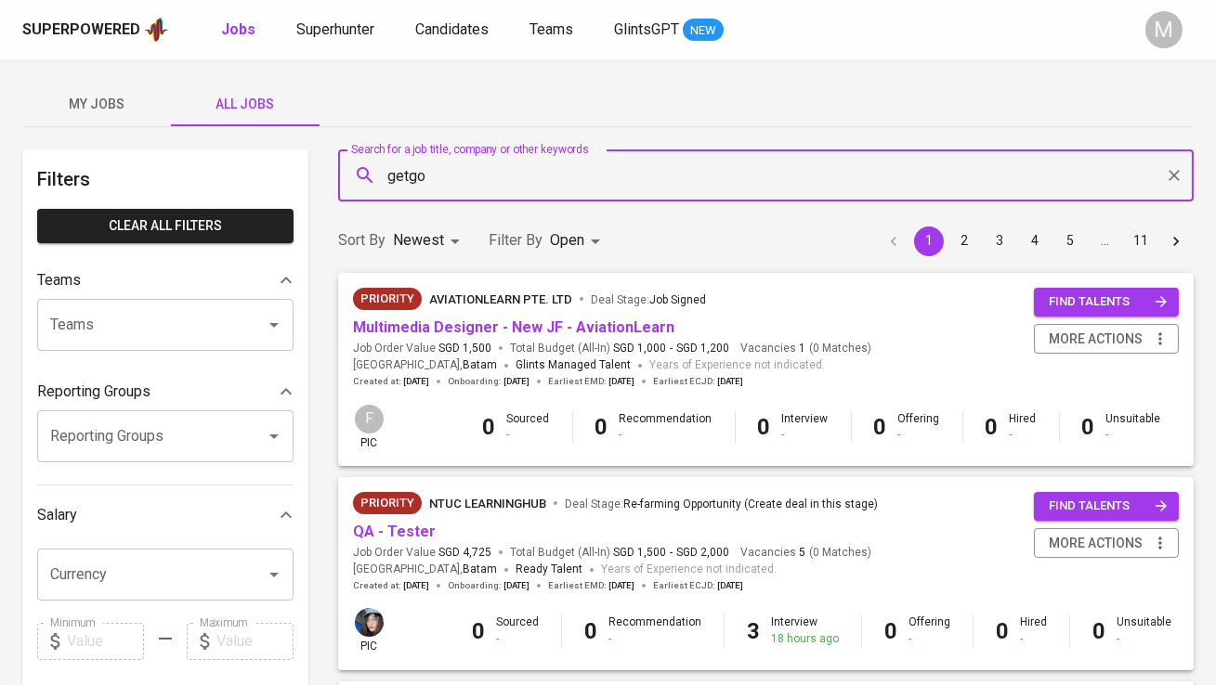
type input "getgo"
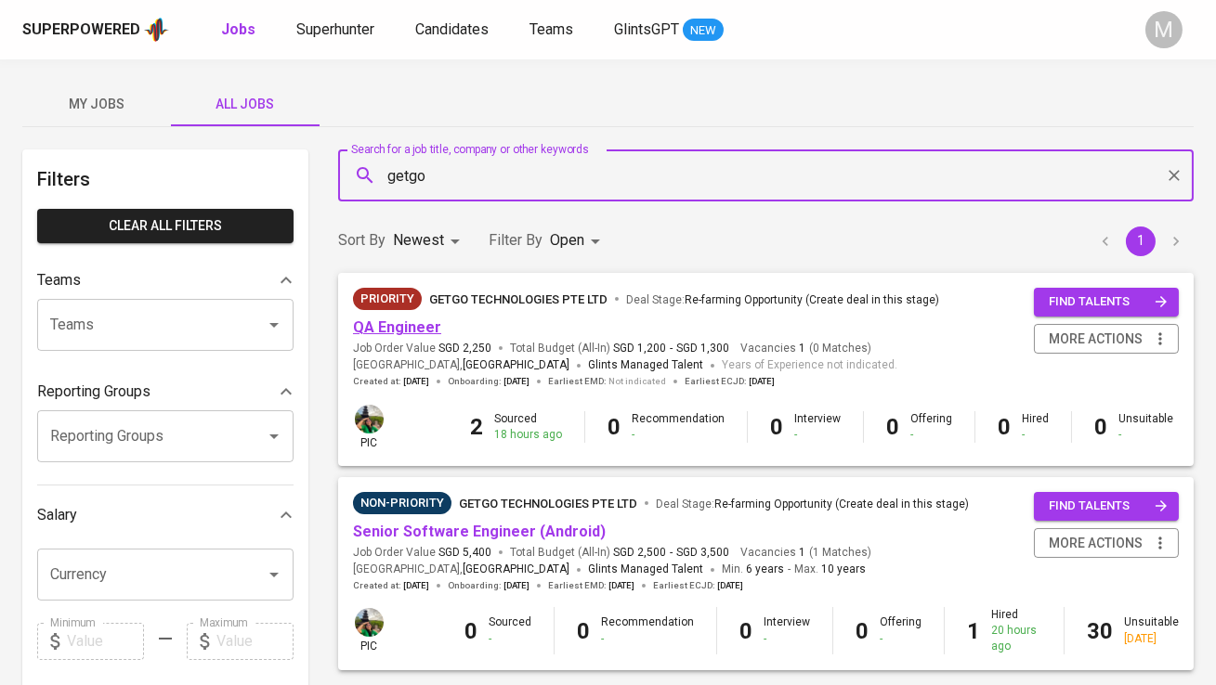
click at [394, 323] on link "QA Engineer" at bounding box center [397, 328] width 88 height 18
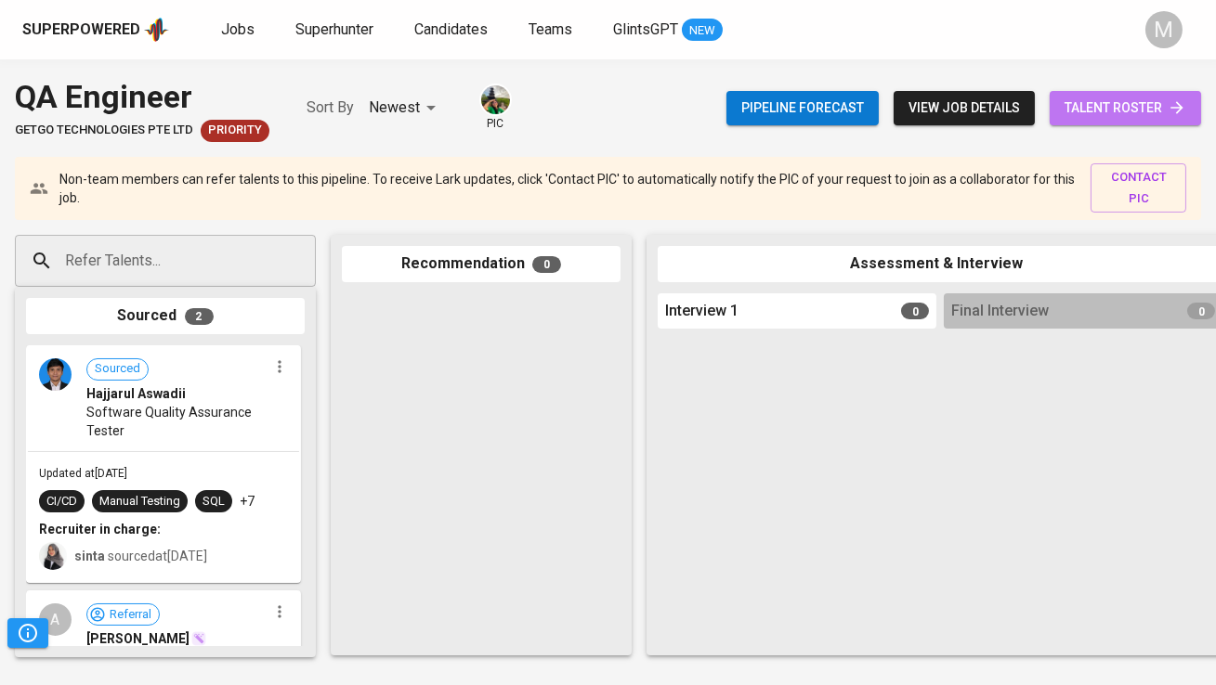
click at [1134, 114] on span "talent roster" at bounding box center [1125, 108] width 122 height 23
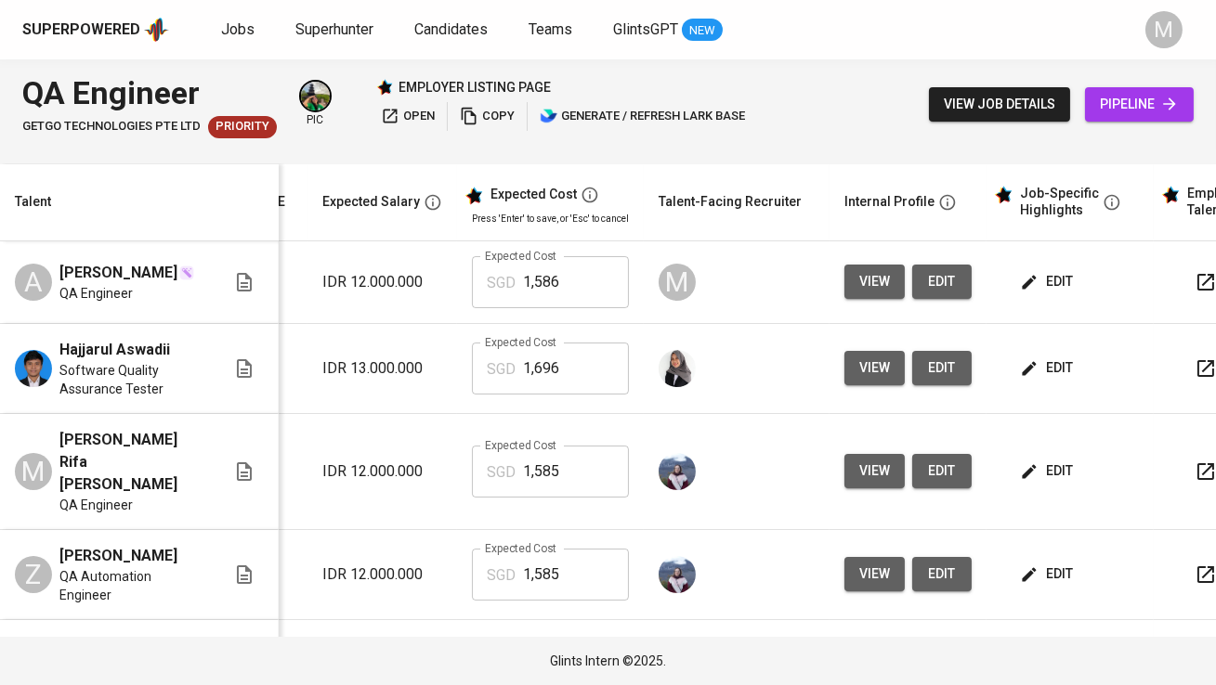
scroll to position [0, 289]
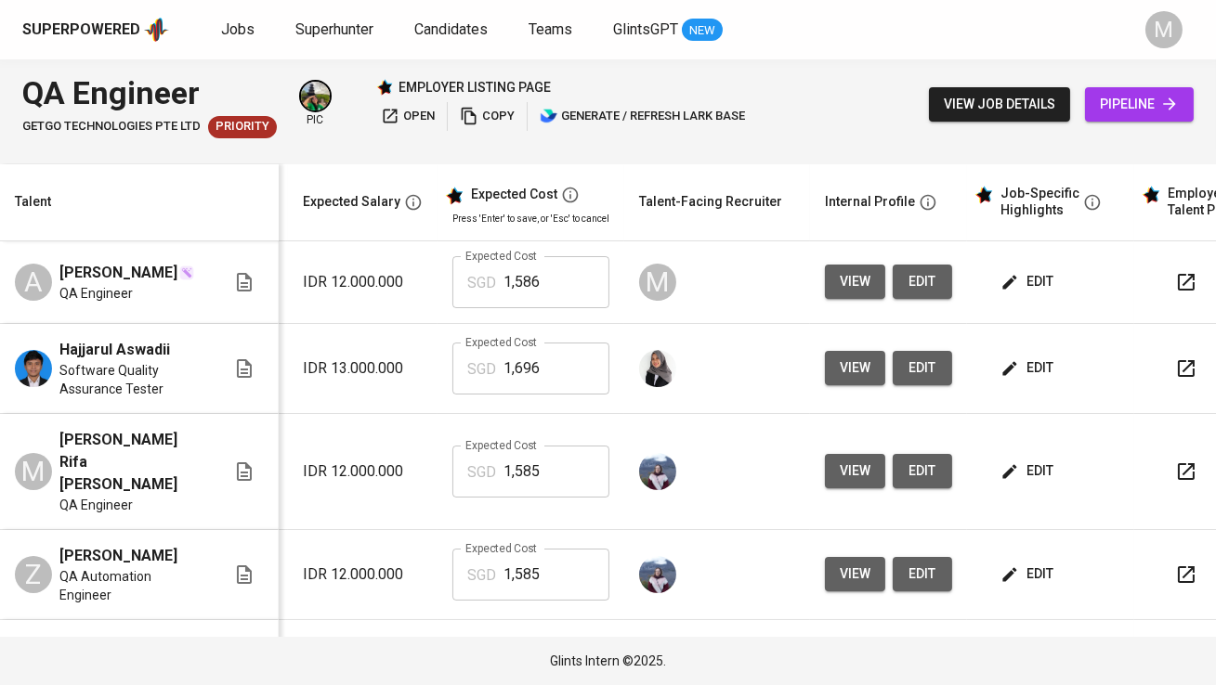
click at [1015, 293] on span "edit" at bounding box center [1028, 281] width 49 height 23
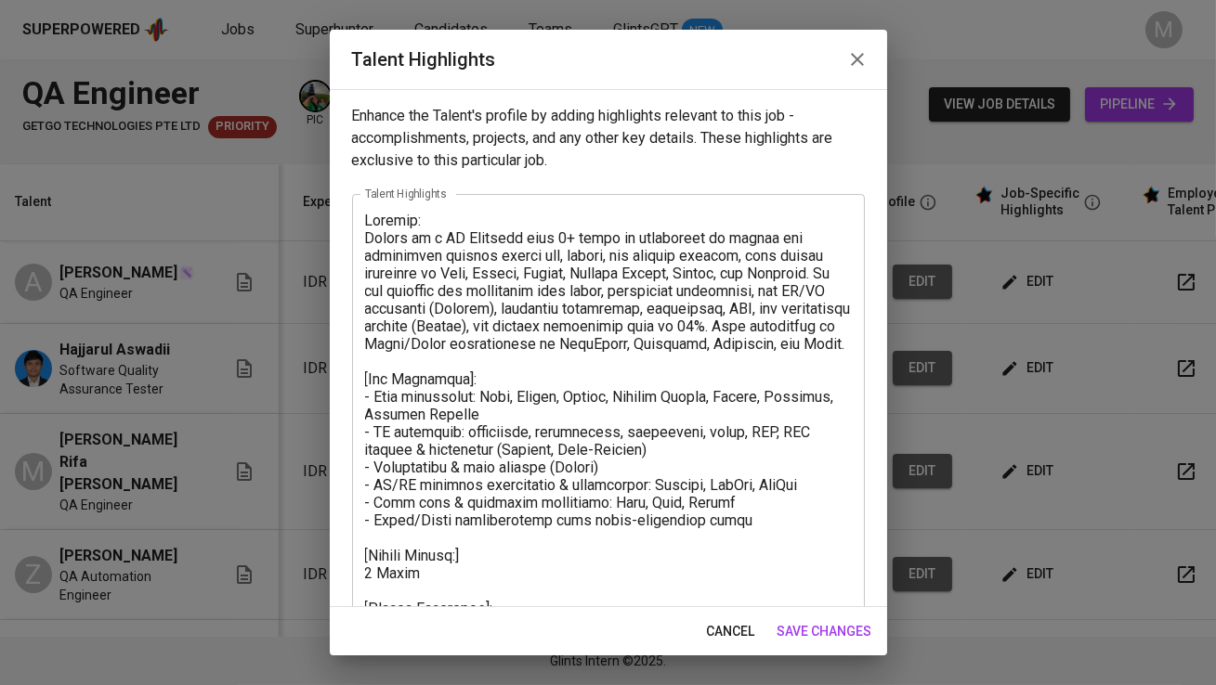
scroll to position [184, 0]
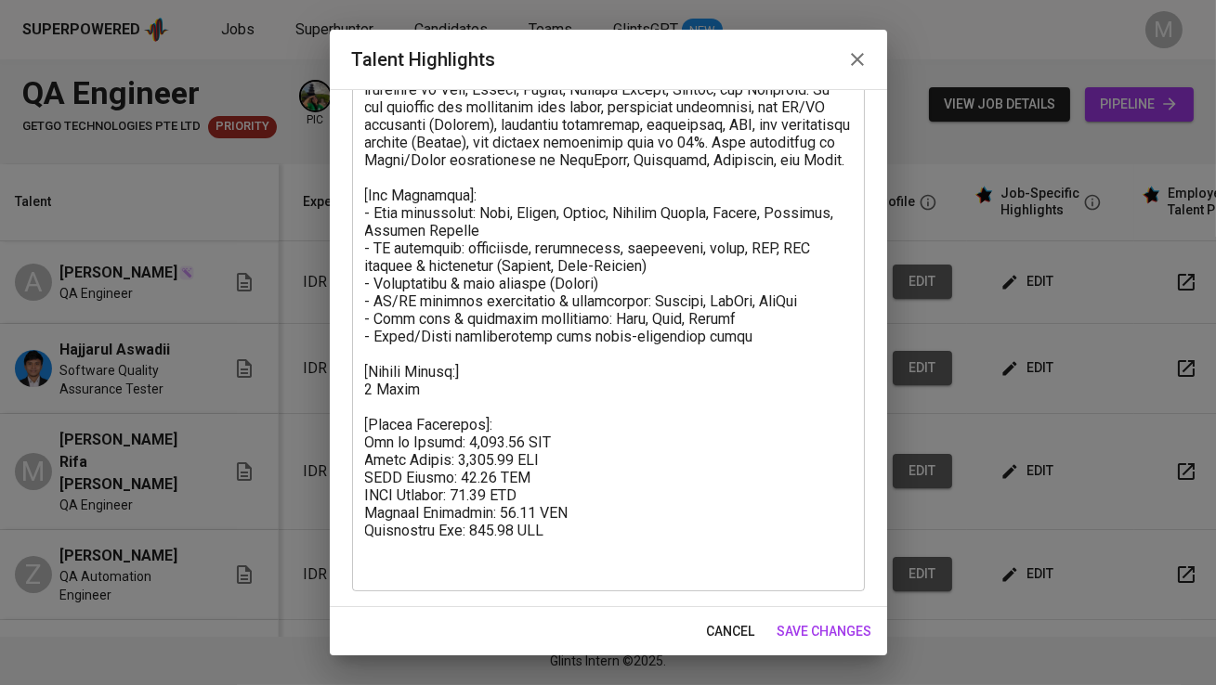
click at [553, 392] on textarea at bounding box center [608, 301] width 487 height 547
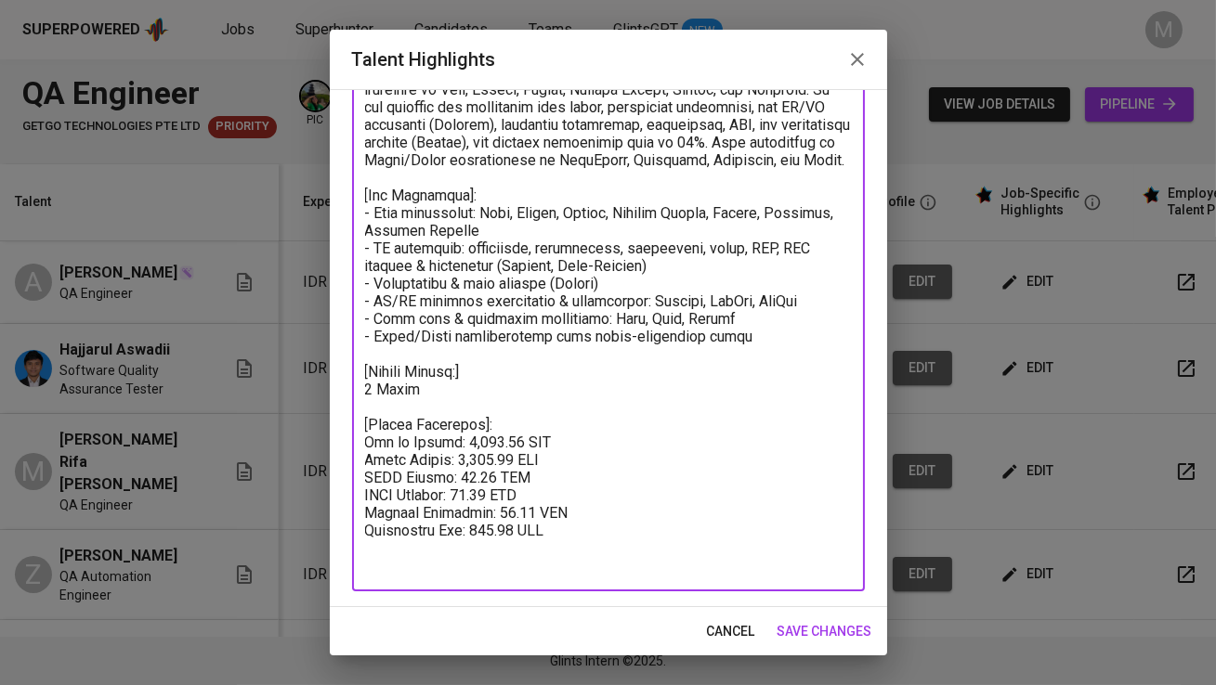
click at [758, 369] on textarea at bounding box center [608, 301] width 487 height 547
click at [758, 350] on textarea at bounding box center [608, 301] width 487 height 547
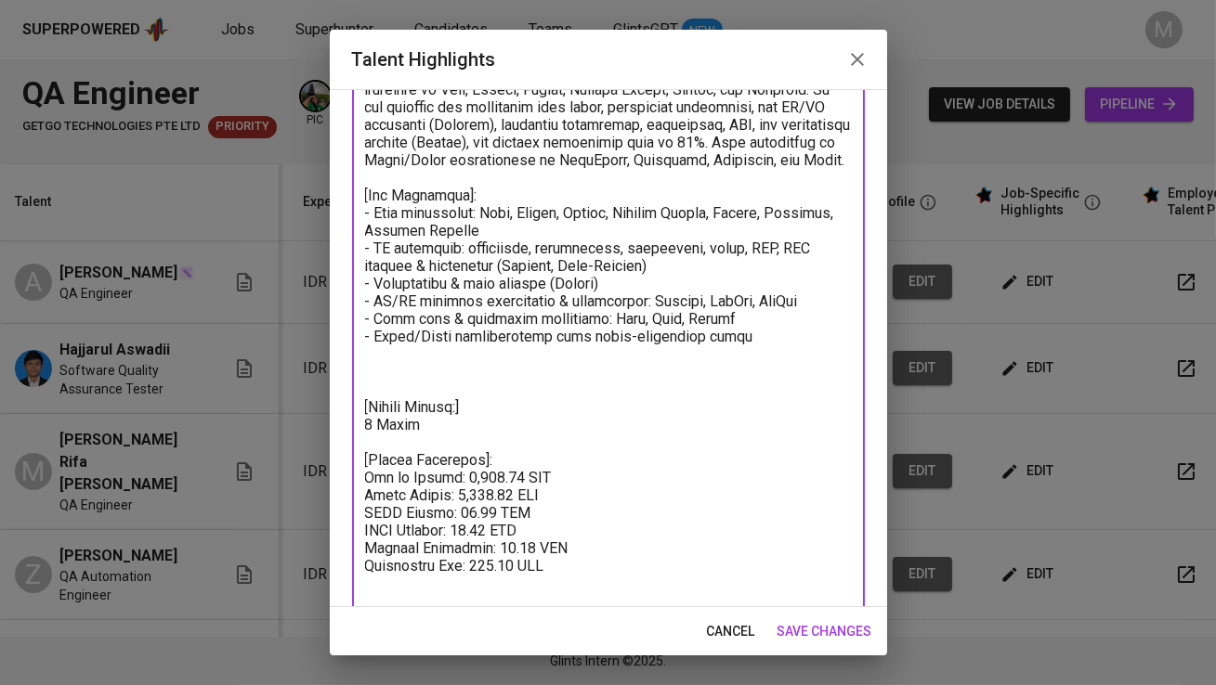
paste textarea "CV: [URL][DOMAIN_NAME]"
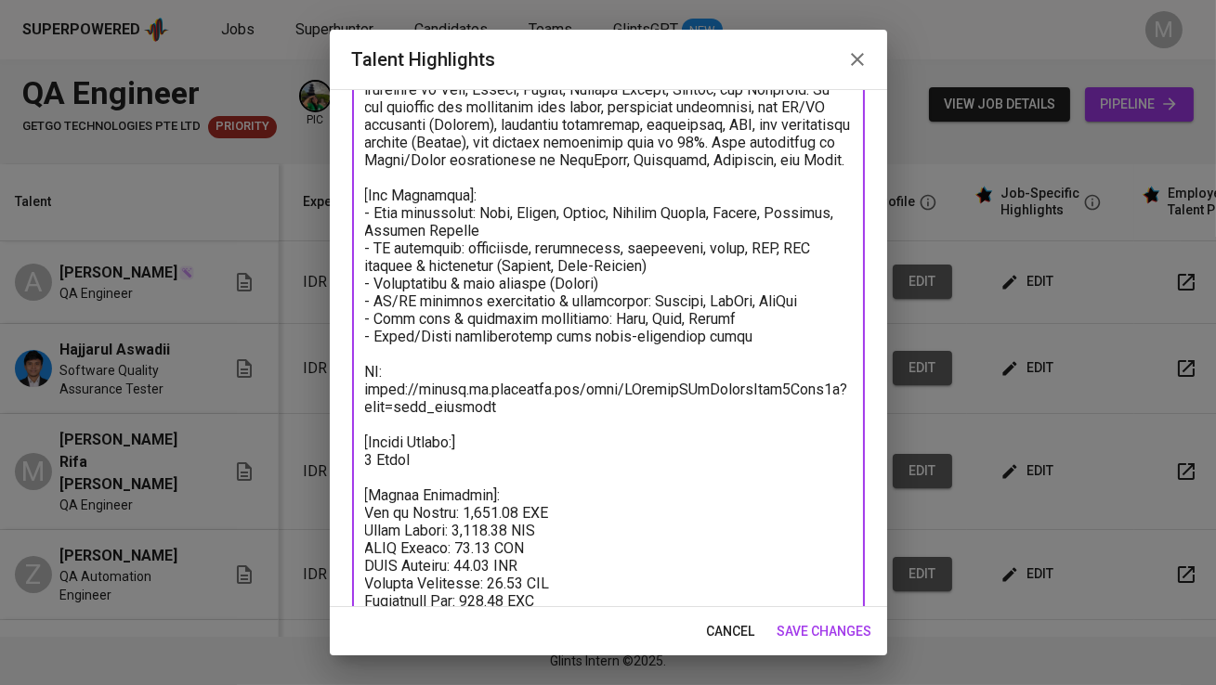
click at [386, 393] on textarea at bounding box center [608, 328] width 487 height 600
click at [361, 389] on div "x Talent Highlights" at bounding box center [608, 336] width 513 height 652
click at [368, 390] on textarea at bounding box center [608, 337] width 487 height 618
type textarea "Summary: [PERSON_NAME] is a QA Engineer with 4+ years of experience in manual a…"
click at [852, 629] on span "save changes" at bounding box center [824, 631] width 95 height 23
